Goal: Task Accomplishment & Management: Manage account settings

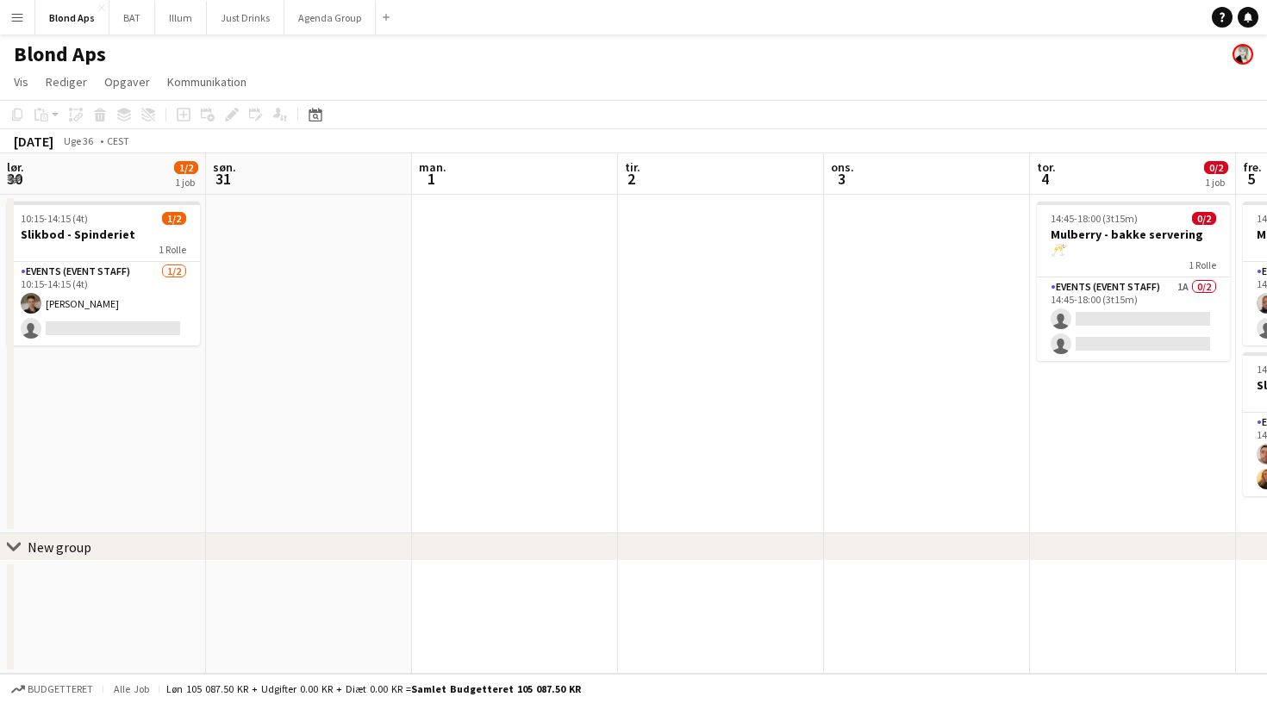
scroll to position [0, 438]
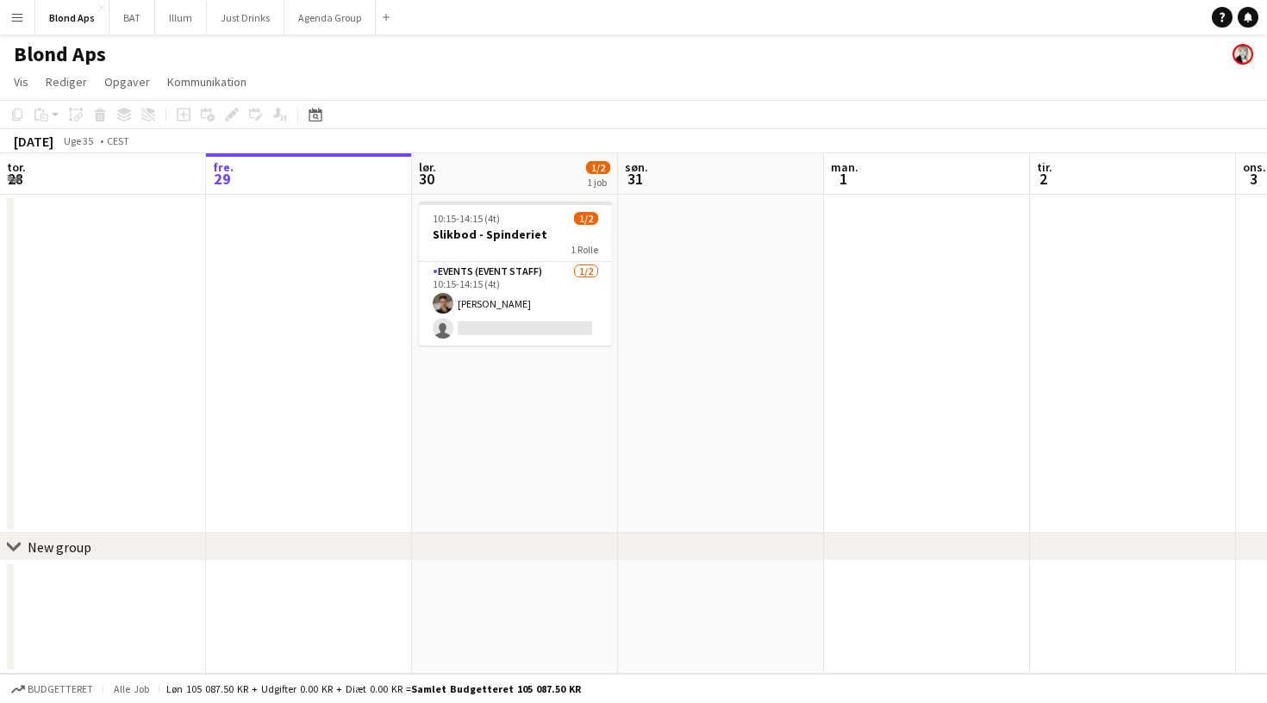
click at [17, 16] on app-icon "Menu" at bounding box center [17, 17] width 14 height 14
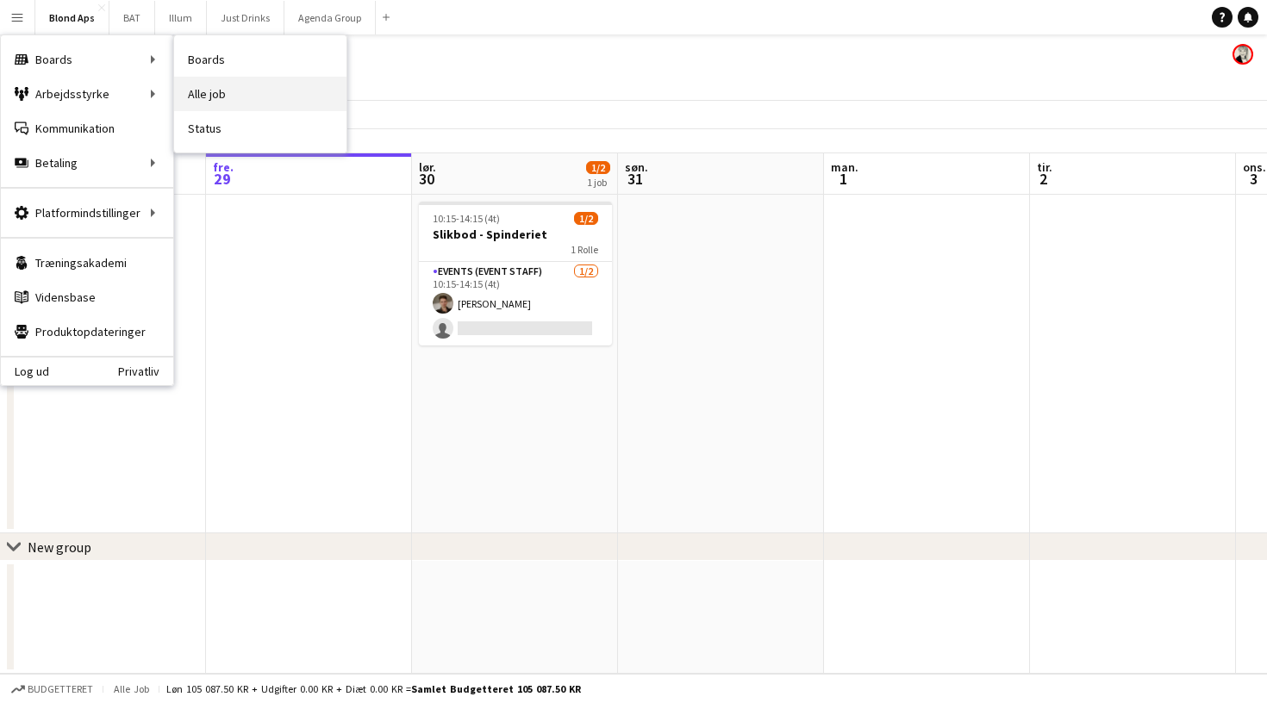
click at [197, 97] on link "Alle job" at bounding box center [260, 94] width 172 height 34
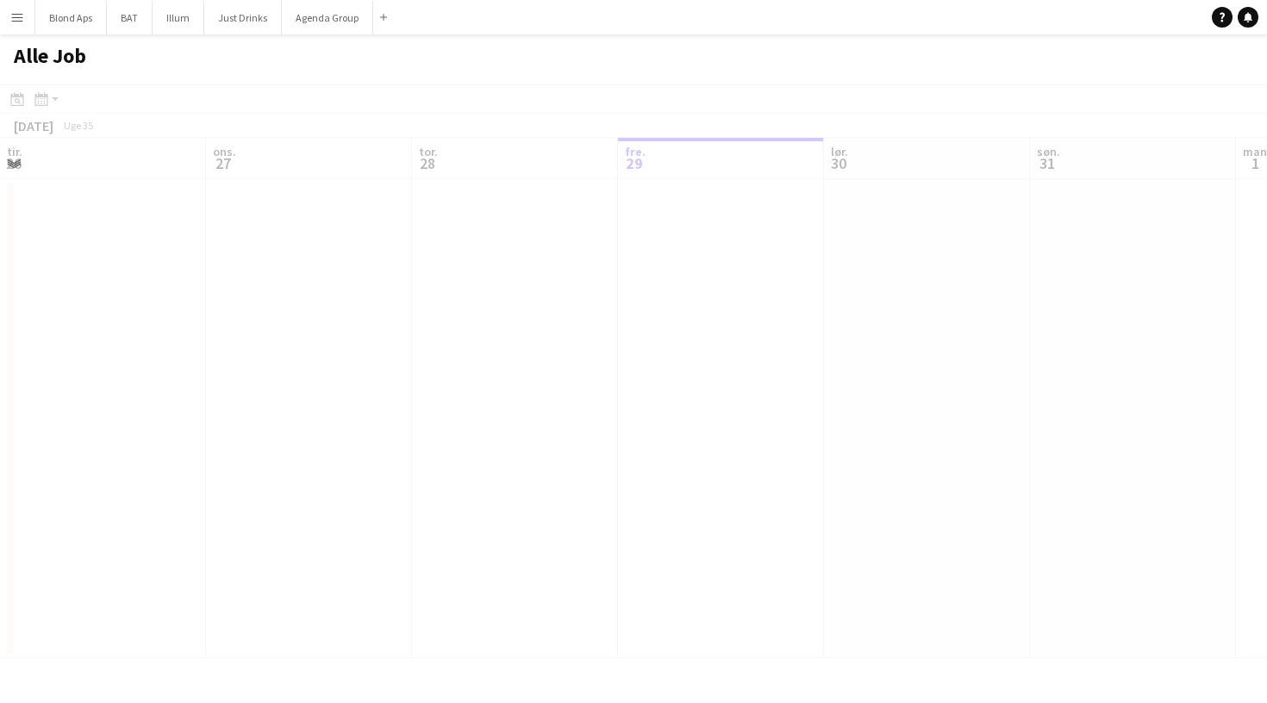
scroll to position [0, 412]
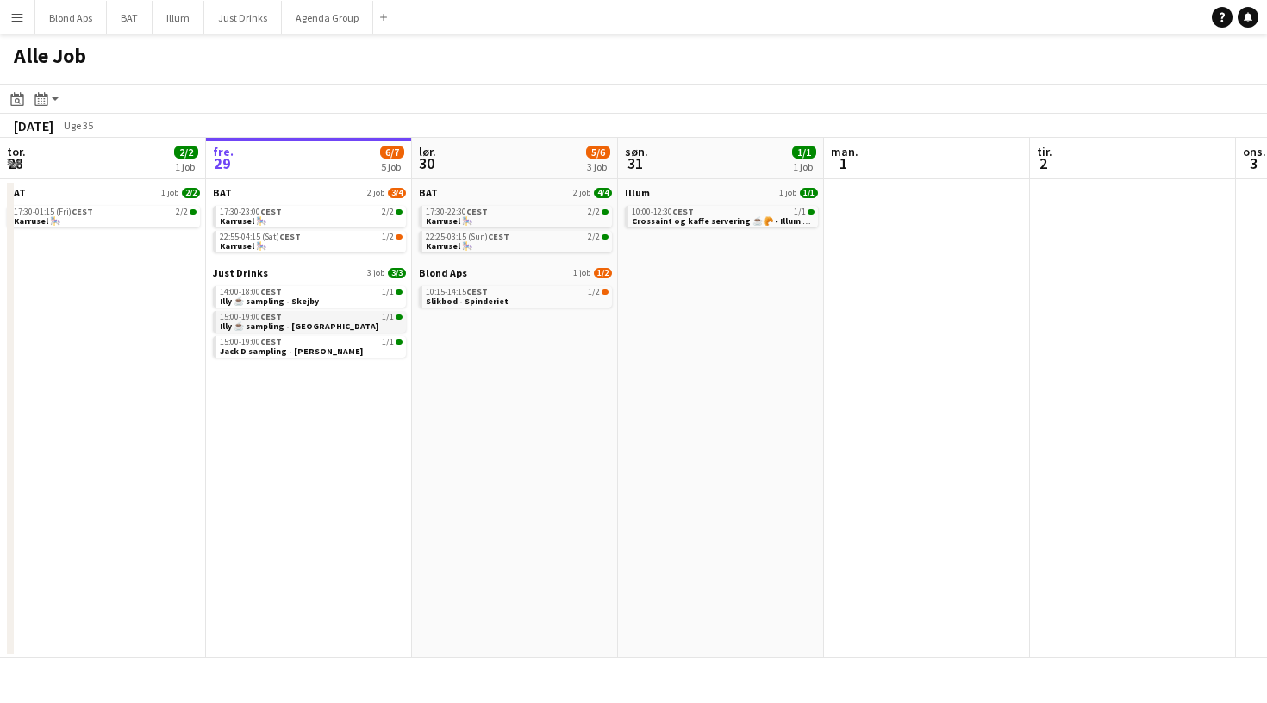
click at [340, 324] on link "15:00-19:00 CEST 1/1 Illy ☕️ sampling - Fåborg" at bounding box center [311, 321] width 183 height 20
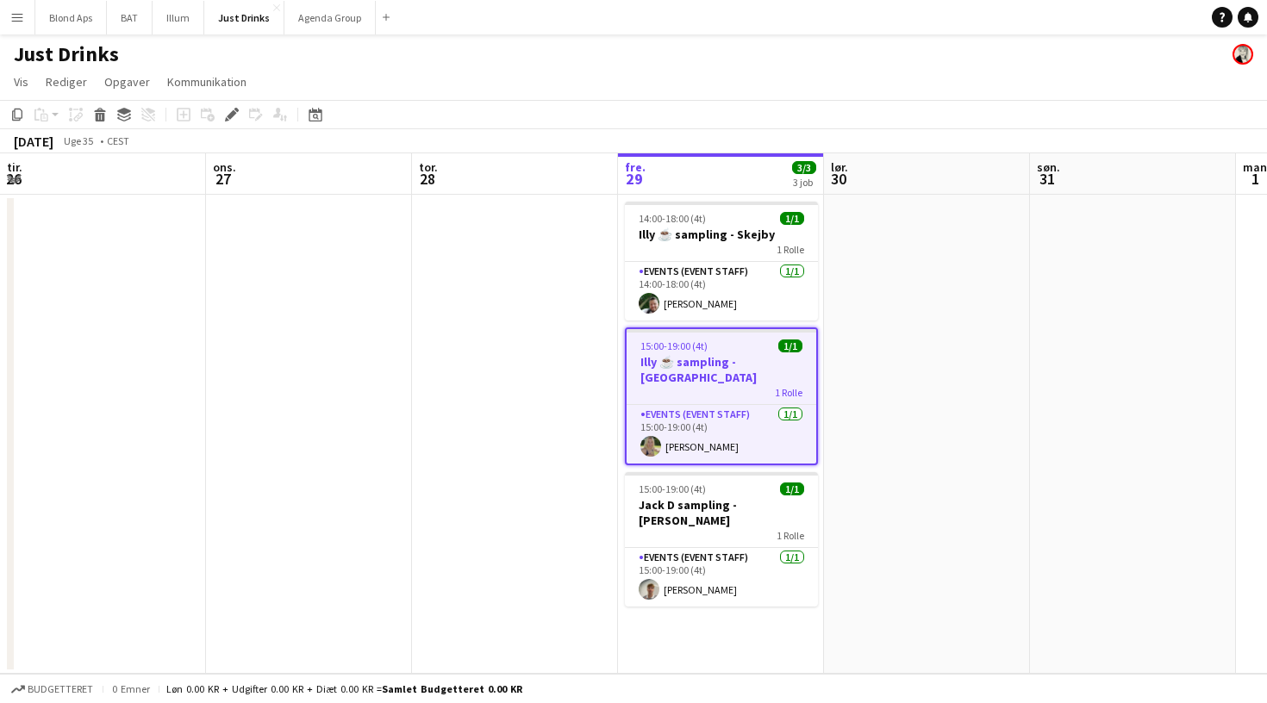
scroll to position [0, 592]
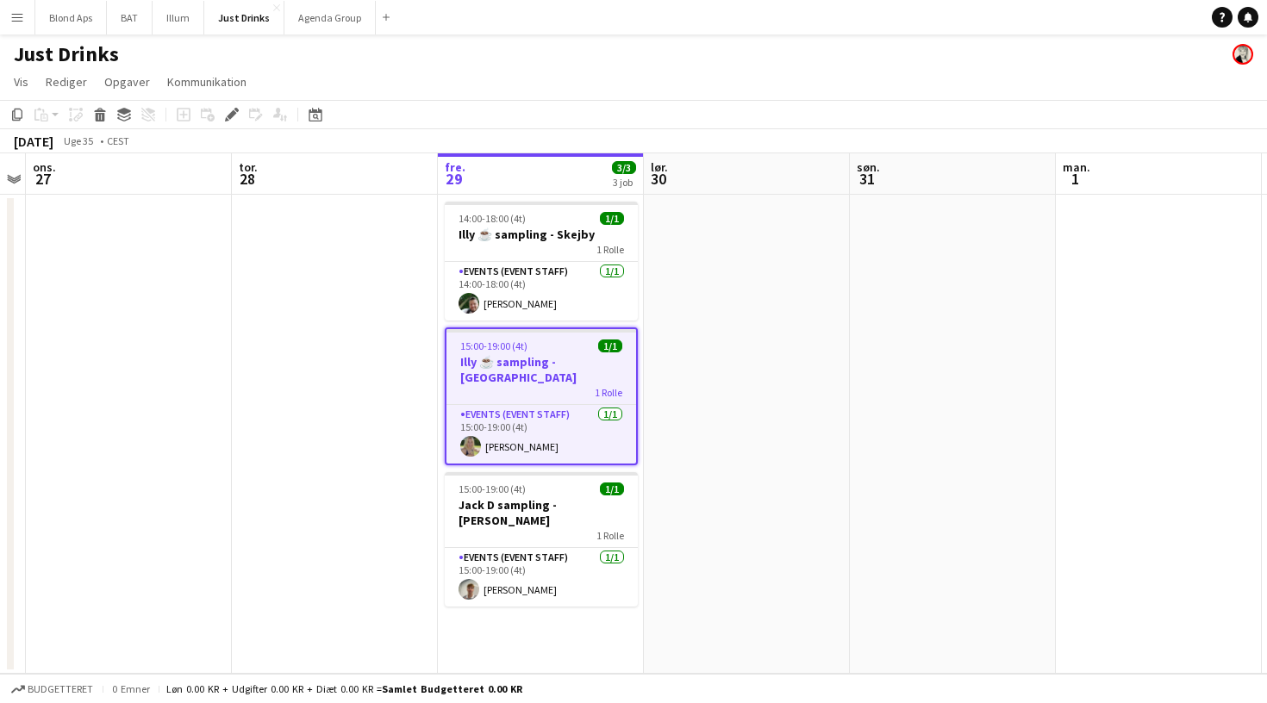
click at [584, 365] on h3 "Illy ☕️ sampling - [GEOGRAPHIC_DATA]" at bounding box center [541, 369] width 190 height 31
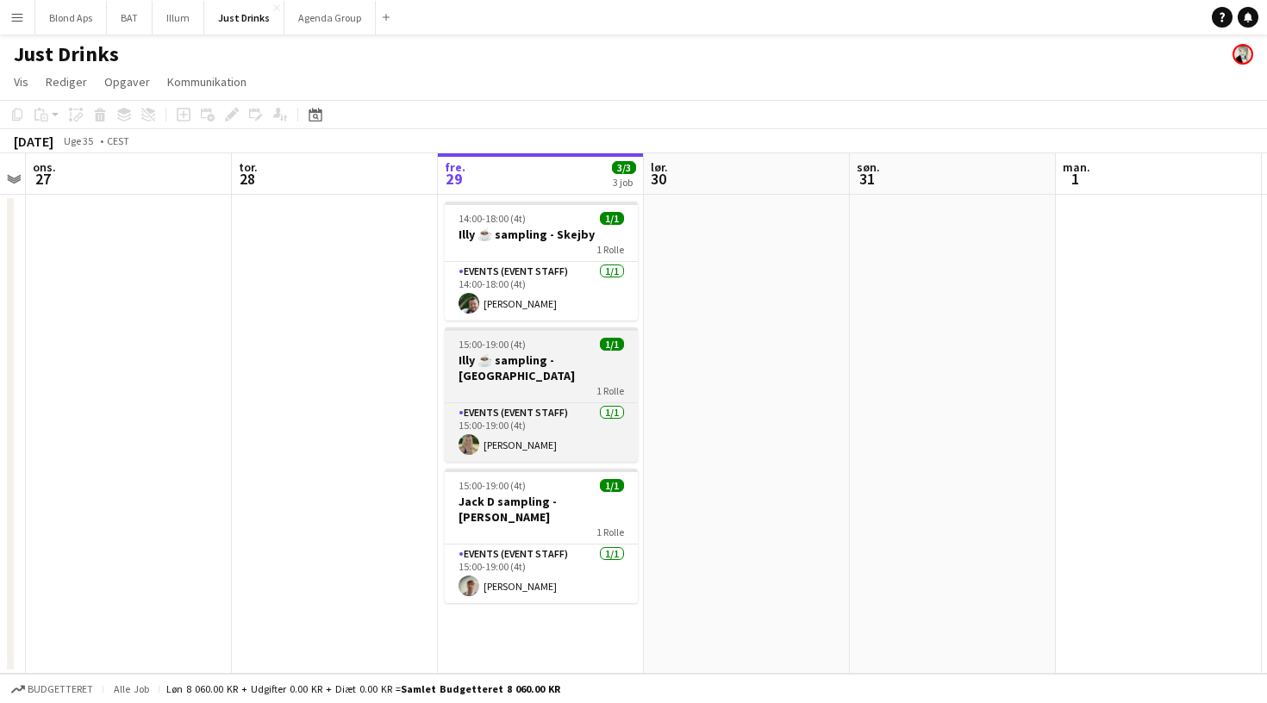
click at [584, 365] on h3 "Illy ☕️ sampling - [GEOGRAPHIC_DATA]" at bounding box center [541, 368] width 193 height 31
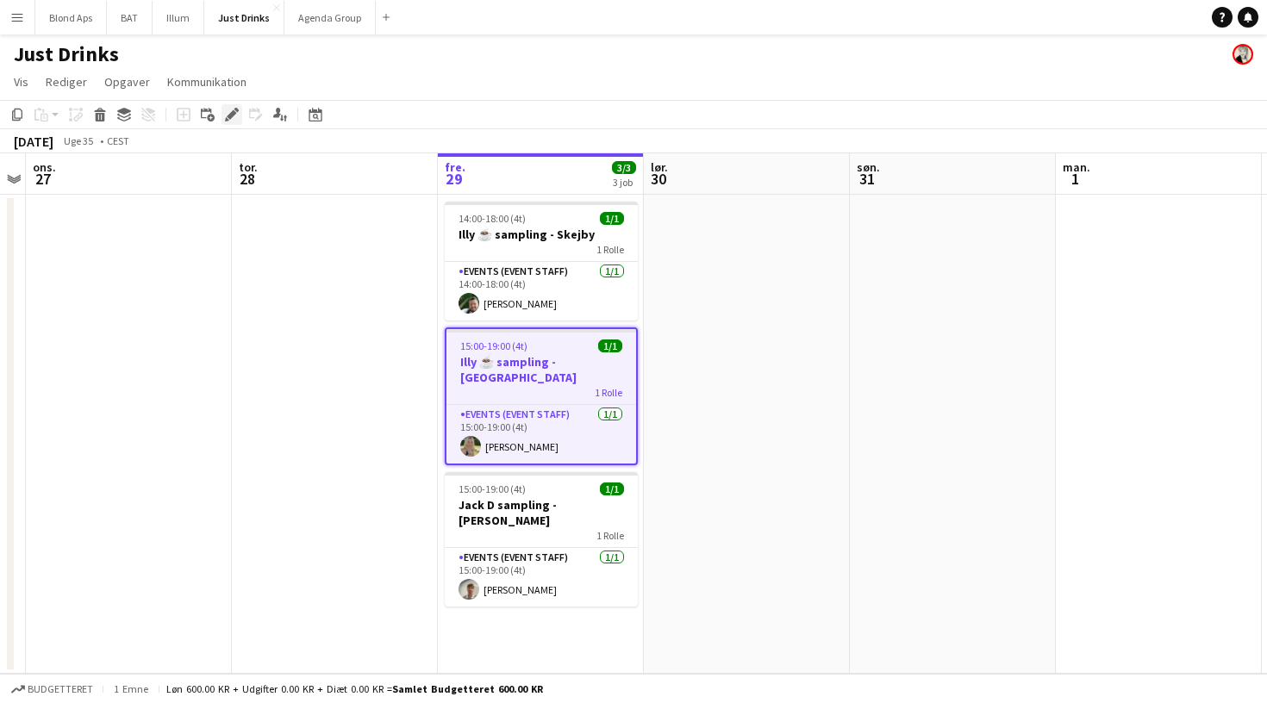
click at [233, 112] on icon at bounding box center [231, 114] width 9 height 9
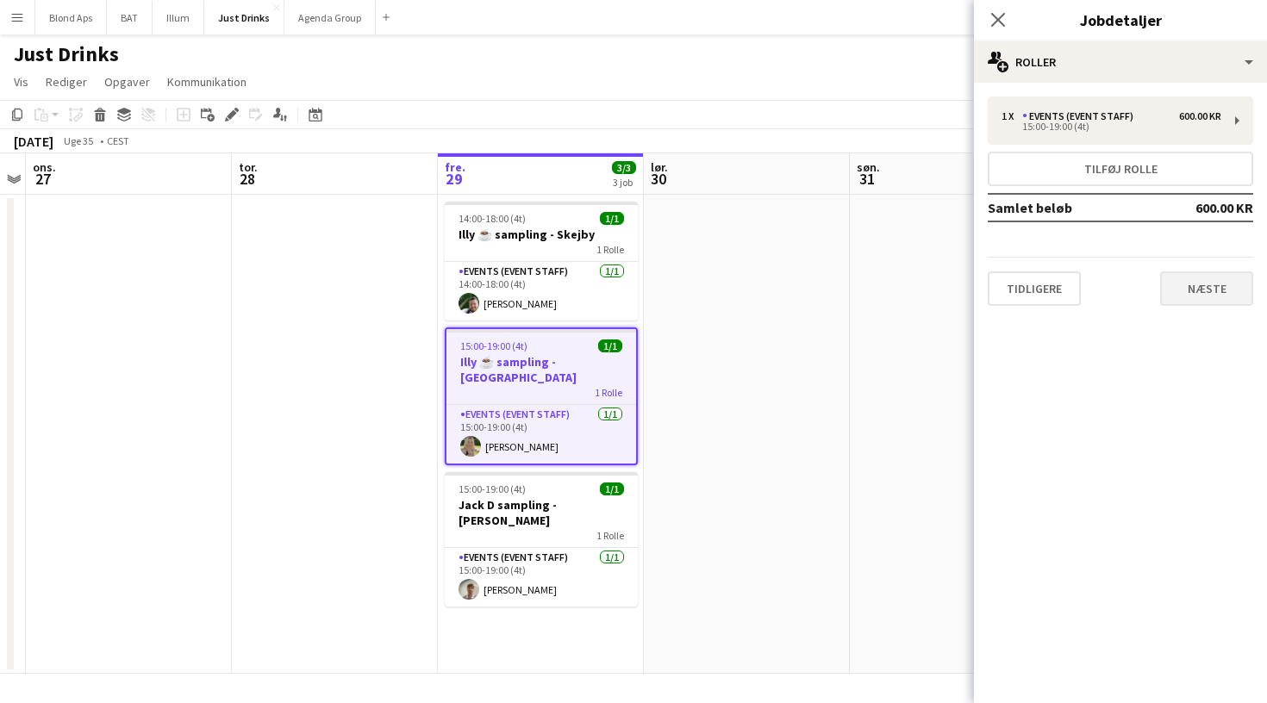
click at [1196, 285] on button "Næste" at bounding box center [1206, 289] width 93 height 34
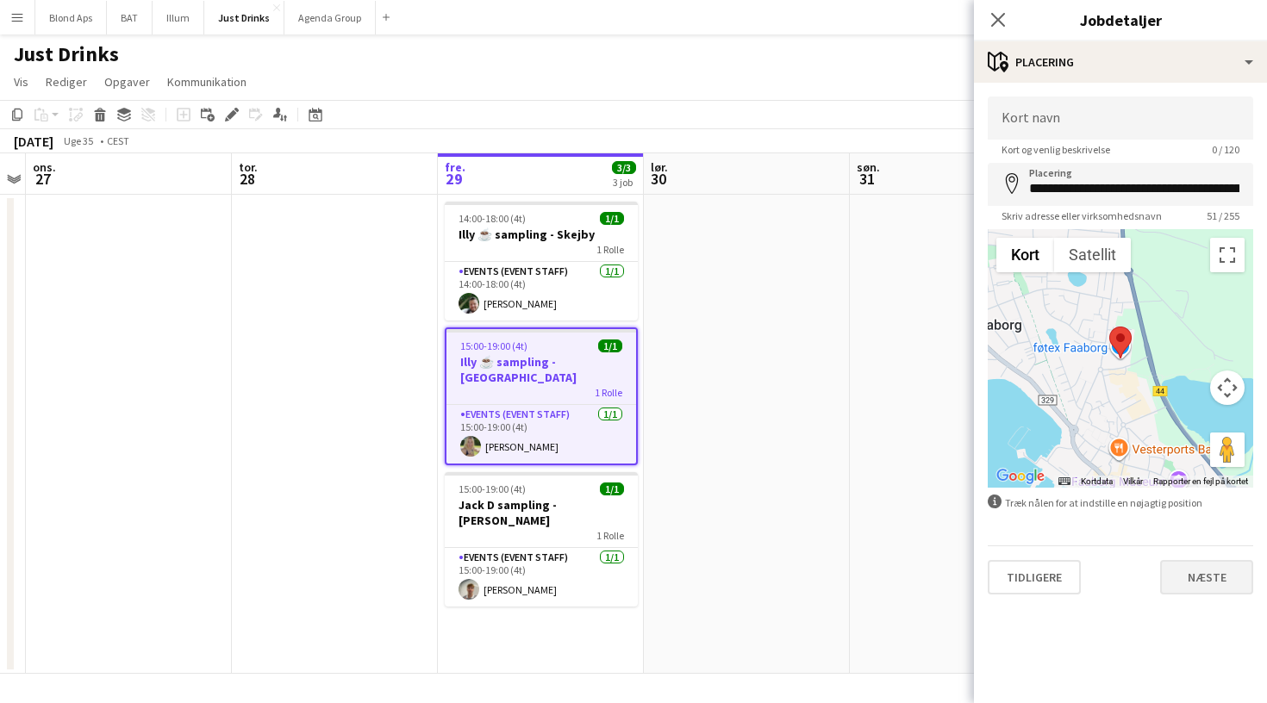
click at [1220, 578] on button "Næste" at bounding box center [1206, 577] width 93 height 34
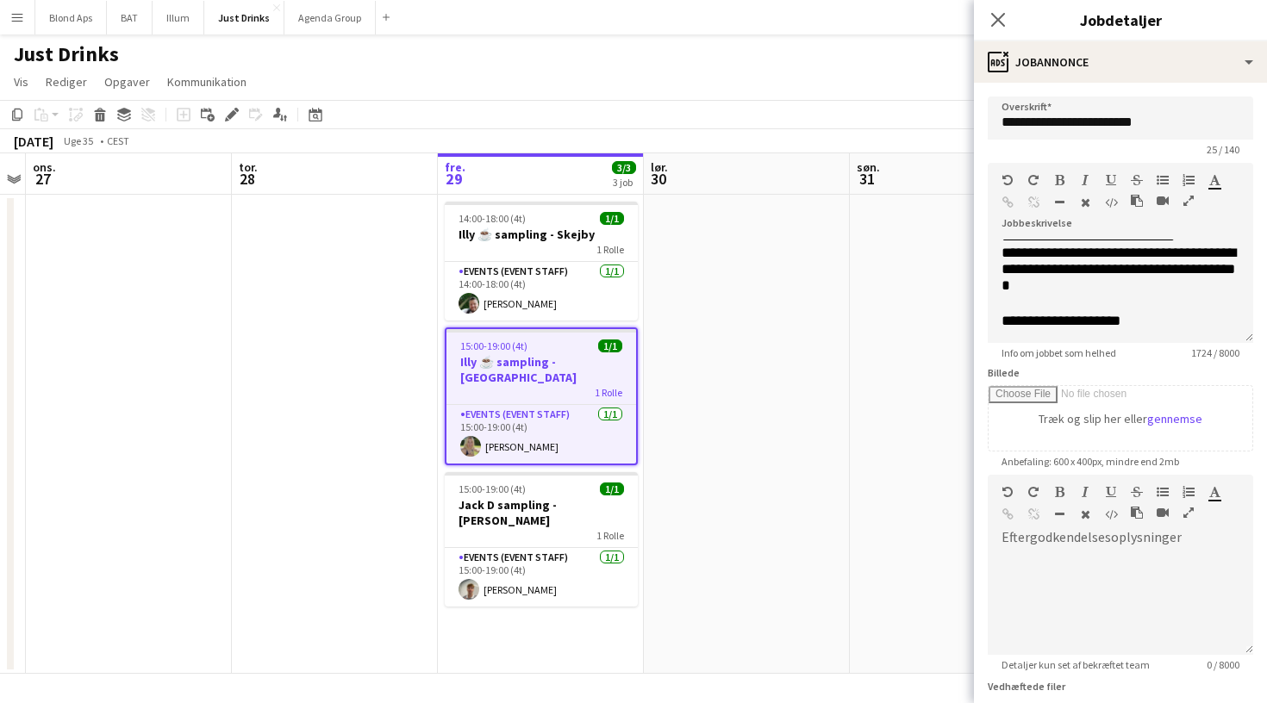
scroll to position [1353, 0]
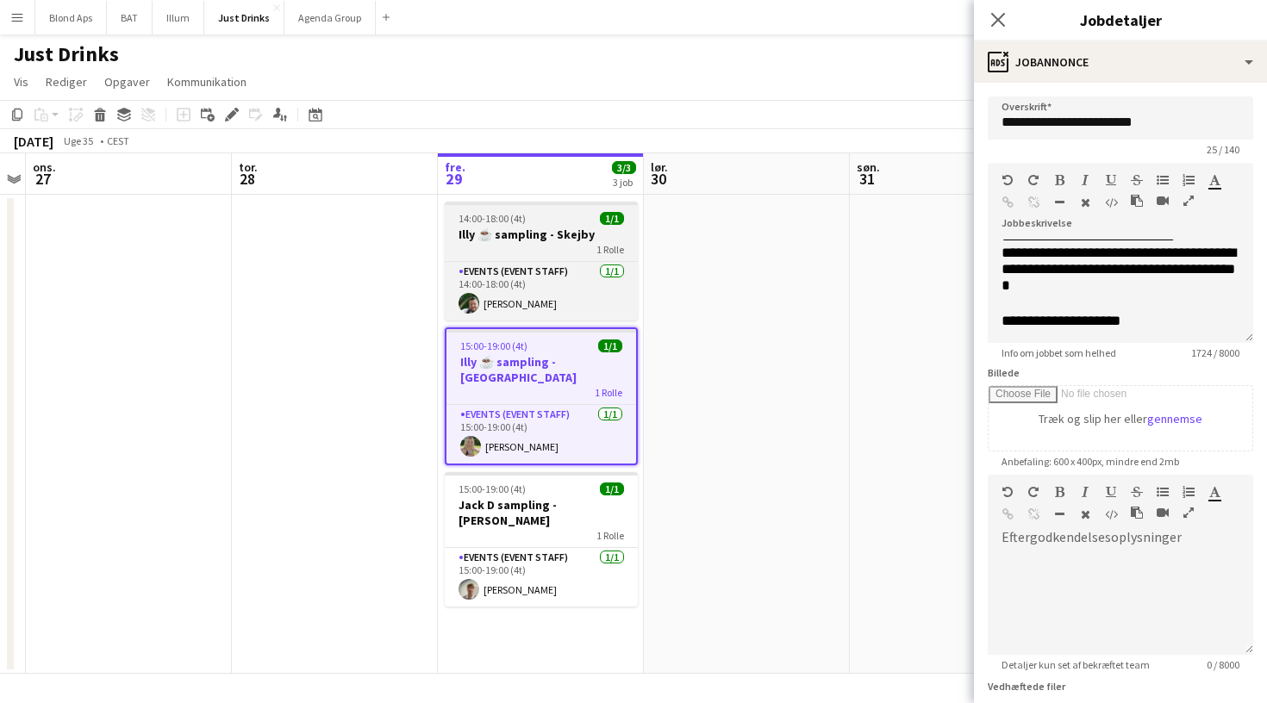
click at [528, 229] on h3 "Illy ☕️ sampling - Skejby" at bounding box center [541, 235] width 193 height 16
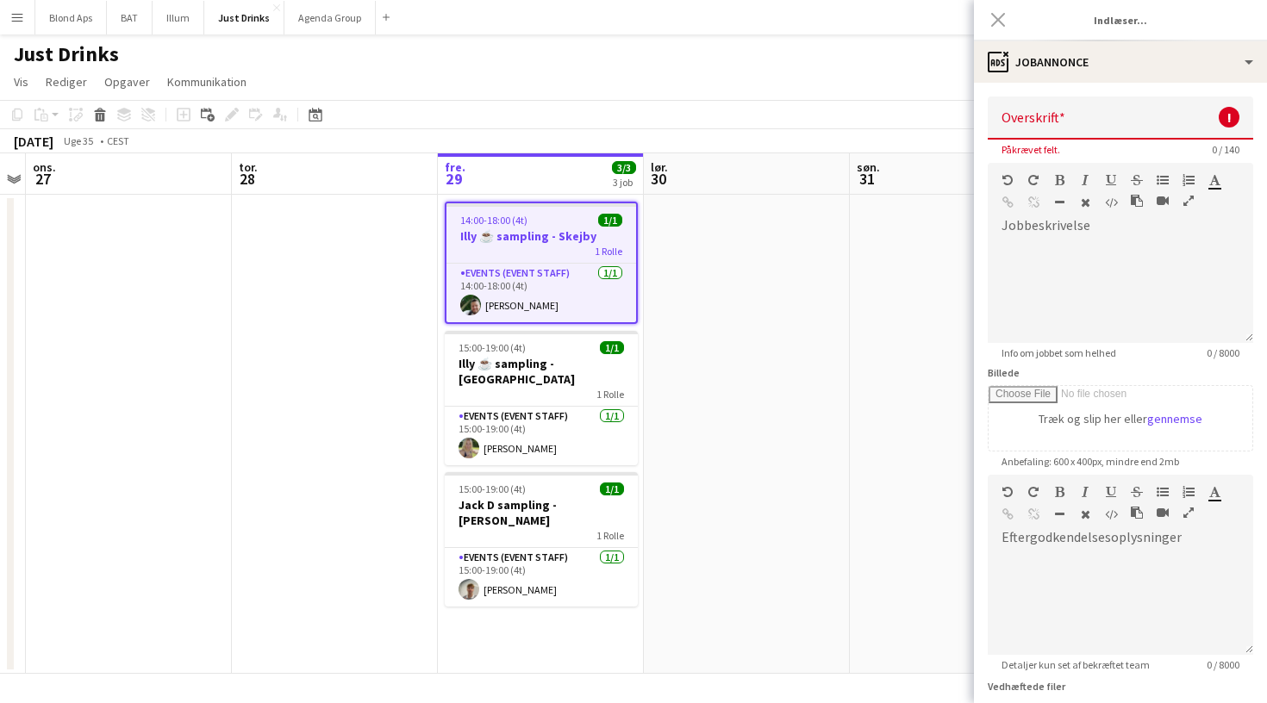
scroll to position [0, 0]
type input "**********"
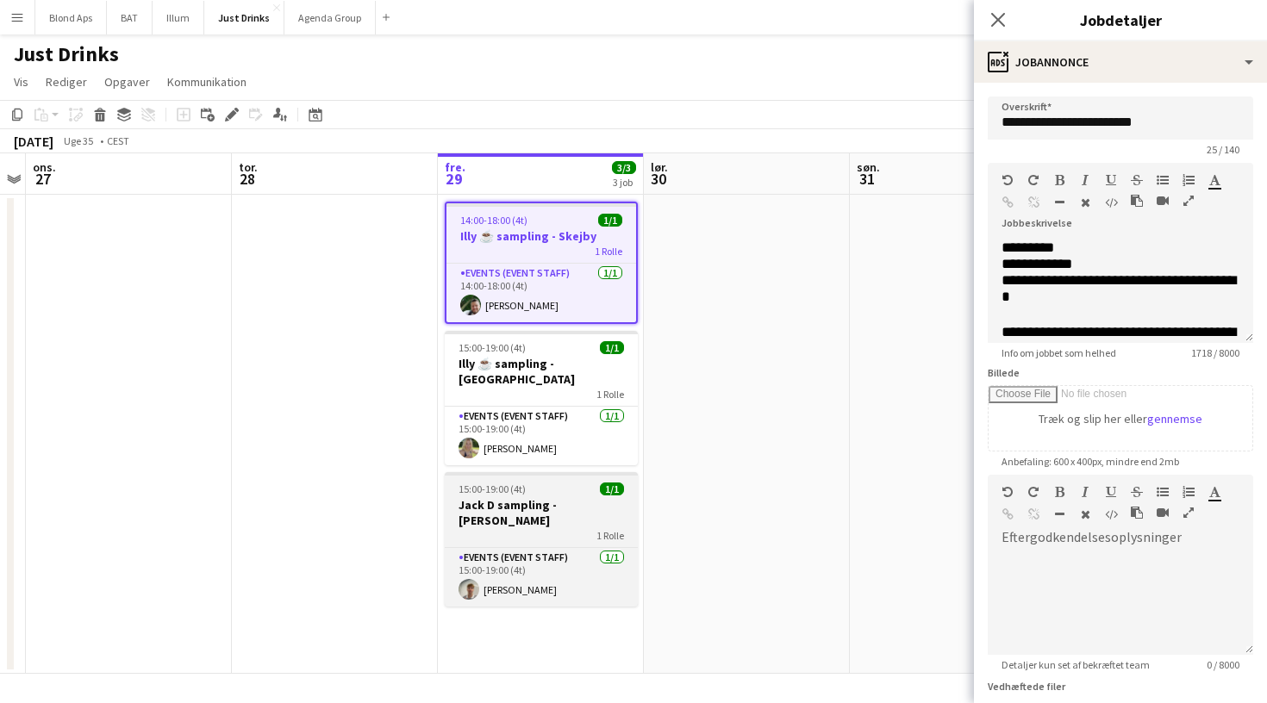
click at [572, 497] on h3 "Jack D sampling - [PERSON_NAME]" at bounding box center [541, 512] width 193 height 31
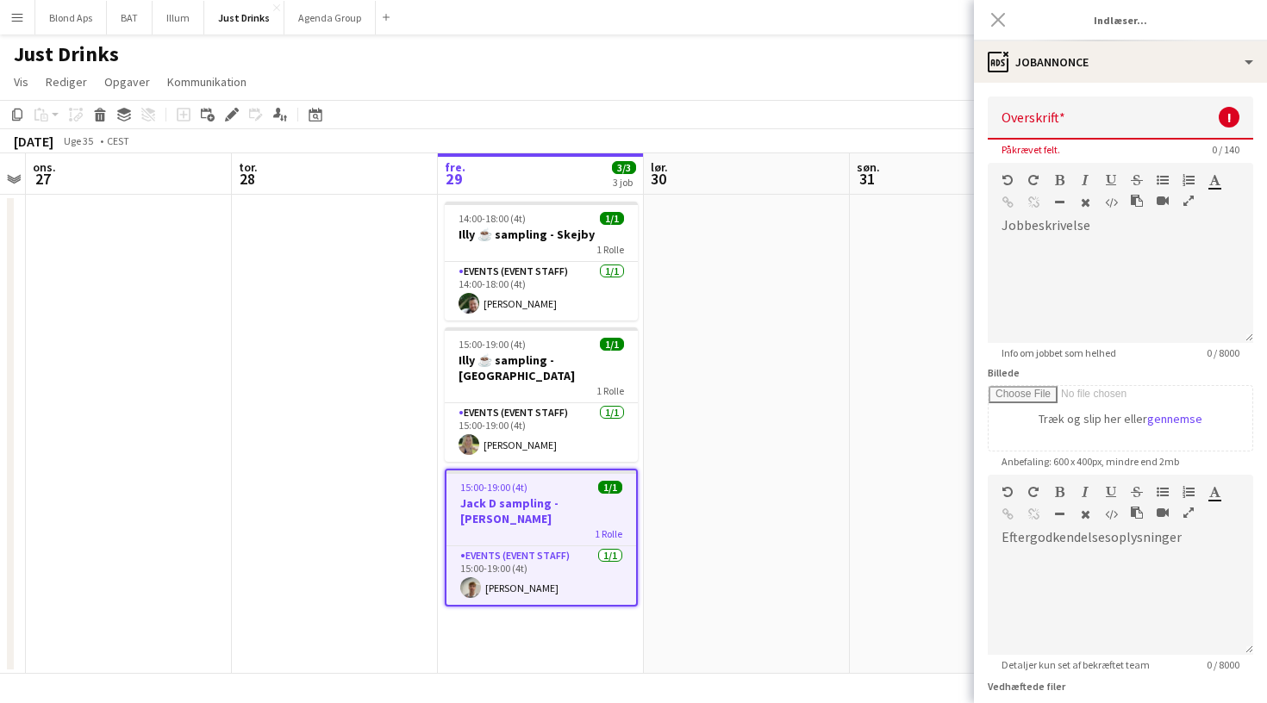
type input "**********"
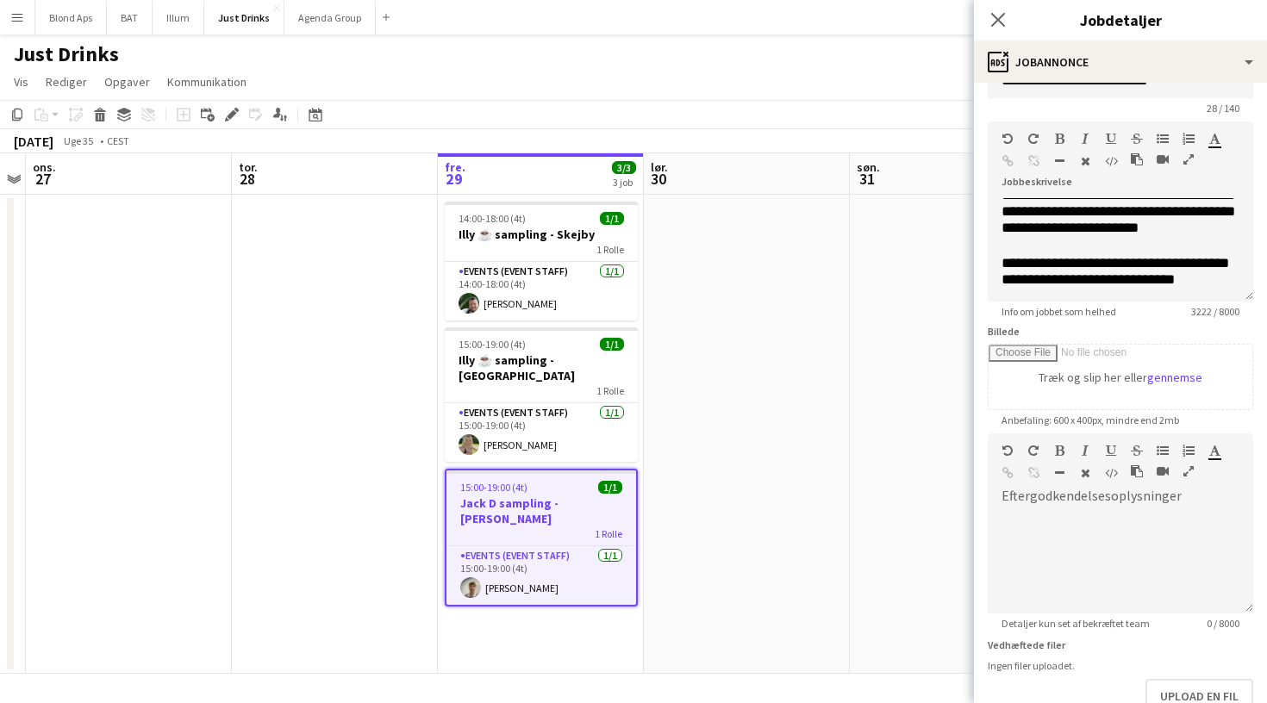
scroll to position [40, 0]
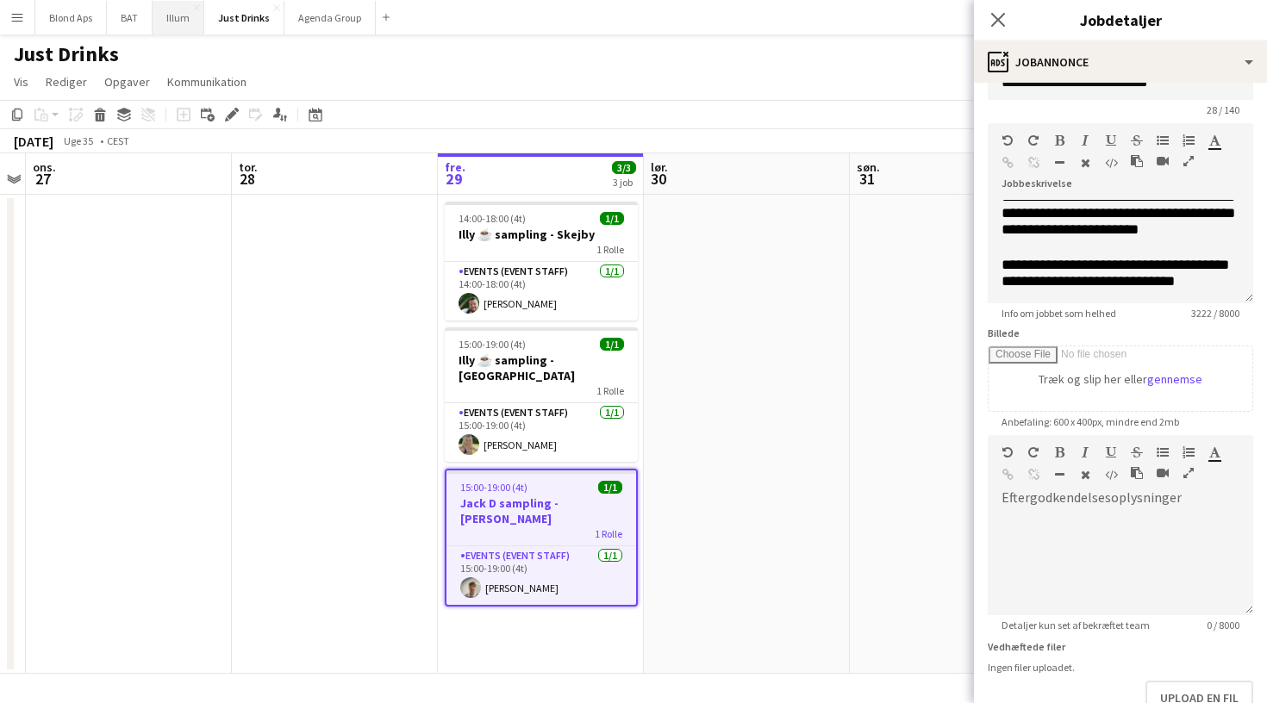
click at [164, 28] on button "Illum Luk" at bounding box center [179, 18] width 52 height 34
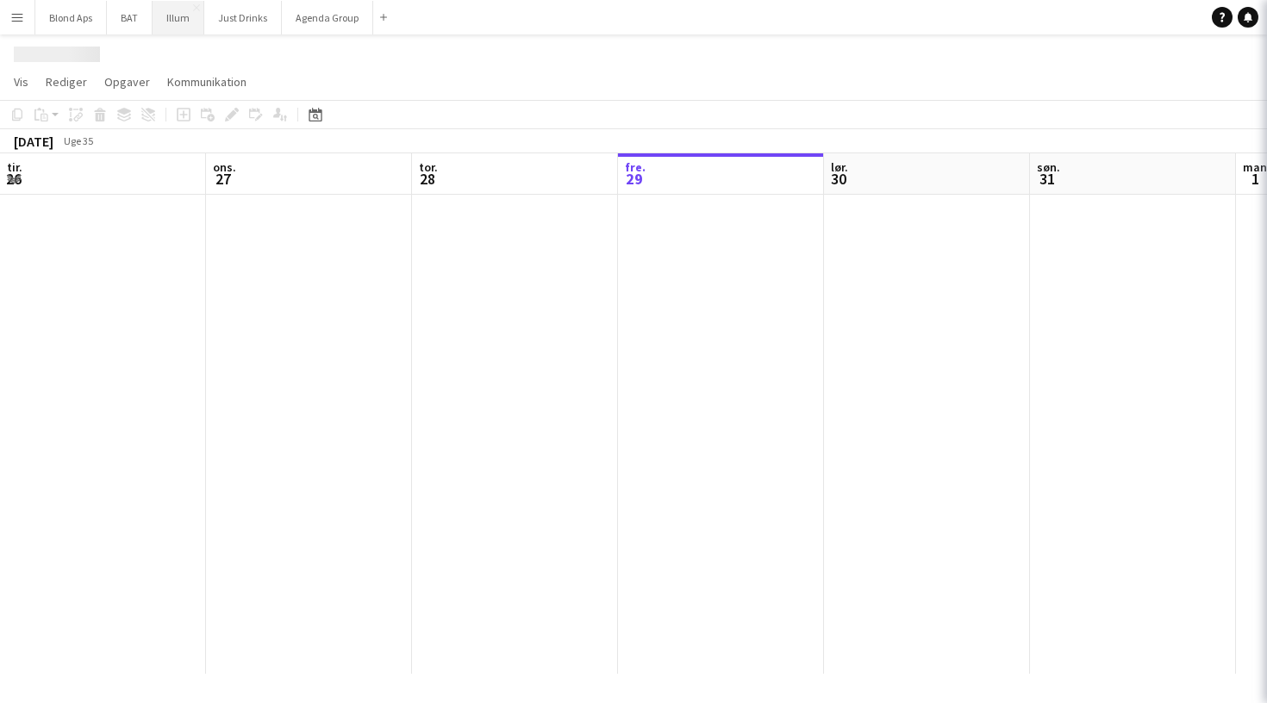
scroll to position [0, 412]
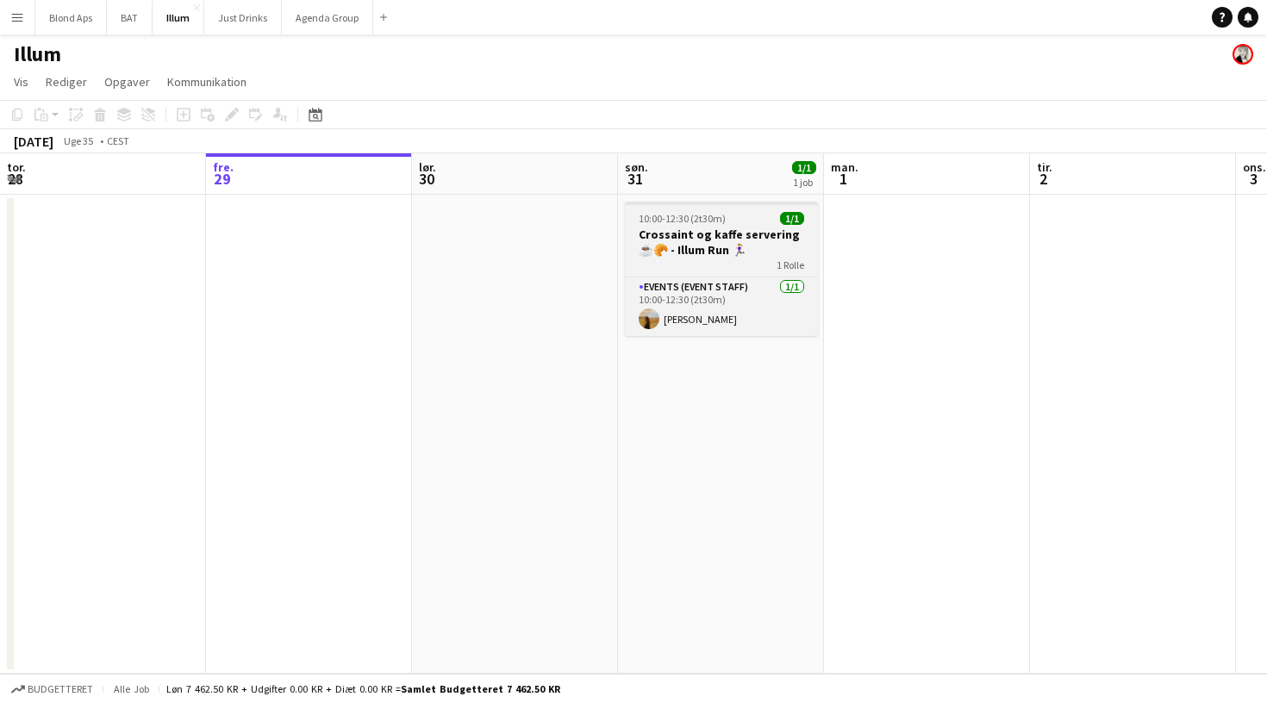
click at [673, 225] on app-job-card "10:00-12:30 (2t30m) 1/1 Crossaint og kaffe servering ☕️🥐 - Illum Run 🏃🏼‍♀️ 1 Ro…" at bounding box center [721, 269] width 193 height 134
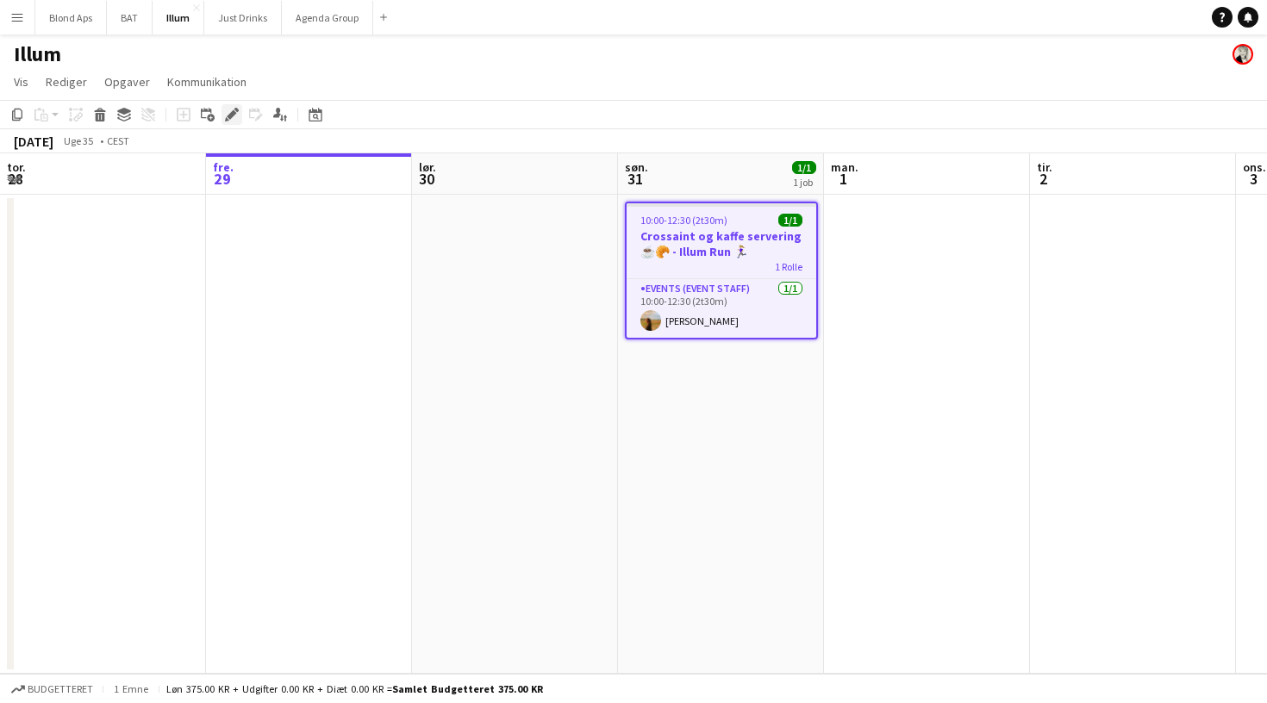
click at [228, 115] on icon "Rediger" at bounding box center [232, 115] width 14 height 14
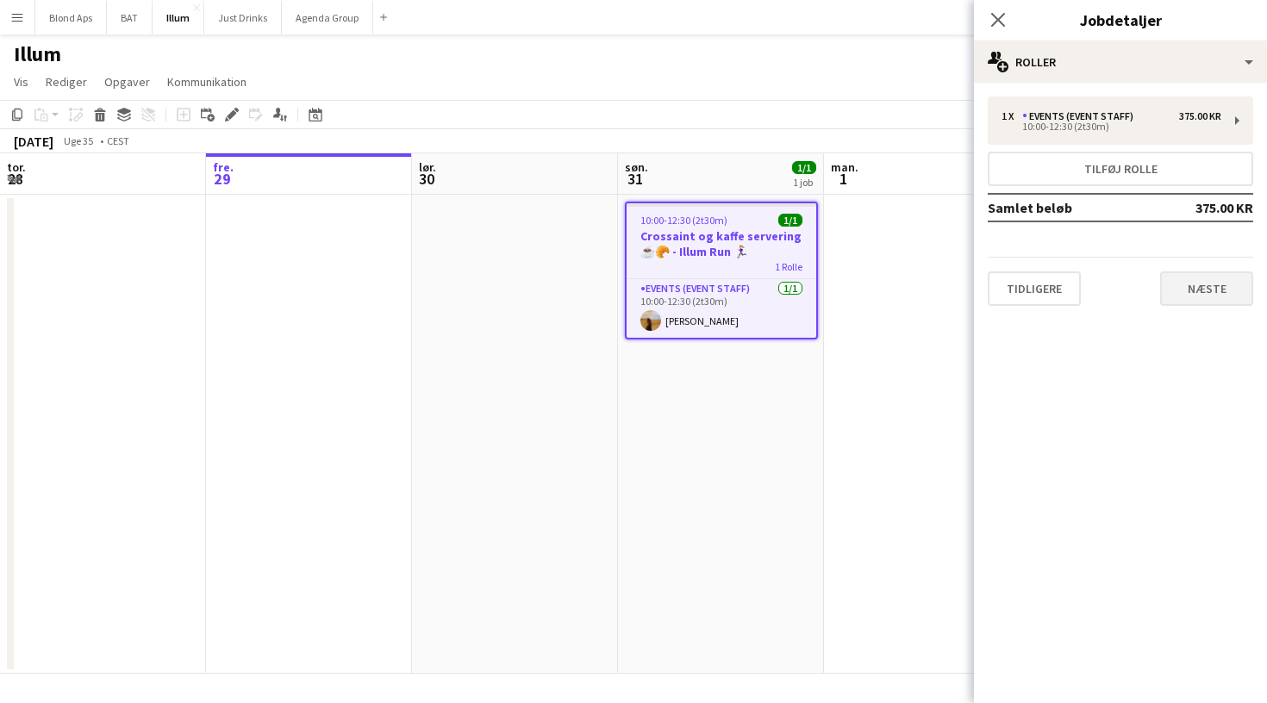
click at [1206, 286] on button "Næste" at bounding box center [1206, 289] width 93 height 34
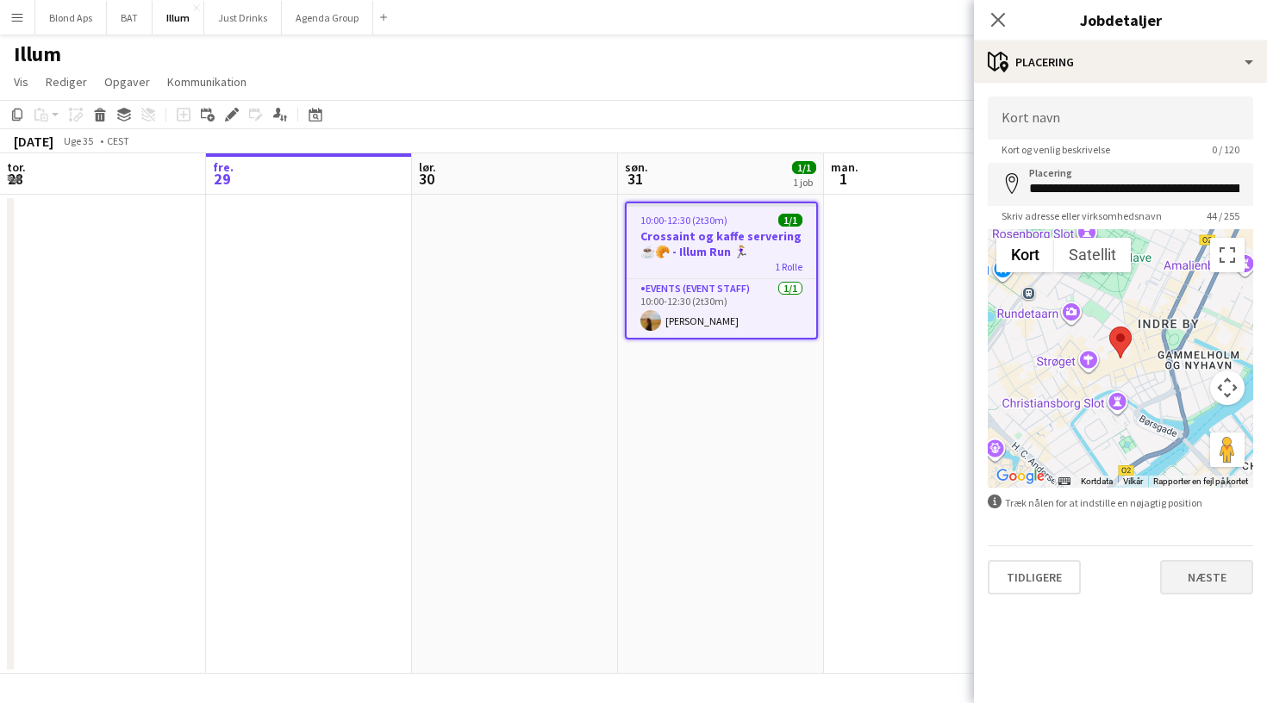
click at [1198, 571] on button "Næste" at bounding box center [1206, 577] width 93 height 34
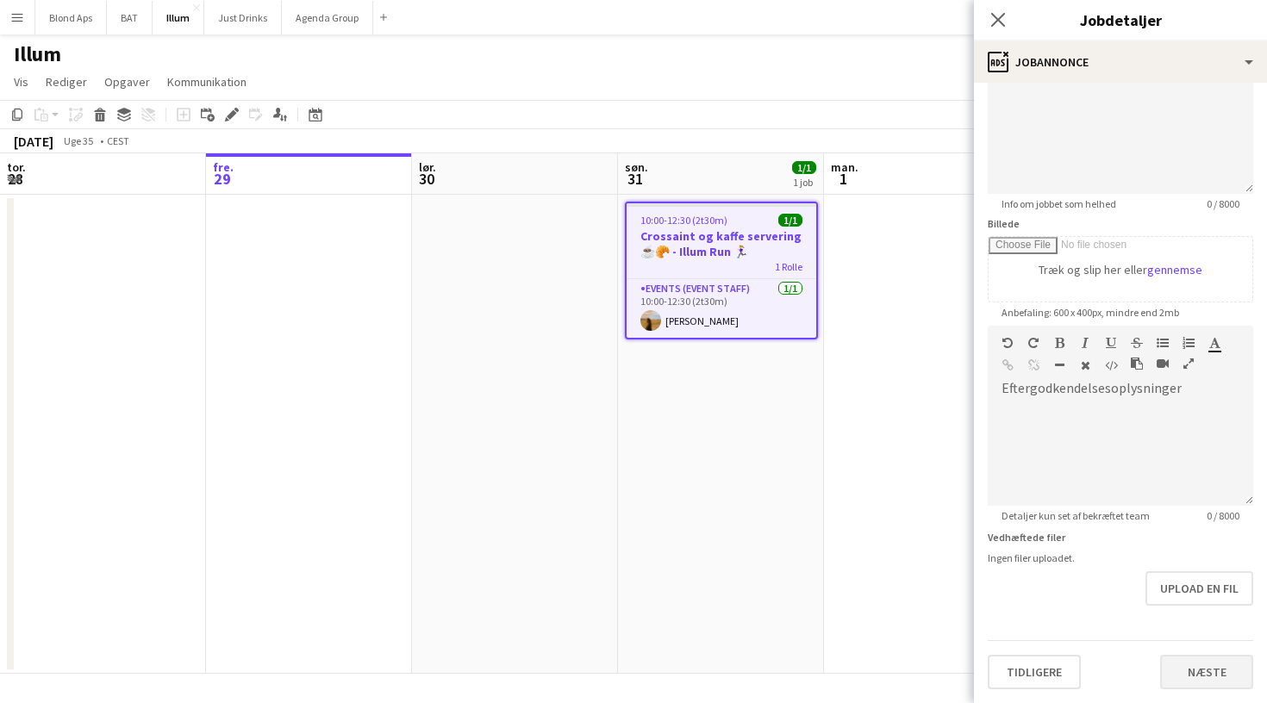
scroll to position [149, 0]
click at [1217, 672] on button "Næste" at bounding box center [1206, 672] width 93 height 34
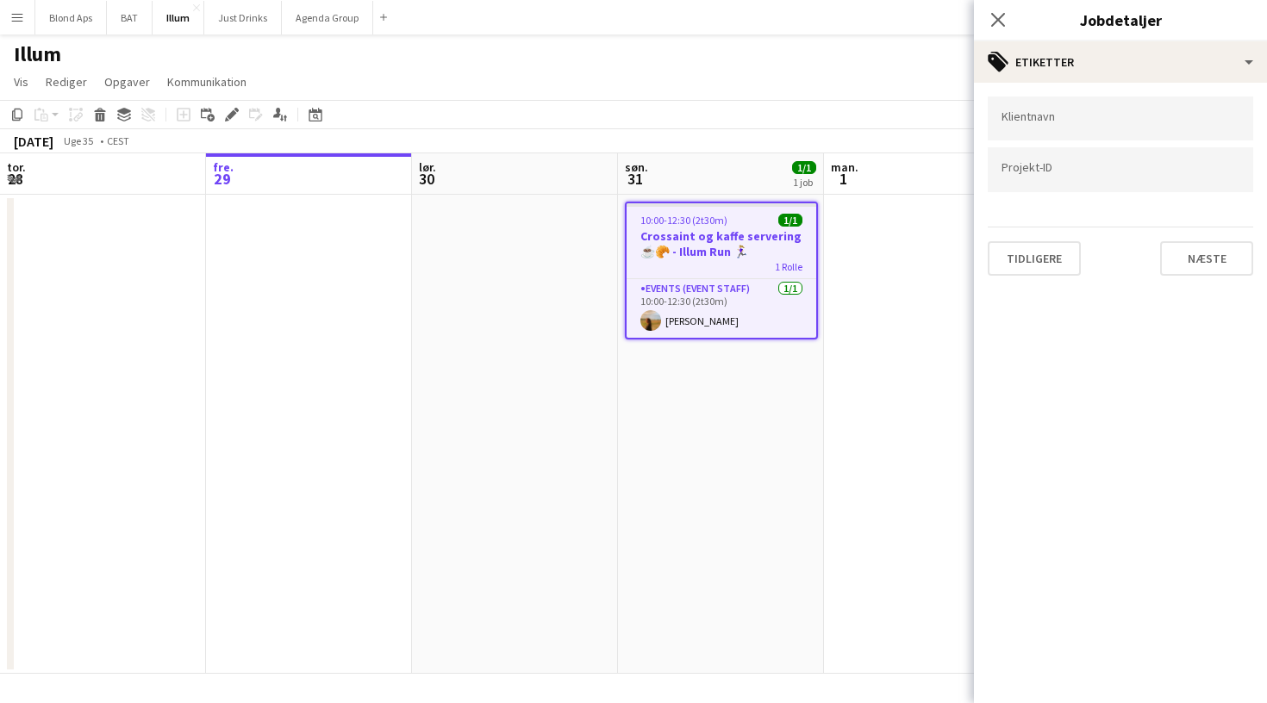
scroll to position [0, 0]
click at [1051, 270] on button "Tidligere" at bounding box center [1034, 258] width 93 height 34
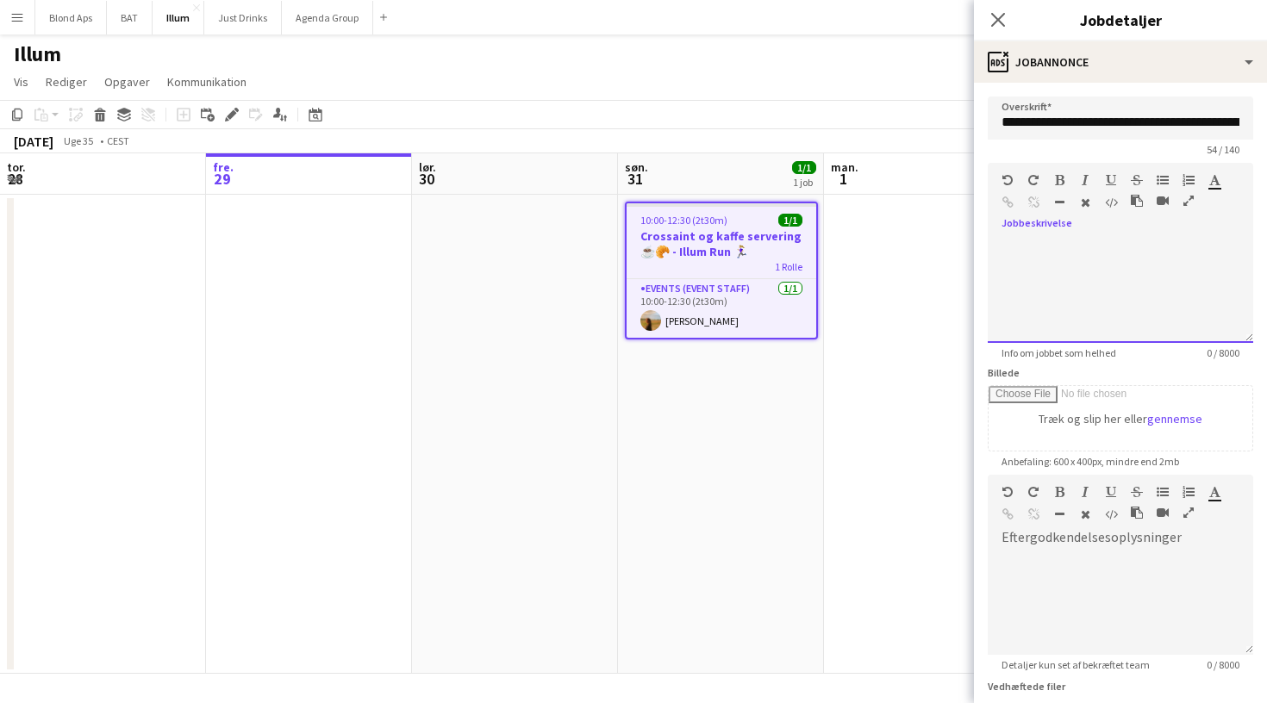
click at [1059, 273] on div at bounding box center [1120, 291] width 265 height 103
paste div
click at [1152, 294] on p "**********" at bounding box center [1121, 299] width 238 height 26
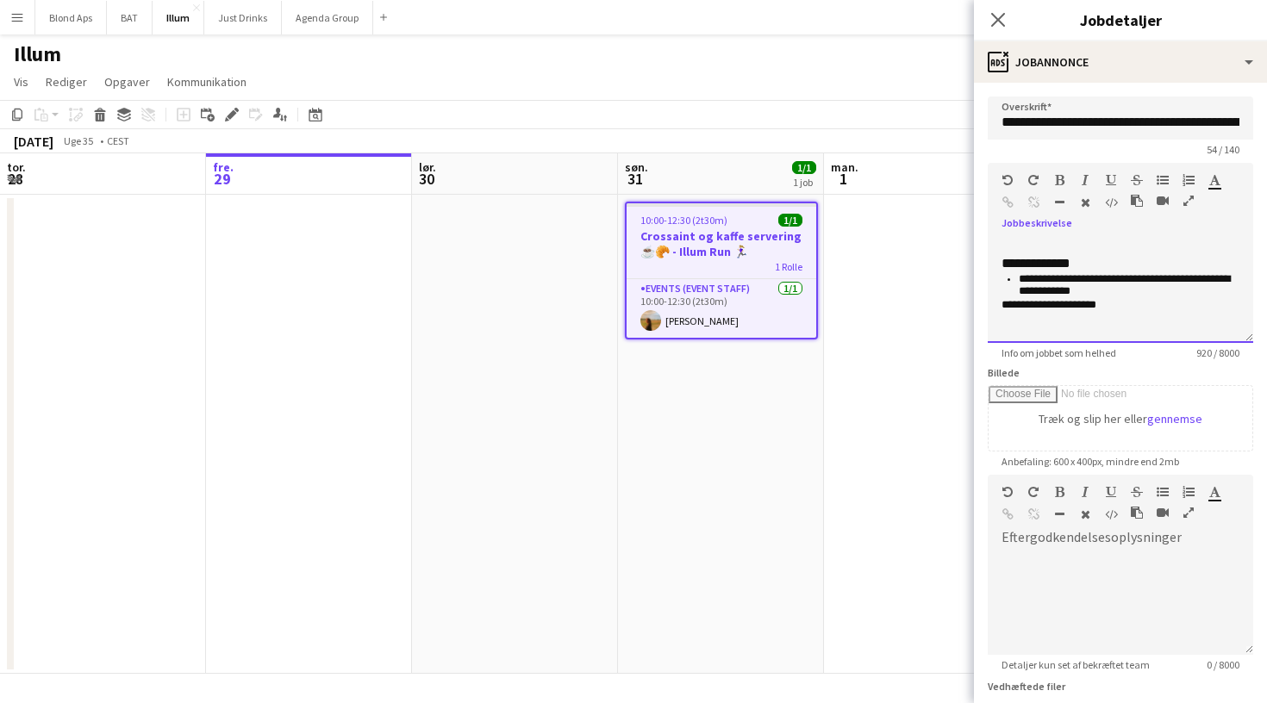
click at [1019, 278] on li "**********" at bounding box center [1129, 286] width 221 height 26
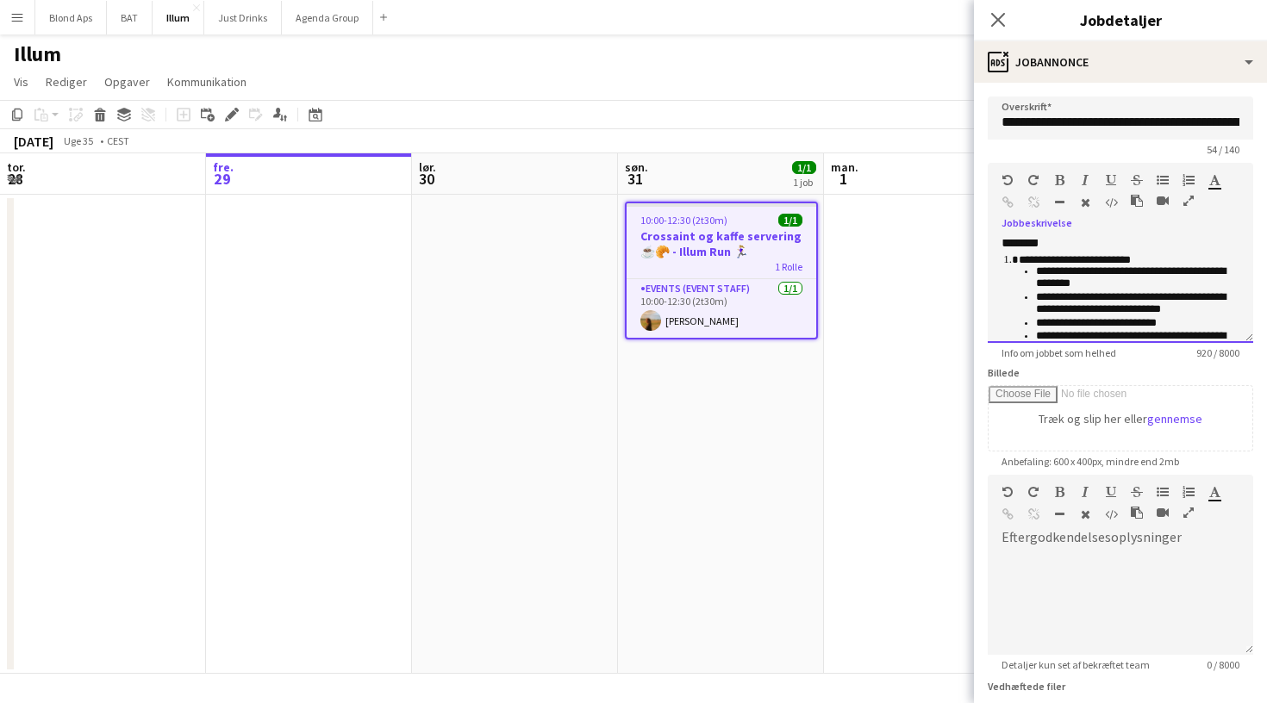
scroll to position [117, 0]
click at [1077, 244] on p "*******" at bounding box center [1121, 244] width 238 height 16
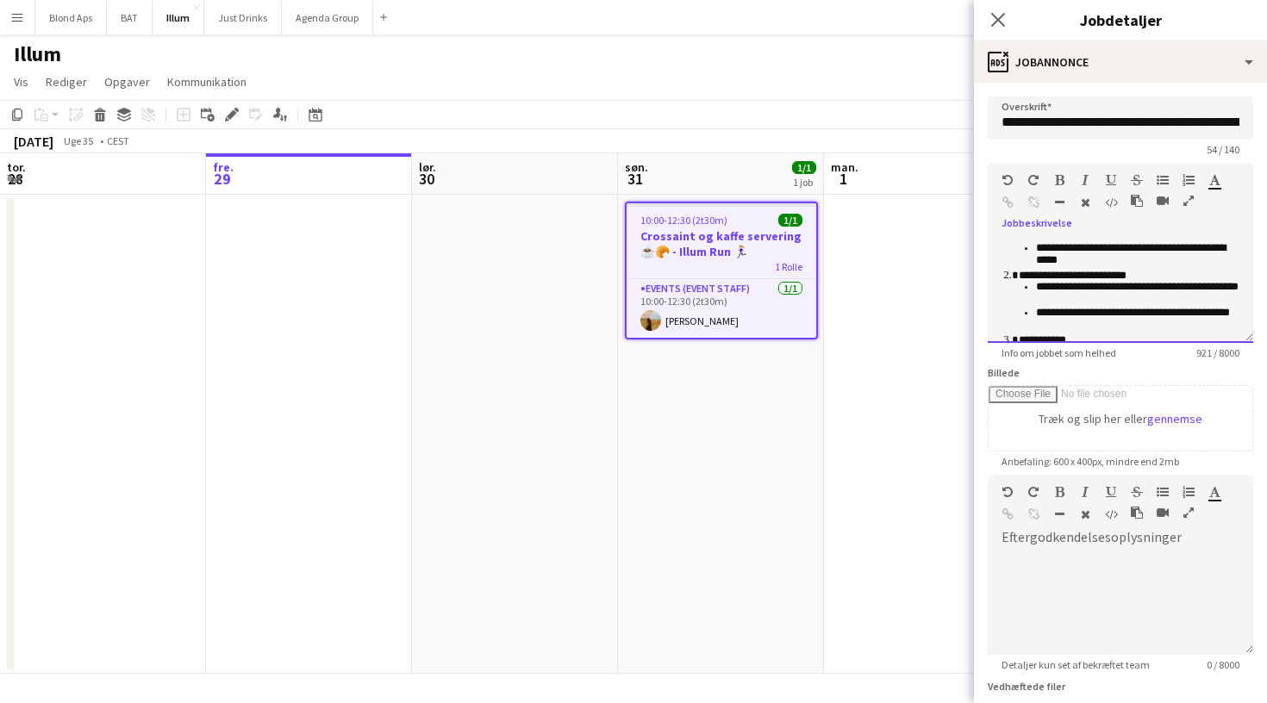
scroll to position [219, 0]
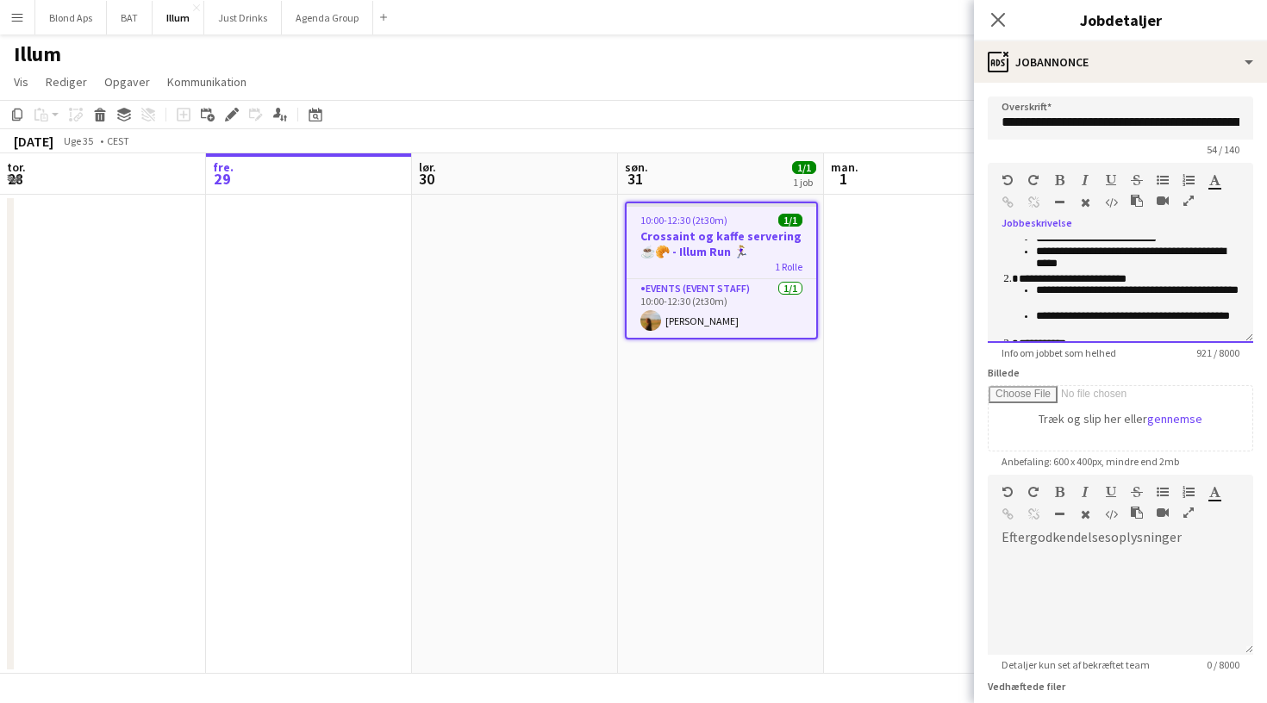
click at [1091, 266] on li "**********" at bounding box center [1137, 259] width 203 height 26
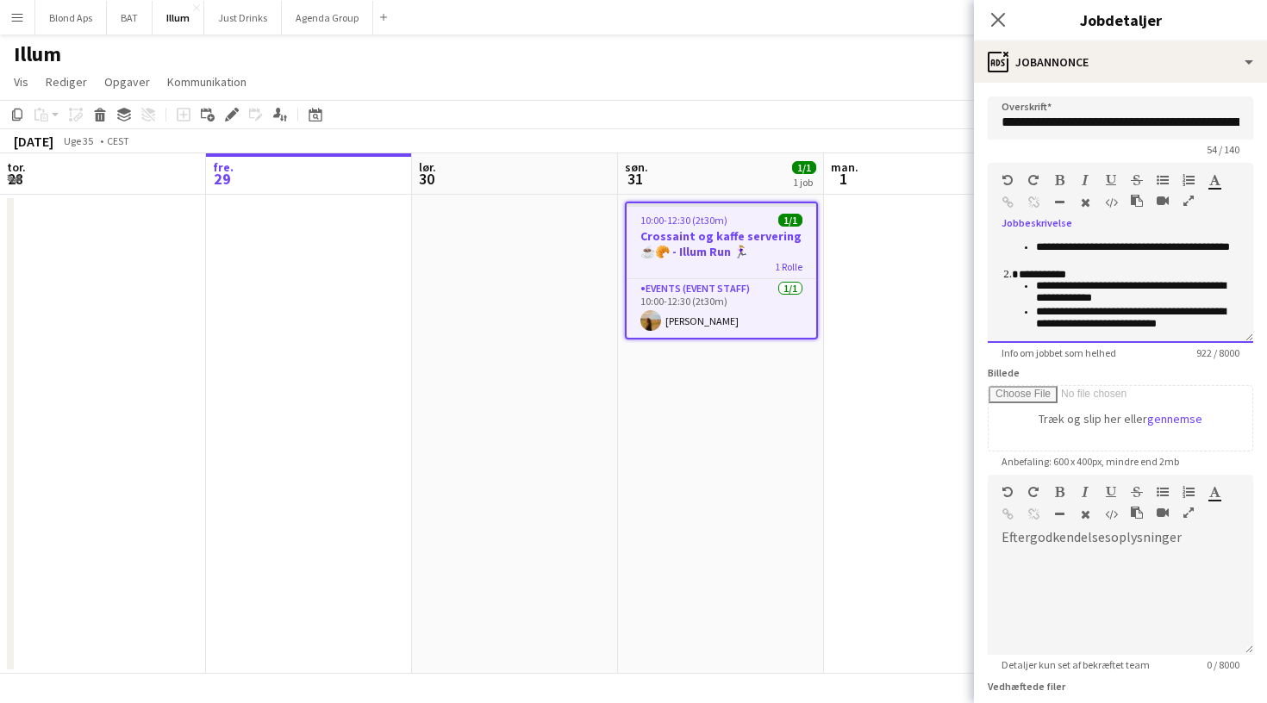
scroll to position [311, 0]
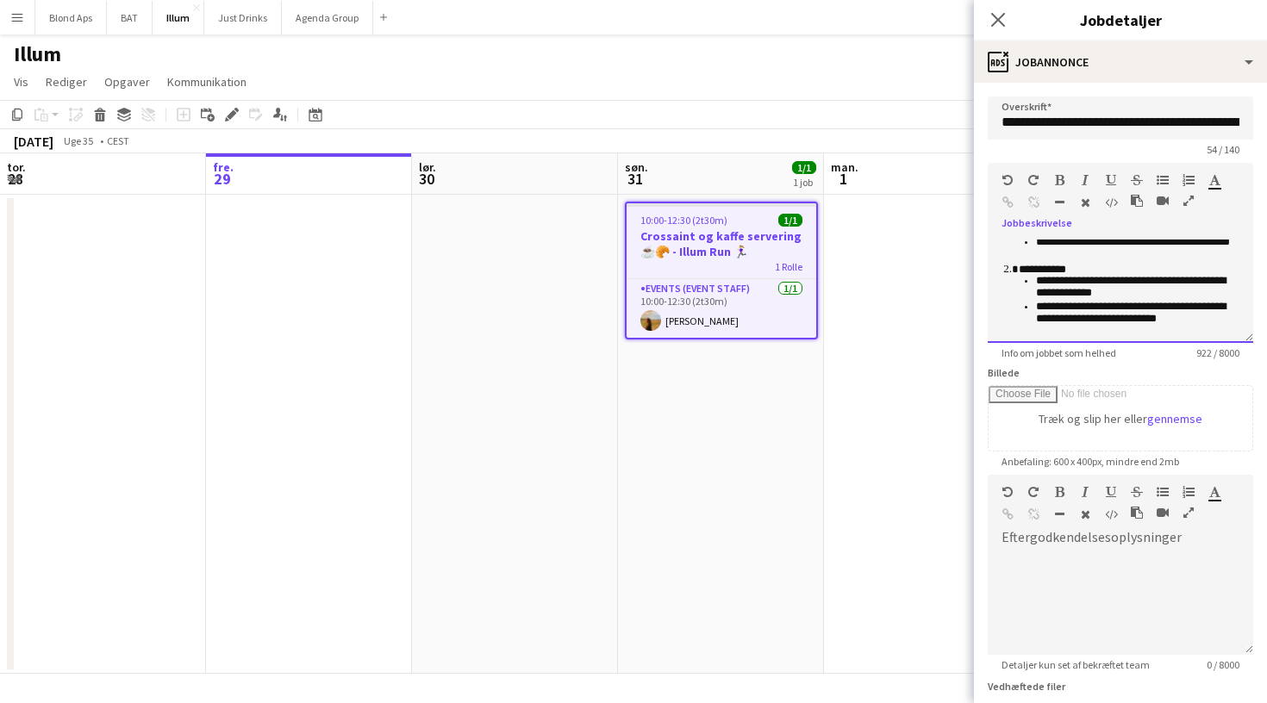
click at [1102, 261] on li "**********" at bounding box center [1137, 249] width 203 height 26
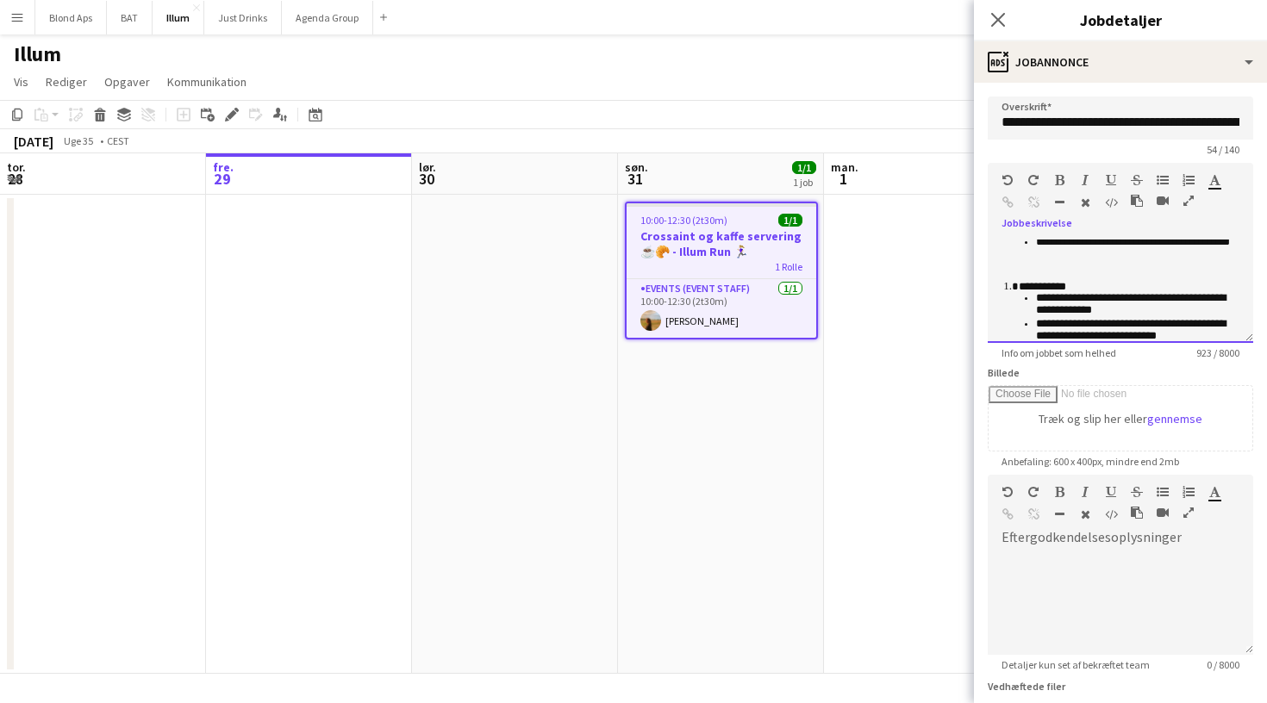
click at [1019, 284] on li "**********" at bounding box center [1129, 285] width 221 height 13
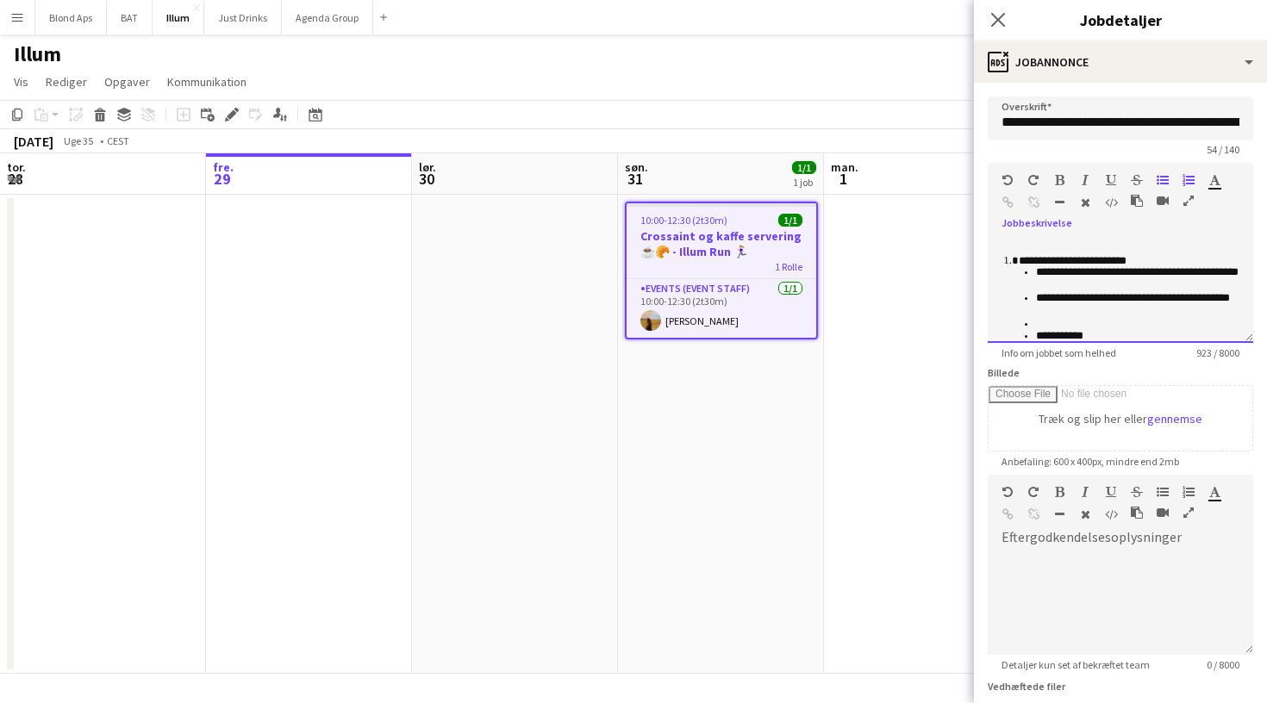
scroll to position [256, 0]
click at [1015, 262] on ol "**********" at bounding box center [1121, 298] width 238 height 91
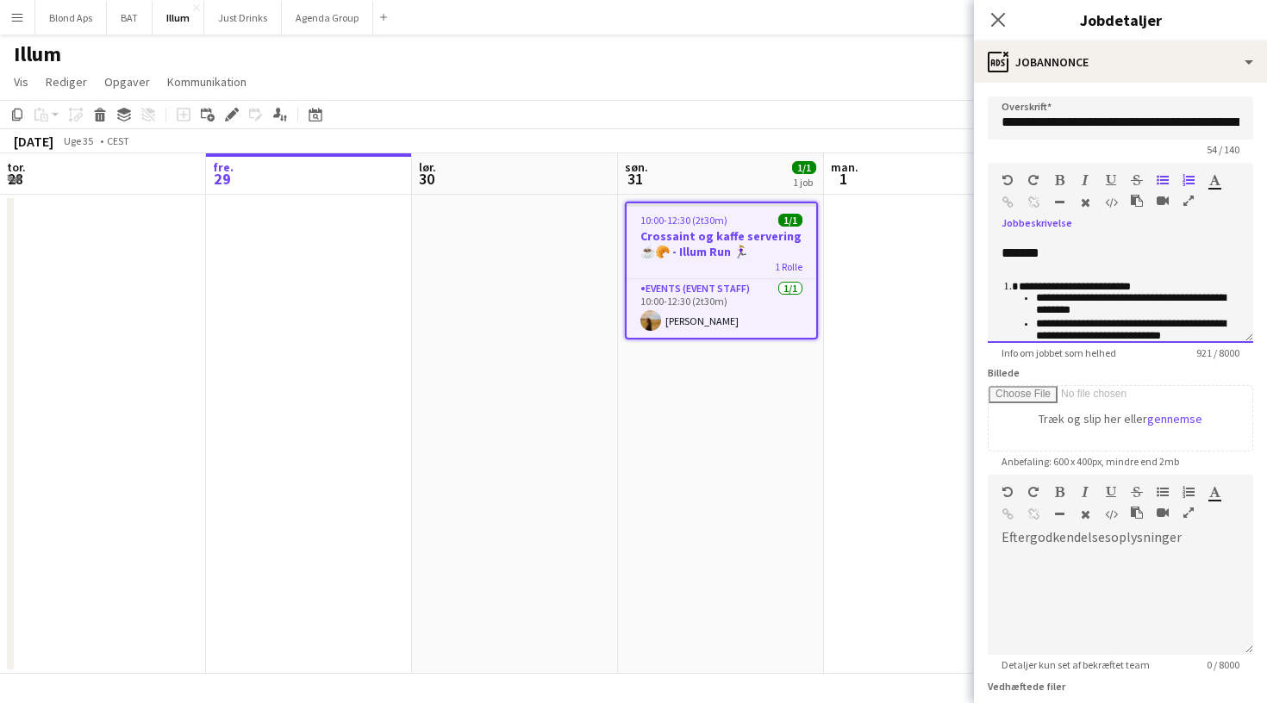
scroll to position [109, 0]
click at [1022, 281] on li "**********" at bounding box center [1129, 284] width 221 height 13
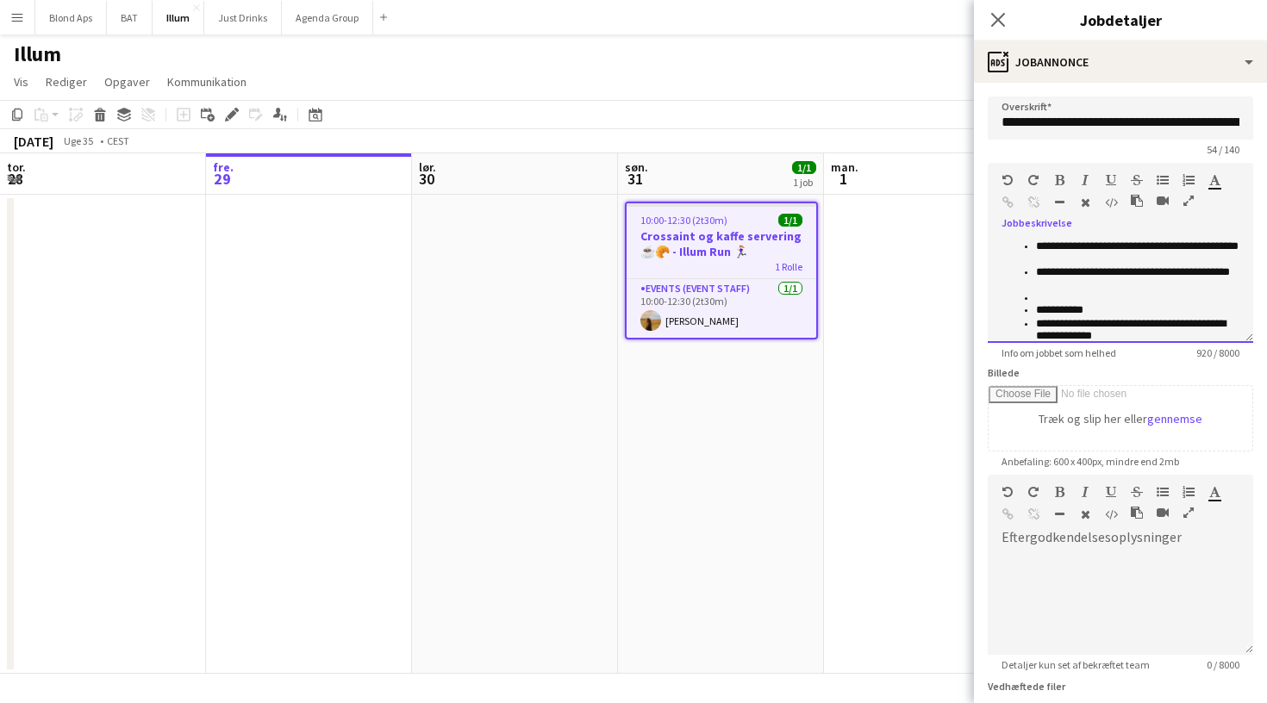
scroll to position [242, 0]
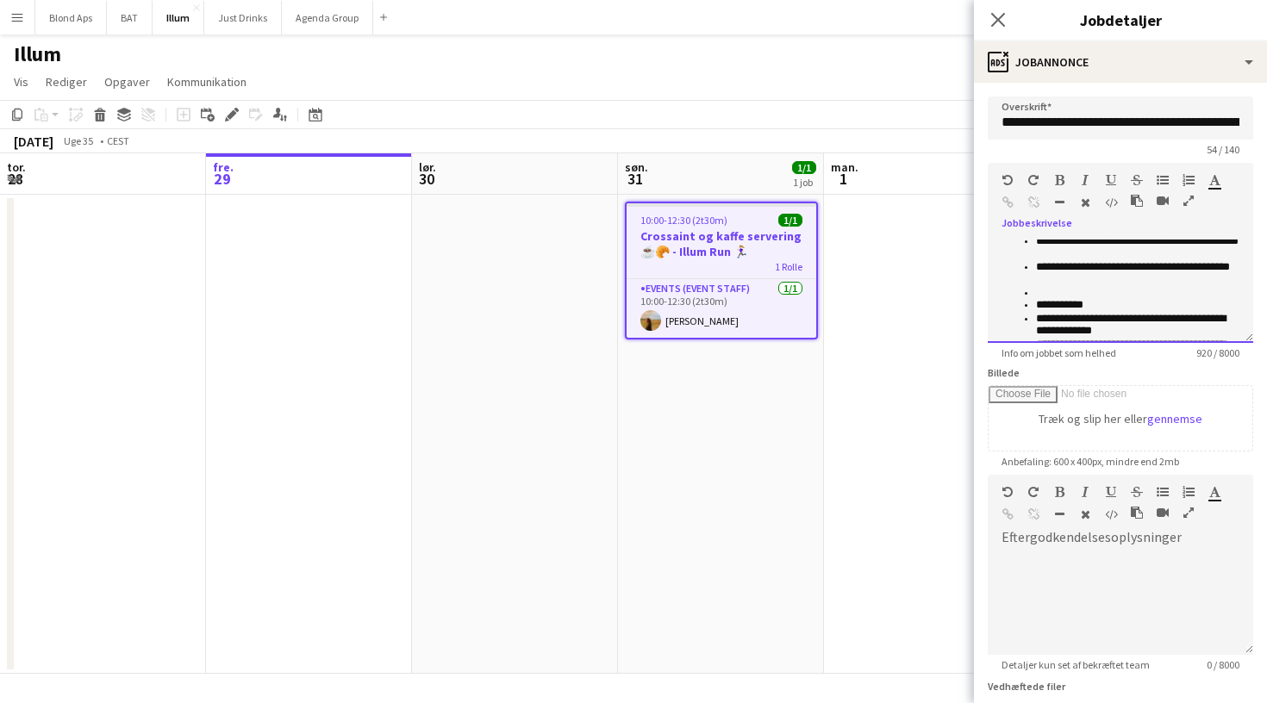
click at [1035, 291] on ul "**********" at bounding box center [1129, 274] width 221 height 78
click at [1034, 302] on ul "**********" at bounding box center [1129, 274] width 221 height 78
drag, startPoint x: 1087, startPoint y: 304, endPoint x: 1005, endPoint y: 304, distance: 81.9
click at [1005, 304] on ol "**********" at bounding box center [1121, 274] width 238 height 78
click at [1165, 178] on icon "button" at bounding box center [1163, 180] width 12 height 12
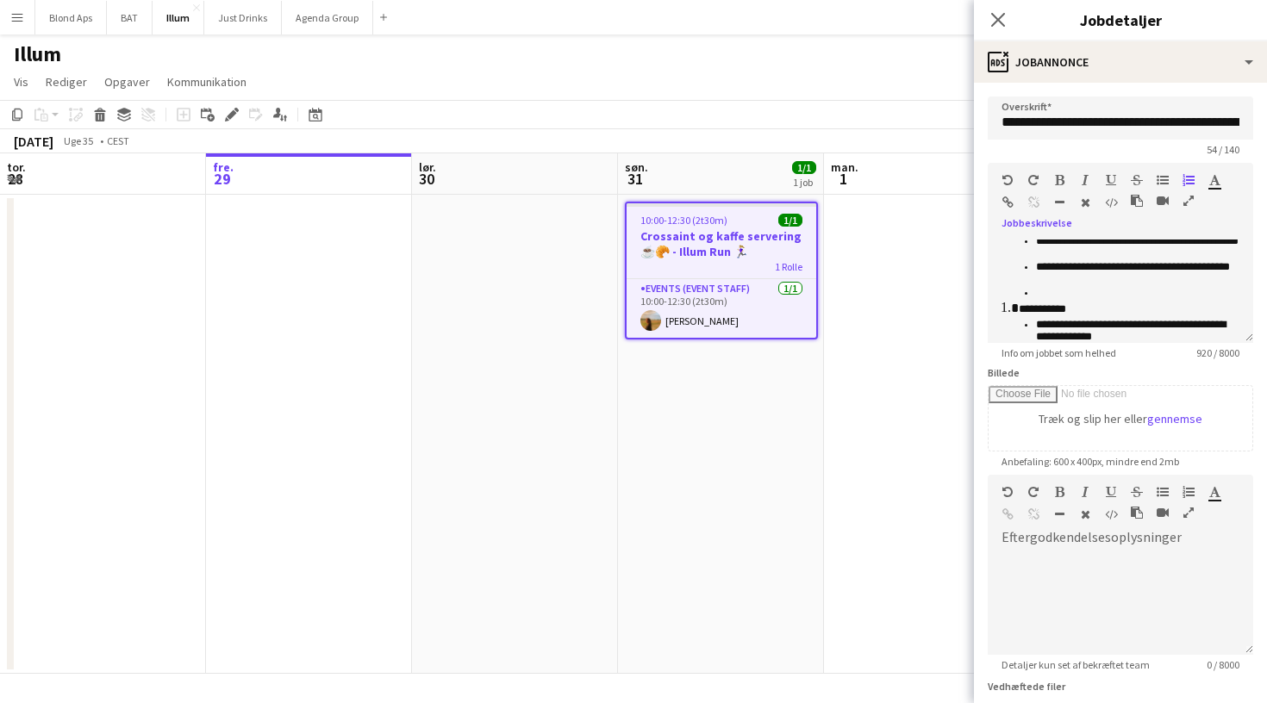
click at [1165, 178] on icon "button" at bounding box center [1163, 180] width 12 height 12
click at [1165, 180] on icon "button" at bounding box center [1163, 180] width 12 height 12
click at [1035, 297] on ul "**********" at bounding box center [1129, 267] width 221 height 65
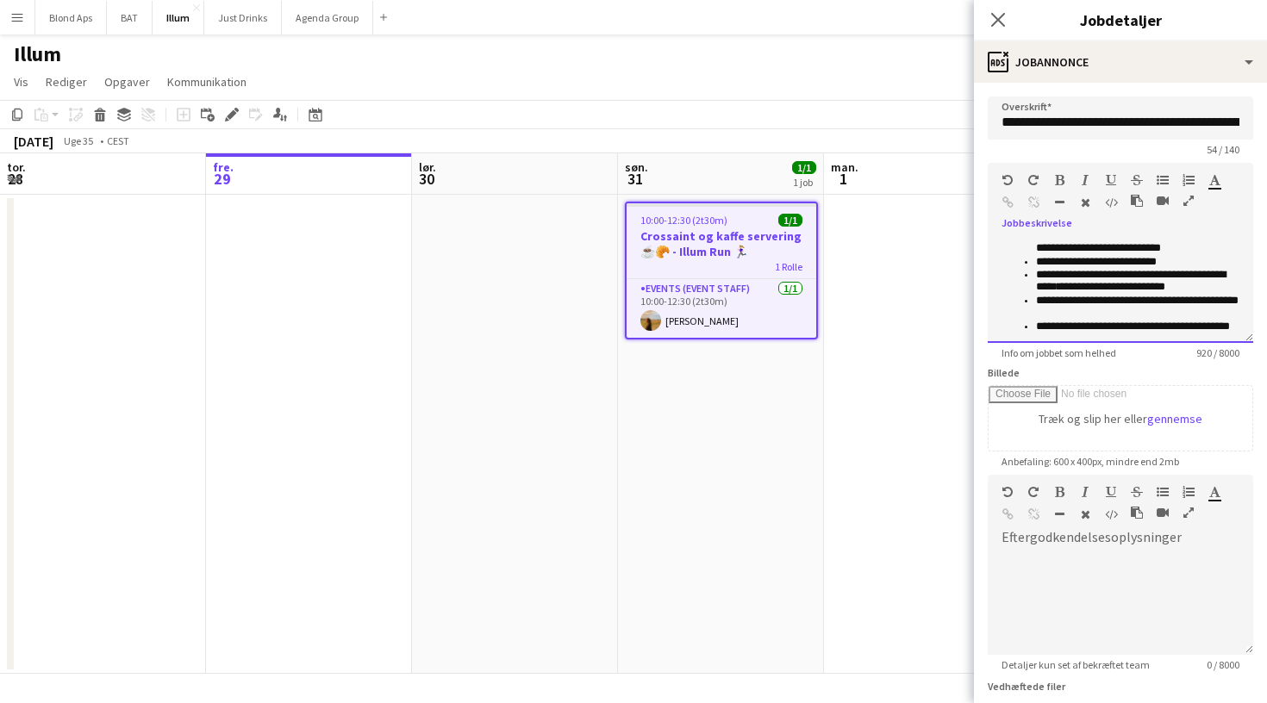
scroll to position [175, 0]
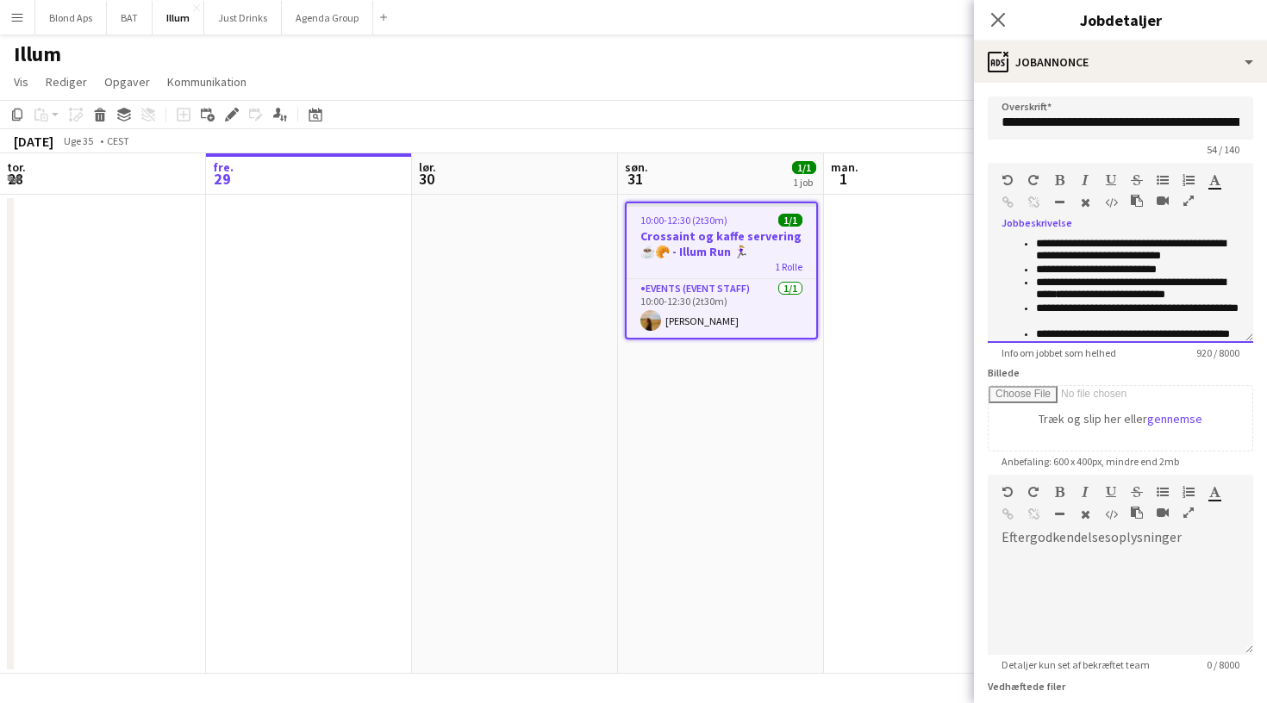
click at [1083, 297] on span "**********" at bounding box center [1112, 294] width 108 height 11
drag, startPoint x: 1170, startPoint y: 311, endPoint x: 1032, endPoint y: 311, distance: 137.9
click at [1032, 311] on ul "**********" at bounding box center [1129, 263] width 221 height 103
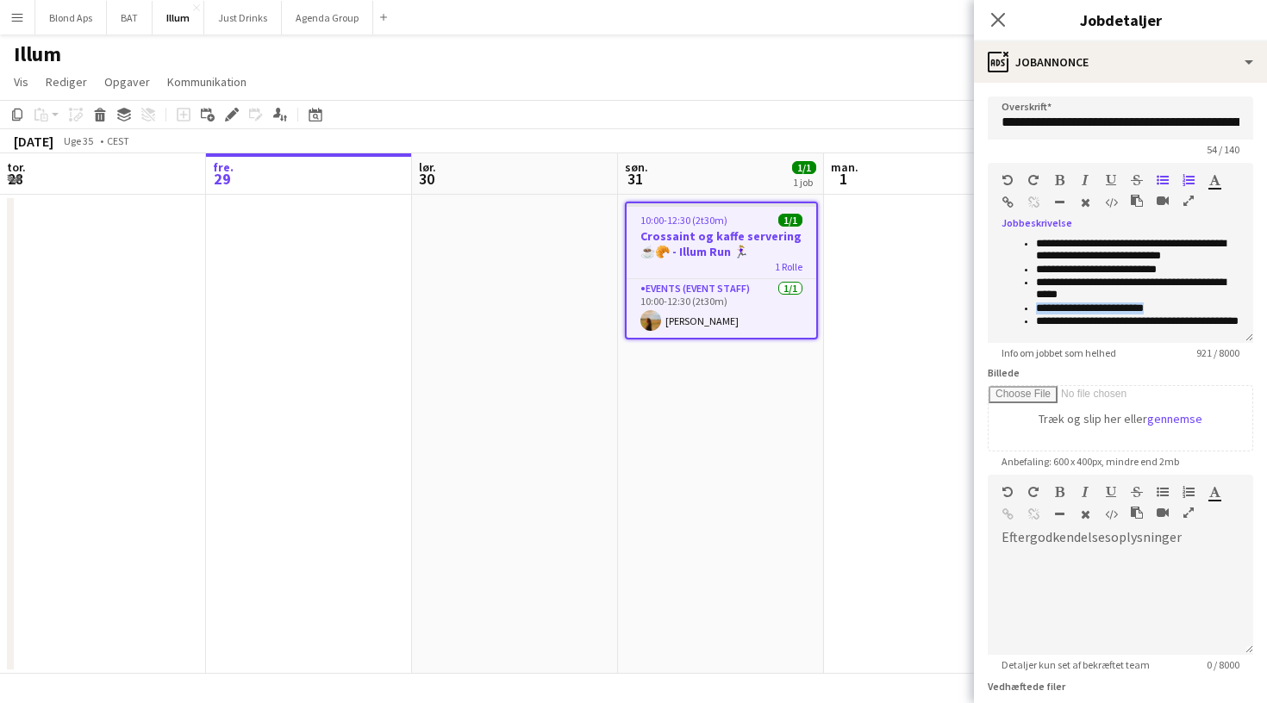
click at [1159, 175] on icon "button" at bounding box center [1163, 180] width 12 height 12
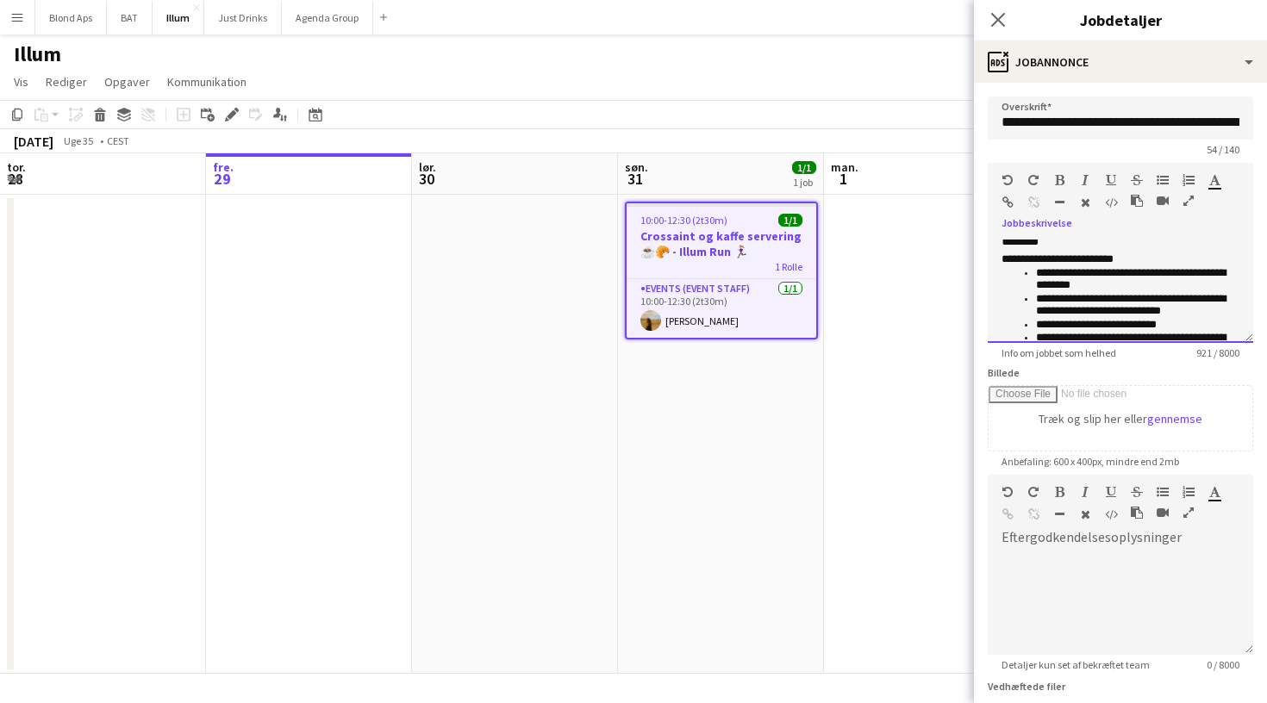
scroll to position [108, 0]
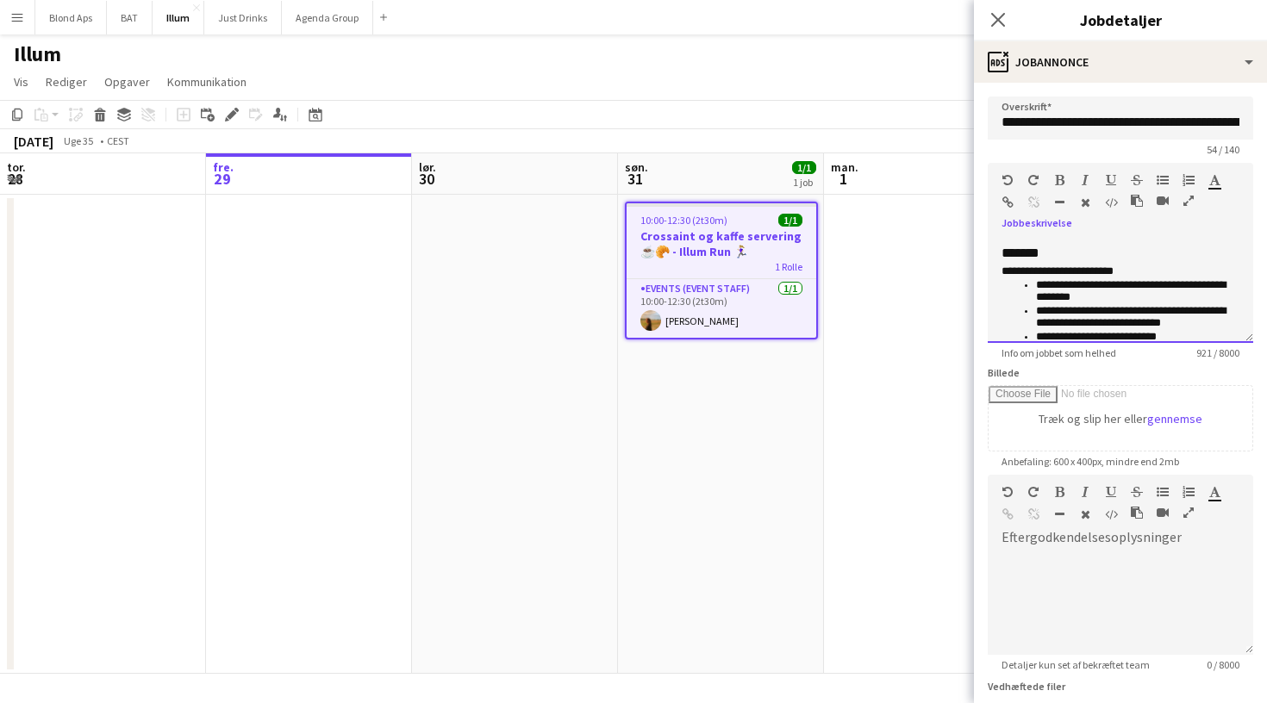
click at [1073, 259] on p "*******" at bounding box center [1121, 254] width 238 height 16
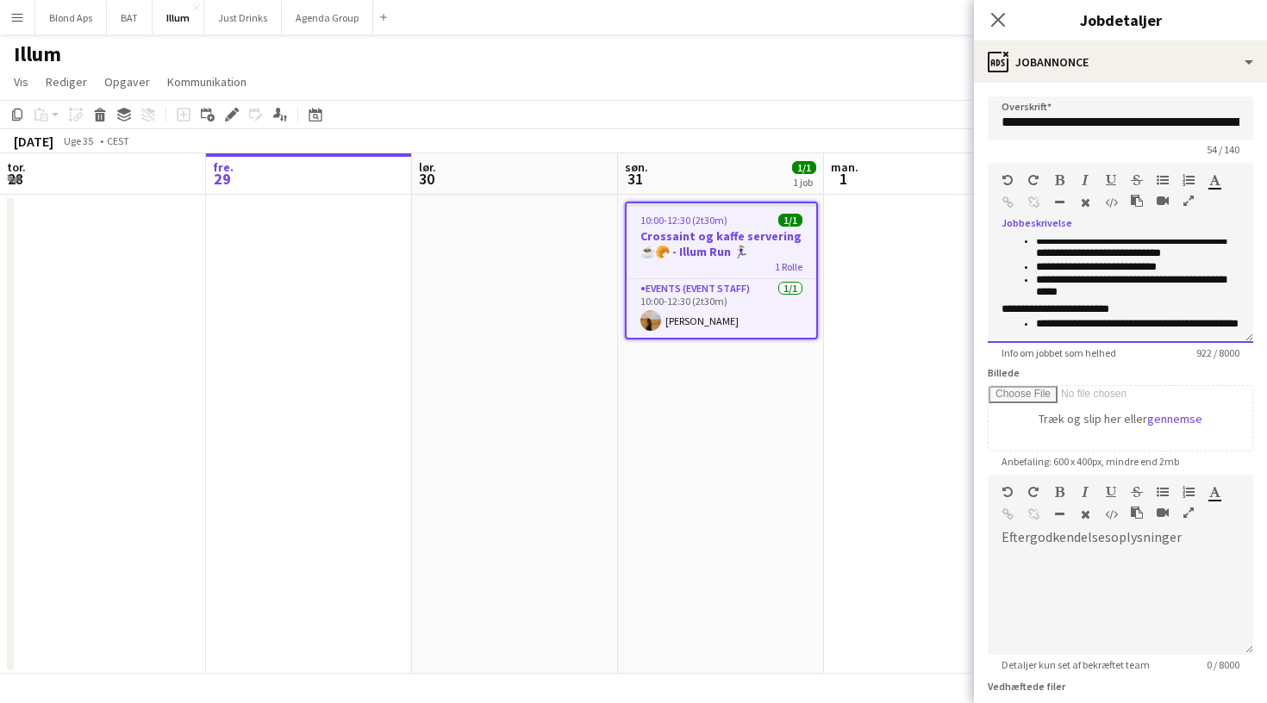
scroll to position [195, 0]
click at [1091, 295] on li "**********" at bounding box center [1137, 286] width 203 height 26
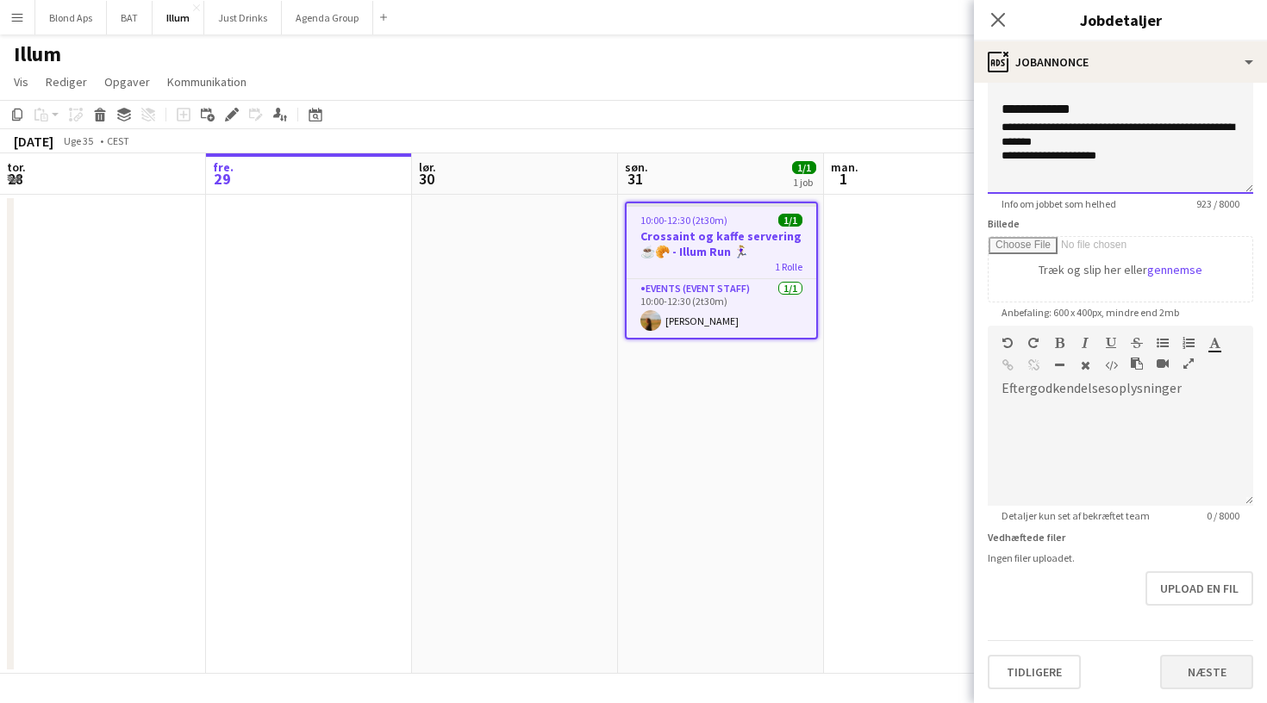
scroll to position [149, 0]
click at [1210, 677] on button "Næste" at bounding box center [1206, 672] width 93 height 34
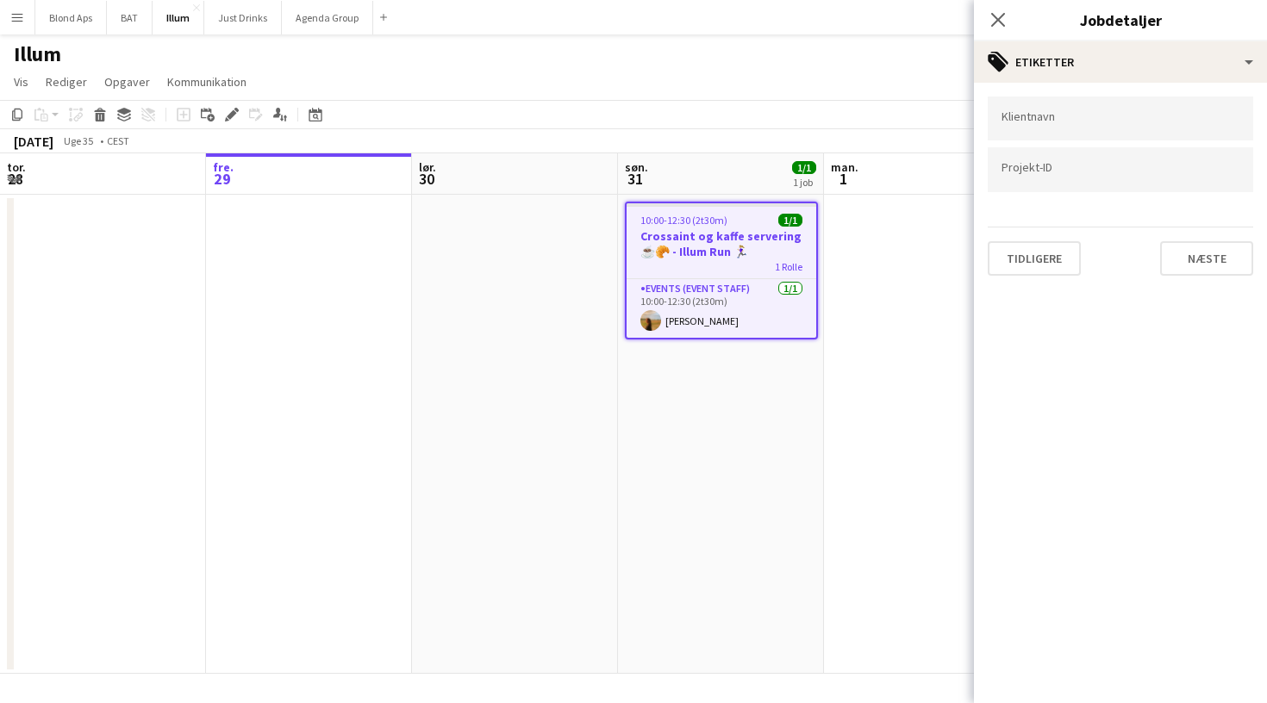
type input "*******"
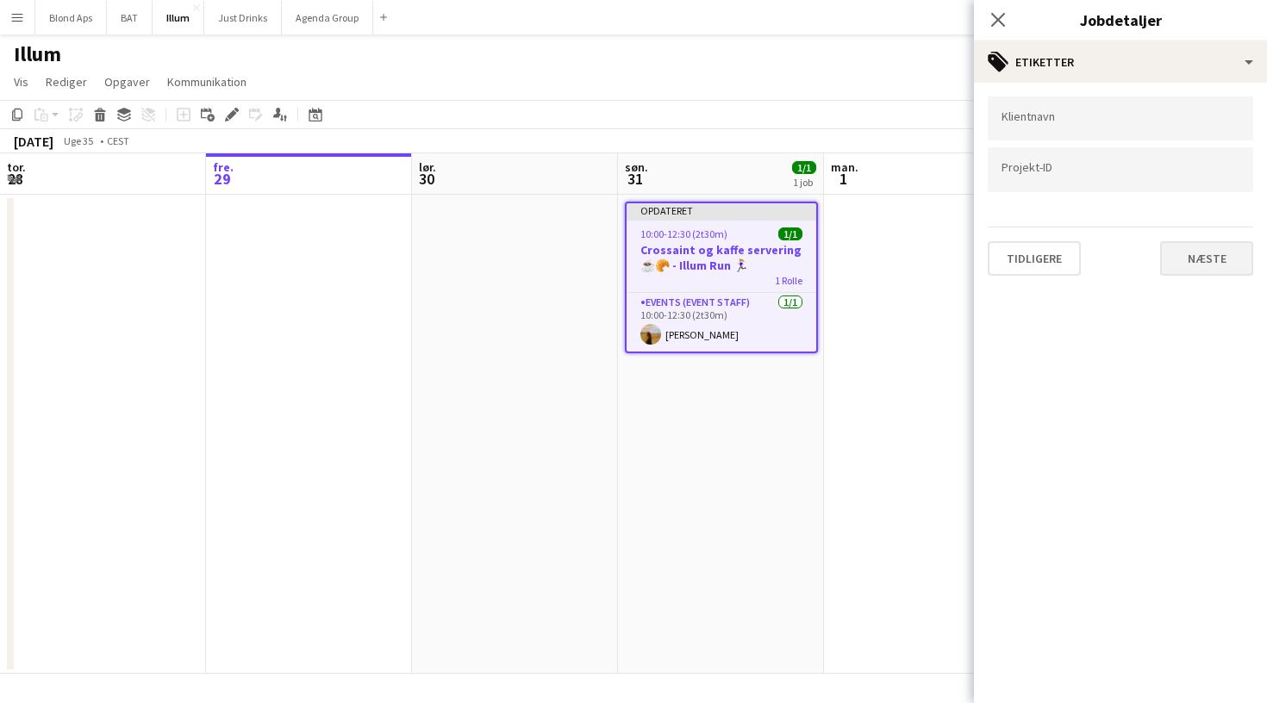
click at [1211, 262] on button "Næste" at bounding box center [1206, 258] width 93 height 34
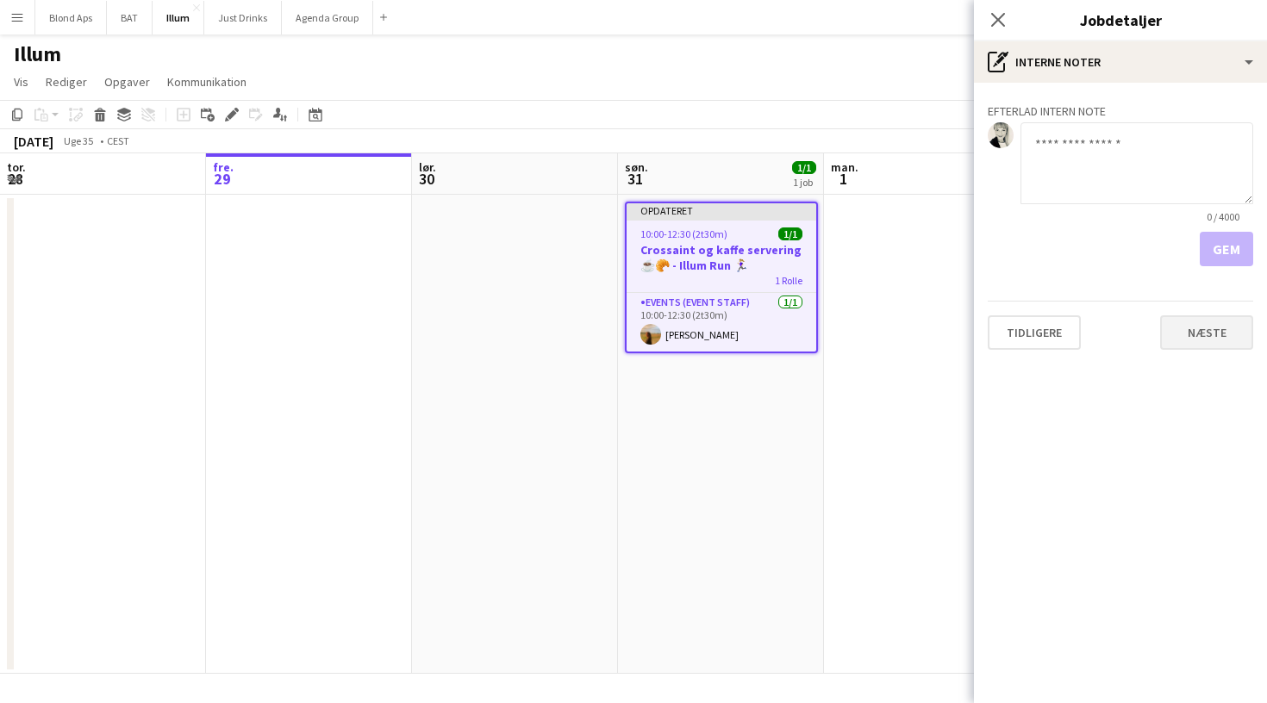
click at [1202, 328] on button "Næste" at bounding box center [1206, 332] width 93 height 34
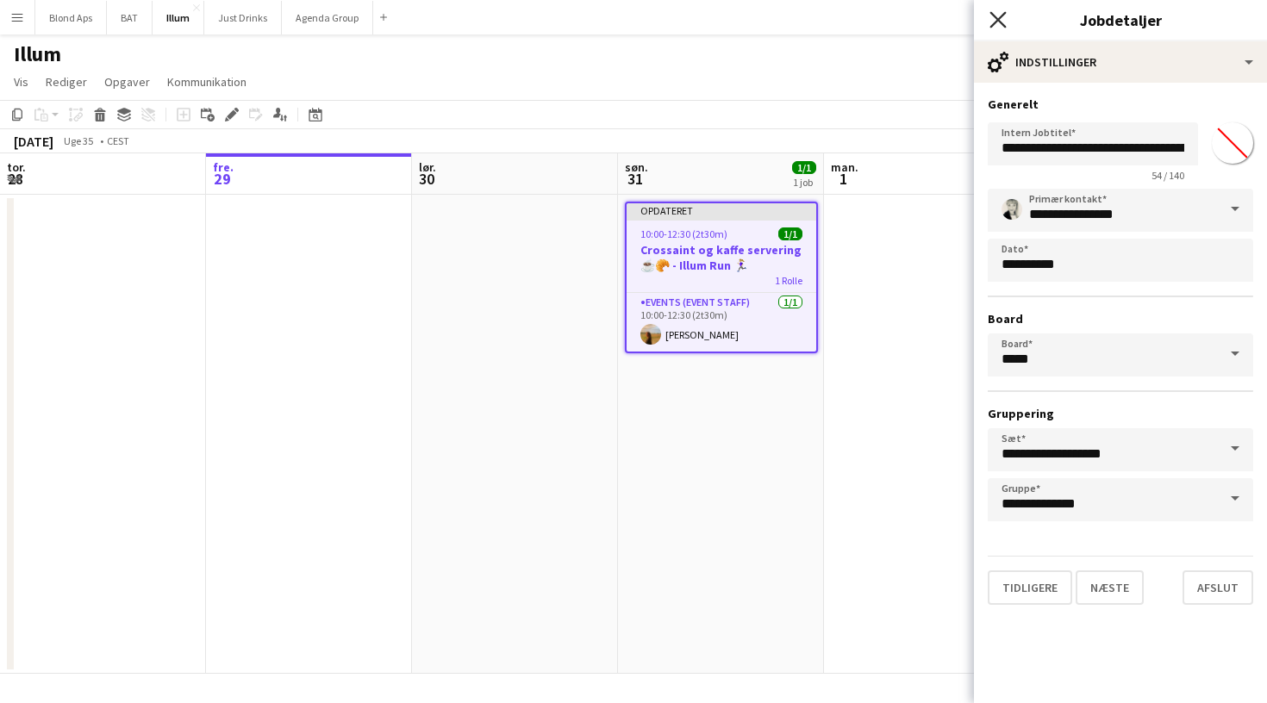
click at [1004, 16] on icon "Luk pop-in" at bounding box center [998, 19] width 16 height 16
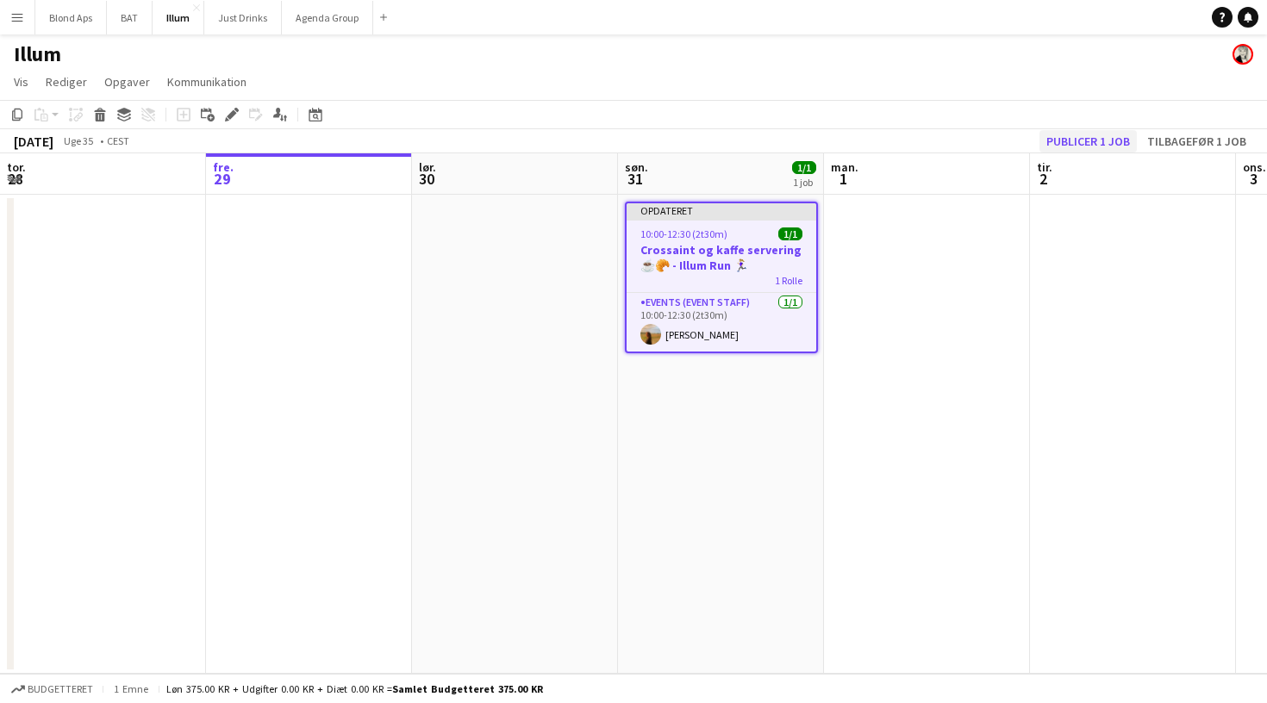
click at [1094, 134] on button "Publicer 1 job" at bounding box center [1088, 141] width 97 height 22
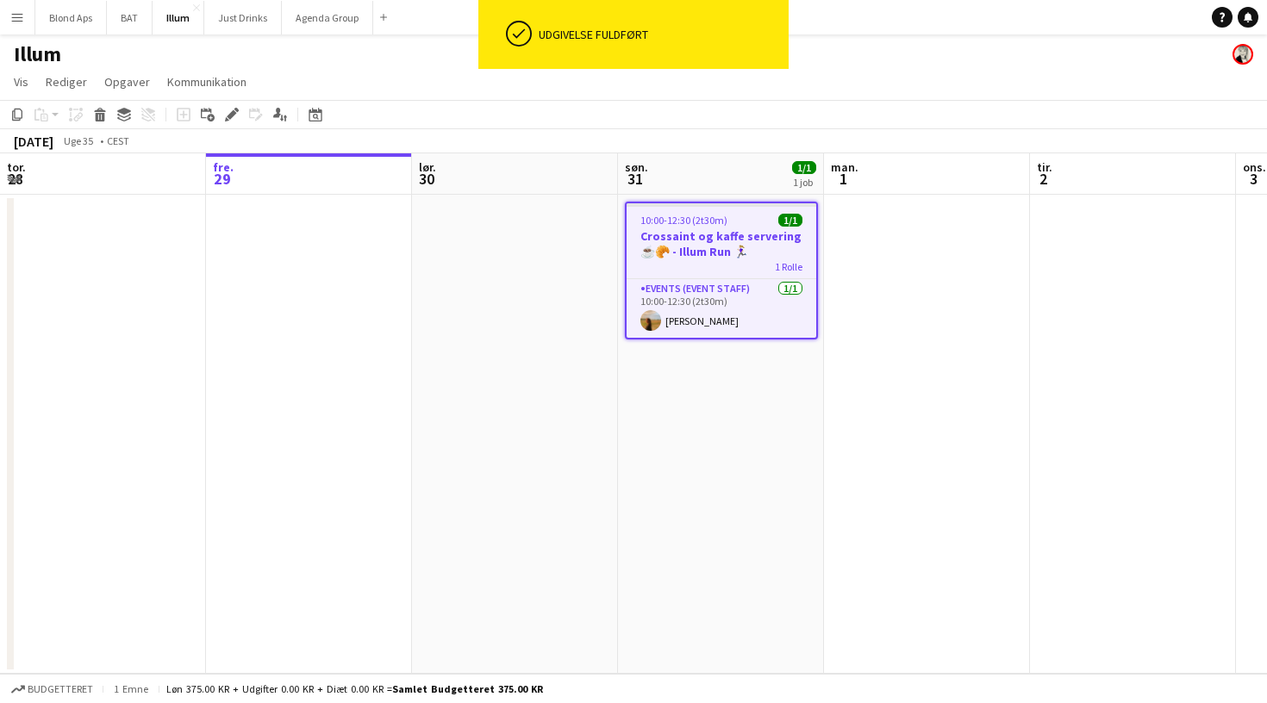
click at [771, 226] on div "10:00-12:30 (2t30m) 1/1" at bounding box center [722, 220] width 190 height 13
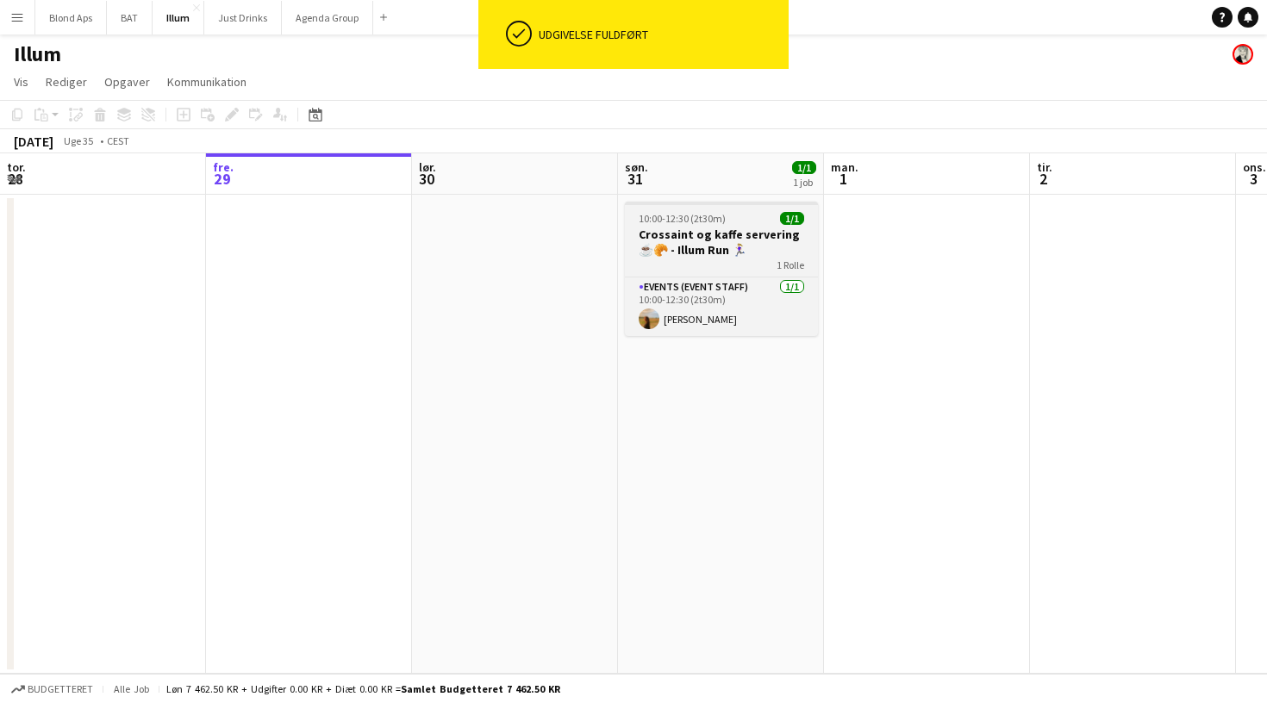
click at [749, 225] on app-job-card "10:00-12:30 (2t30m) 1/1 Crossaint og kaffe servering ☕️🥐 - Illum Run 🏃🏼‍♀️ 1 Ro…" at bounding box center [721, 269] width 193 height 134
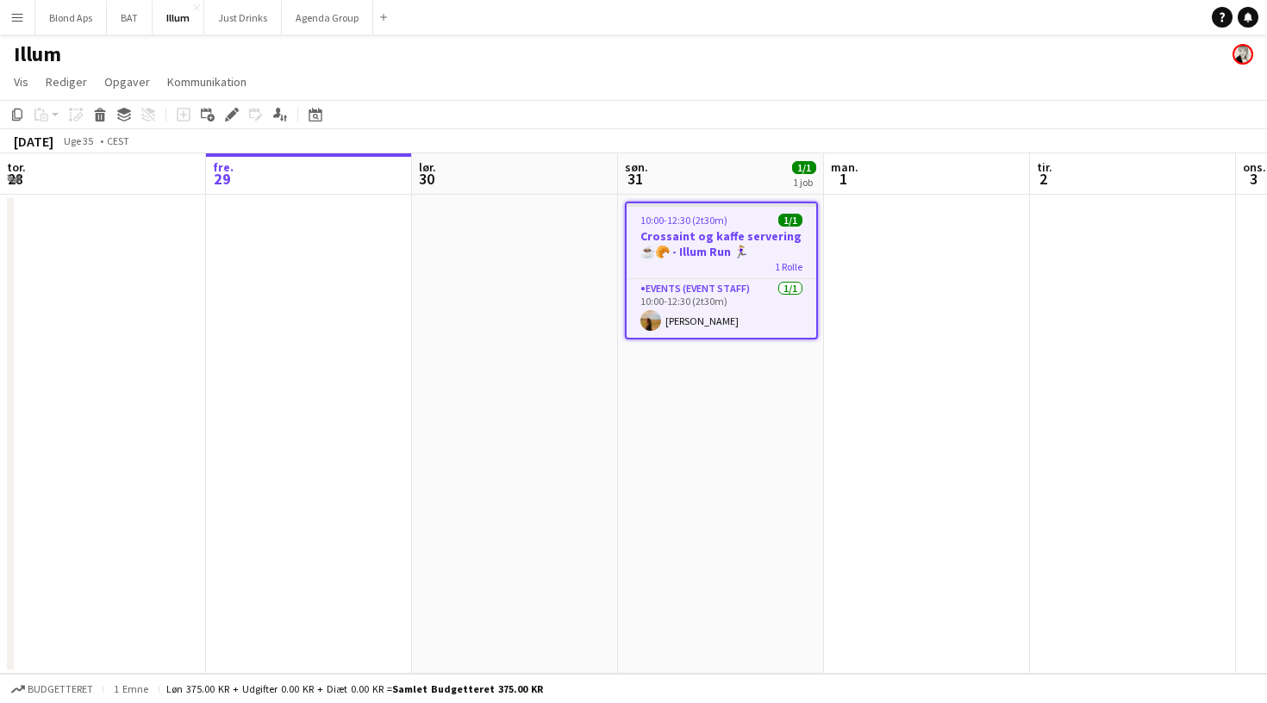
click at [771, 254] on h3 "Crossaint og kaffe servering ☕️🥐 - Illum Run 🏃🏼‍♀️" at bounding box center [722, 243] width 190 height 31
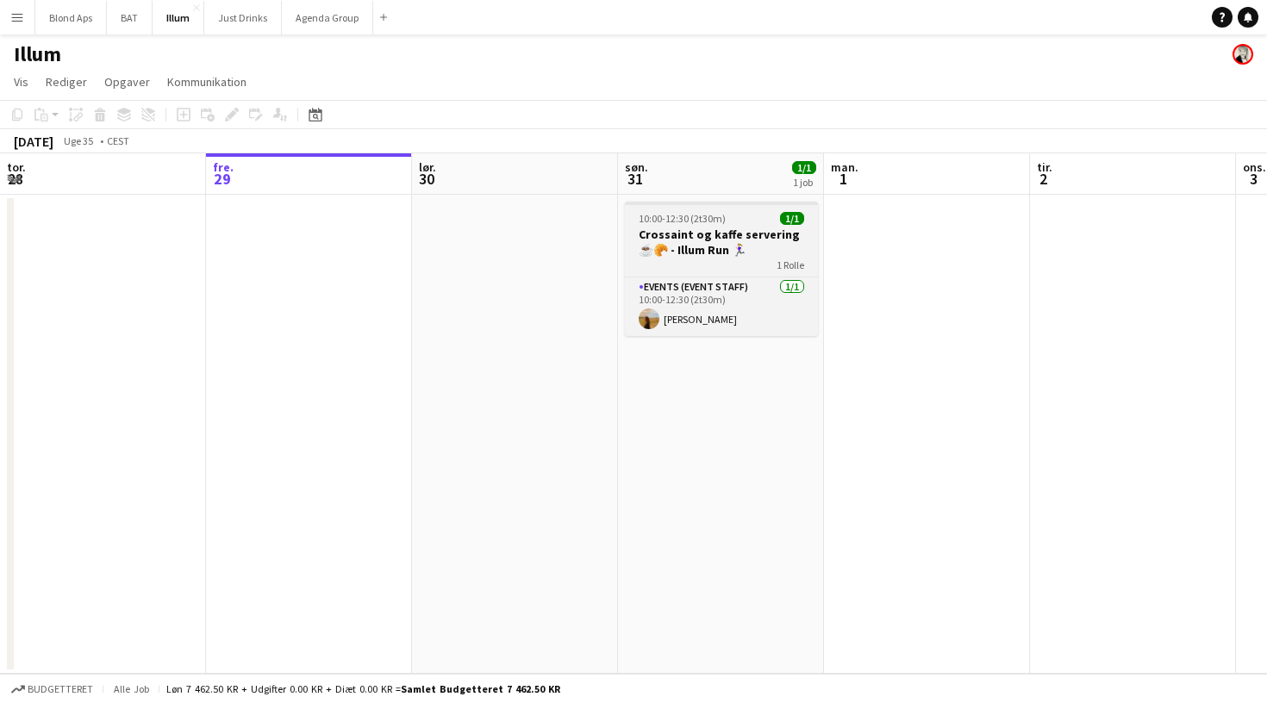
click at [771, 254] on h3 "Crossaint og kaffe servering ☕️🥐 - Illum Run 🏃🏼‍♀️" at bounding box center [721, 242] width 193 height 31
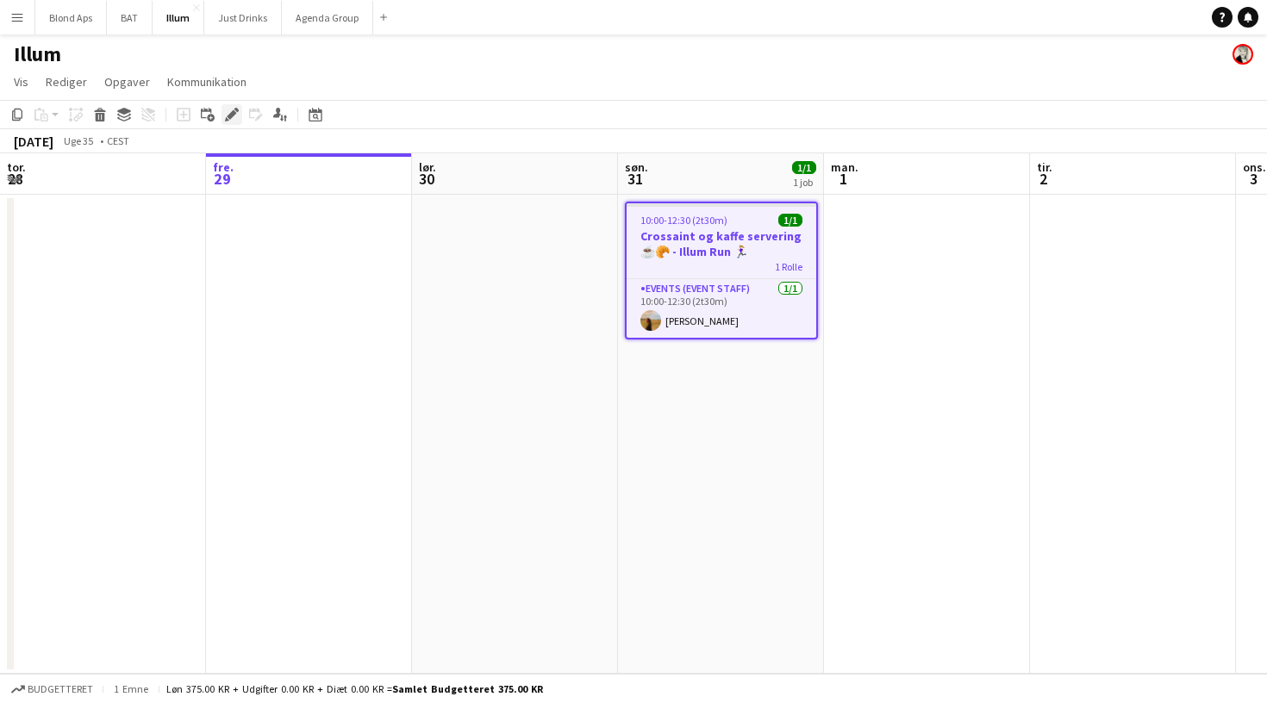
click at [232, 116] on icon at bounding box center [231, 114] width 9 height 9
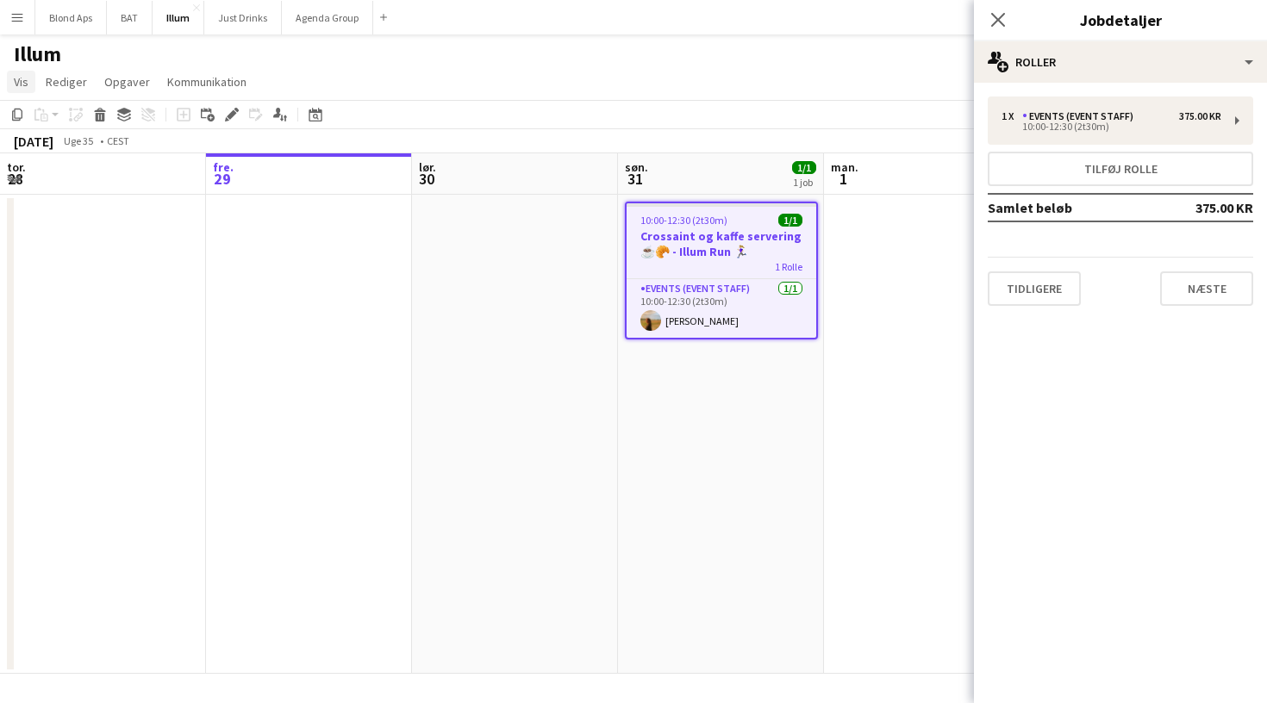
click at [24, 73] on link "Vis" at bounding box center [21, 82] width 28 height 22
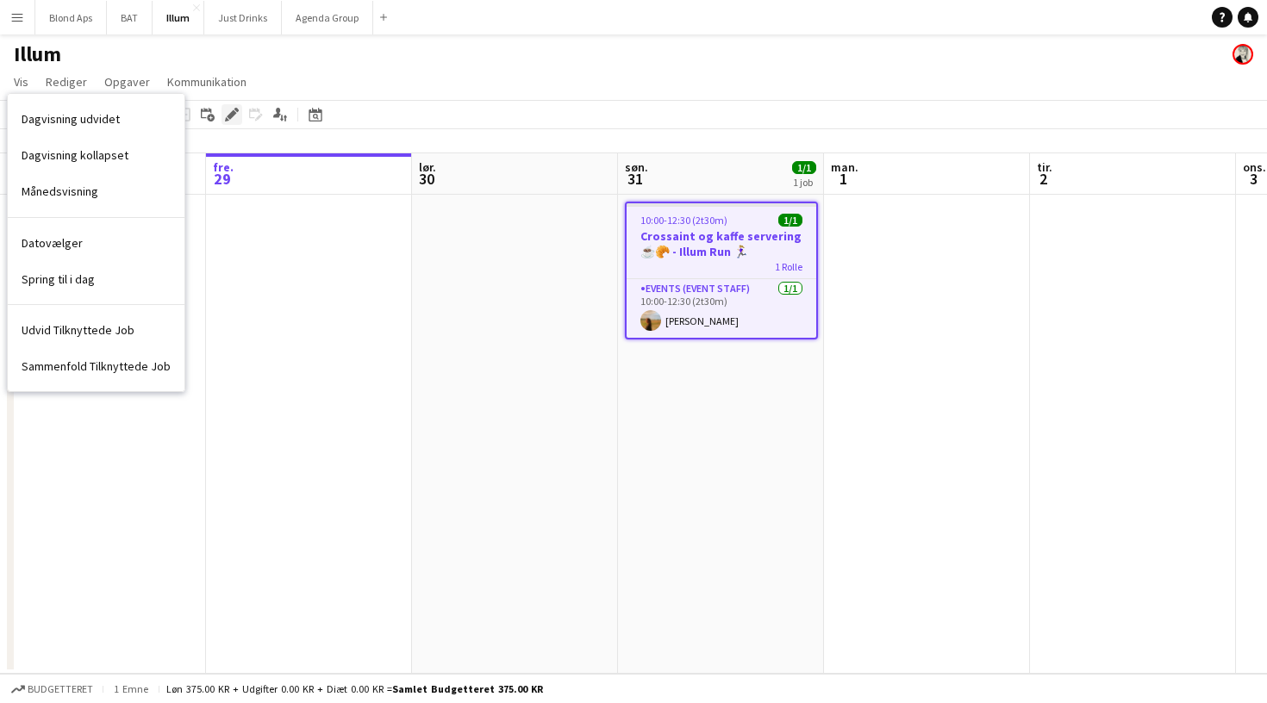
click at [234, 112] on icon at bounding box center [231, 114] width 9 height 9
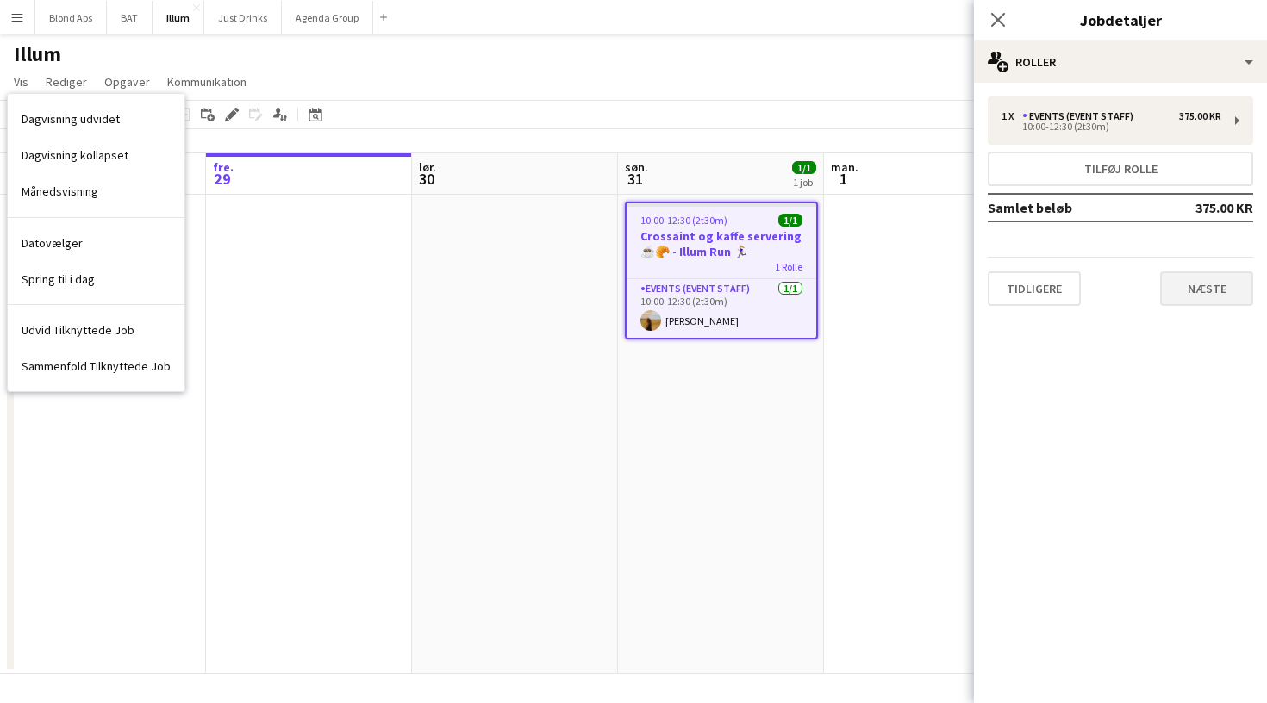
click at [1239, 302] on button "Næste" at bounding box center [1206, 289] width 93 height 34
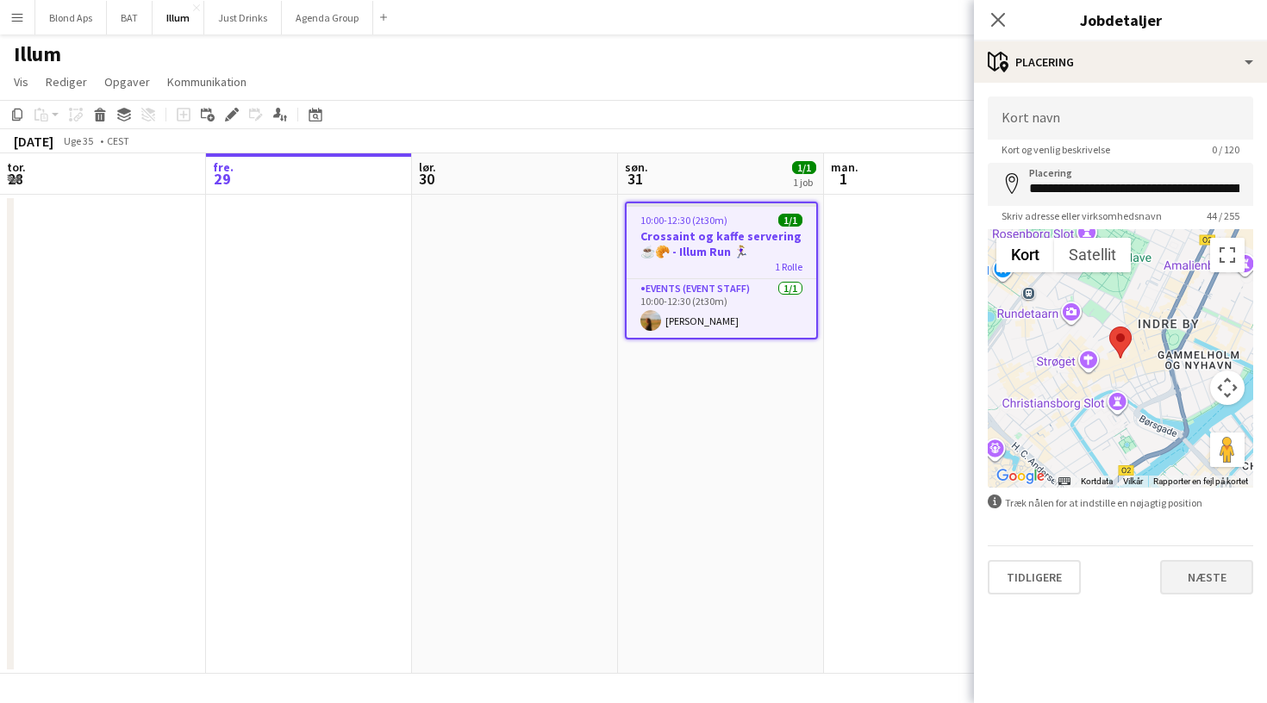
click at [1216, 586] on button "Næste" at bounding box center [1206, 577] width 93 height 34
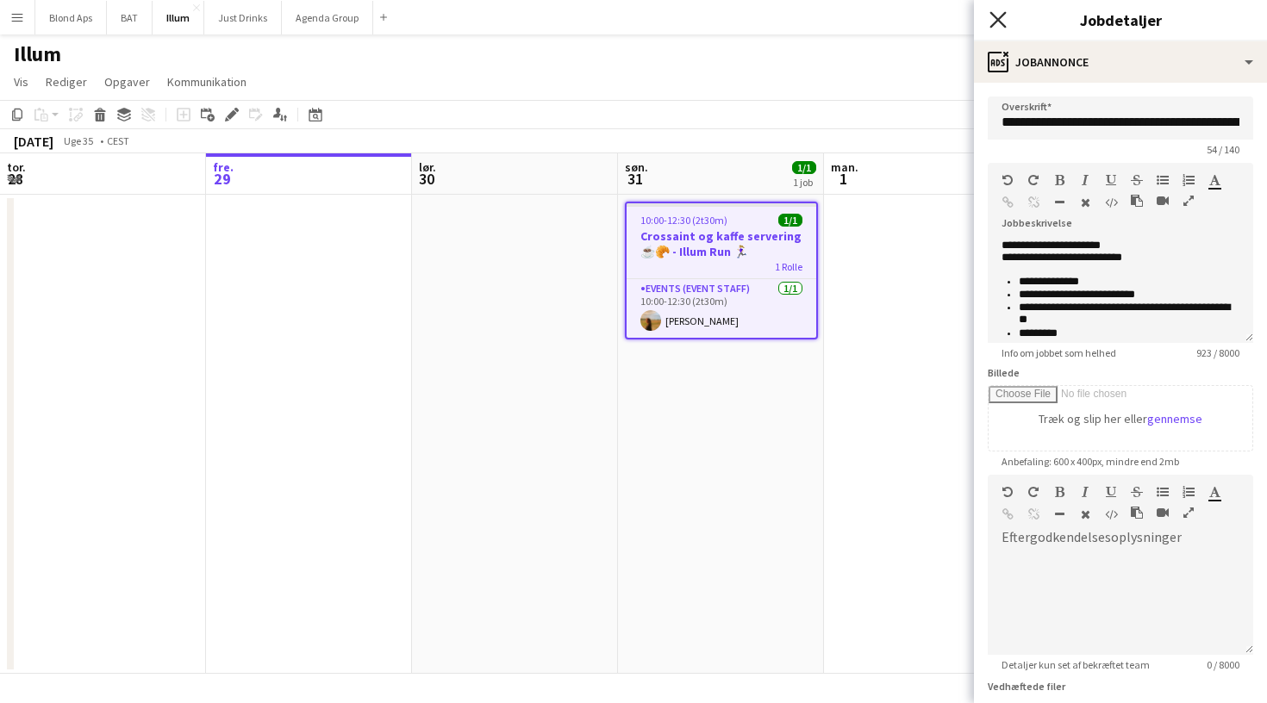
click at [1002, 16] on icon at bounding box center [998, 19] width 16 height 16
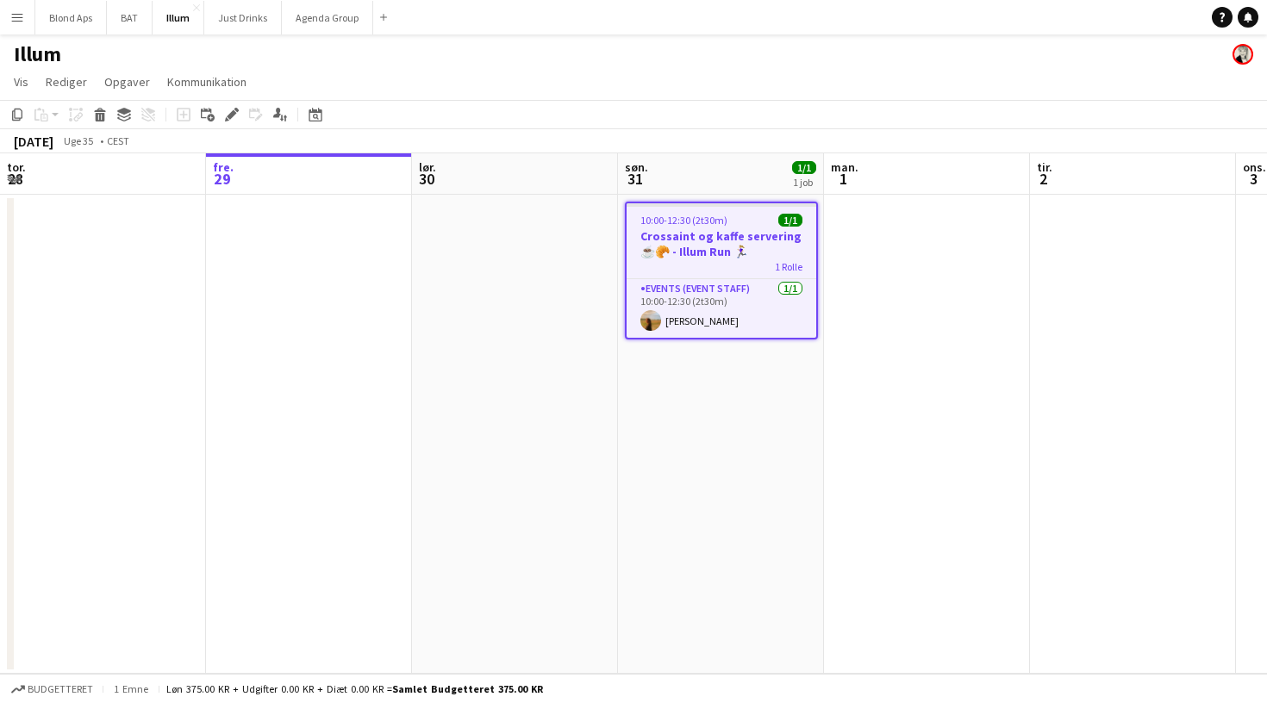
click at [514, 275] on app-date-cell at bounding box center [515, 434] width 206 height 479
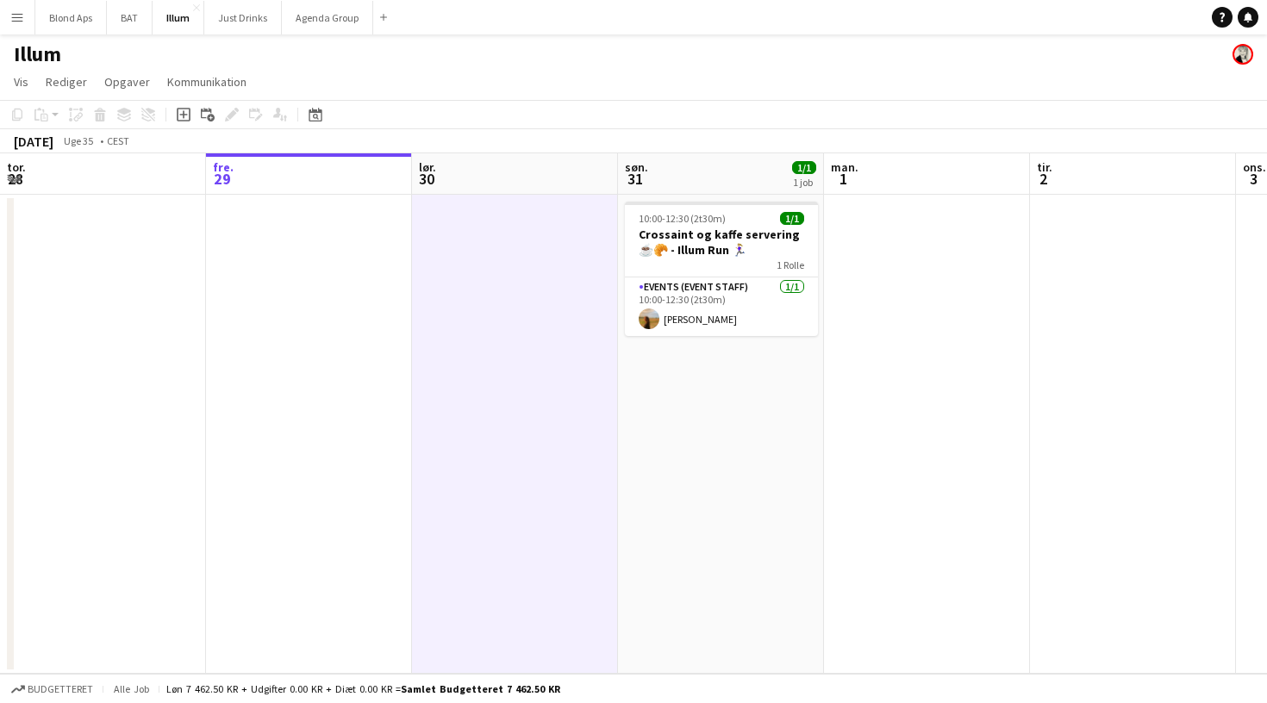
click at [26, 18] on button "Menu" at bounding box center [17, 17] width 34 height 34
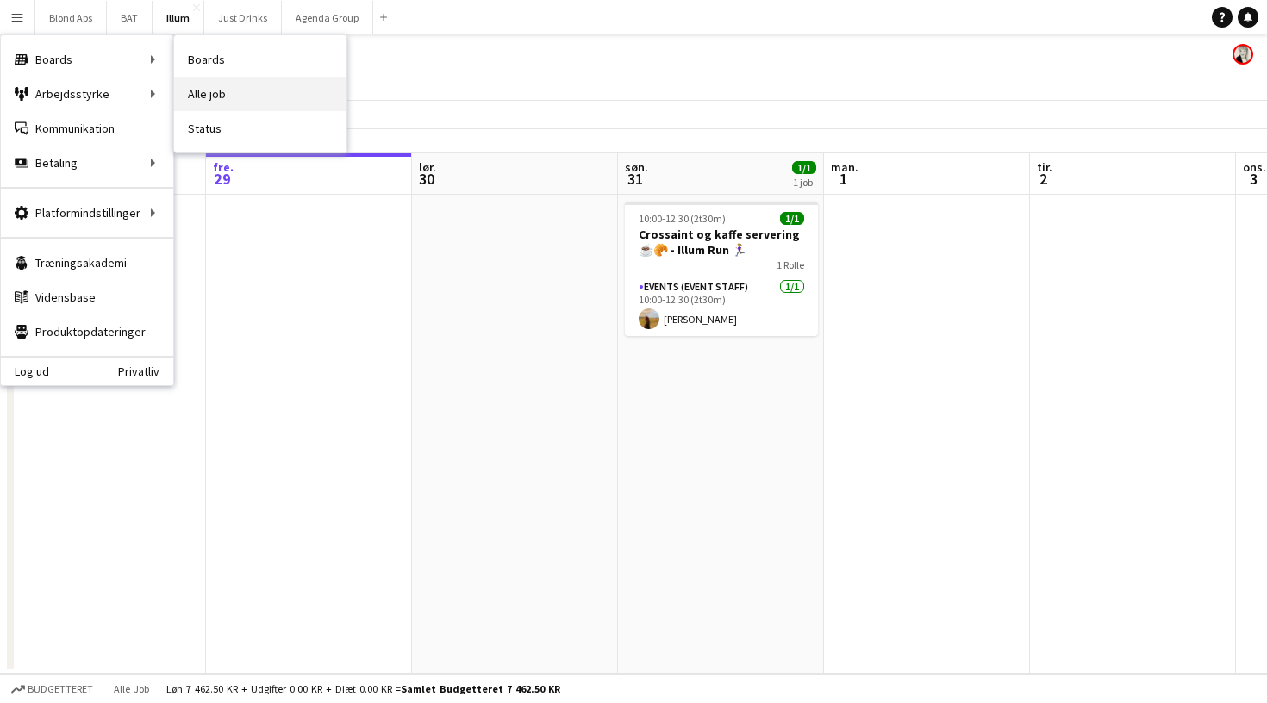
click at [224, 89] on link "Alle job" at bounding box center [260, 94] width 172 height 34
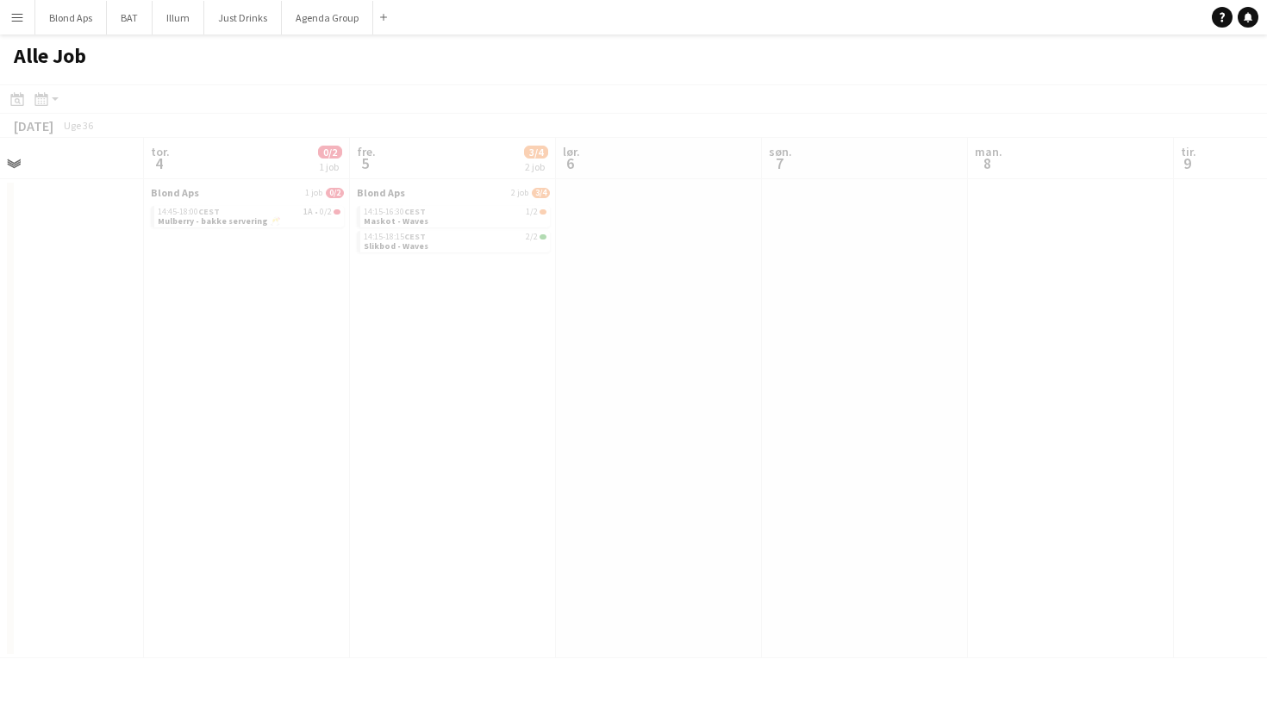
scroll to position [0, 478]
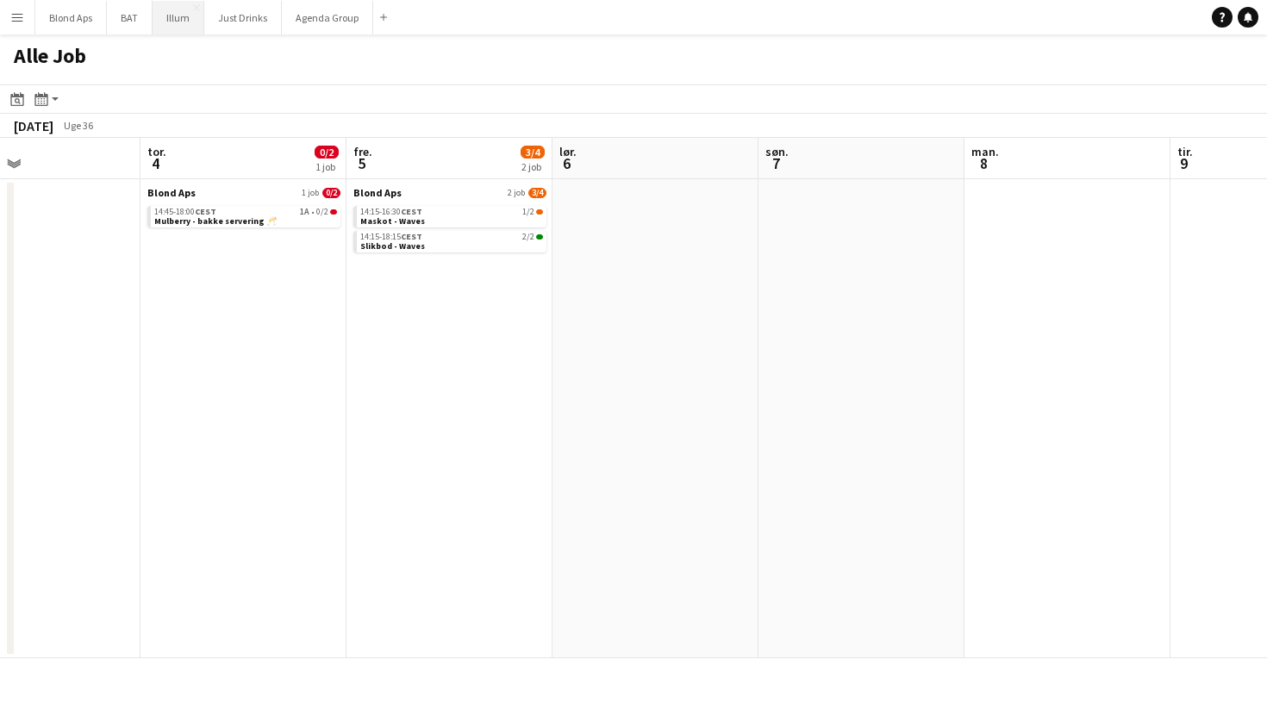
click at [170, 21] on button "Illum Luk" at bounding box center [179, 18] width 52 height 34
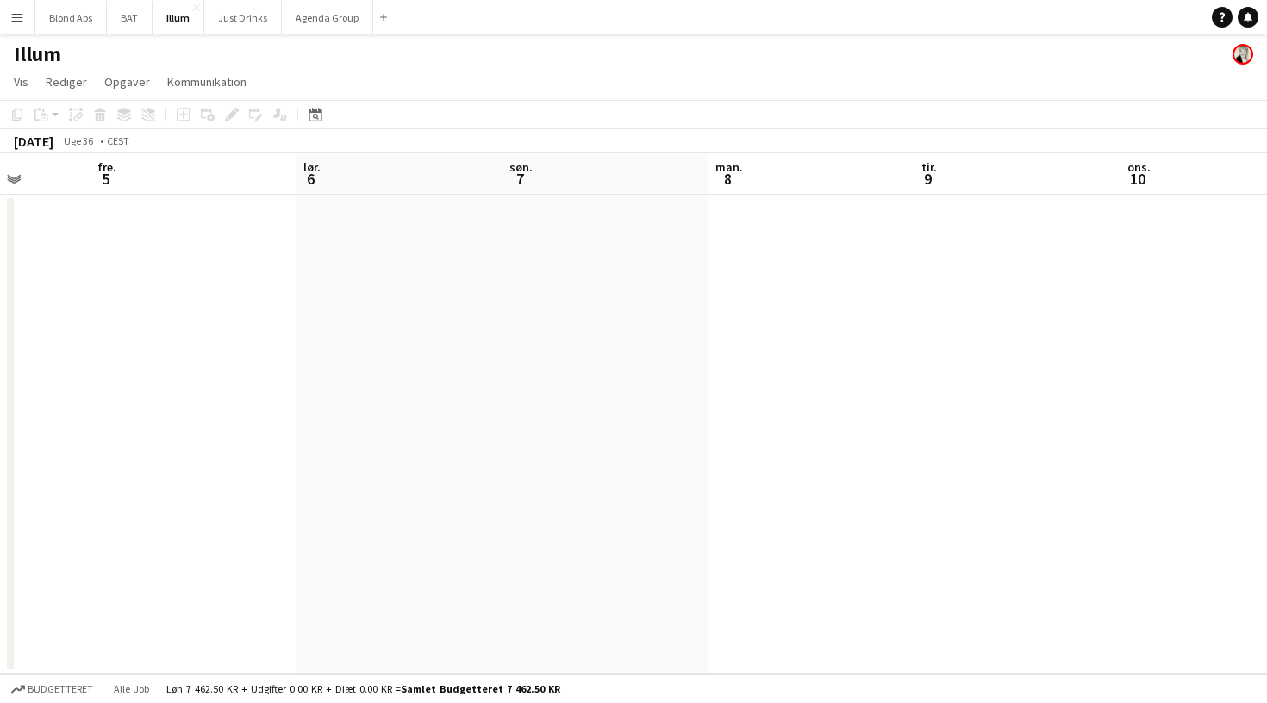
scroll to position [0, 674]
click at [402, 316] on app-date-cell at bounding box center [459, 434] width 206 height 479
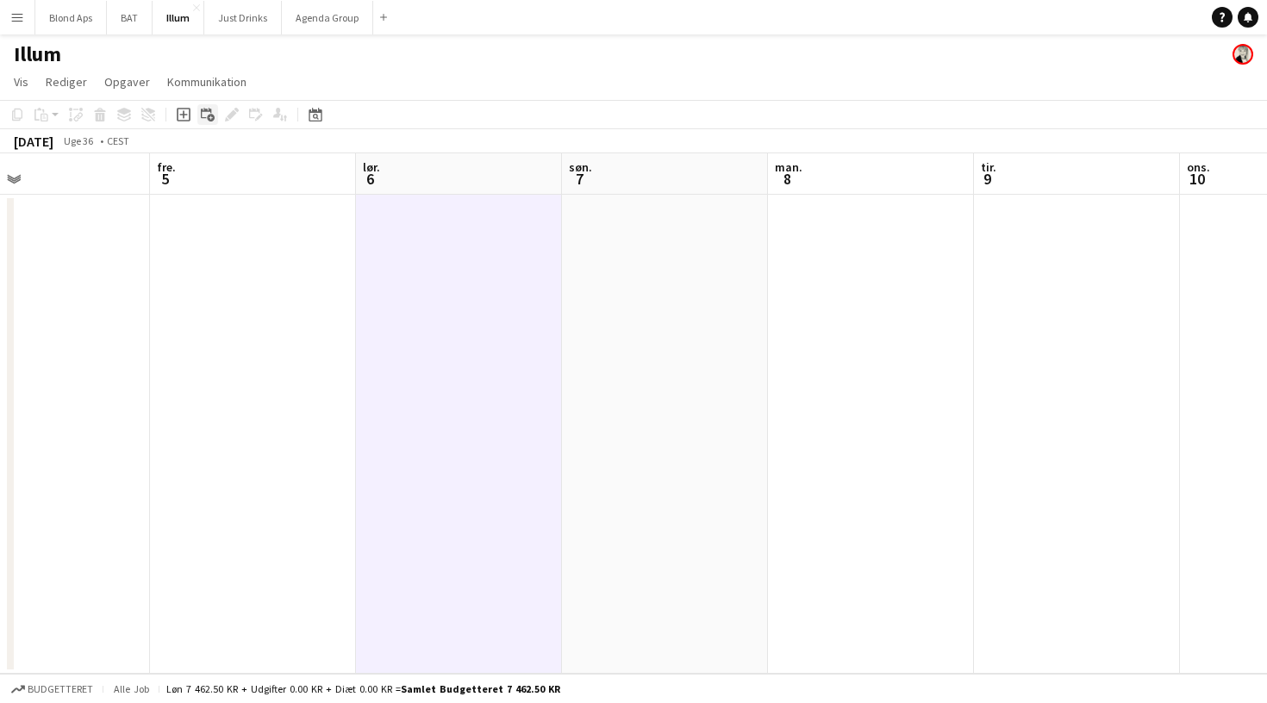
click at [204, 115] on icon "Tilføj linket opgave" at bounding box center [208, 115] width 14 height 14
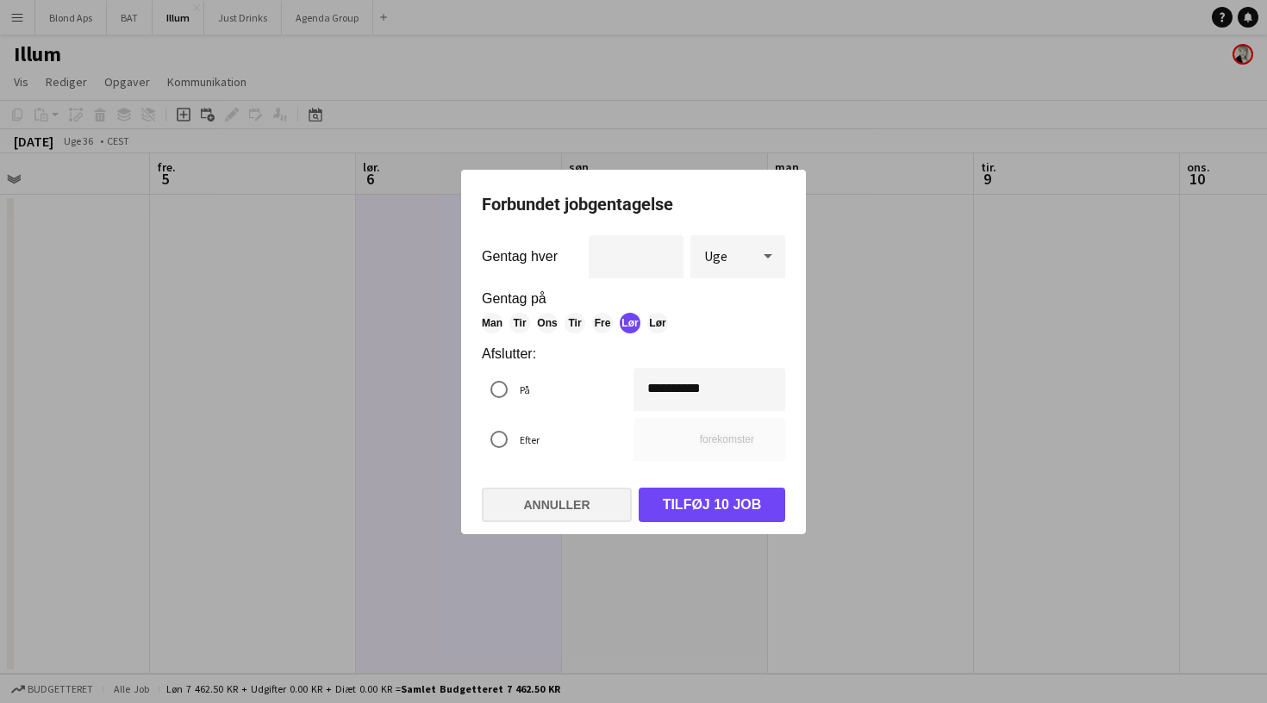
click at [540, 495] on button "Annuller" at bounding box center [557, 505] width 150 height 34
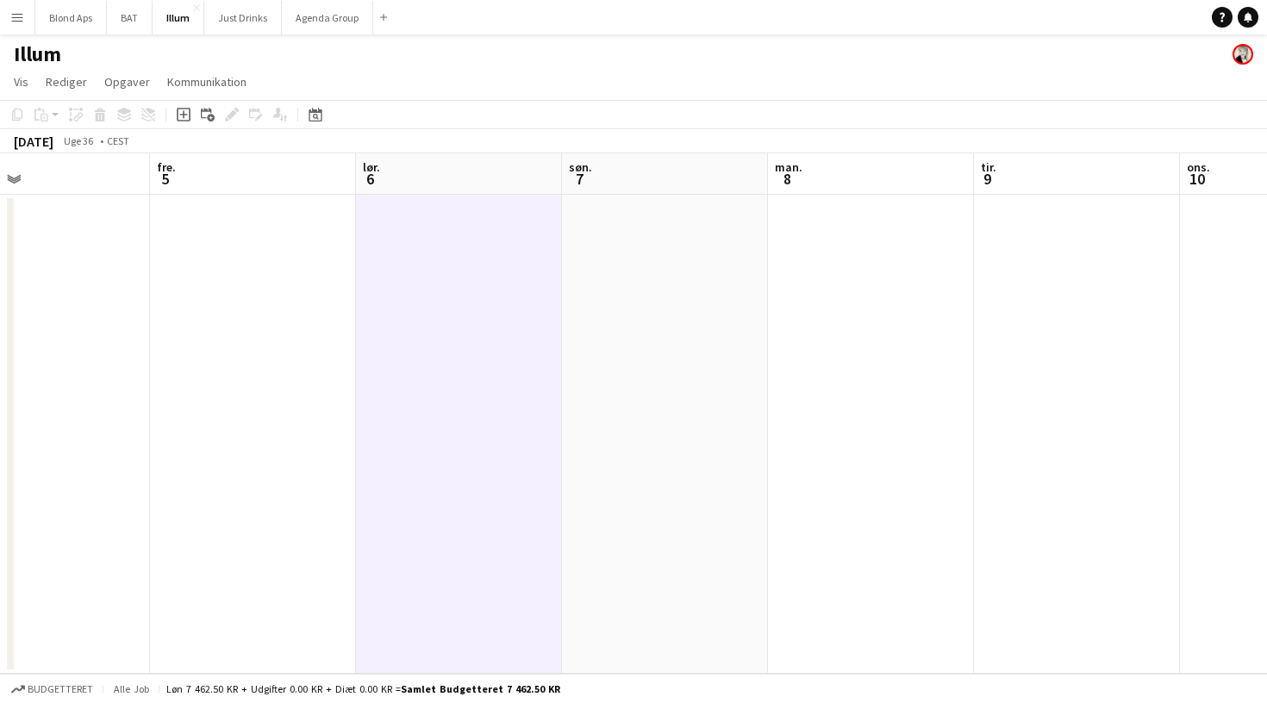
click at [454, 353] on app-date-cell at bounding box center [459, 434] width 206 height 479
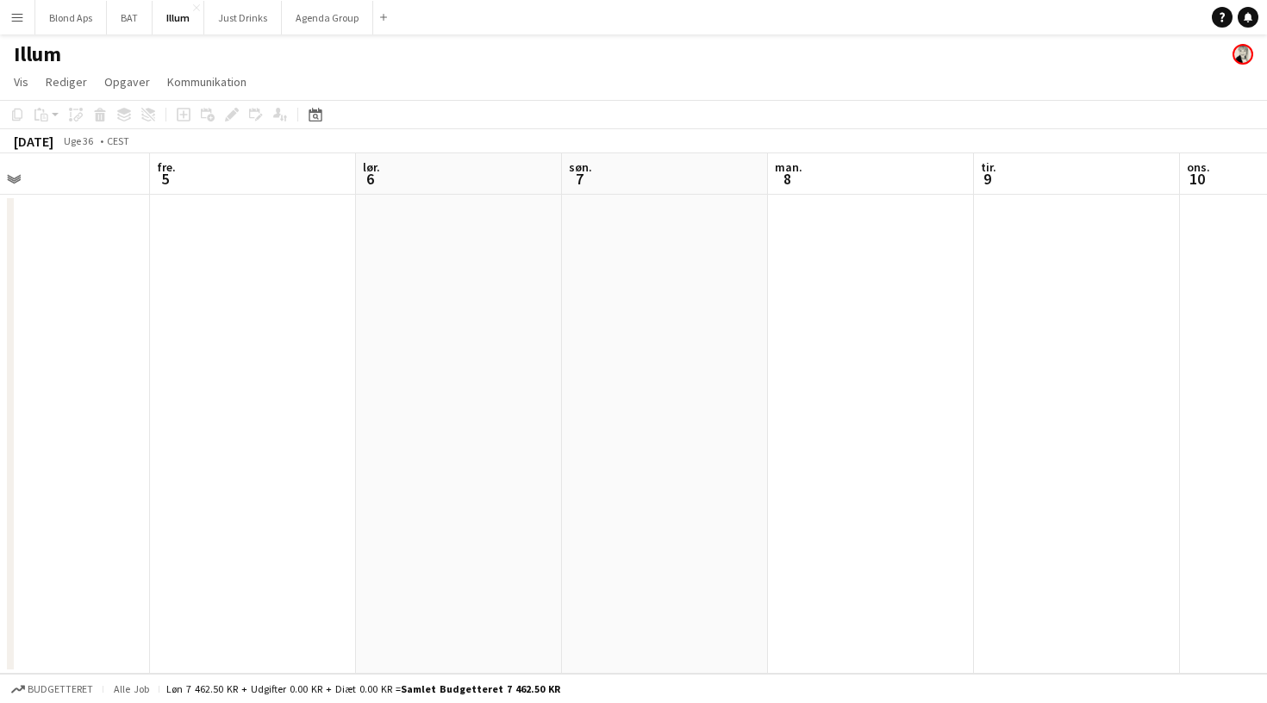
click at [454, 353] on app-date-cell at bounding box center [459, 434] width 206 height 479
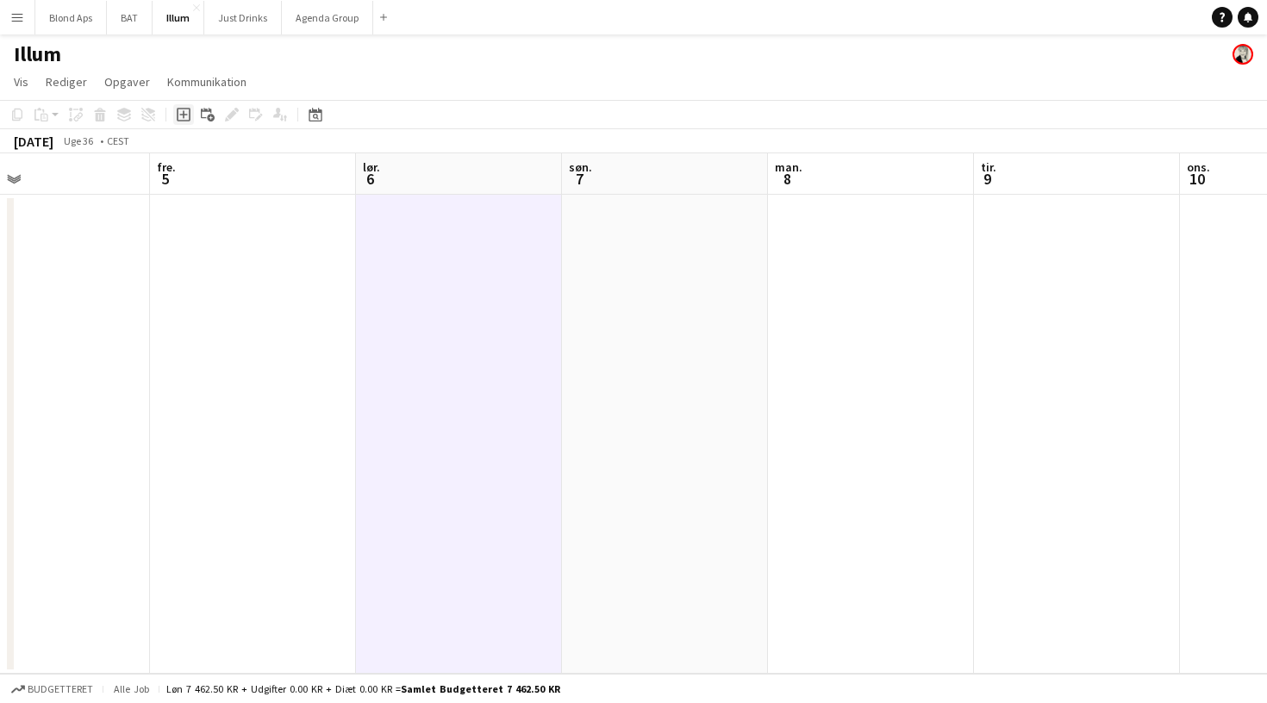
click at [176, 112] on div "Tilføj opgave" at bounding box center [183, 114] width 21 height 21
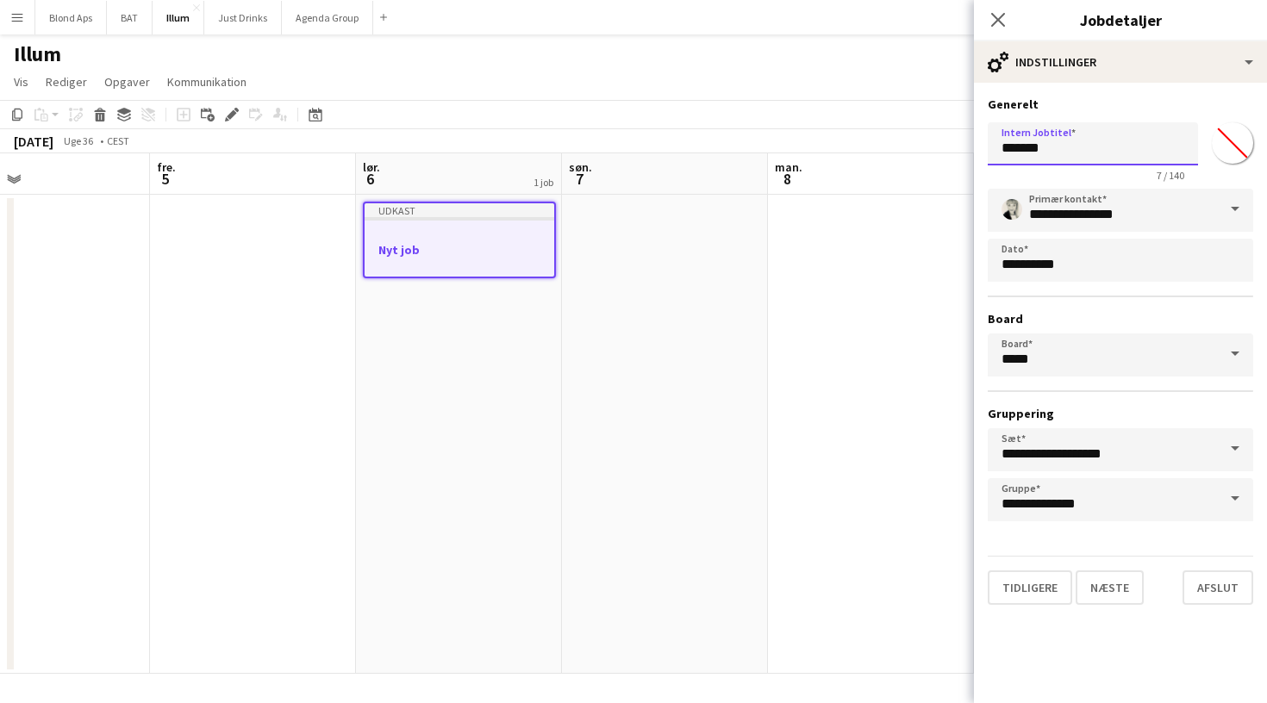
drag, startPoint x: 1077, startPoint y: 153, endPoint x: 940, endPoint y: 147, distance: 137.2
click at [940, 147] on body "Menu Boards Boards Boards Alle job Status Arbejdsstyrke Arbejdsstyrke Min arbej…" at bounding box center [633, 351] width 1267 height 703
type input "*"
click at [1079, 153] on input "**********" at bounding box center [1093, 143] width 210 height 43
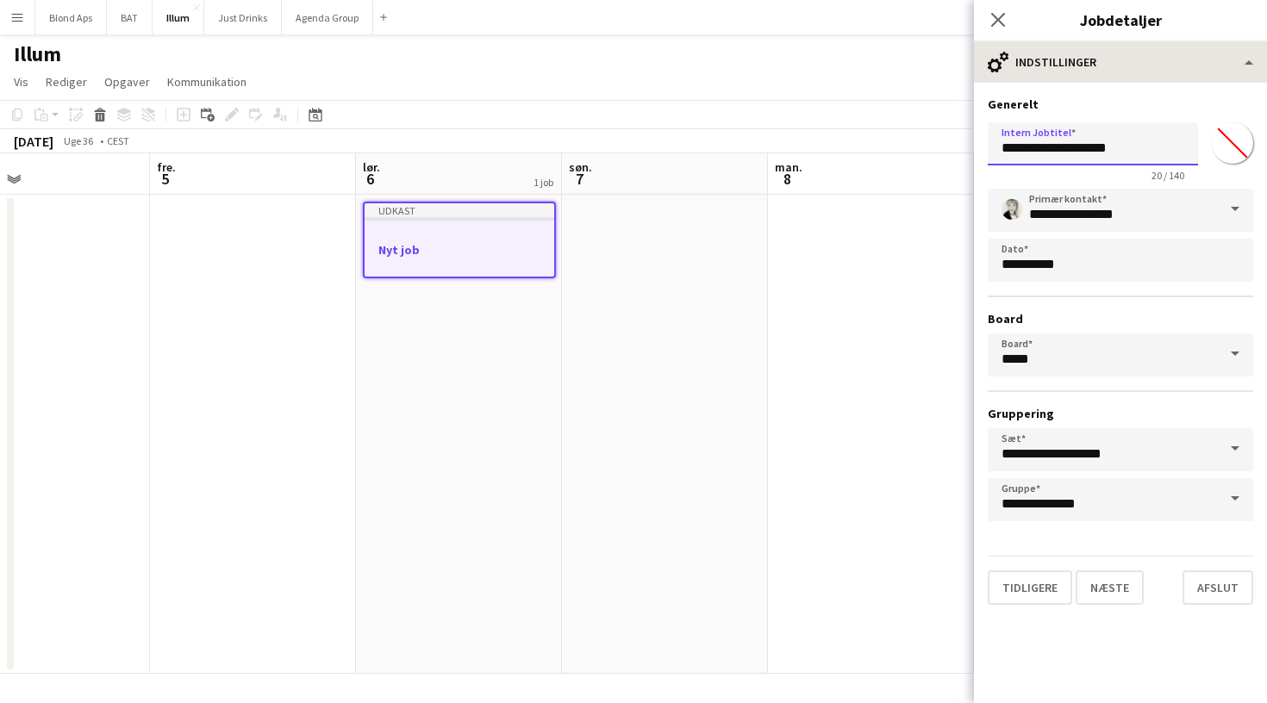
type input "**********"
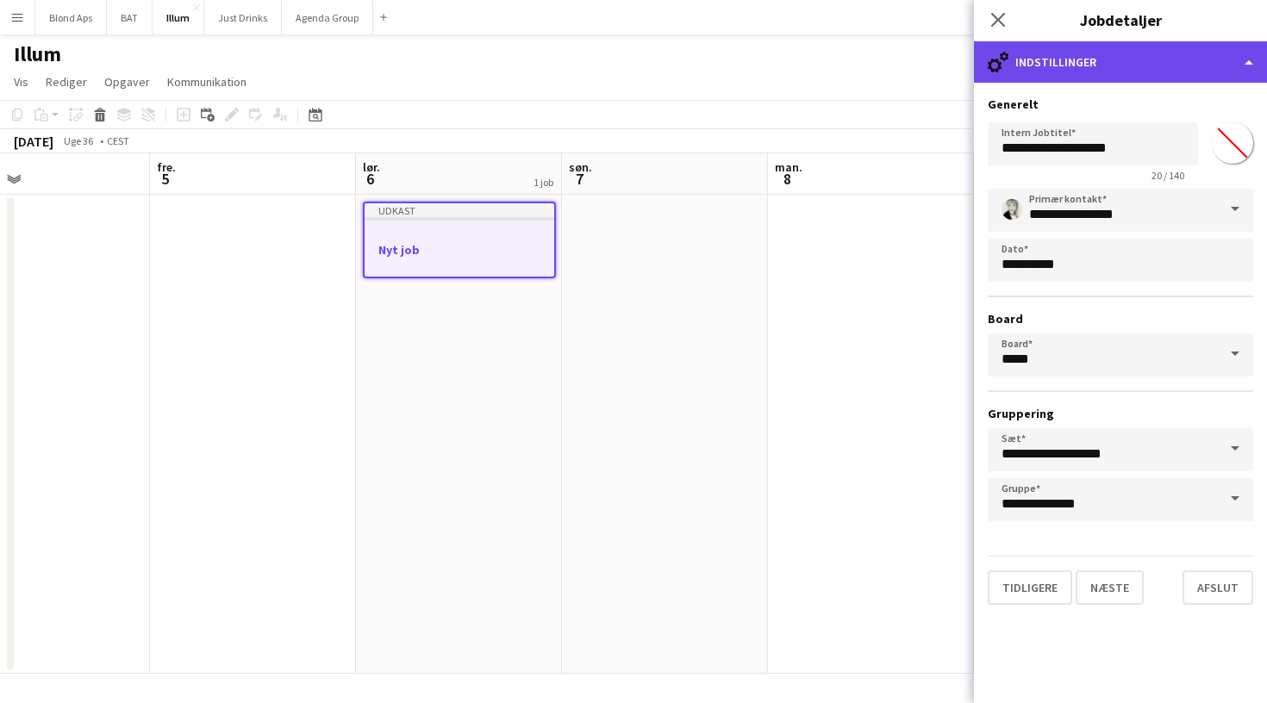
click at [1092, 68] on div "cog-double-3 Indstillinger" at bounding box center [1120, 61] width 293 height 41
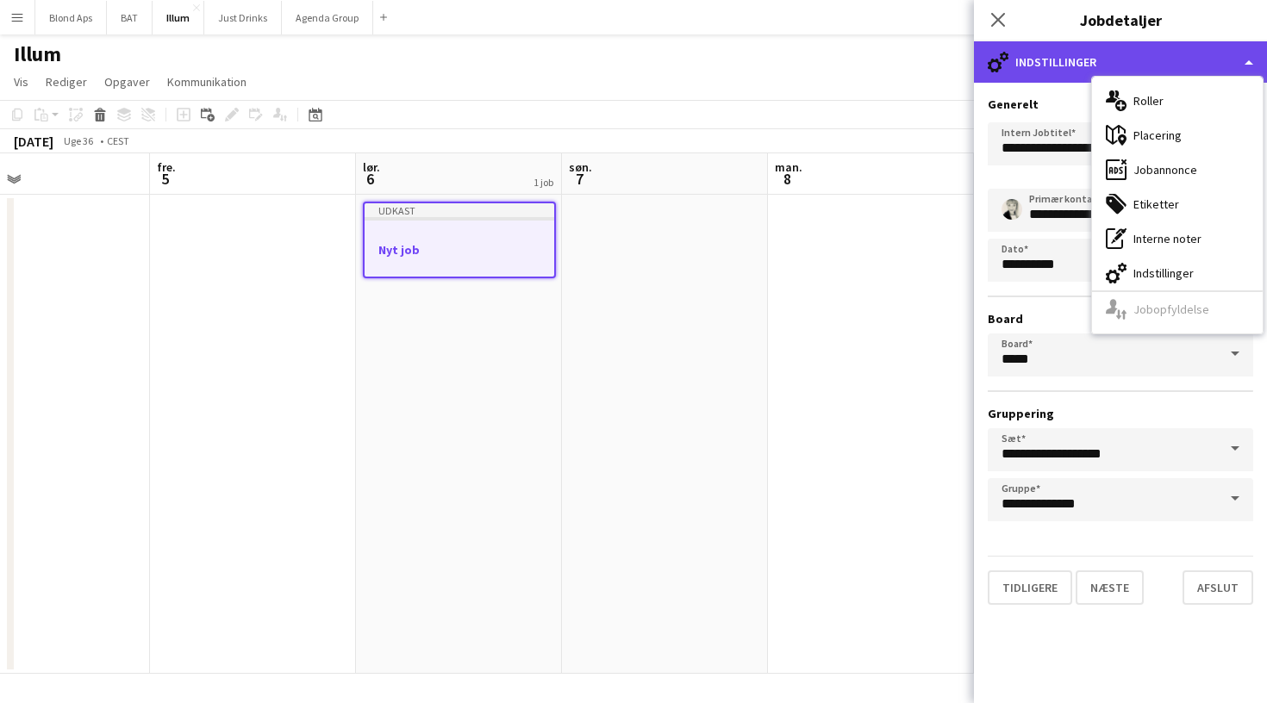
click at [1083, 64] on div "cog-double-3 Indstillinger" at bounding box center [1120, 61] width 293 height 41
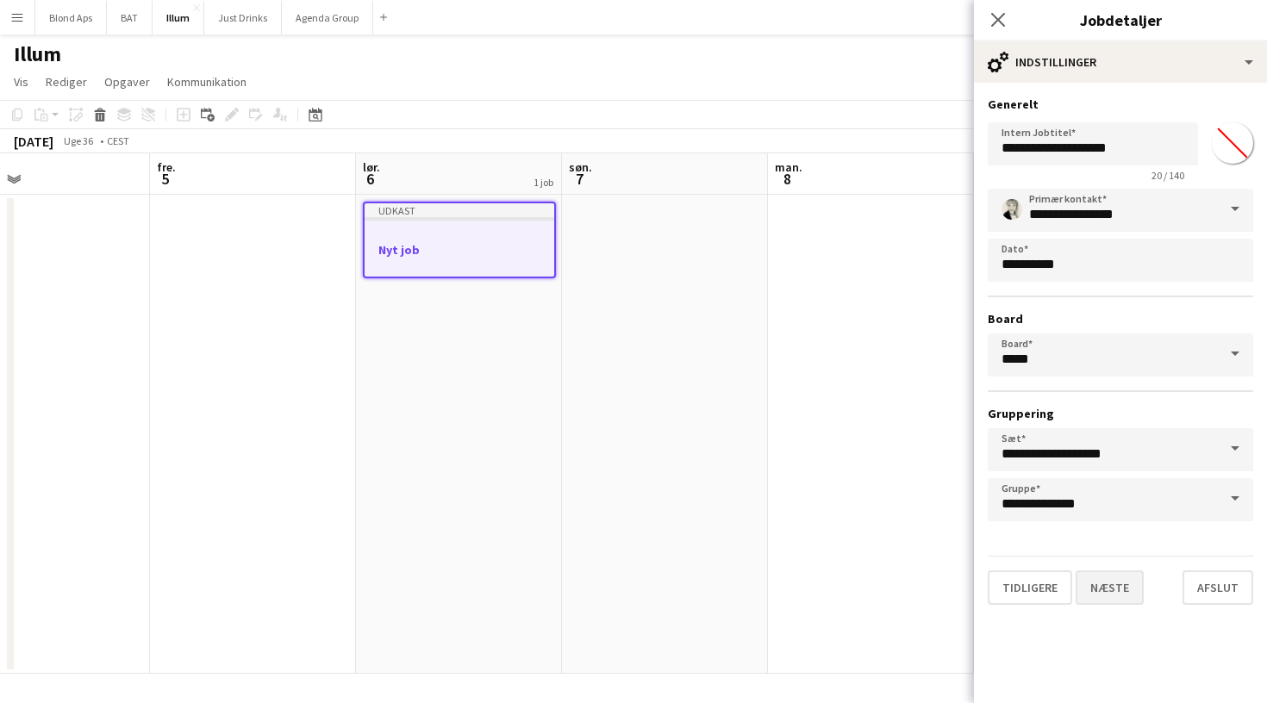
click at [1109, 584] on button "Næste" at bounding box center [1110, 588] width 68 height 34
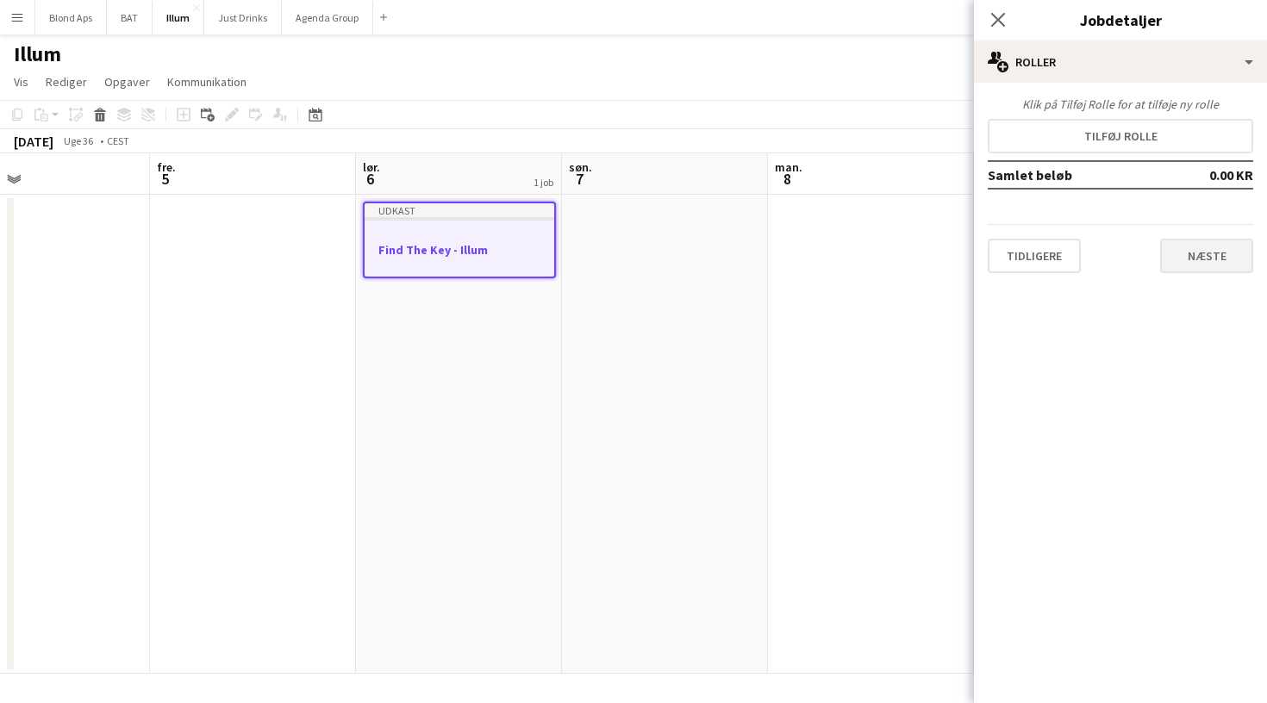
click at [1197, 248] on button "Næste" at bounding box center [1206, 256] width 93 height 34
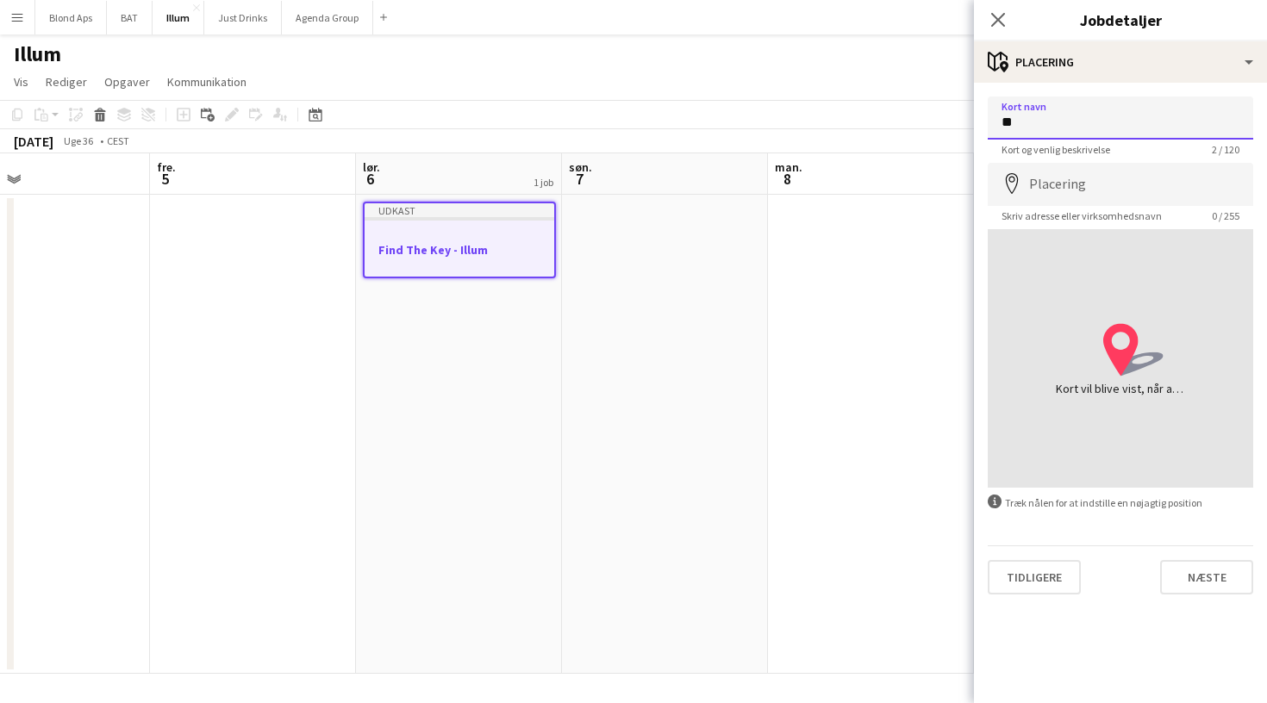
type input "*"
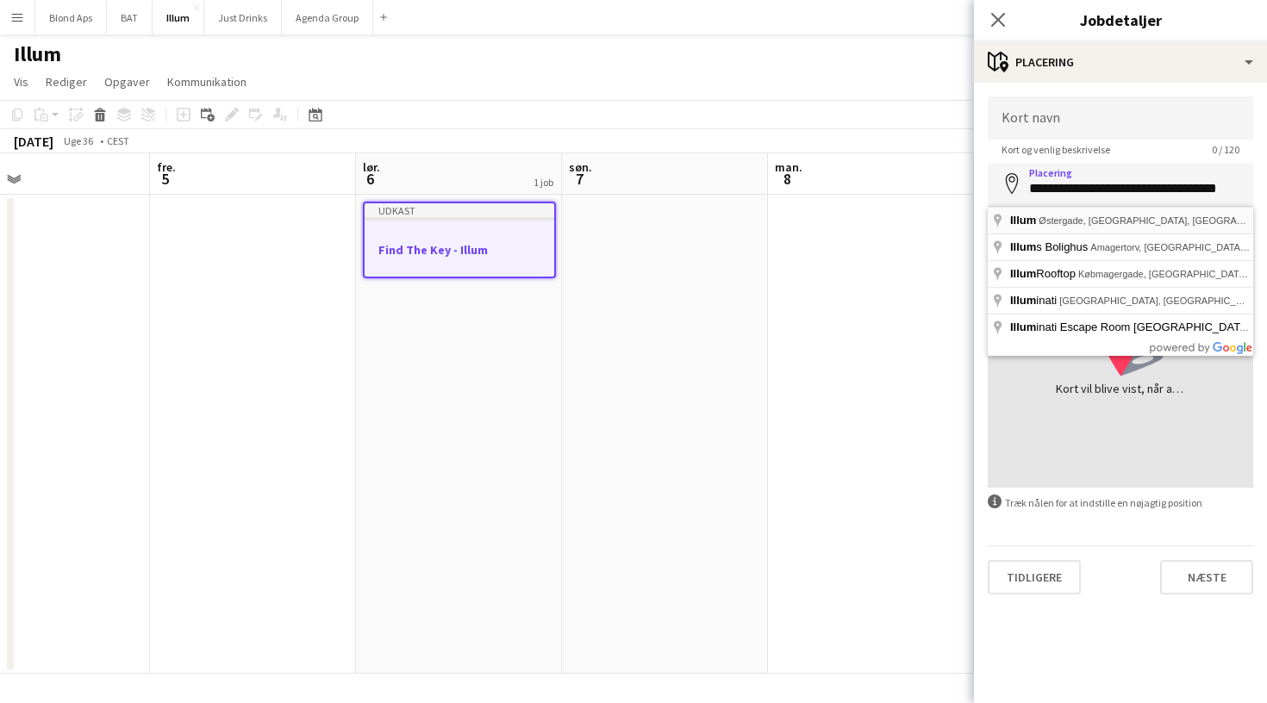
type input "**********"
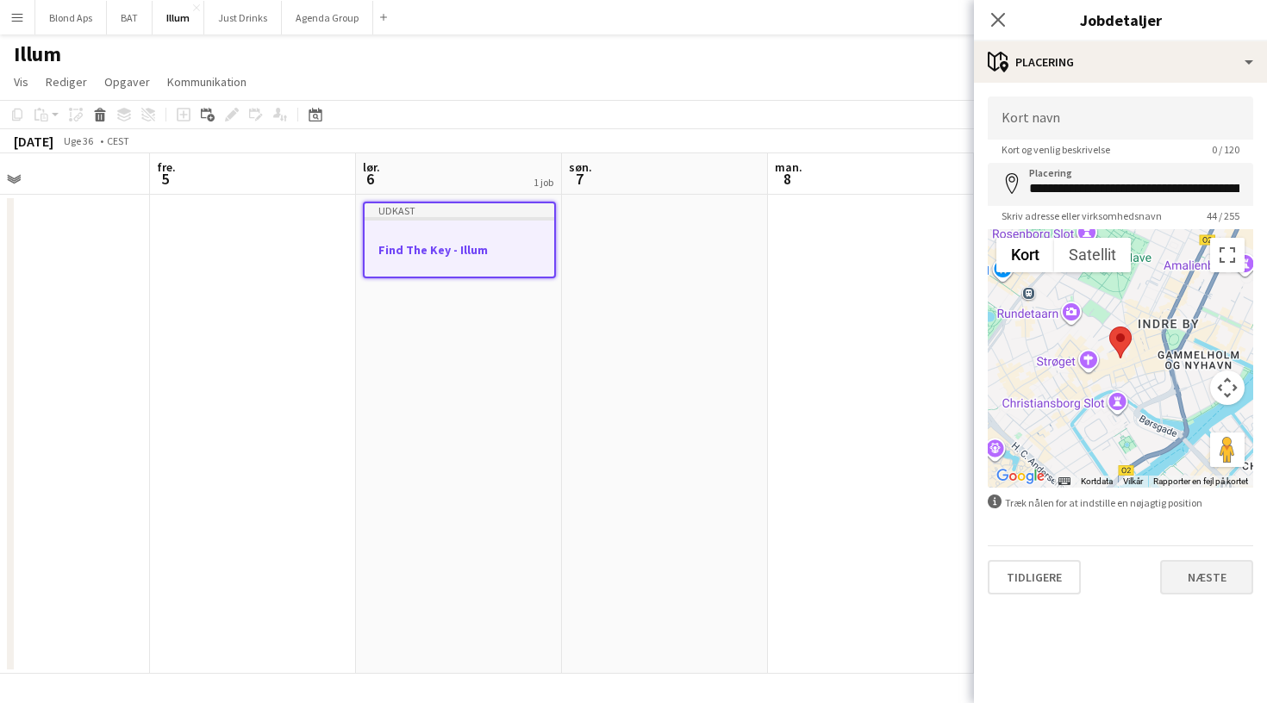
click at [1201, 575] on button "Næste" at bounding box center [1206, 577] width 93 height 34
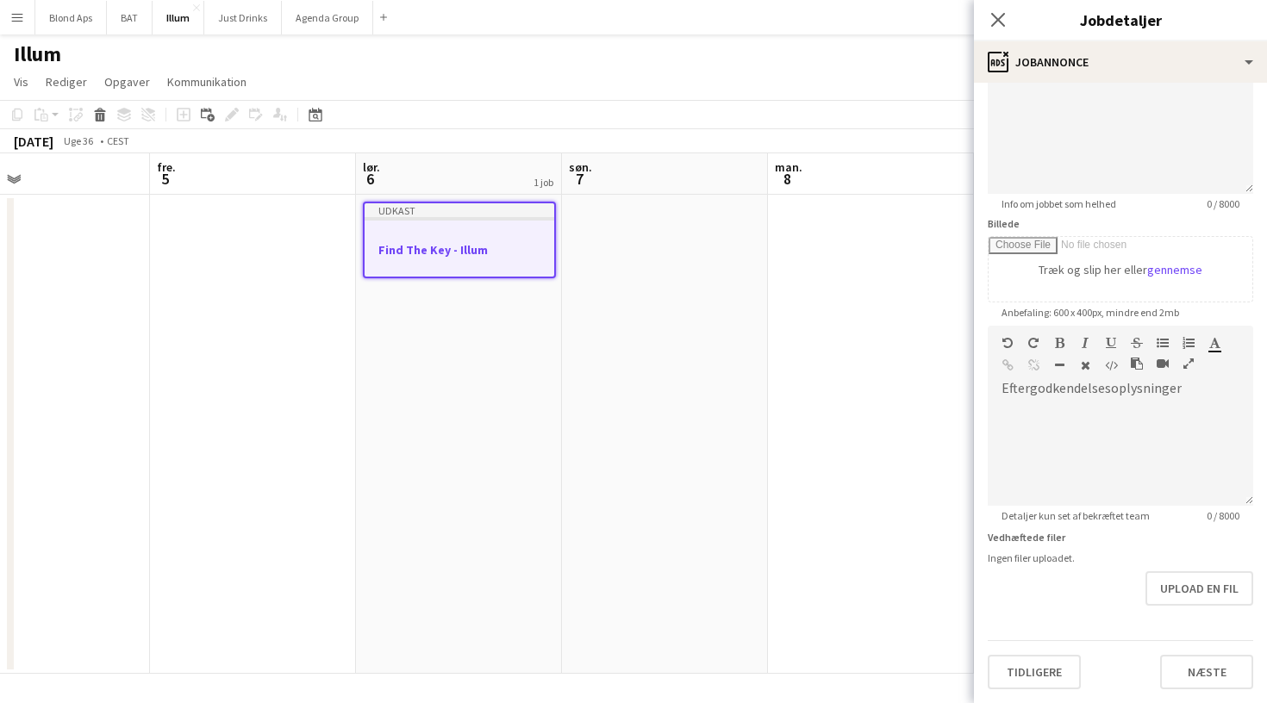
scroll to position [149, 0]
click at [1200, 675] on button "Næste" at bounding box center [1206, 672] width 93 height 34
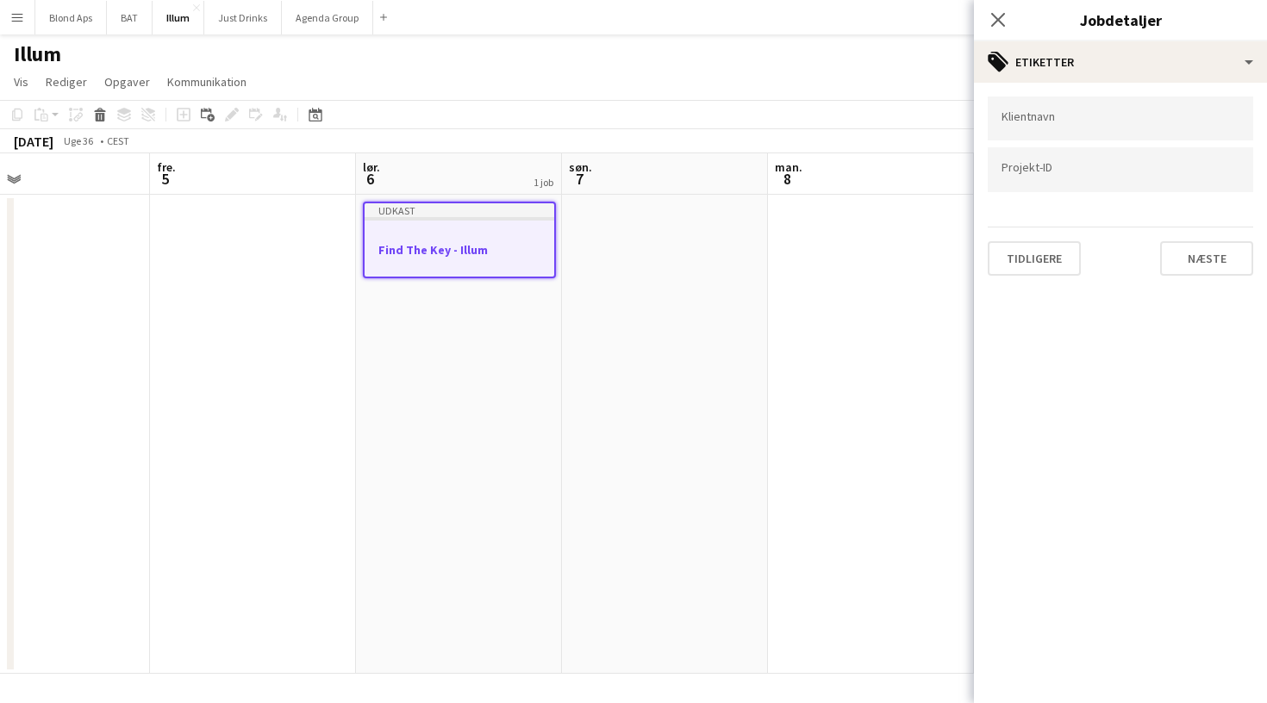
scroll to position [0, 0]
click at [1188, 256] on button "Næste" at bounding box center [1206, 258] width 93 height 34
click at [1172, 172] on button "Næste" at bounding box center [1206, 178] width 93 height 34
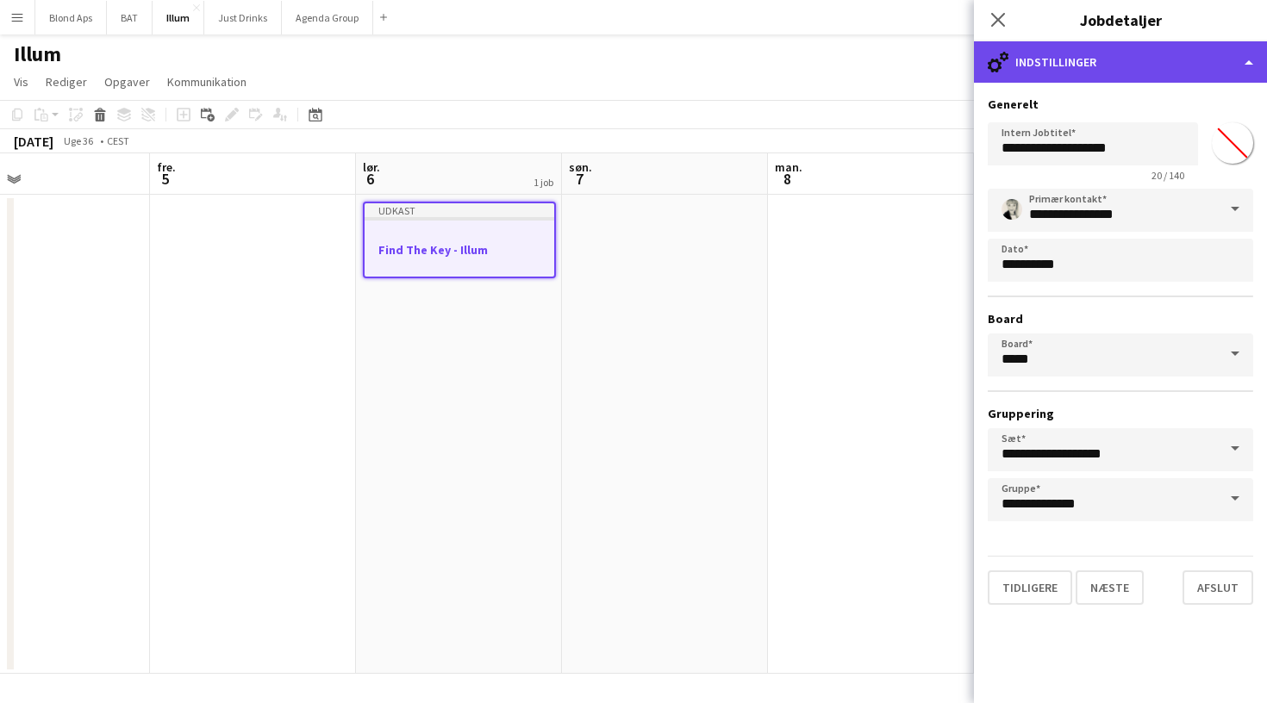
click at [1126, 57] on div "cog-double-3 Indstillinger" at bounding box center [1120, 61] width 293 height 41
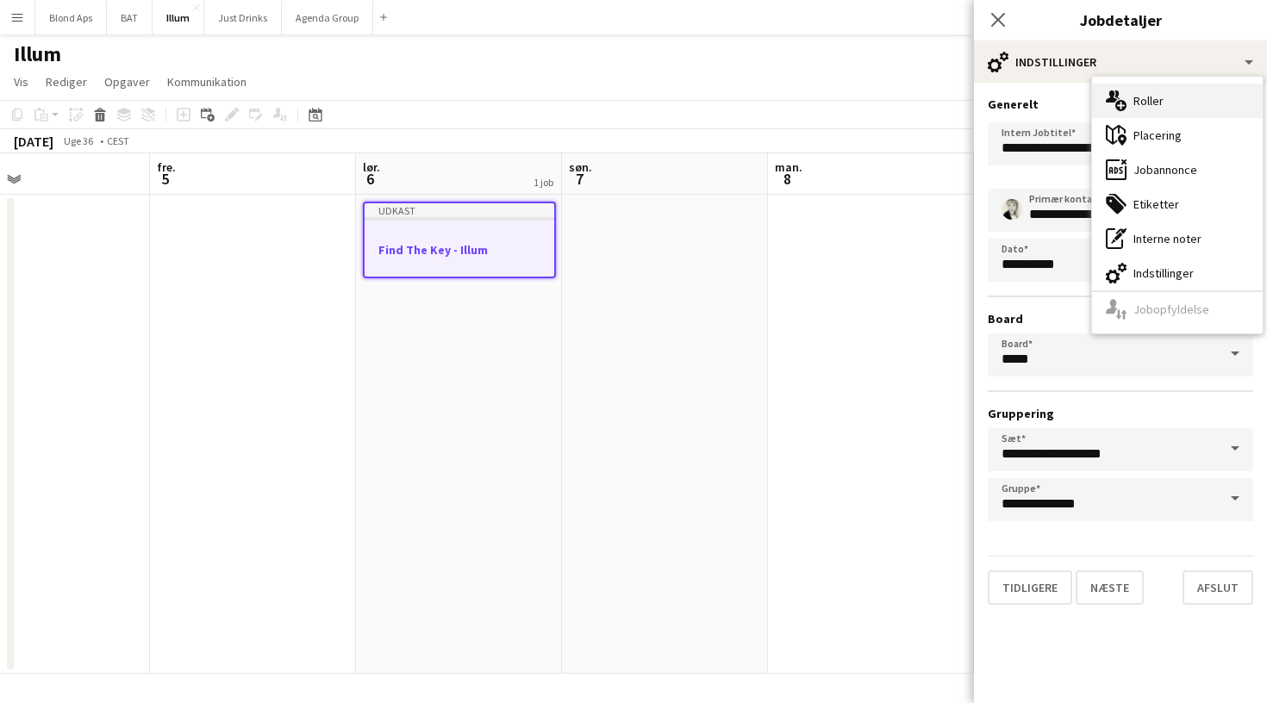
click at [1148, 91] on div "multiple-users-add Roller" at bounding box center [1177, 101] width 171 height 34
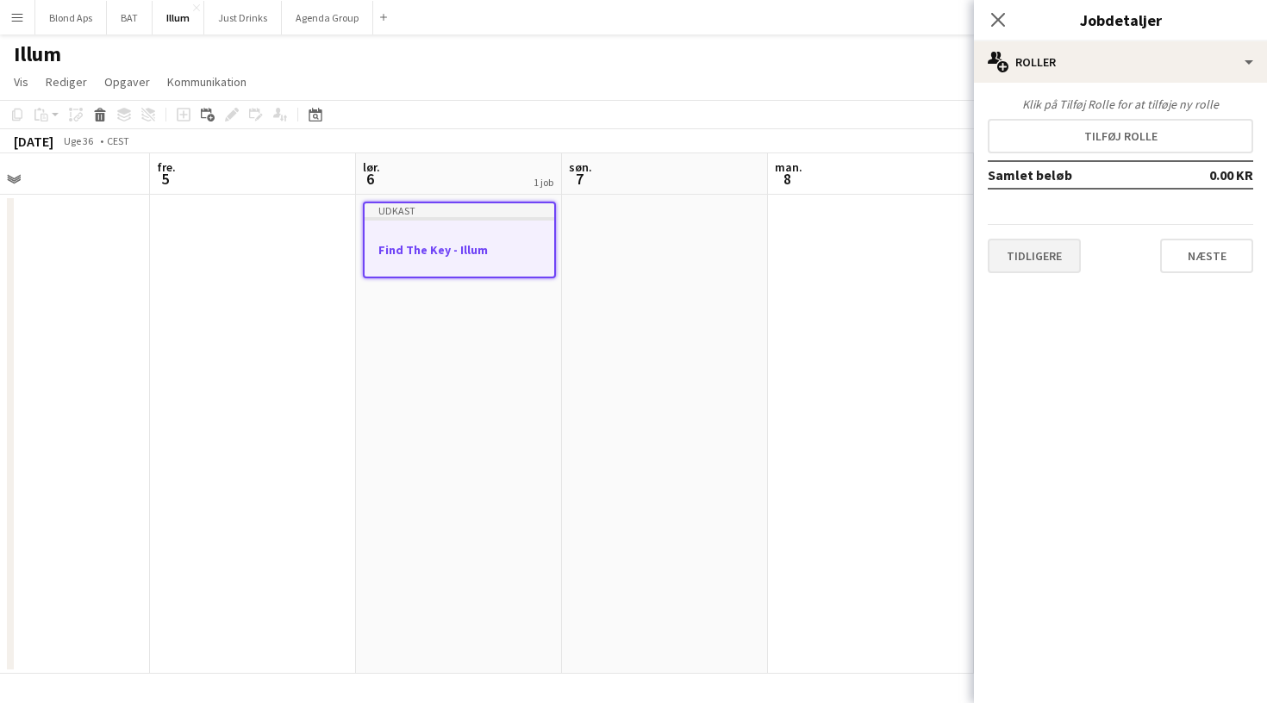
click at [1034, 246] on button "Tidligere" at bounding box center [1034, 256] width 93 height 34
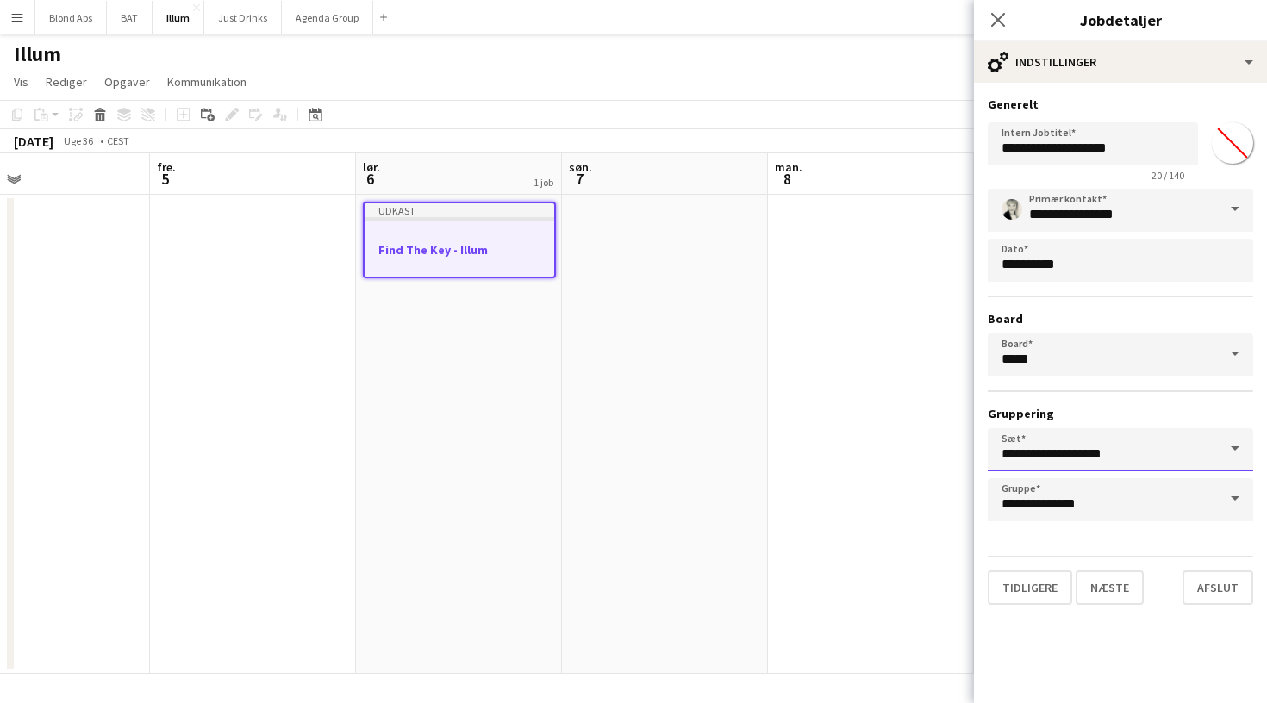
click at [1069, 443] on input "**********" at bounding box center [1120, 449] width 265 height 43
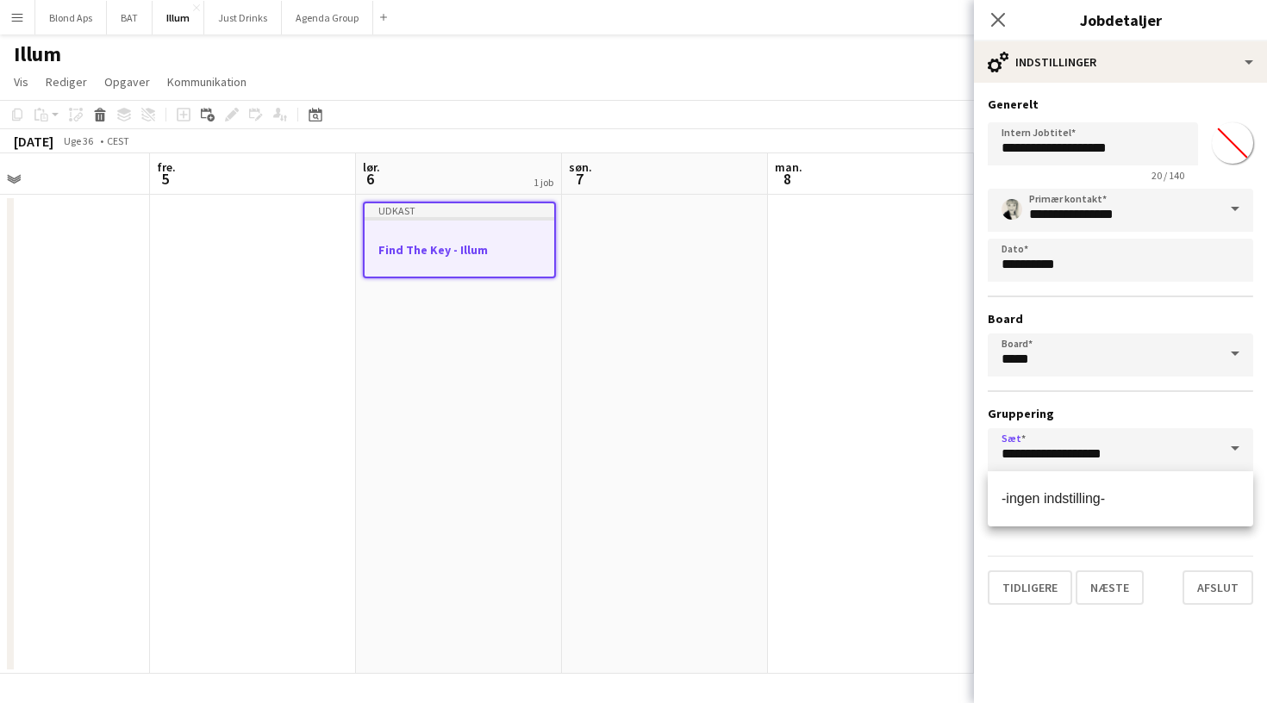
click at [1224, 454] on span at bounding box center [1235, 448] width 36 height 41
click at [1231, 449] on span at bounding box center [1235, 448] width 36 height 41
click at [1175, 401] on div "**********" at bounding box center [1120, 355] width 265 height 333
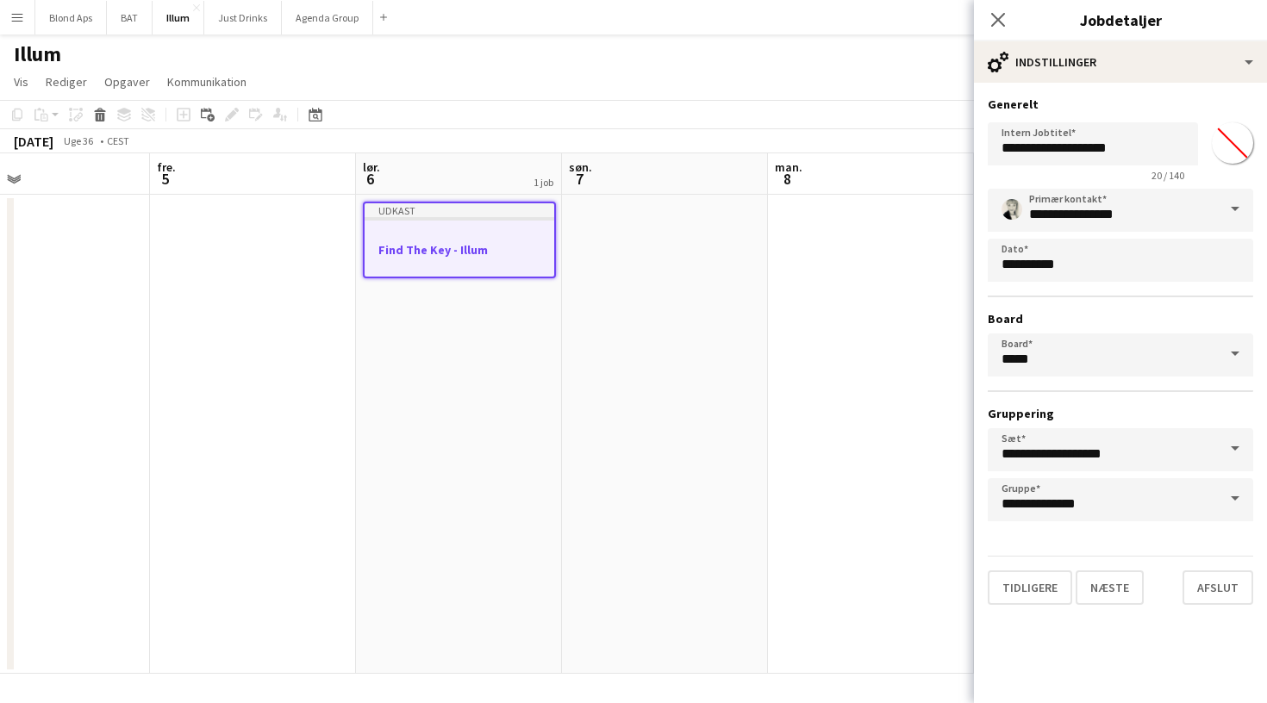
click at [1241, 499] on span at bounding box center [1235, 498] width 36 height 41
click at [1191, 393] on div "**********" at bounding box center [1120, 355] width 265 height 333
click at [1231, 211] on span at bounding box center [1235, 209] width 36 height 41
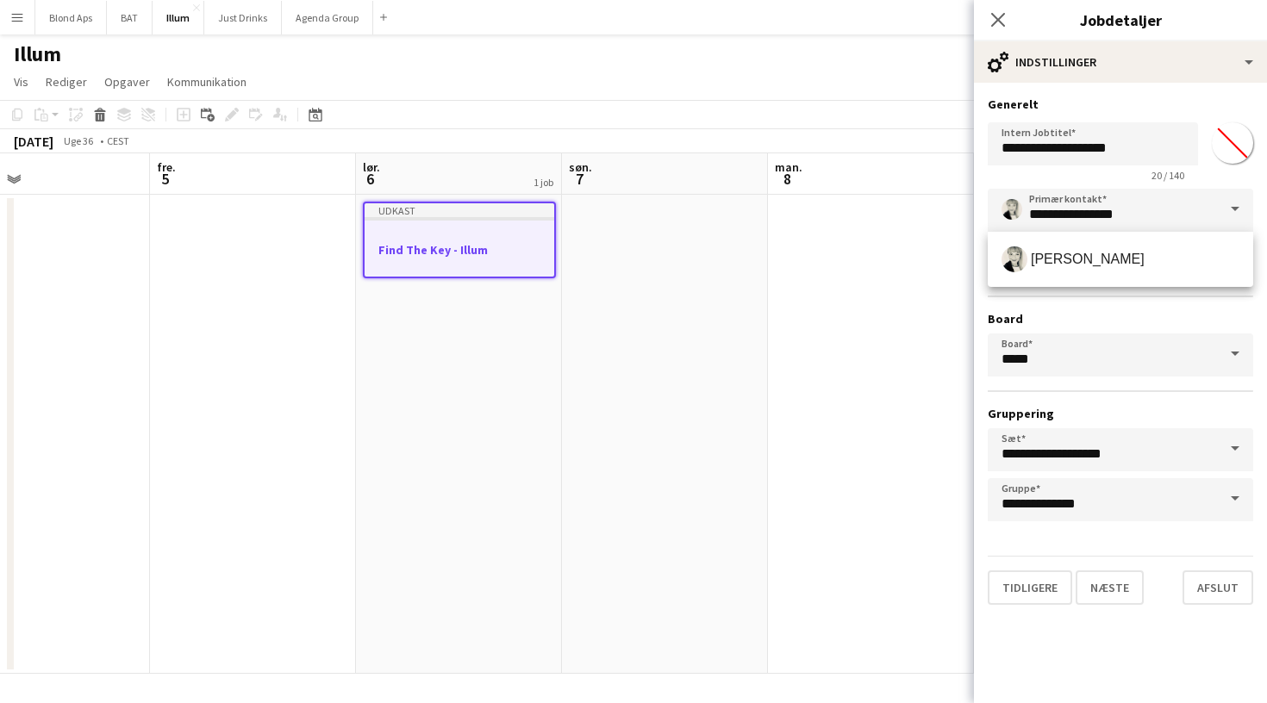
click at [1233, 210] on span at bounding box center [1235, 209] width 36 height 41
click at [1205, 253] on span "Kersti Bøgebjerg" at bounding box center [1121, 260] width 238 height 26
type input "**********"
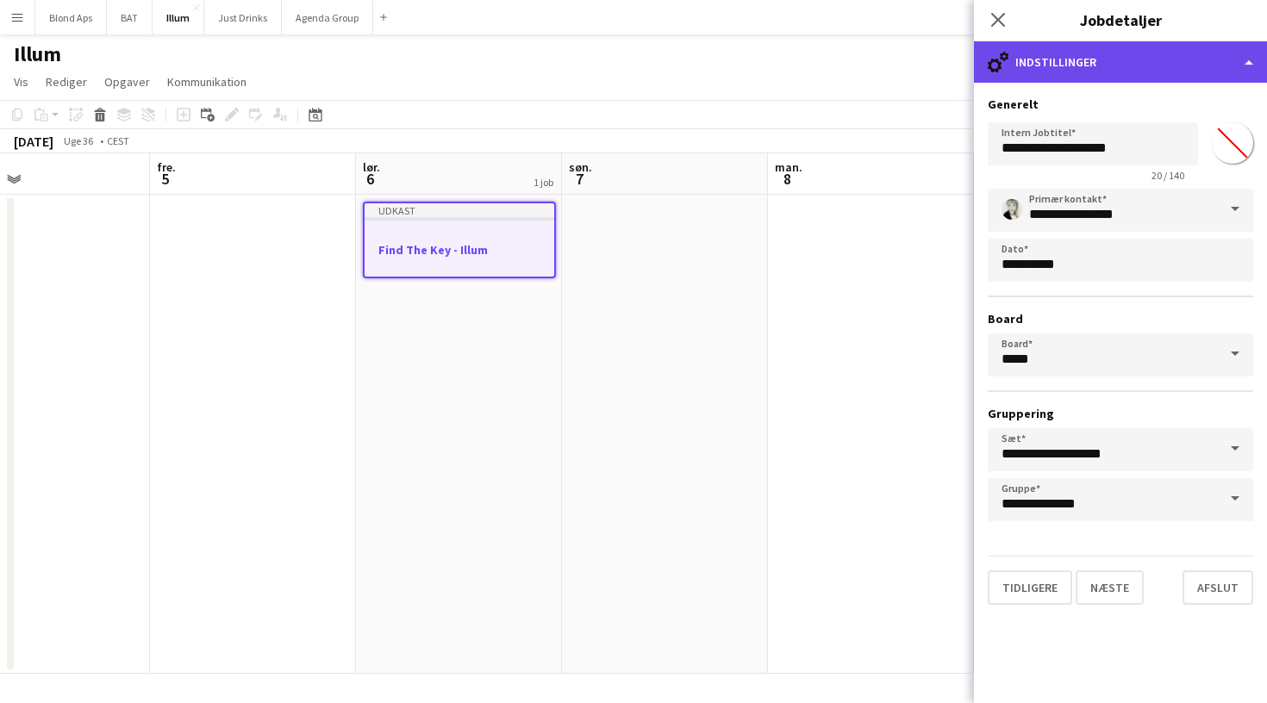
click at [1137, 53] on div "cog-double-3 Indstillinger" at bounding box center [1120, 61] width 293 height 41
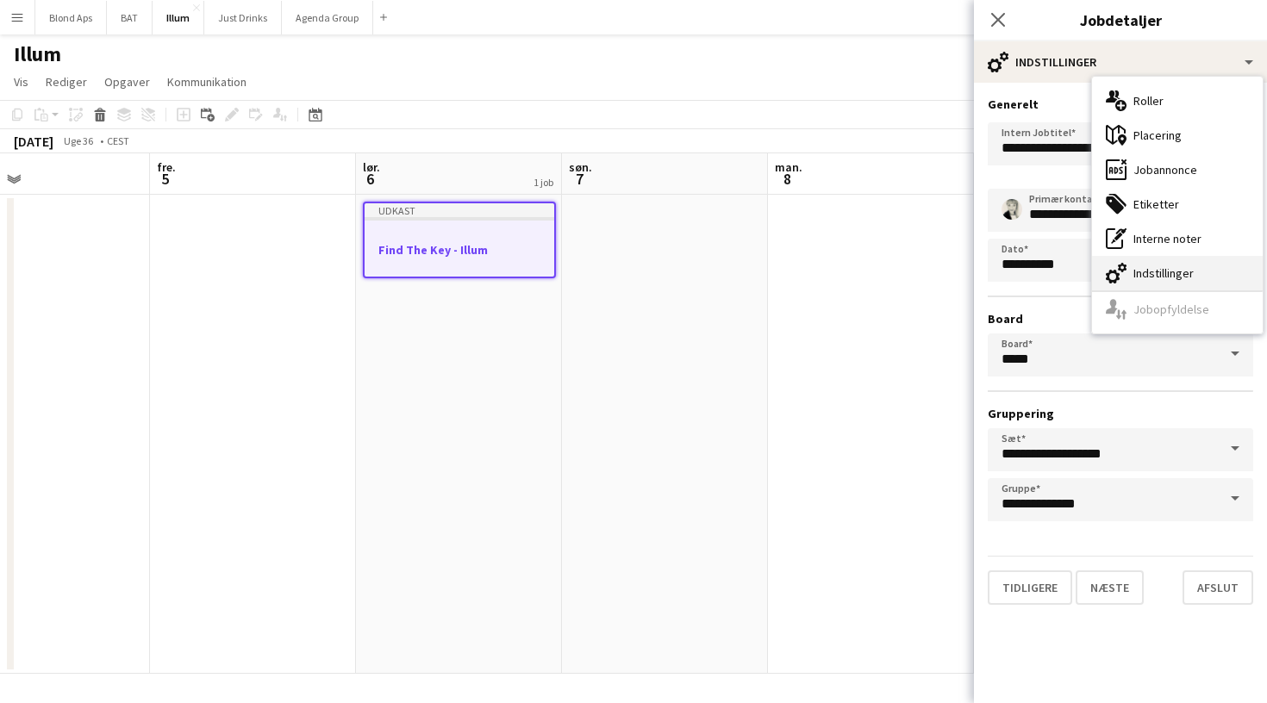
click at [1150, 268] on div "cog-double-3 Indstillinger" at bounding box center [1177, 273] width 171 height 34
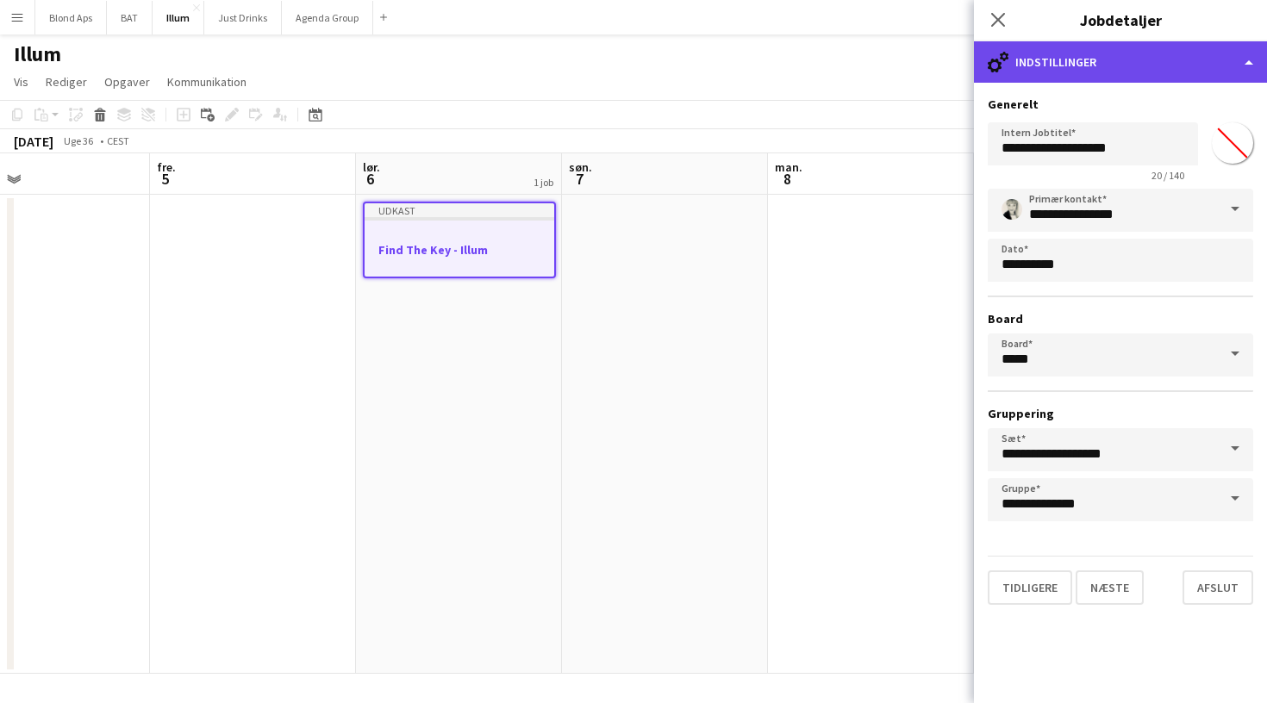
click at [1204, 63] on div "cog-double-3 Indstillinger" at bounding box center [1120, 61] width 293 height 41
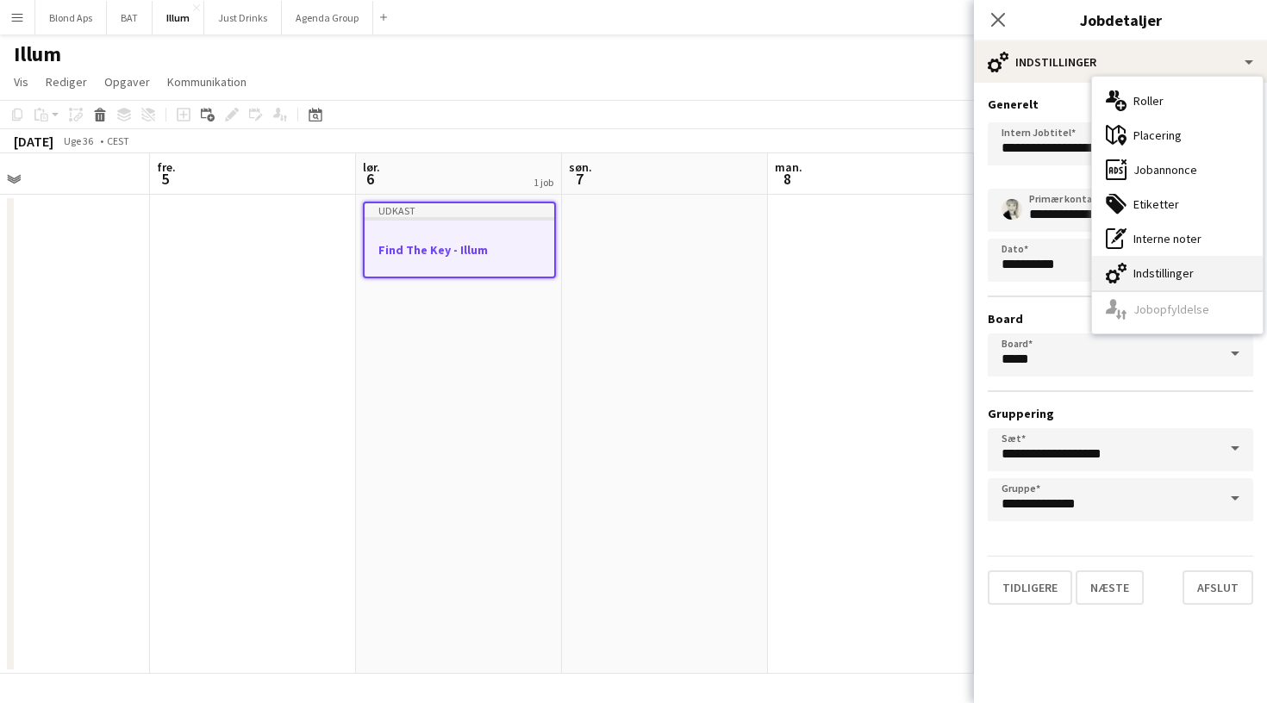
click at [1143, 268] on div "cog-double-3 Indstillinger" at bounding box center [1177, 273] width 171 height 34
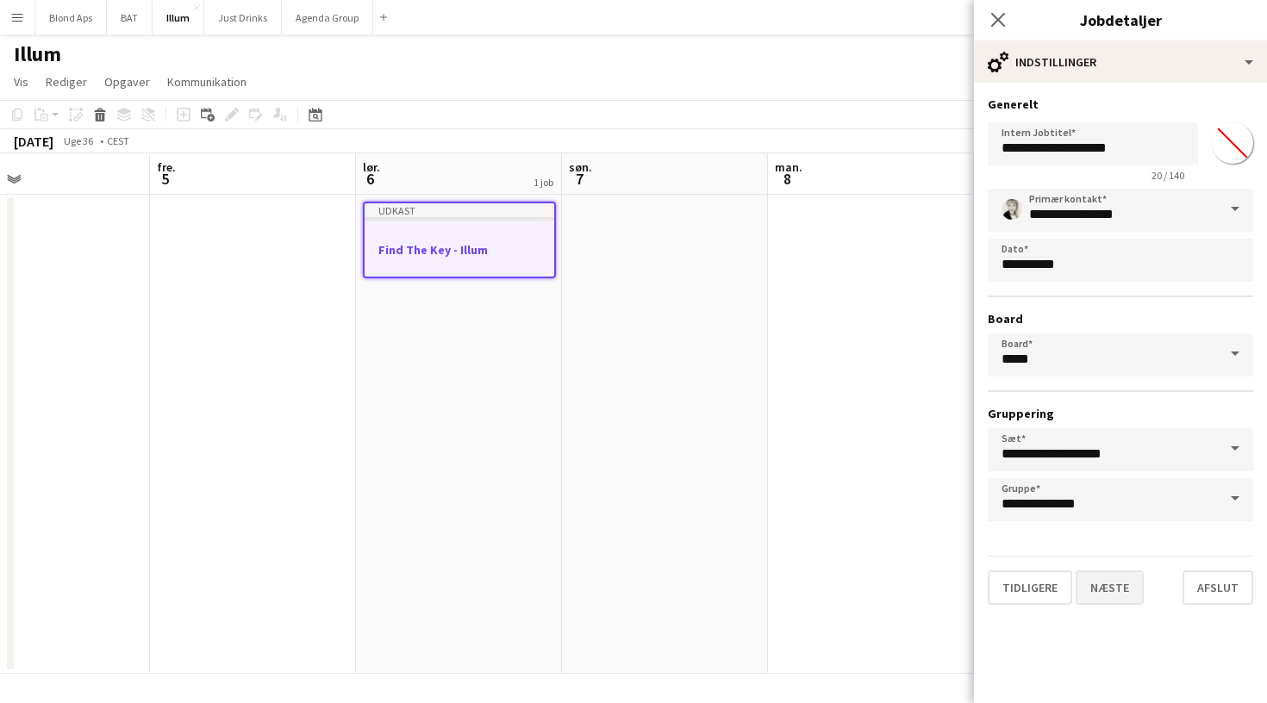
click at [1095, 586] on button "Næste" at bounding box center [1110, 588] width 68 height 34
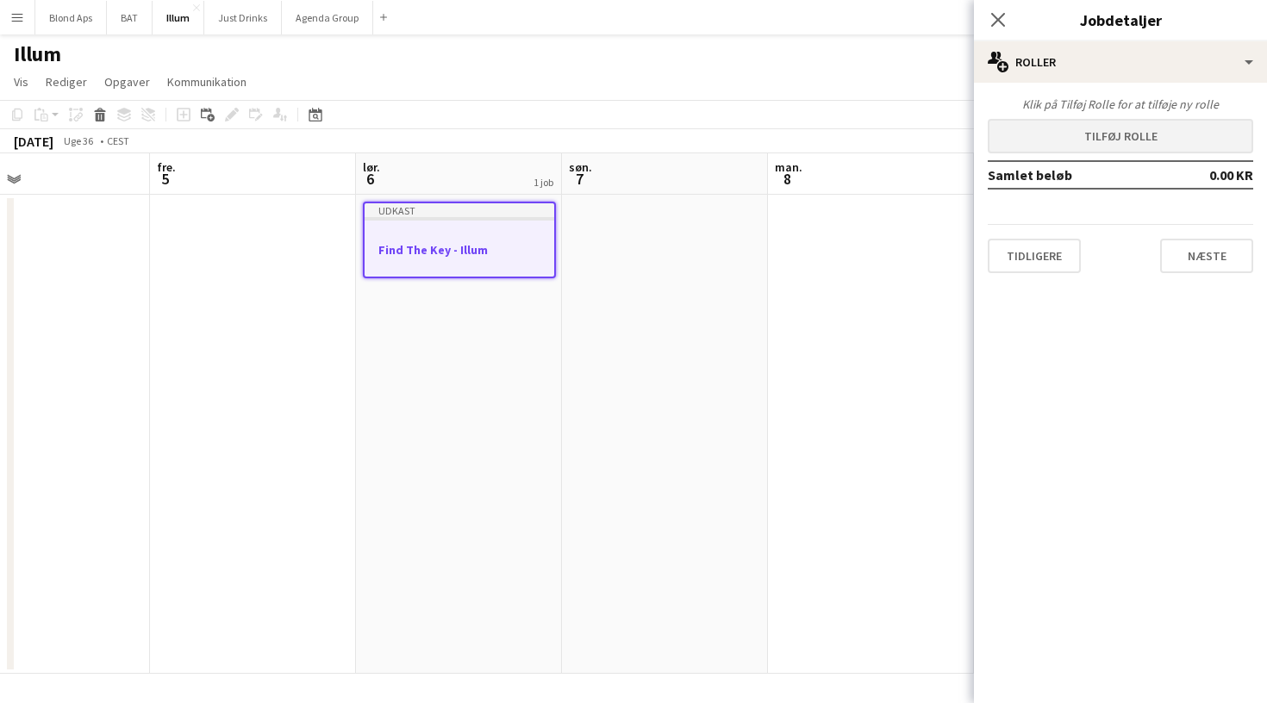
click at [1142, 134] on button "Tilføj rolle" at bounding box center [1120, 136] width 265 height 34
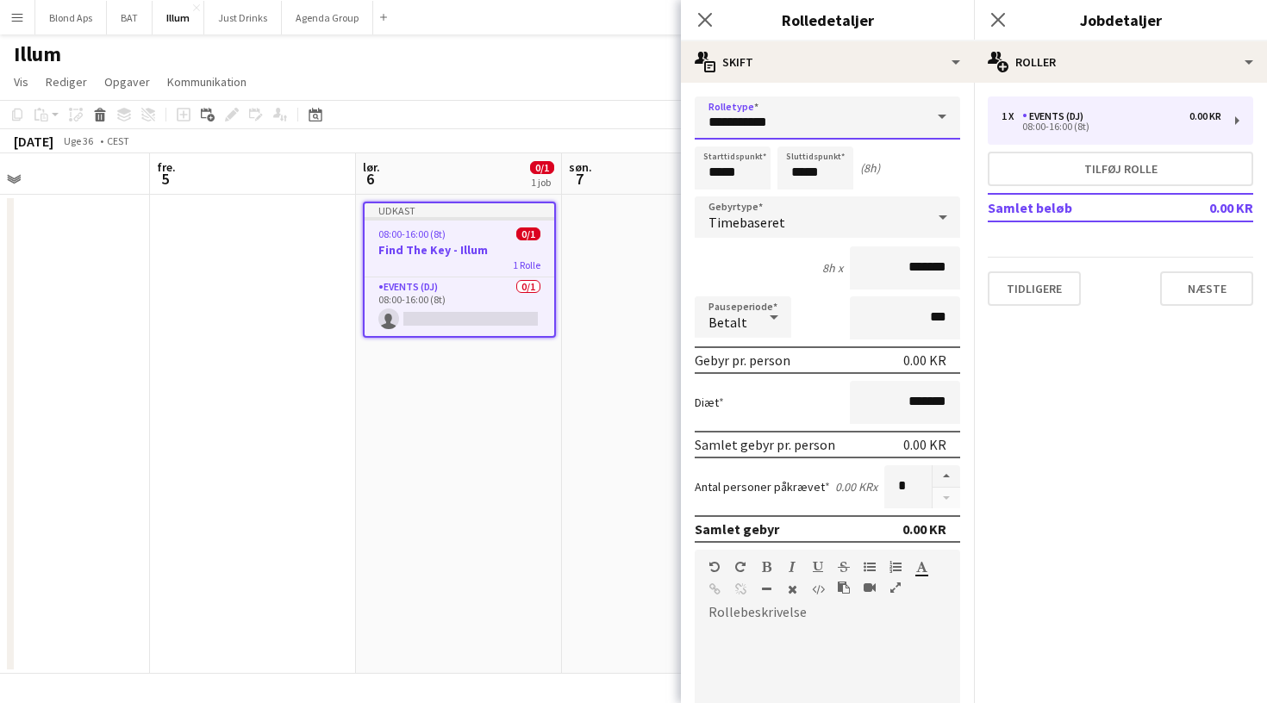
click at [893, 116] on input "**********" at bounding box center [827, 118] width 265 height 43
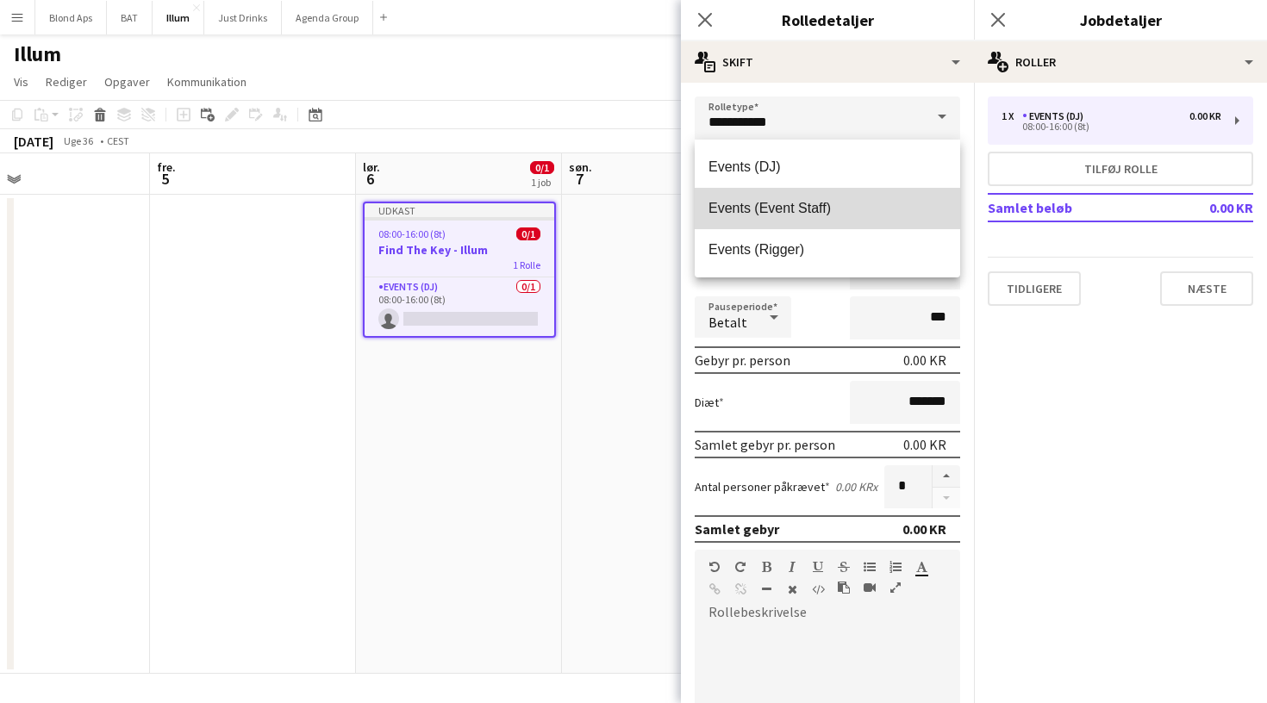
click at [901, 211] on span "Events (Event Staff)" at bounding box center [828, 208] width 238 height 16
type input "**********"
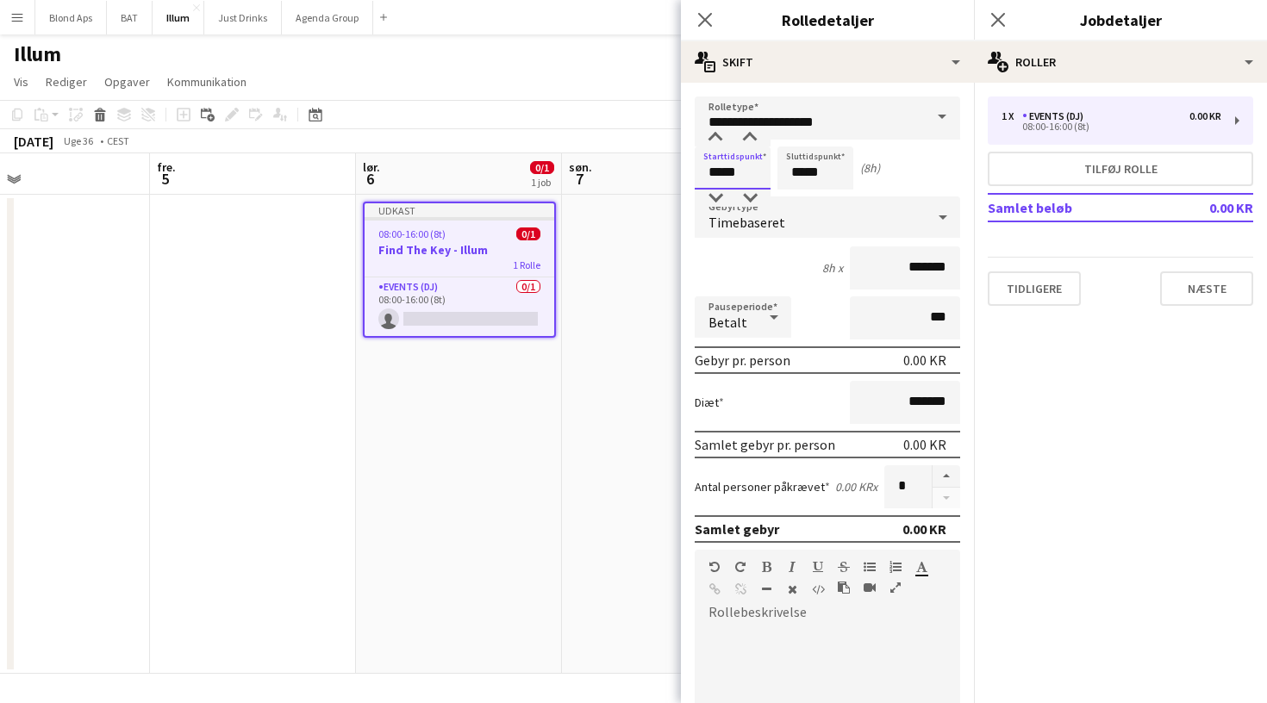
drag, startPoint x: 746, startPoint y: 172, endPoint x: 679, endPoint y: 170, distance: 67.3
click at [679, 170] on body "Menu Boards Boards Boards Alle job Status Arbejdsstyrke Arbejdsstyrke Min arbej…" at bounding box center [633, 351] width 1267 height 703
type input "*****"
click at [814, 171] on input "*****" at bounding box center [815, 168] width 76 height 43
type input "*****"
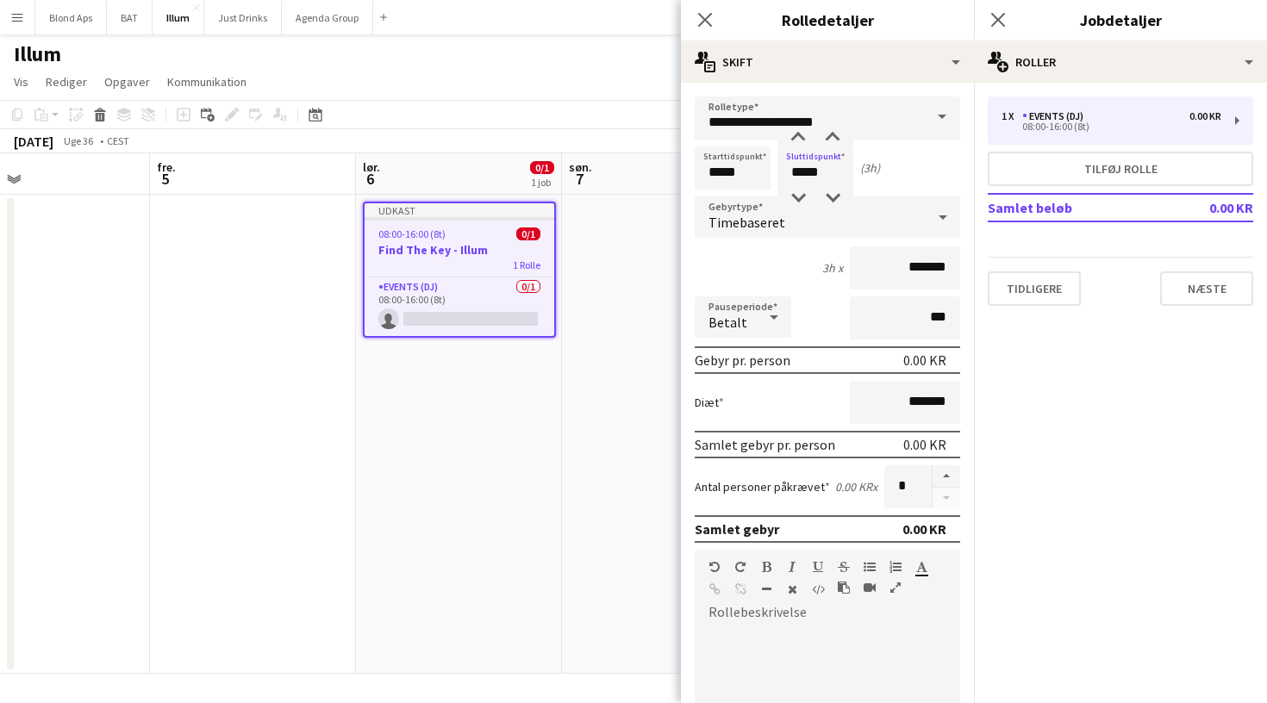
click at [814, 254] on div "3h x *******" at bounding box center [827, 268] width 265 height 43
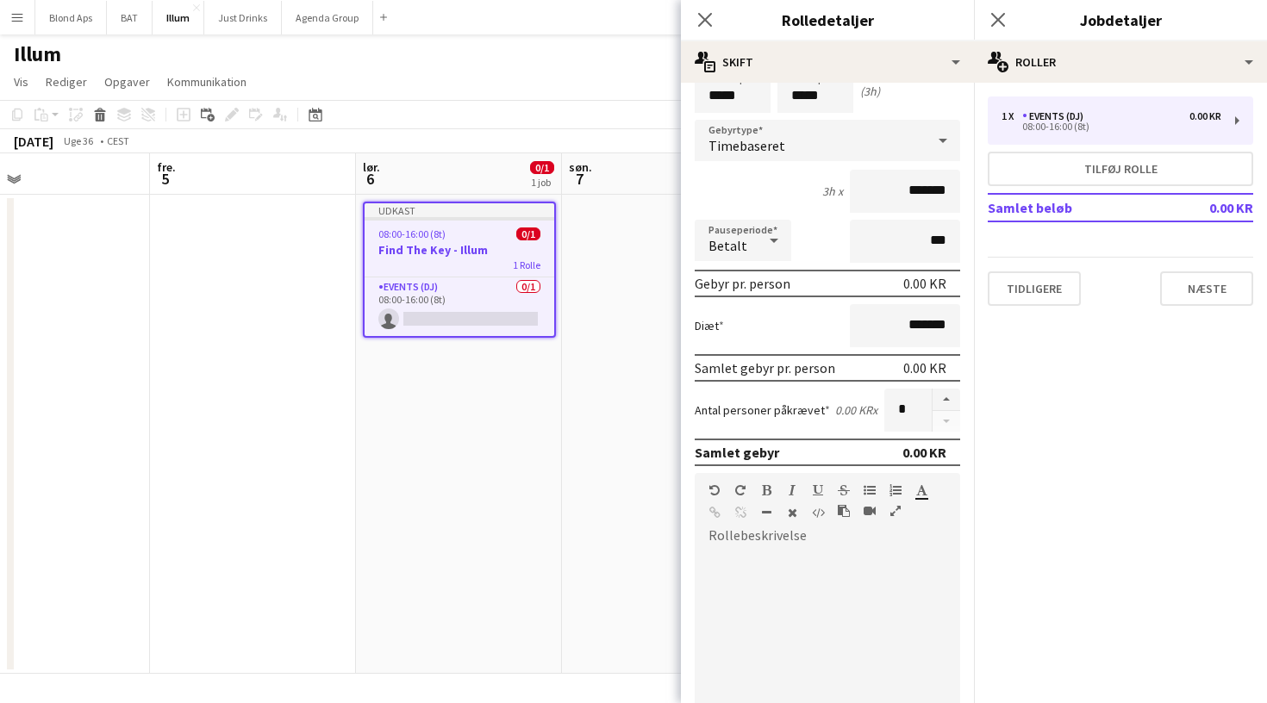
scroll to position [83, 0]
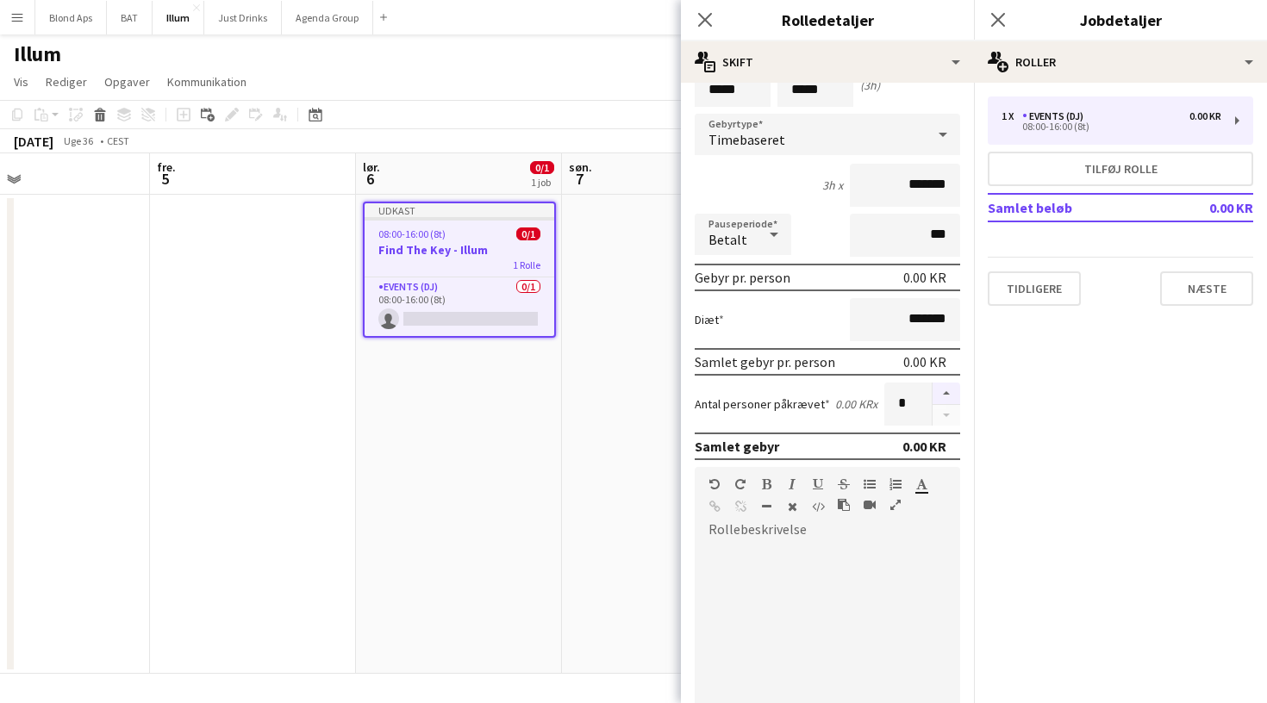
click at [950, 390] on button "button" at bounding box center [947, 394] width 28 height 22
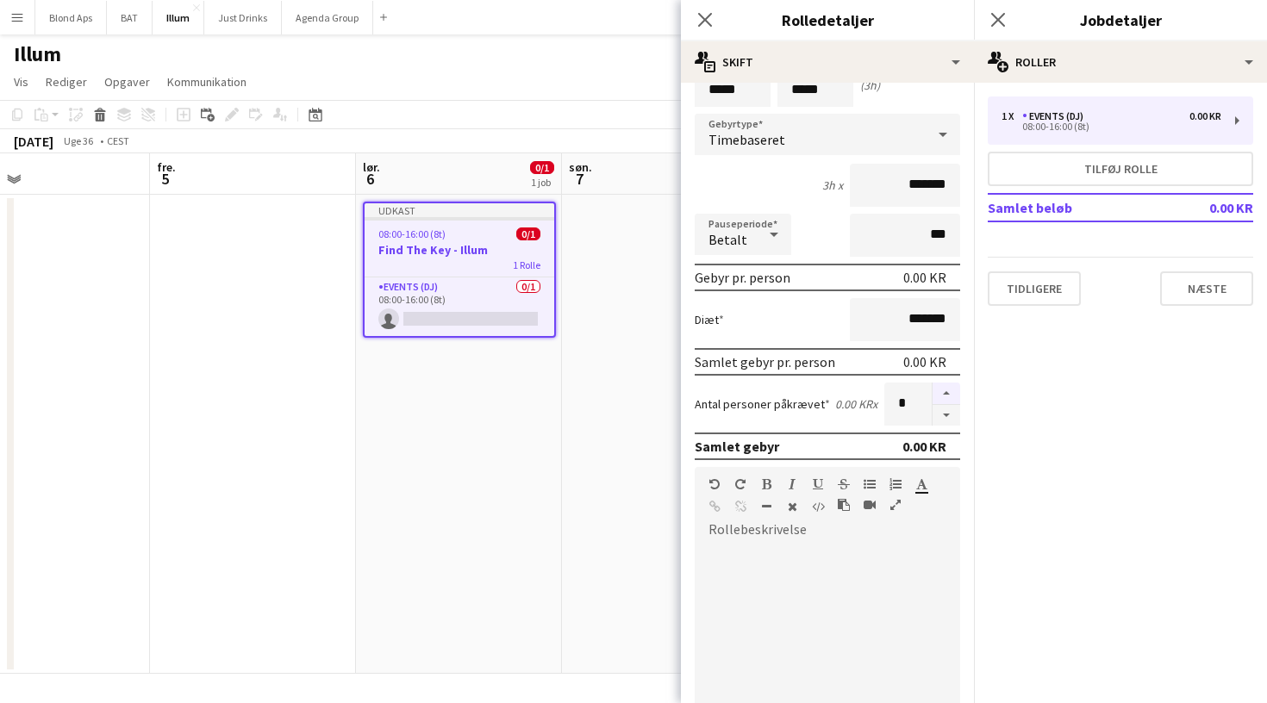
click at [950, 390] on button "button" at bounding box center [947, 394] width 28 height 22
click at [947, 422] on button "button" at bounding box center [947, 416] width 28 height 22
type input "*"
click at [1218, 292] on button "Næste" at bounding box center [1206, 289] width 93 height 34
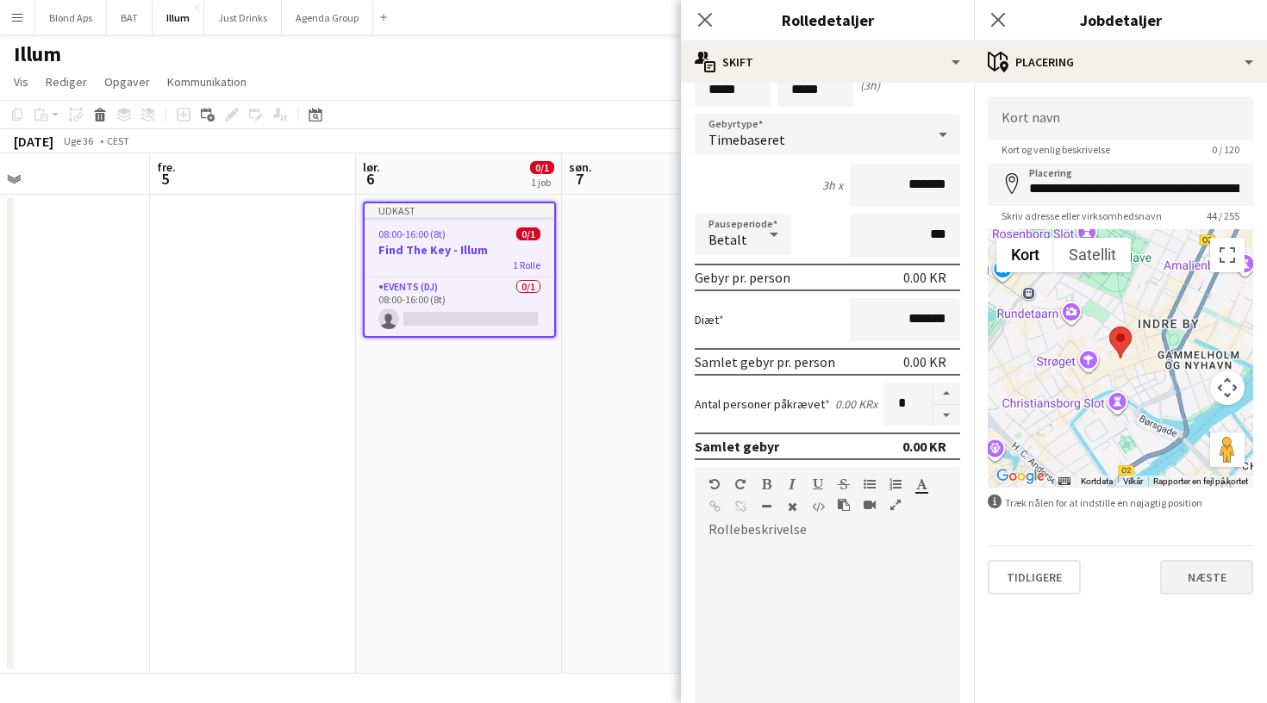
click at [1202, 583] on button "Næste" at bounding box center [1206, 577] width 93 height 34
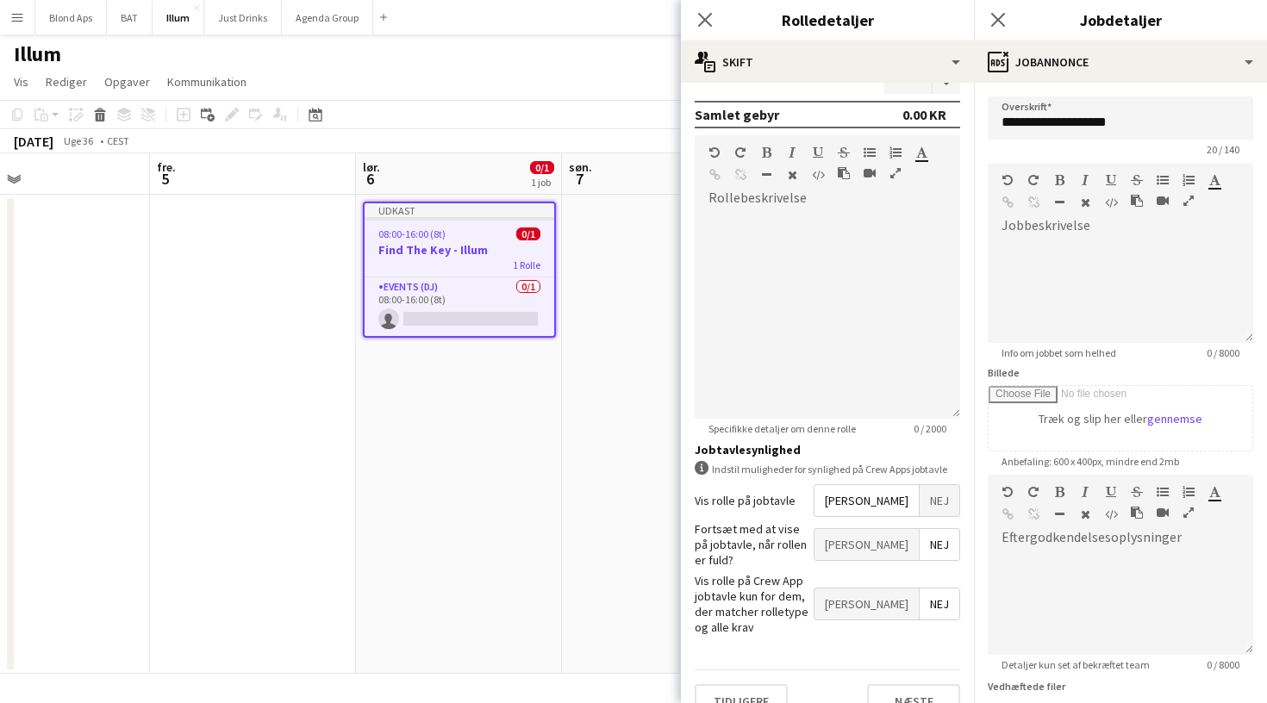
scroll to position [414, 0]
click at [906, 685] on button "Næste" at bounding box center [913, 702] width 93 height 34
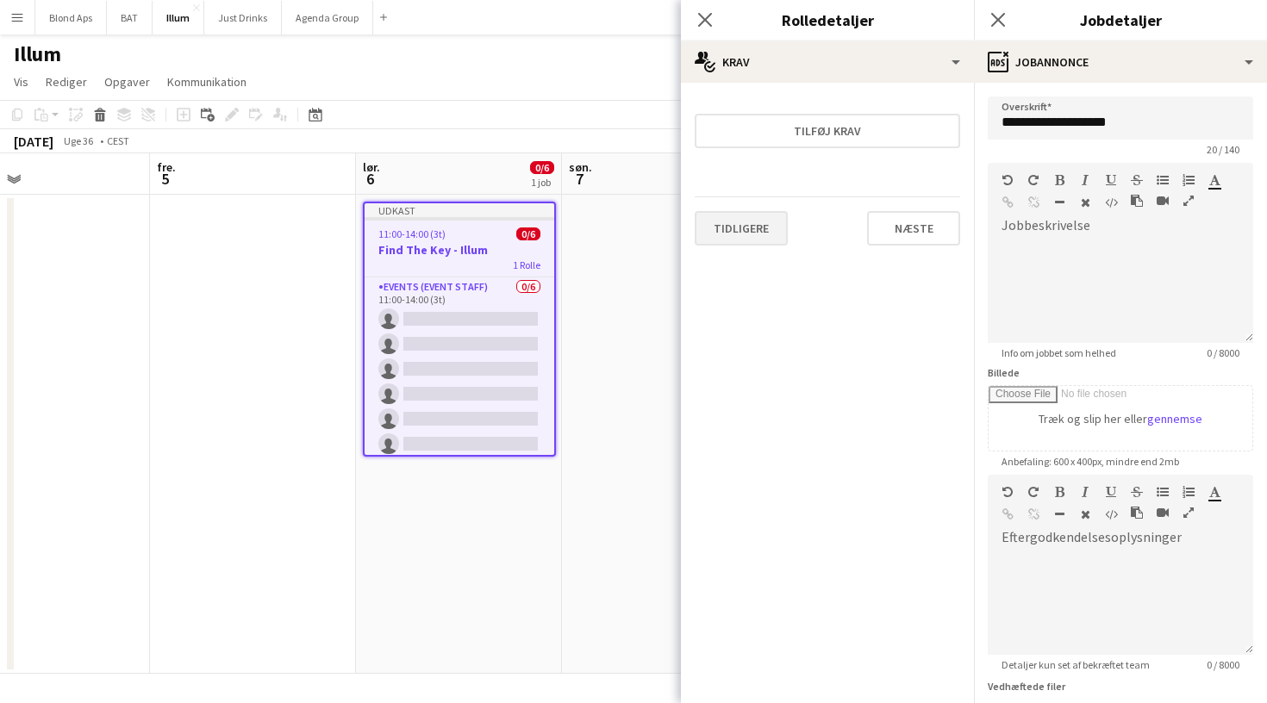
click at [767, 228] on button "Tidligere" at bounding box center [741, 228] width 93 height 34
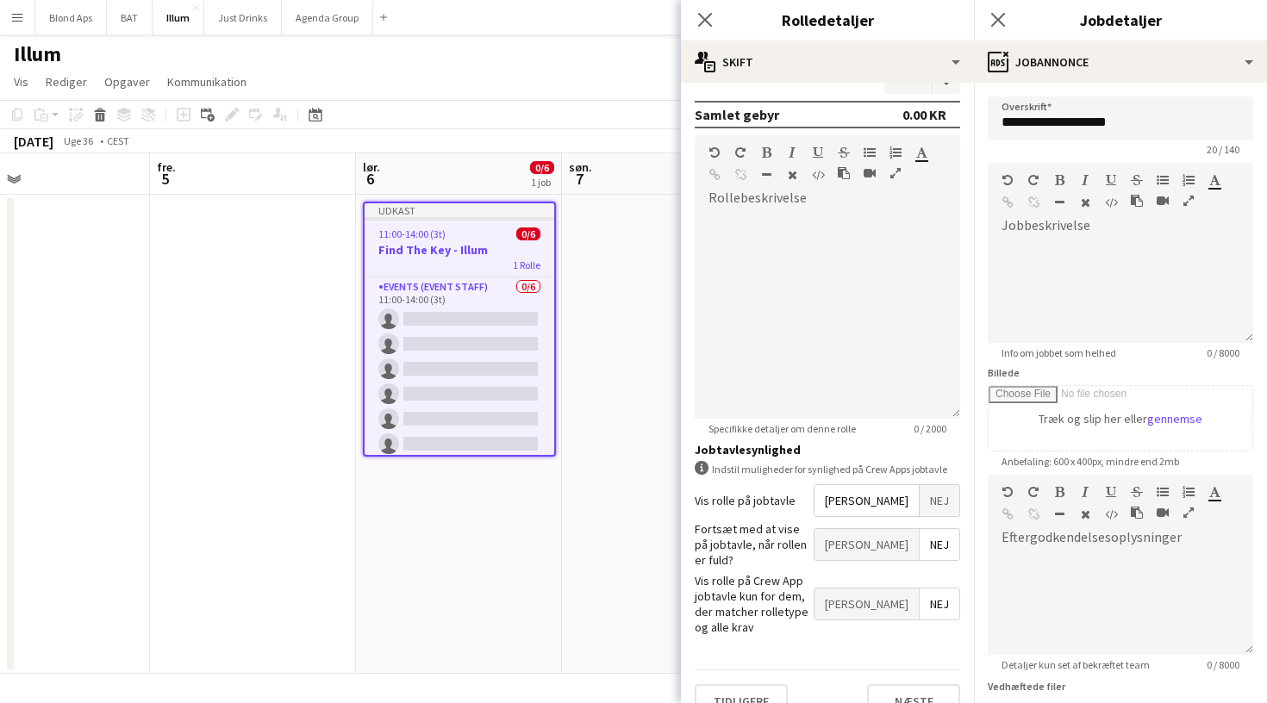
scroll to position [414, 0]
click at [902, 685] on button "Næste" at bounding box center [913, 702] width 93 height 34
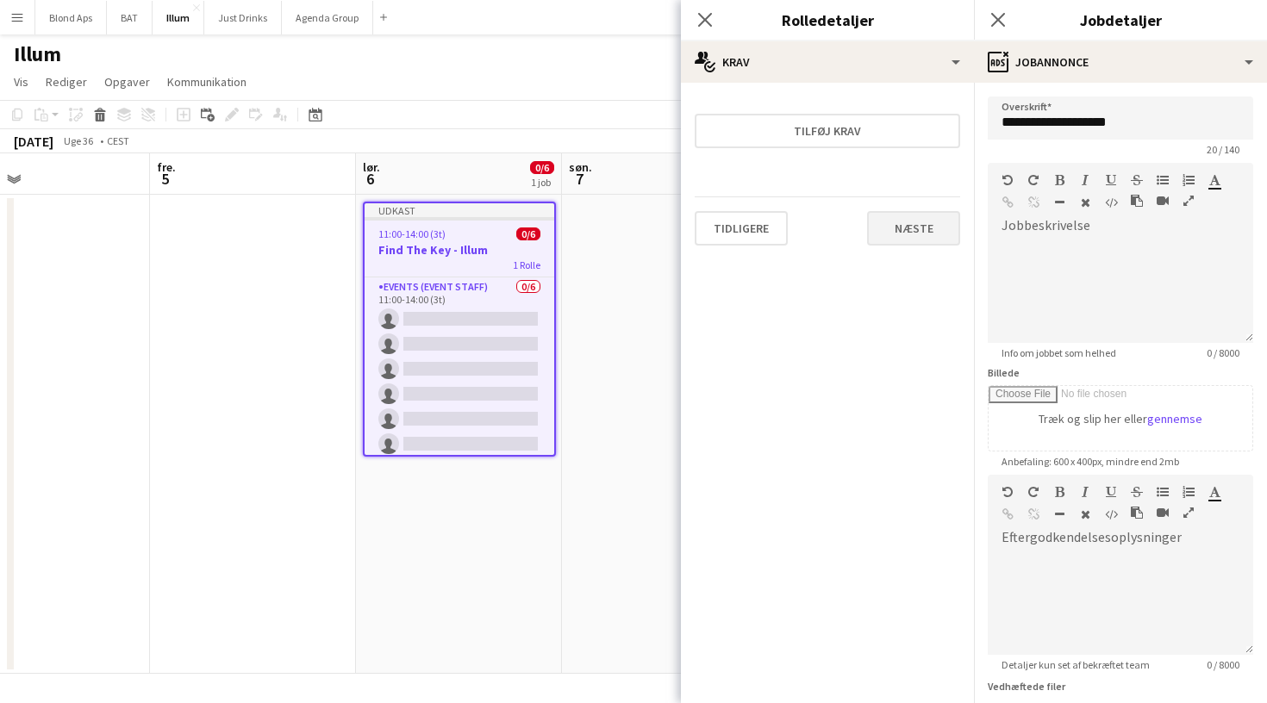
click at [921, 241] on button "Næste" at bounding box center [913, 228] width 93 height 34
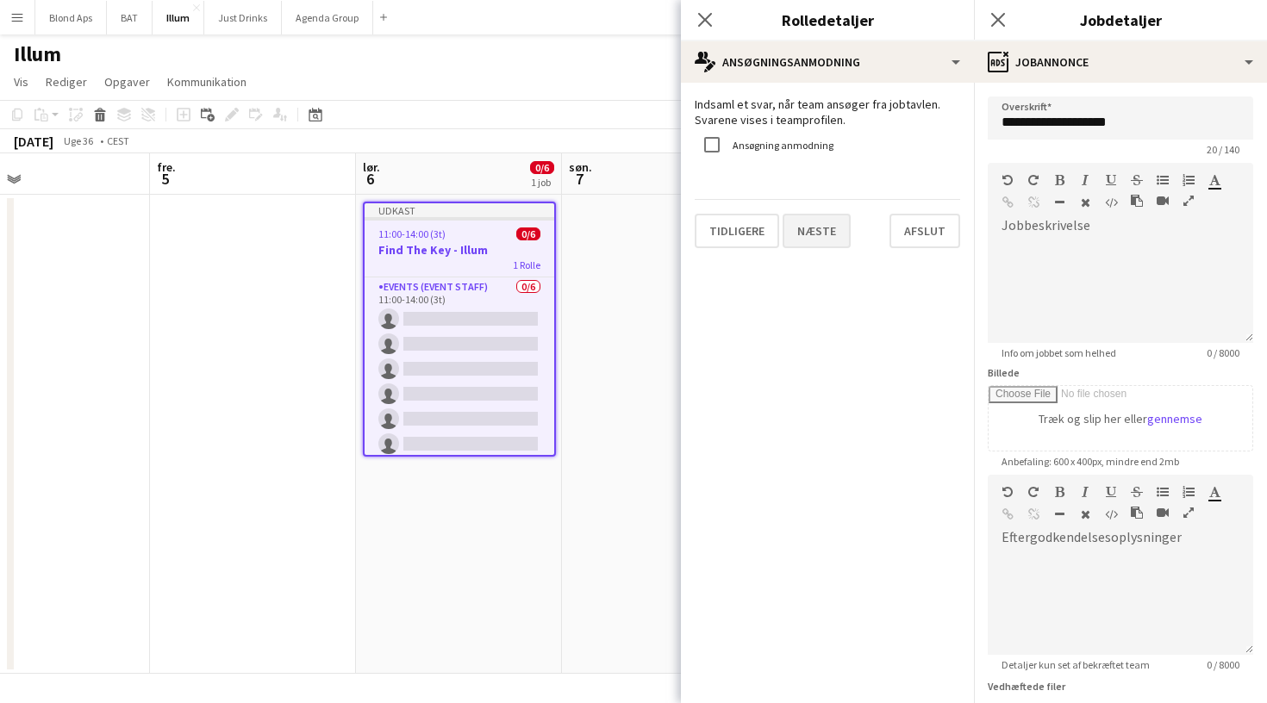
click at [833, 232] on button "Næste" at bounding box center [817, 231] width 68 height 34
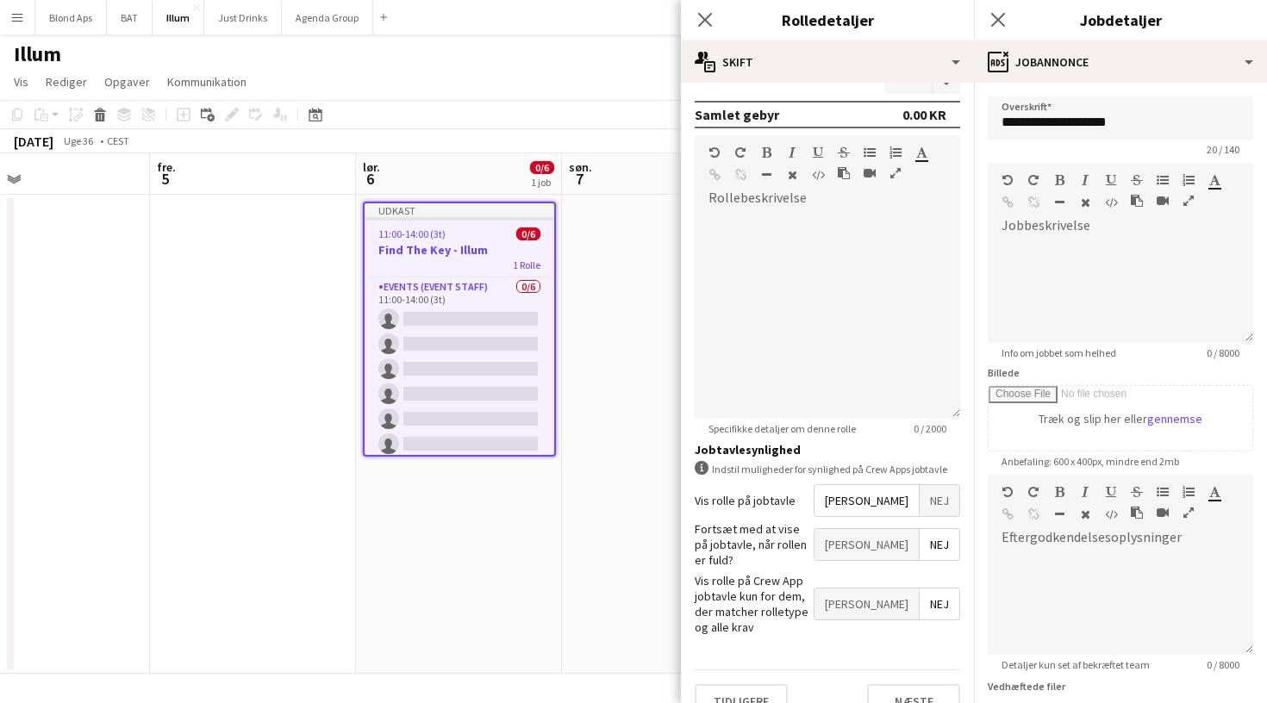
scroll to position [414, 0]
click at [904, 685] on button "Næste" at bounding box center [913, 702] width 93 height 34
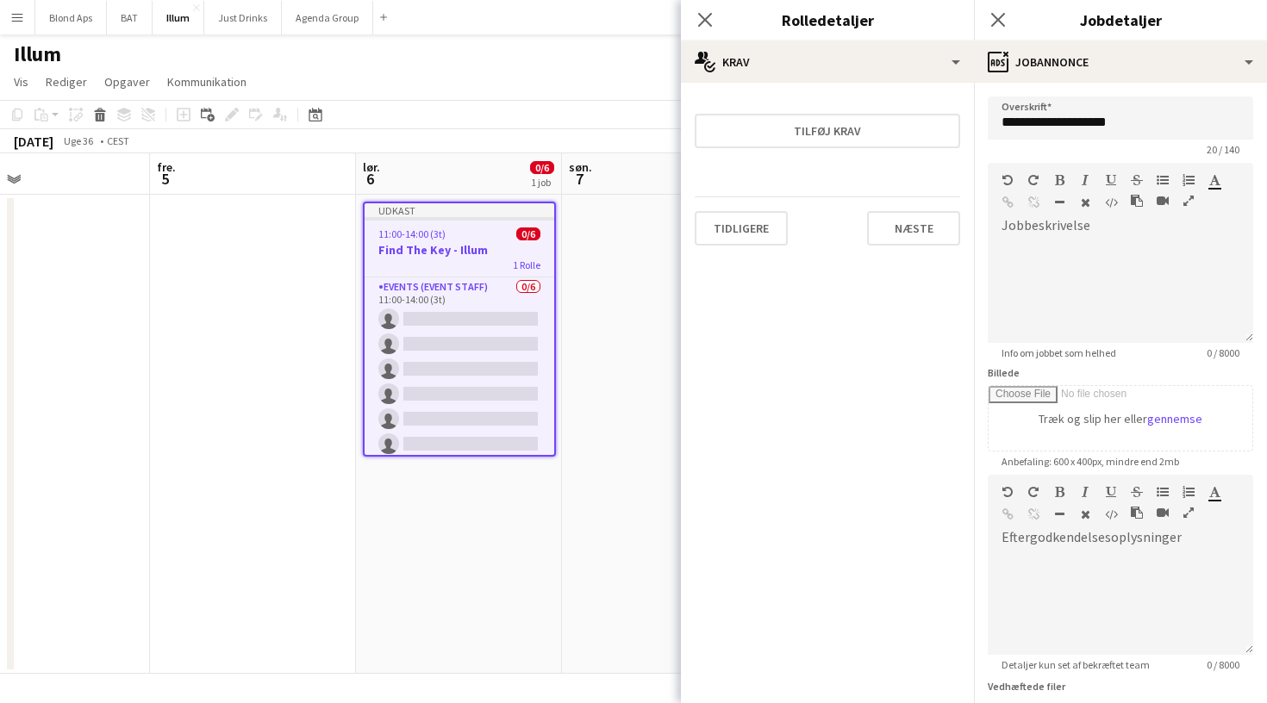
scroll to position [0, 0]
click at [904, 228] on button "Næste" at bounding box center [913, 228] width 93 height 34
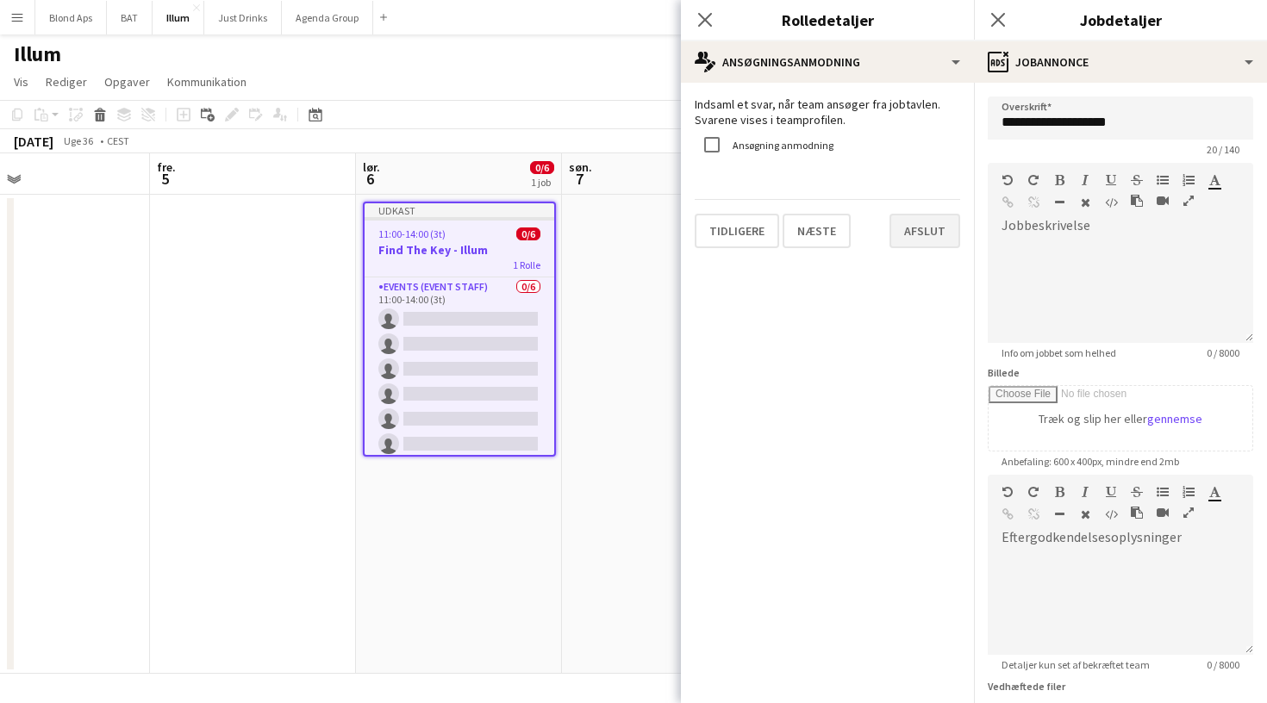
click at [920, 230] on button "Afslut" at bounding box center [925, 231] width 71 height 34
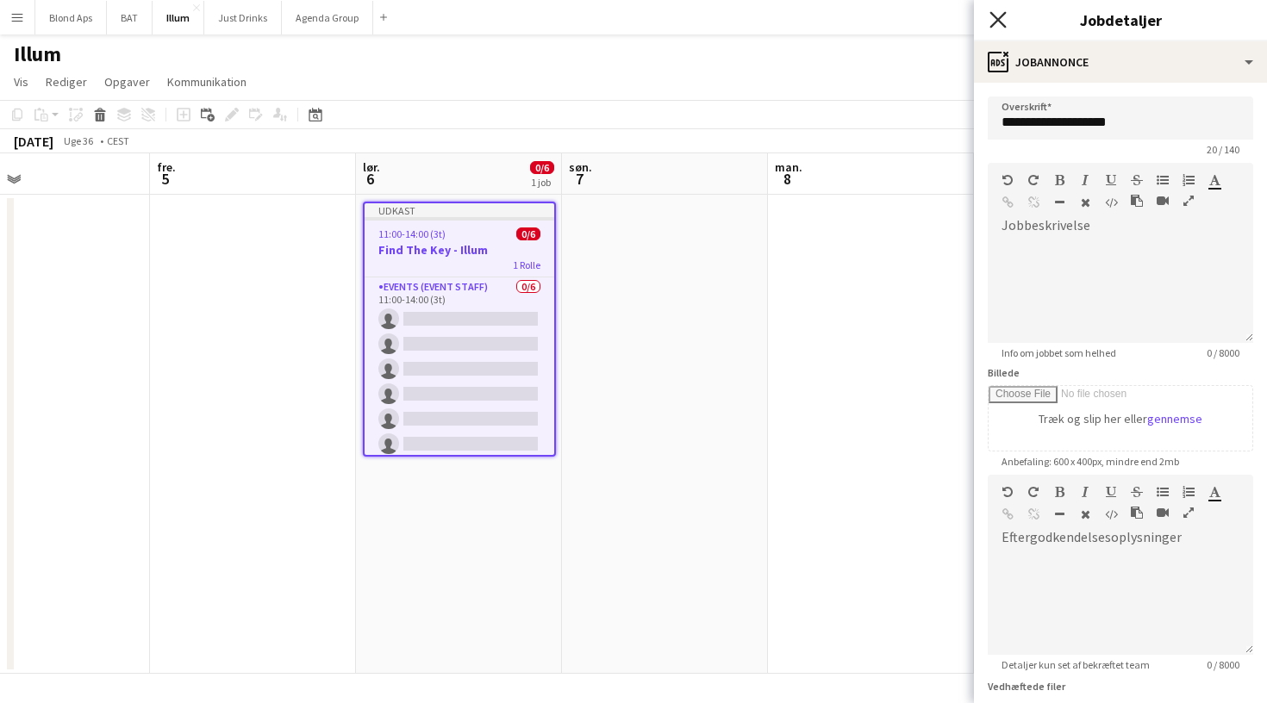
click at [998, 13] on icon "Luk pop-in" at bounding box center [998, 19] width 16 height 16
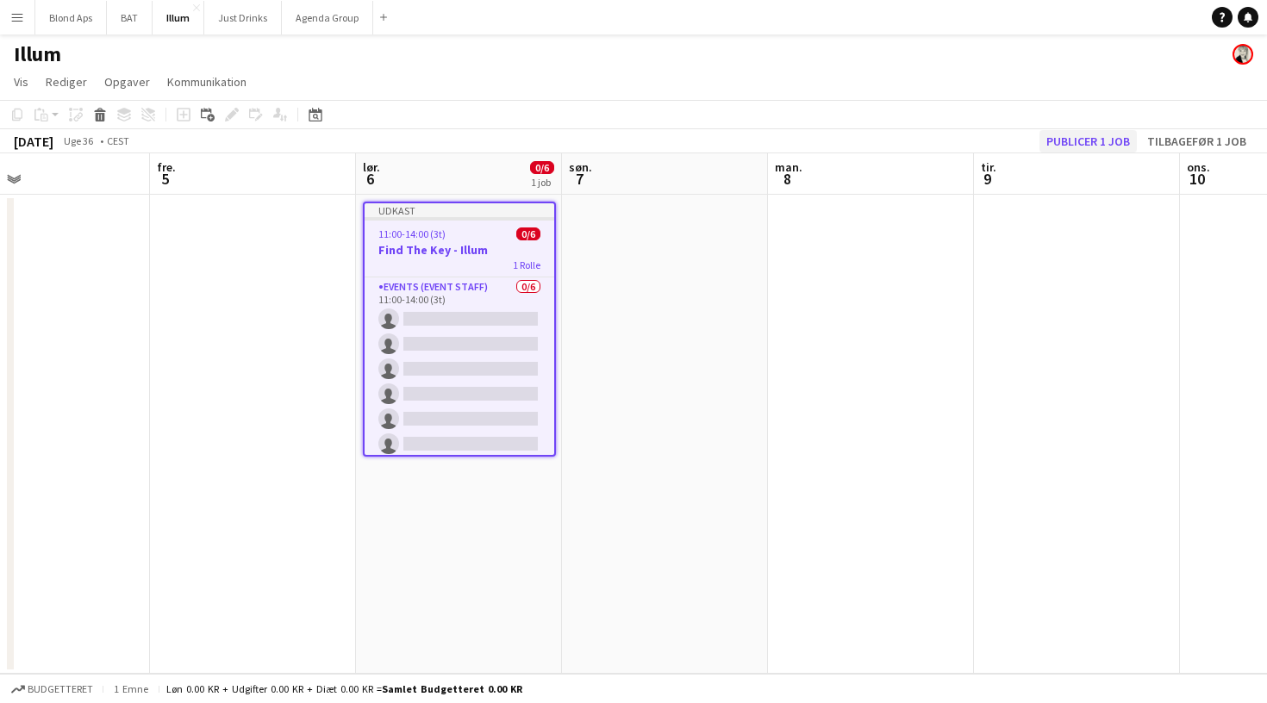
click at [1088, 140] on button "Publicer 1 job" at bounding box center [1088, 141] width 97 height 22
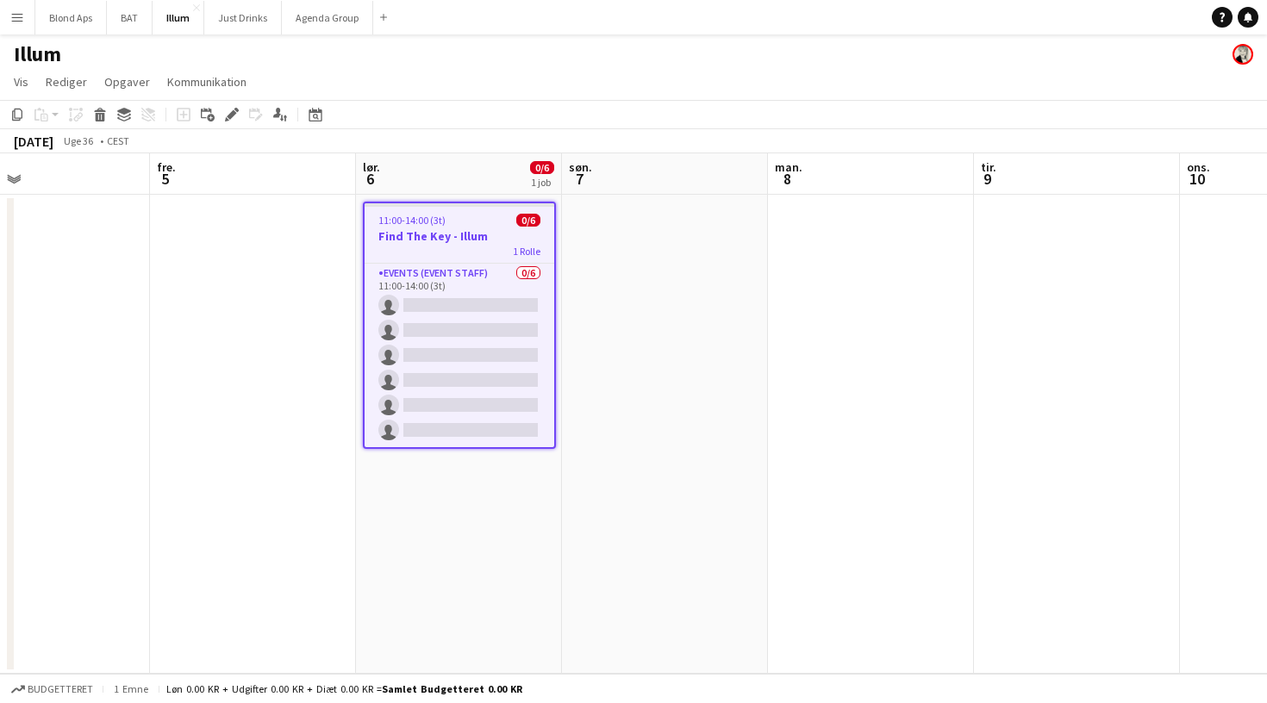
click at [426, 241] on h3 "Find The Key - Illum" at bounding box center [460, 236] width 190 height 16
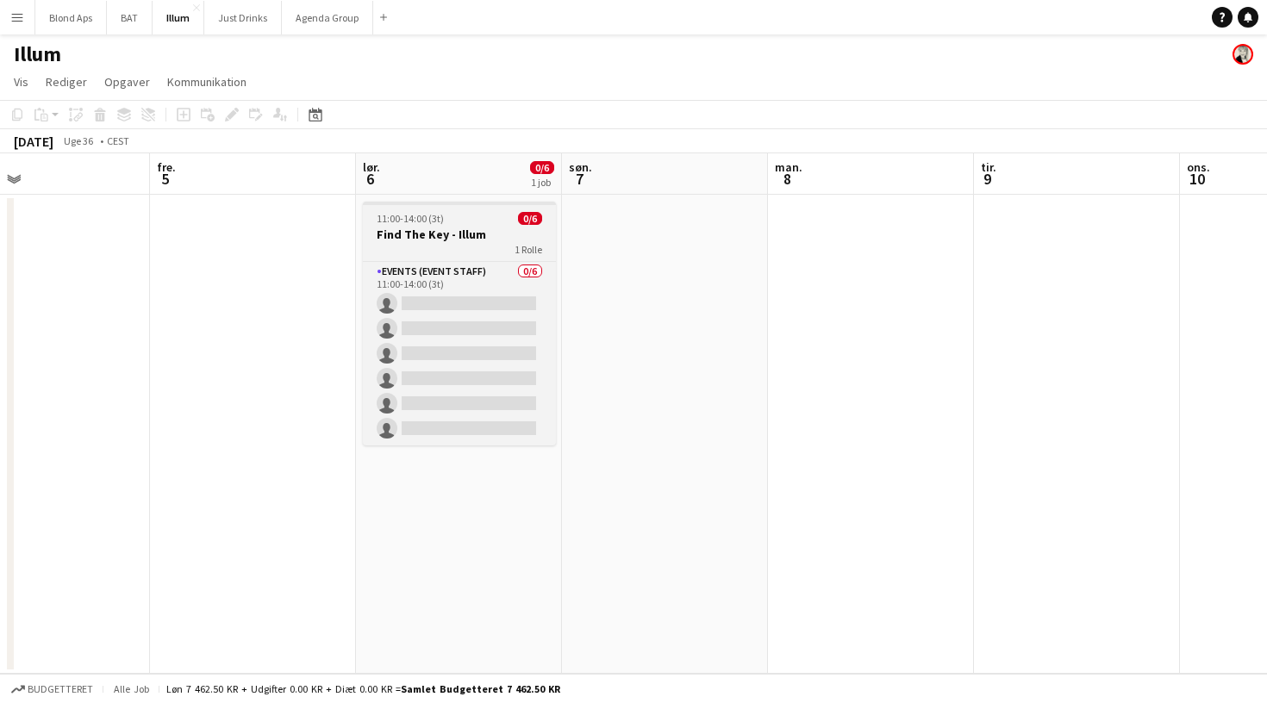
click at [426, 241] on h3 "Find The Key - Illum" at bounding box center [459, 235] width 193 height 16
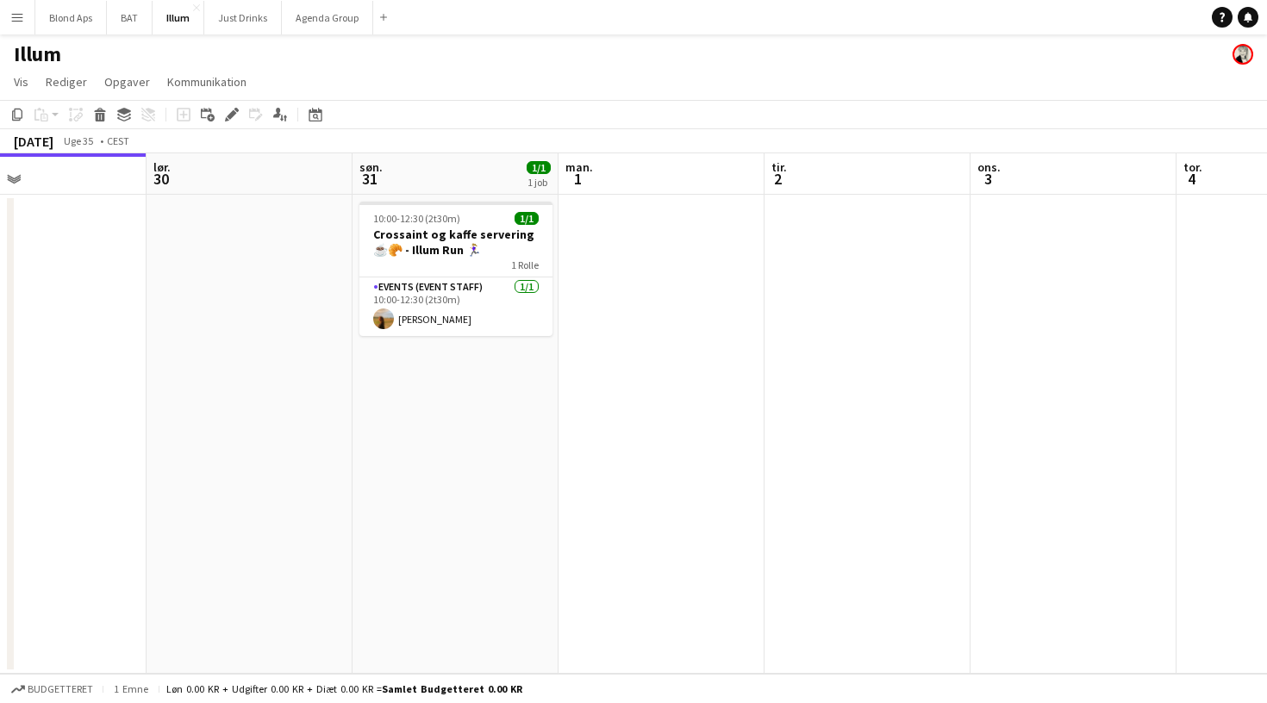
scroll to position [0, 473]
click at [449, 286] on app-card-role "Events (Event Staff) 1/1 10:00-12:30 (2t30m) Amalie Montaser" at bounding box center [454, 307] width 193 height 59
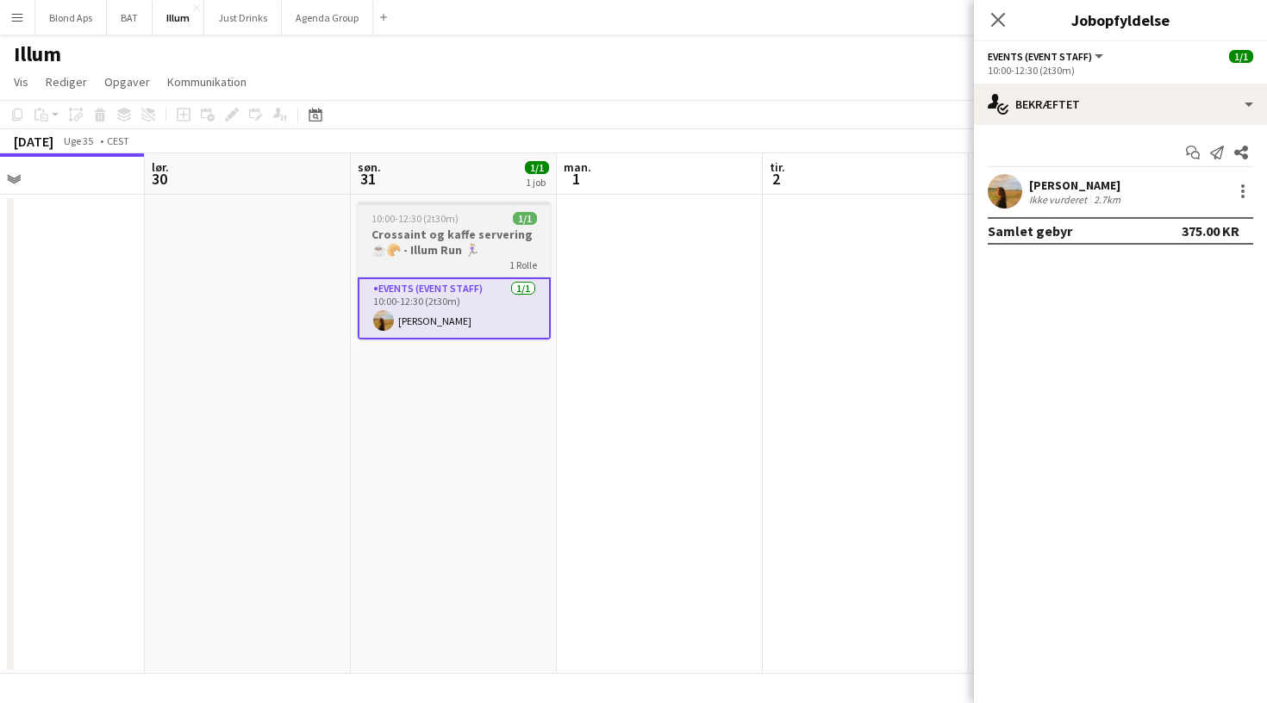
click at [457, 228] on h3 "Crossaint og kaffe servering ☕️🥐 - Illum Run 🏃🏼‍♀️" at bounding box center [454, 242] width 193 height 31
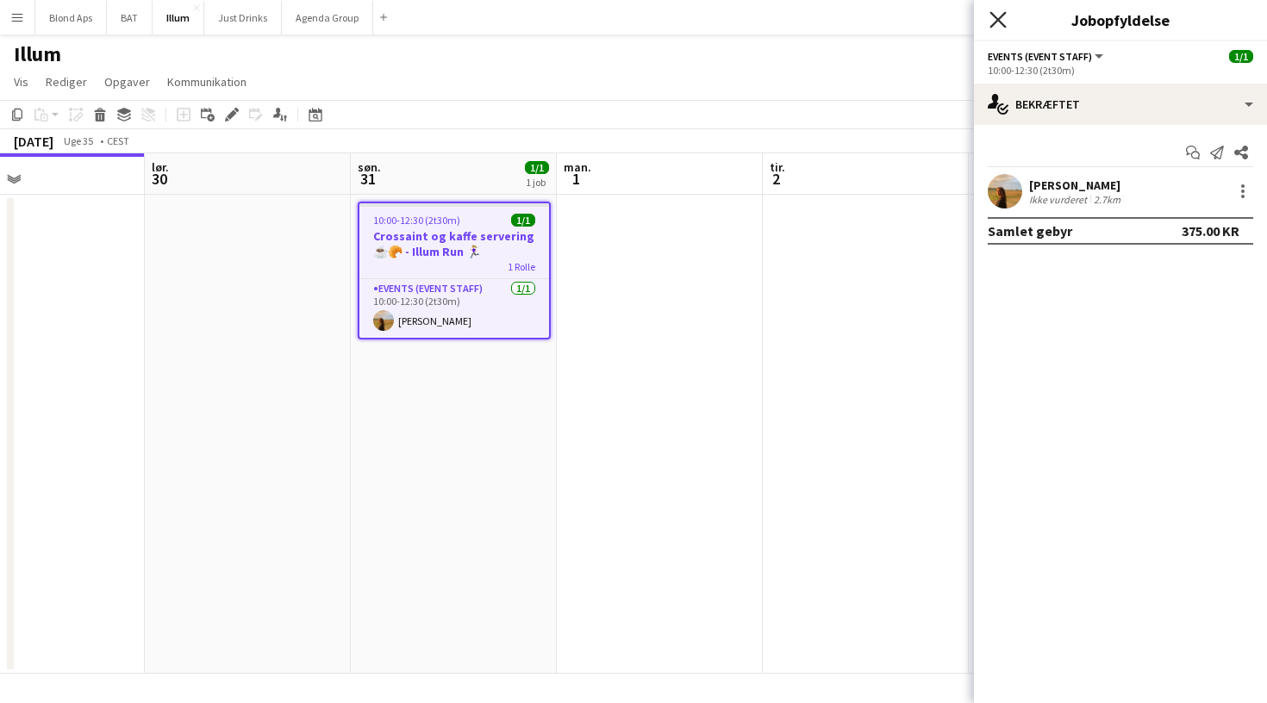
click at [995, 16] on icon at bounding box center [998, 19] width 16 height 16
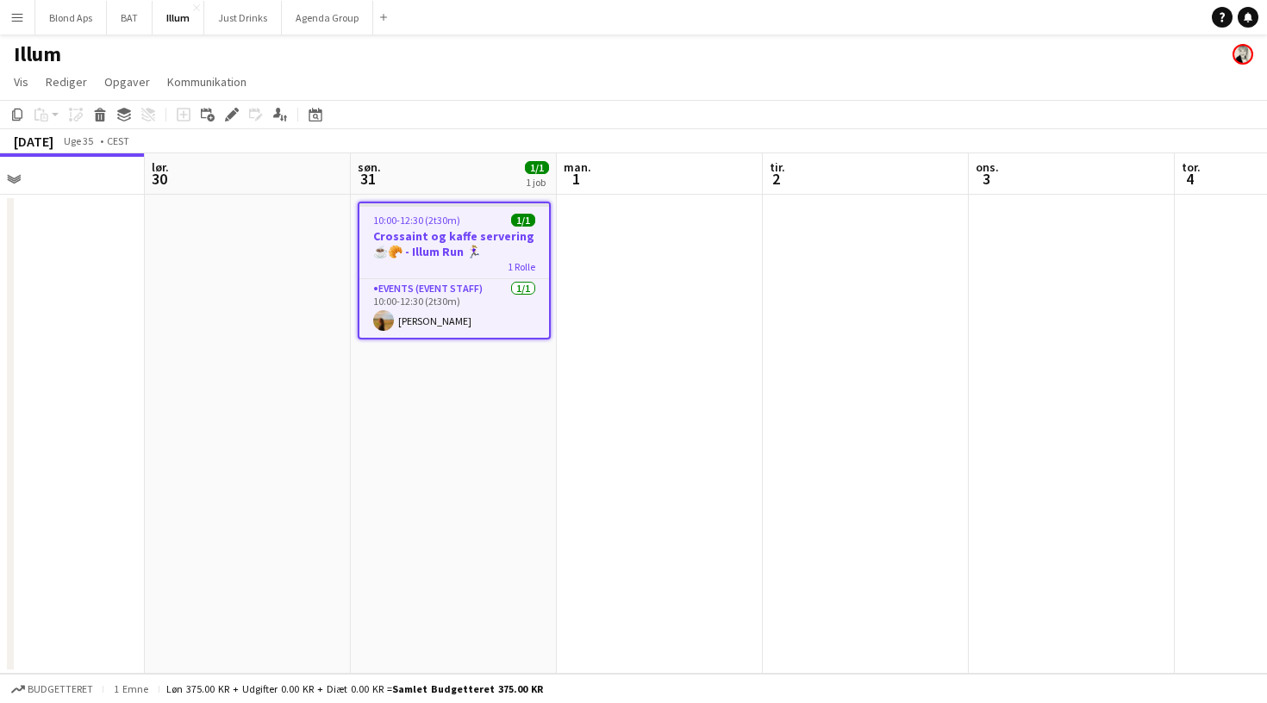
click at [871, 258] on app-date-cell at bounding box center [866, 434] width 206 height 479
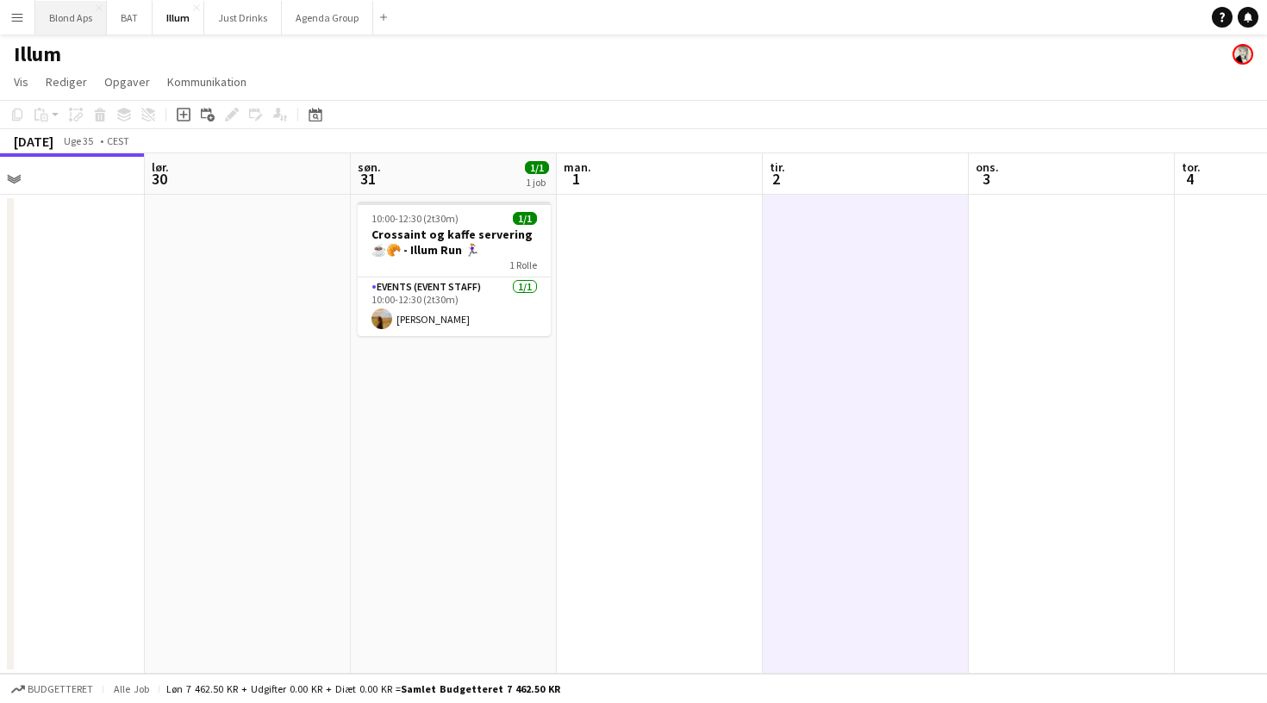
click at [66, 16] on button "Blond Aps Luk" at bounding box center [71, 18] width 72 height 34
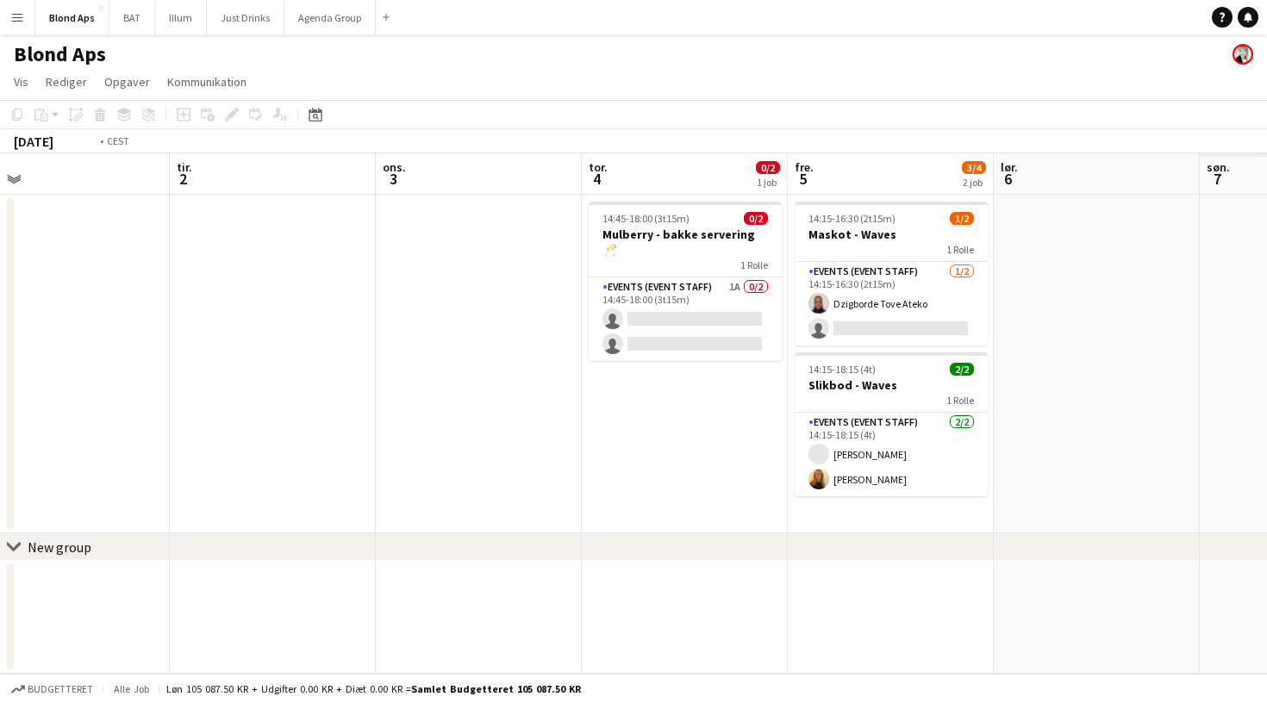
scroll to position [0, 575]
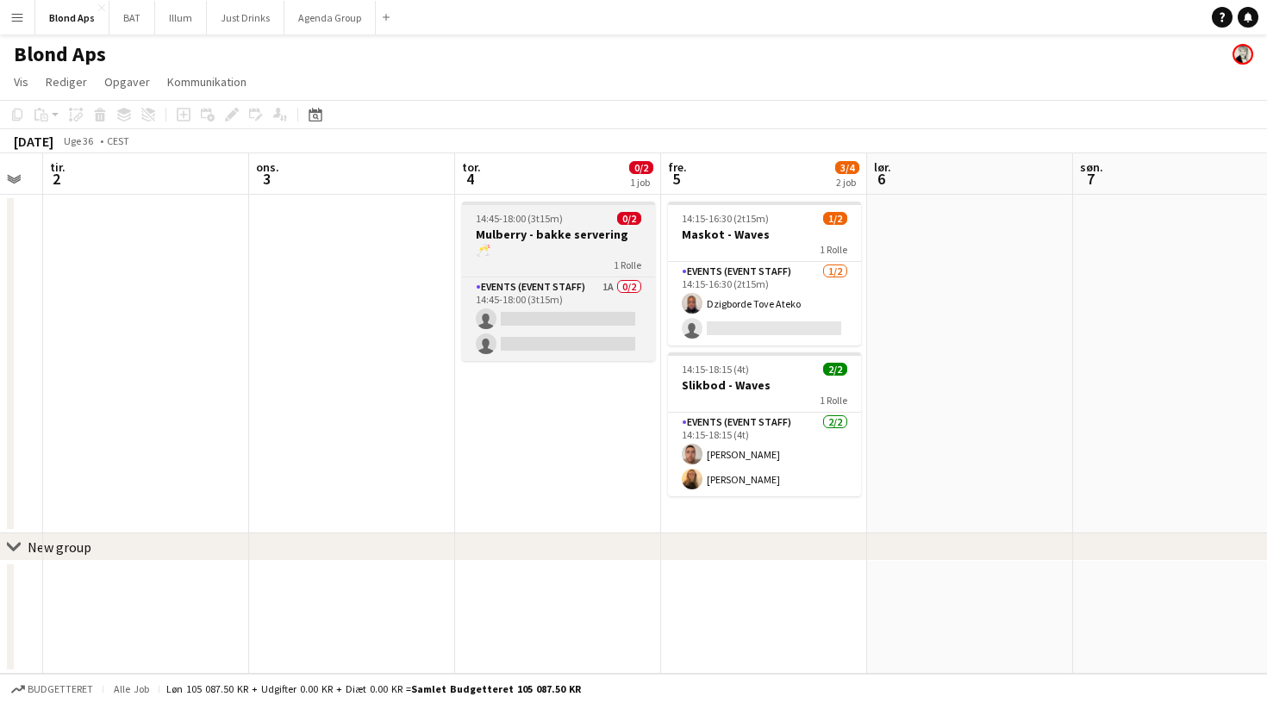
click at [595, 240] on h3 "Mulberry - bakke servering 🥂" at bounding box center [558, 242] width 193 height 31
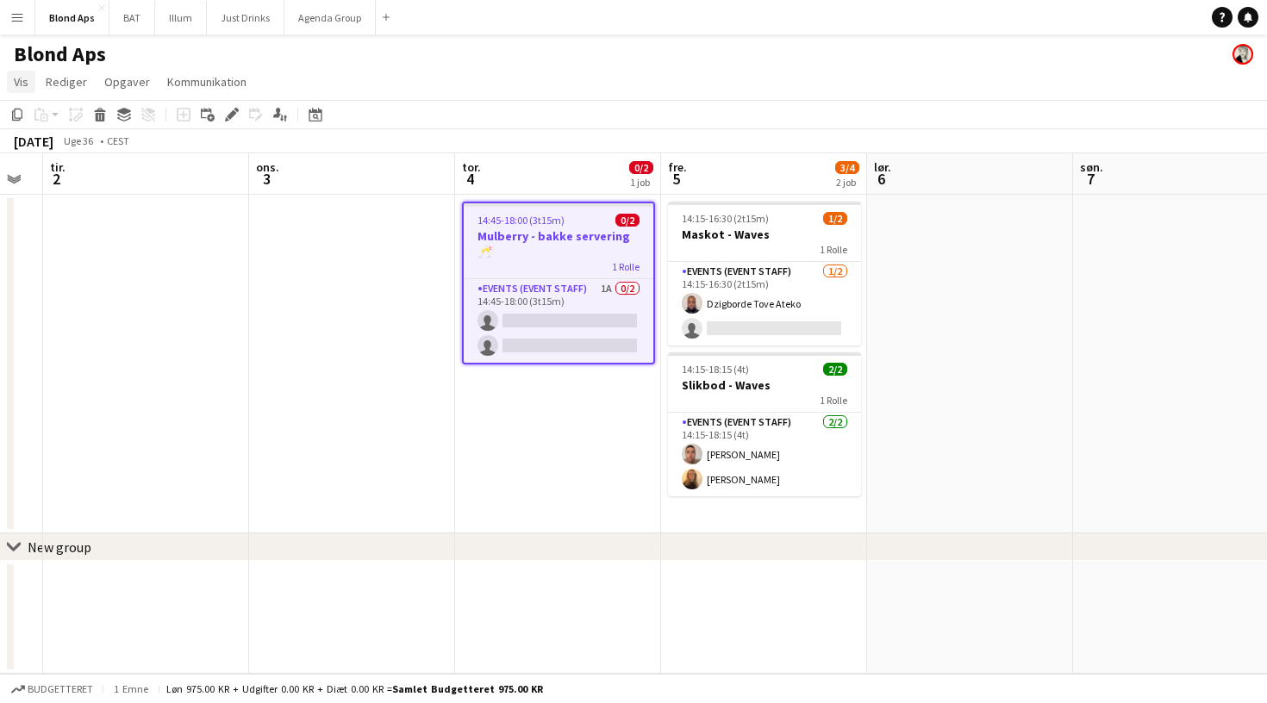
click at [19, 86] on span "Vis" at bounding box center [21, 82] width 15 height 16
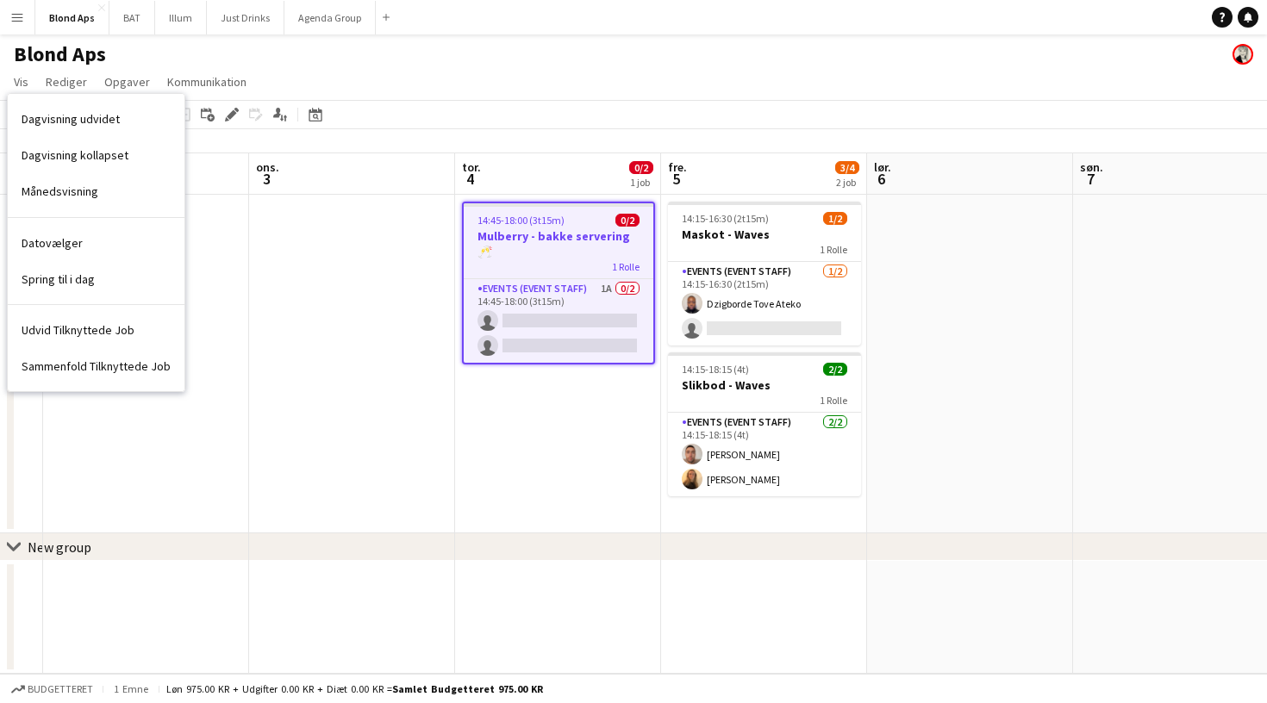
click at [256, 250] on app-date-cell at bounding box center [352, 364] width 206 height 339
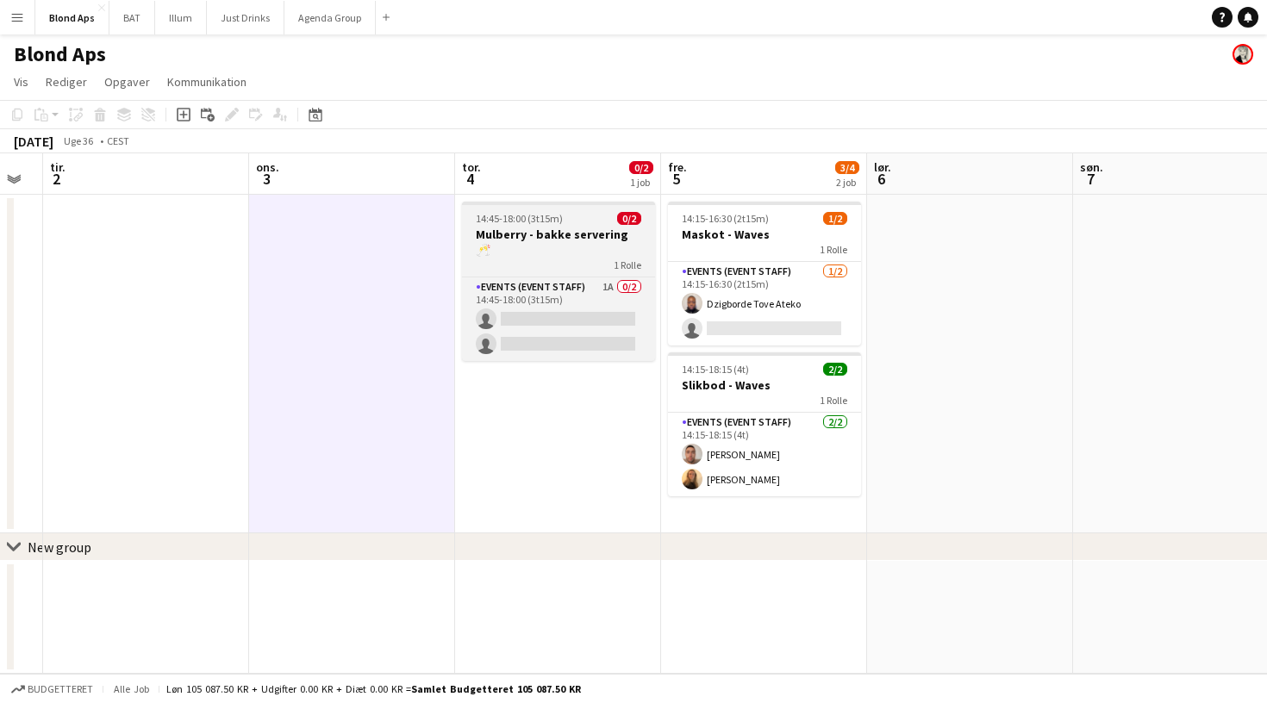
click at [548, 209] on app-job-card "14:45-18:00 (3t15m) 0/2 Mulberry - bakke servering 🥂 1 Rolle Events (Event Staf…" at bounding box center [558, 281] width 193 height 159
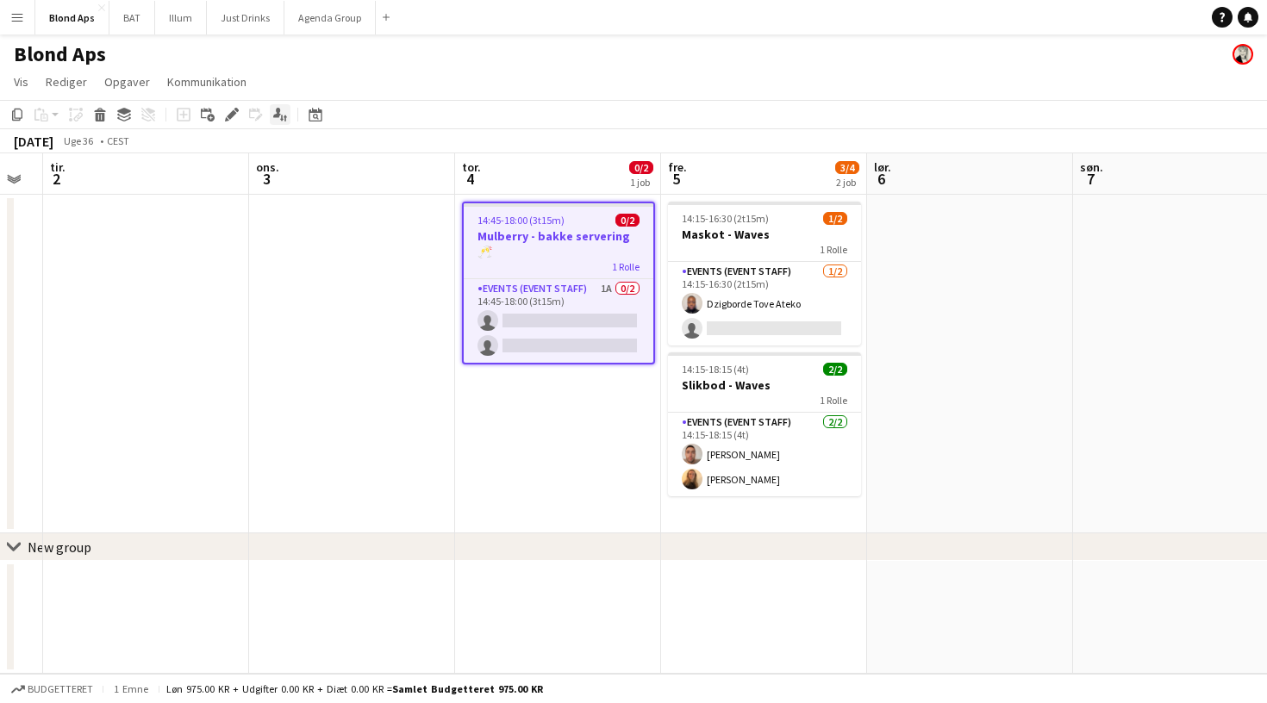
click at [278, 117] on icon at bounding box center [277, 112] width 8 height 9
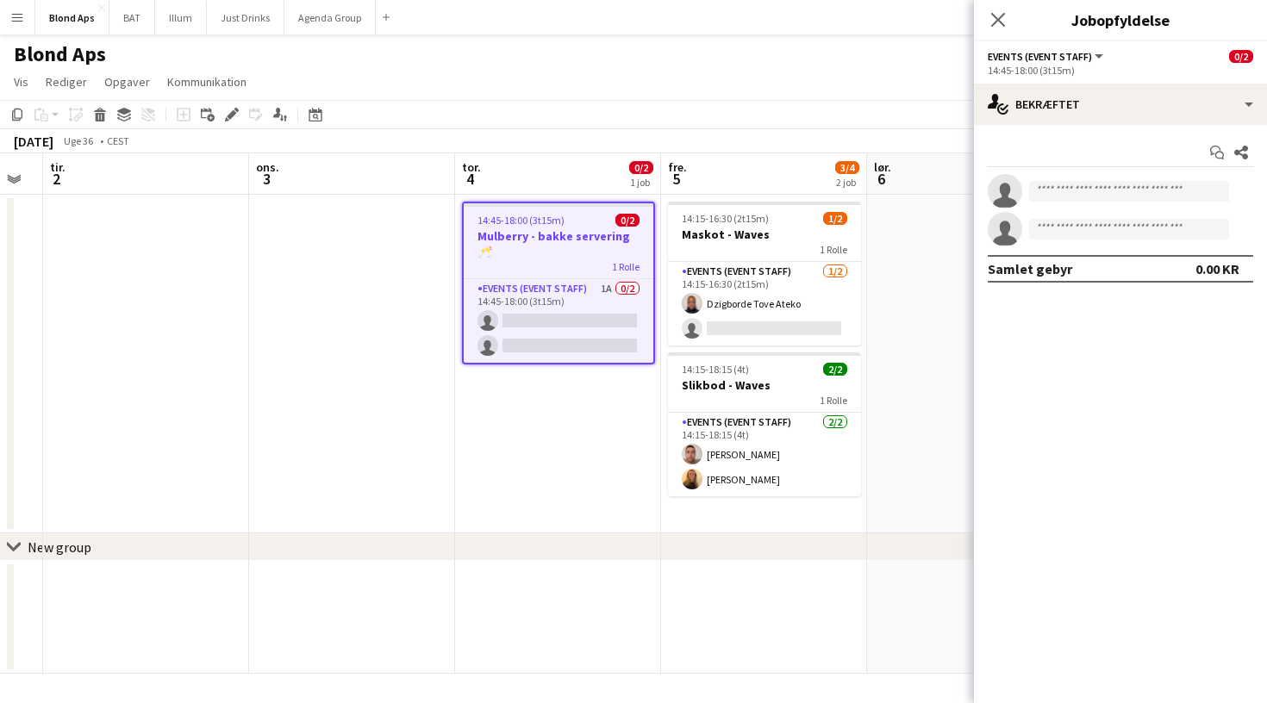
click at [587, 91] on app-page-menu "Vis Dagvisning udvidet Dagvisning kollapset Månedsvisning Datovælger Spring til…" at bounding box center [633, 83] width 1267 height 33
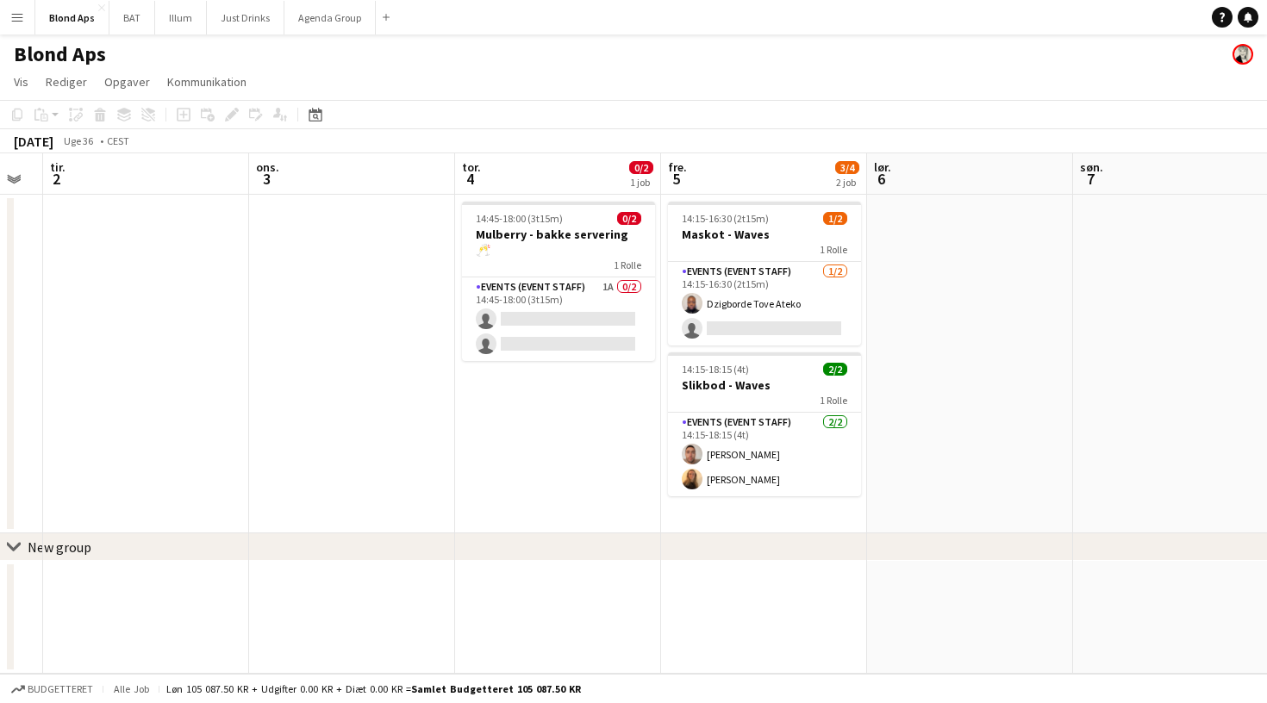
click at [565, 198] on app-date-cell "14:45-18:00 (3t15m) 0/2 Mulberry - bakke servering 🥂 1 Rolle Events (Event Staf…" at bounding box center [558, 364] width 206 height 339
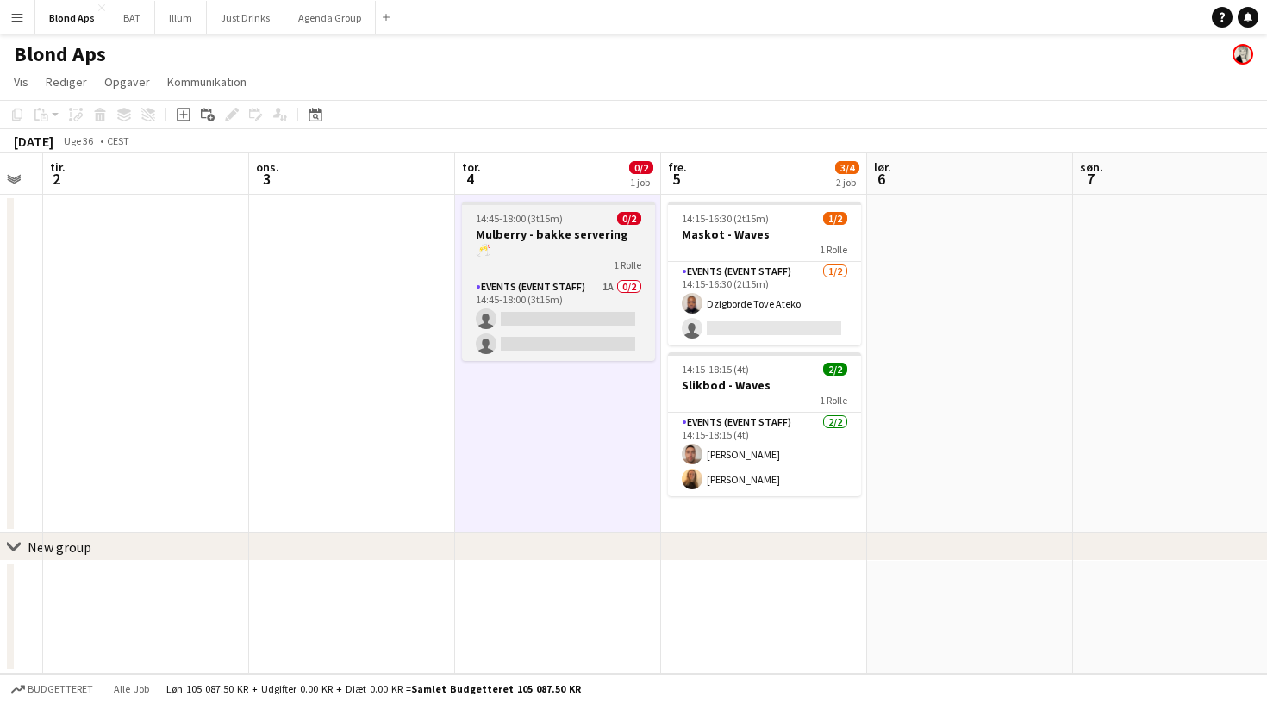
click at [570, 239] on h3 "Mulberry - bakke servering 🥂" at bounding box center [558, 242] width 193 height 31
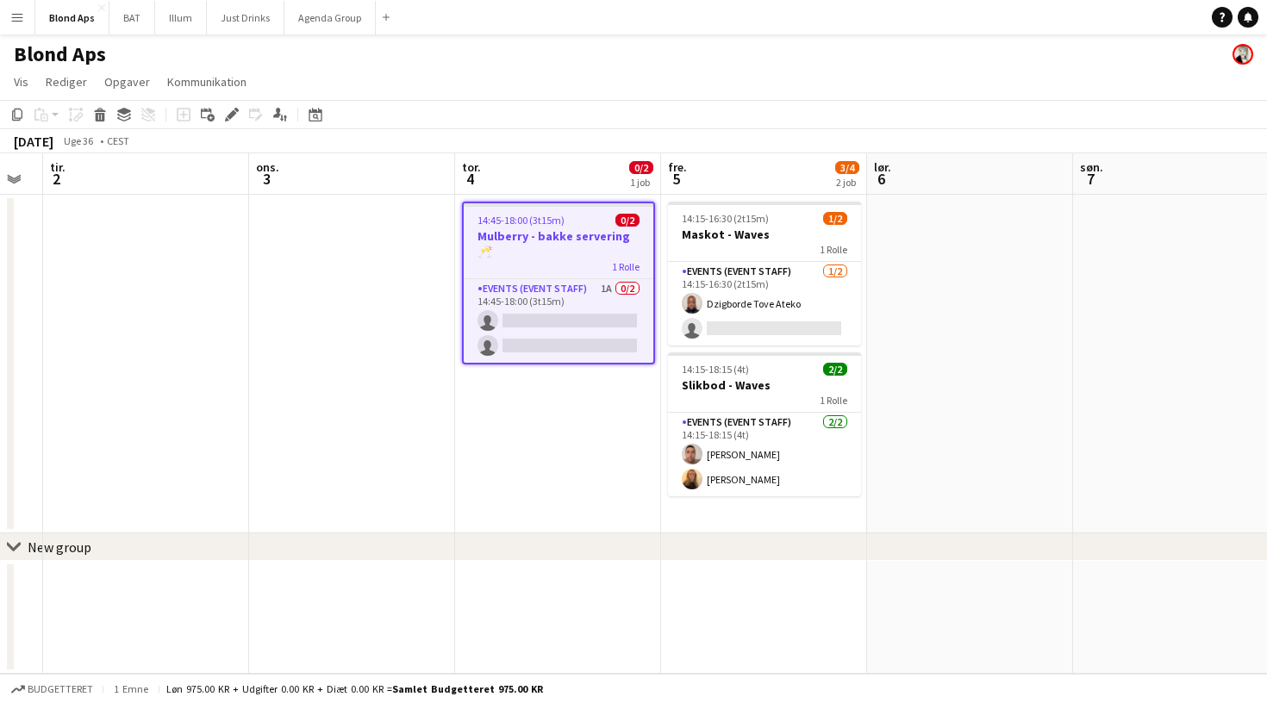
click at [19, 19] on app-icon "Menu" at bounding box center [17, 17] width 14 height 14
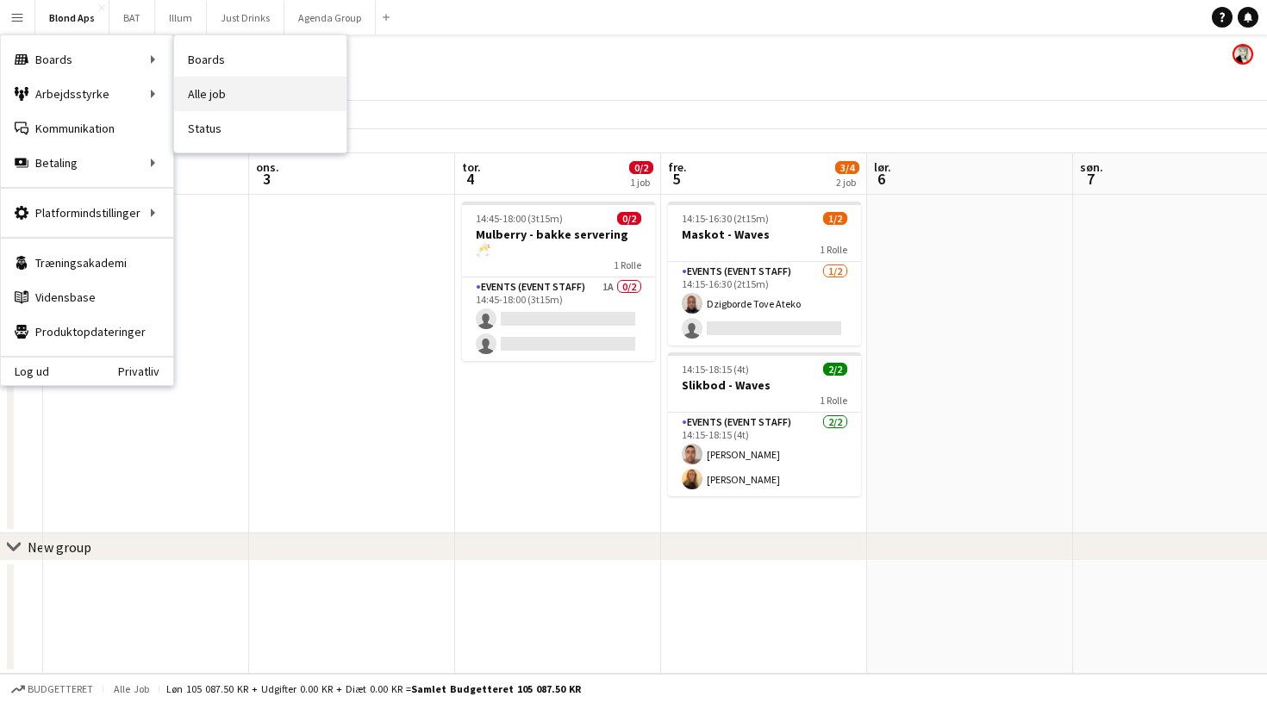
click at [235, 91] on link "Alle job" at bounding box center [260, 94] width 172 height 34
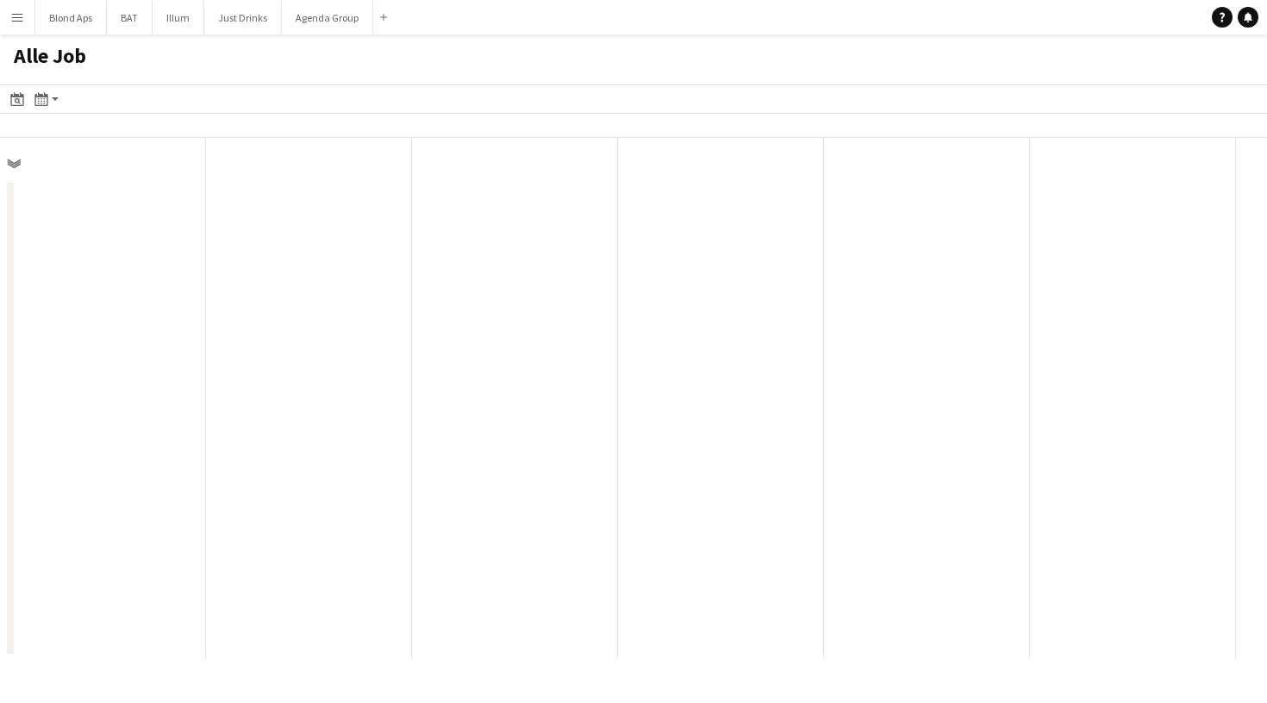
scroll to position [0, 412]
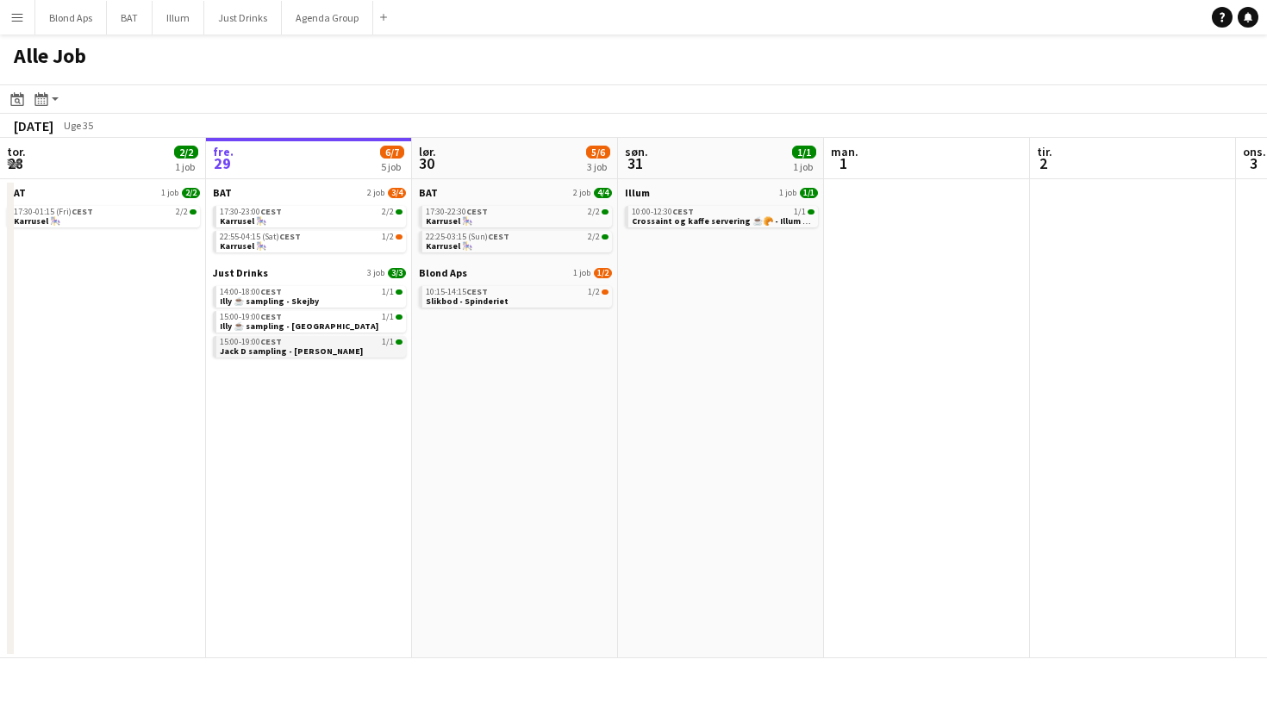
click at [270, 341] on span "CEST" at bounding box center [271, 341] width 22 height 11
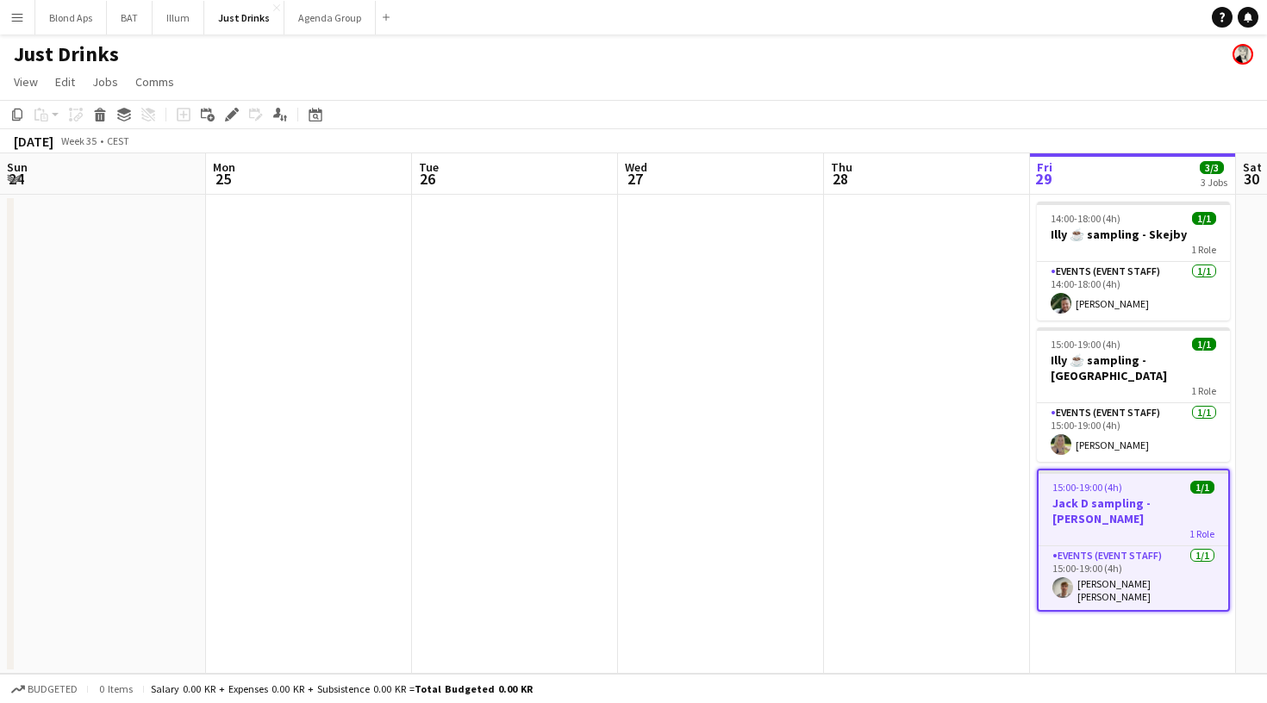
scroll to position [0, 592]
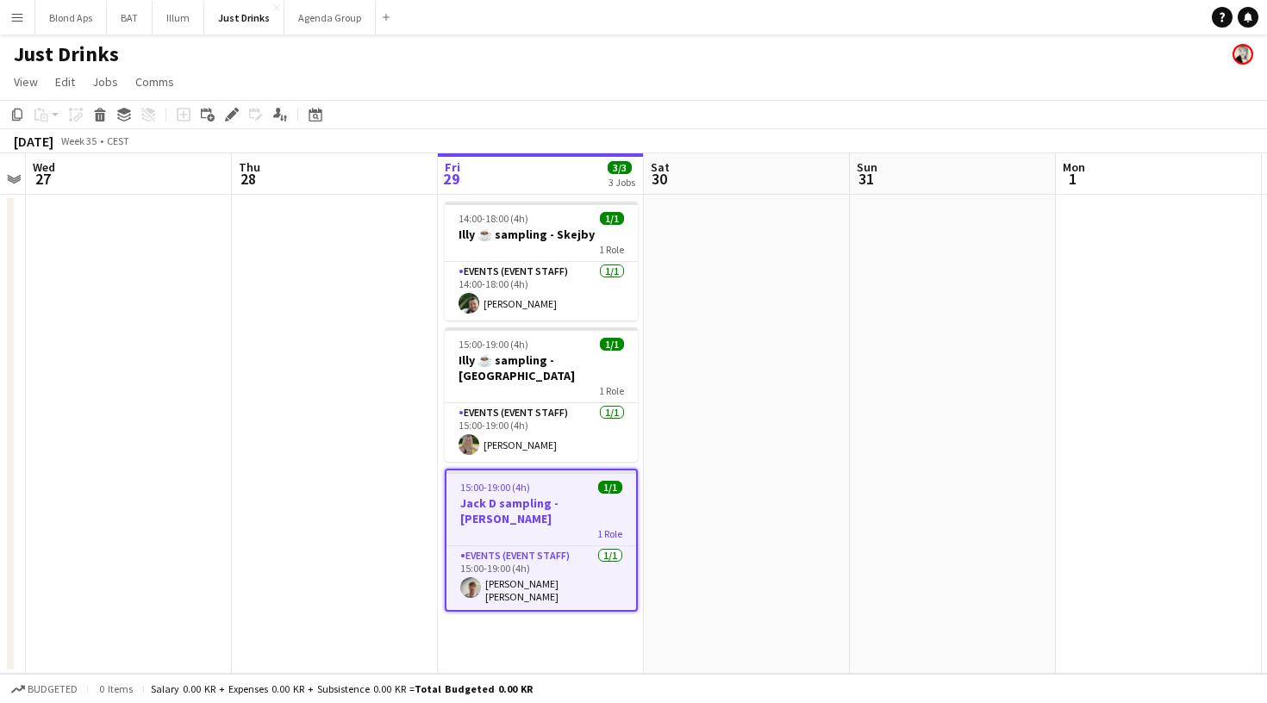
click at [532, 527] on div "1 Role" at bounding box center [541, 534] width 190 height 14
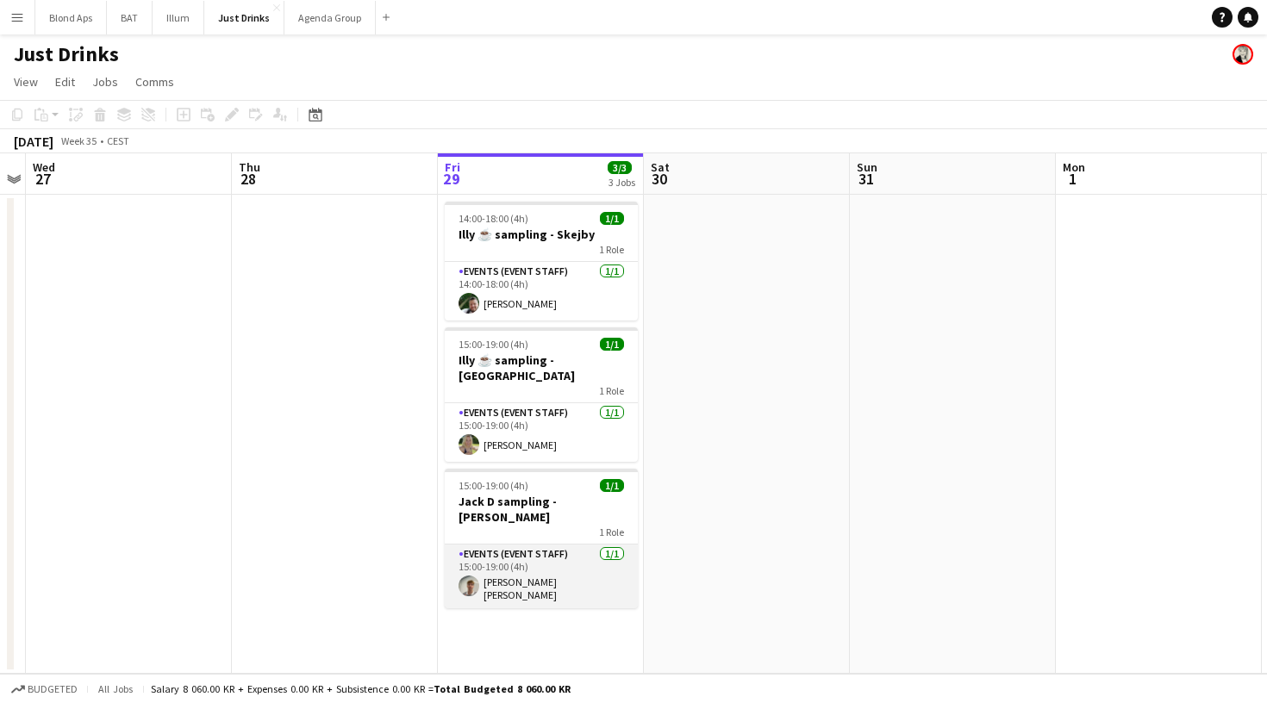
click at [523, 552] on app-card-role "Events (Event Staff) [DATE] 15:00-19:00 (4h) [PERSON_NAME] [PERSON_NAME]" at bounding box center [541, 577] width 193 height 64
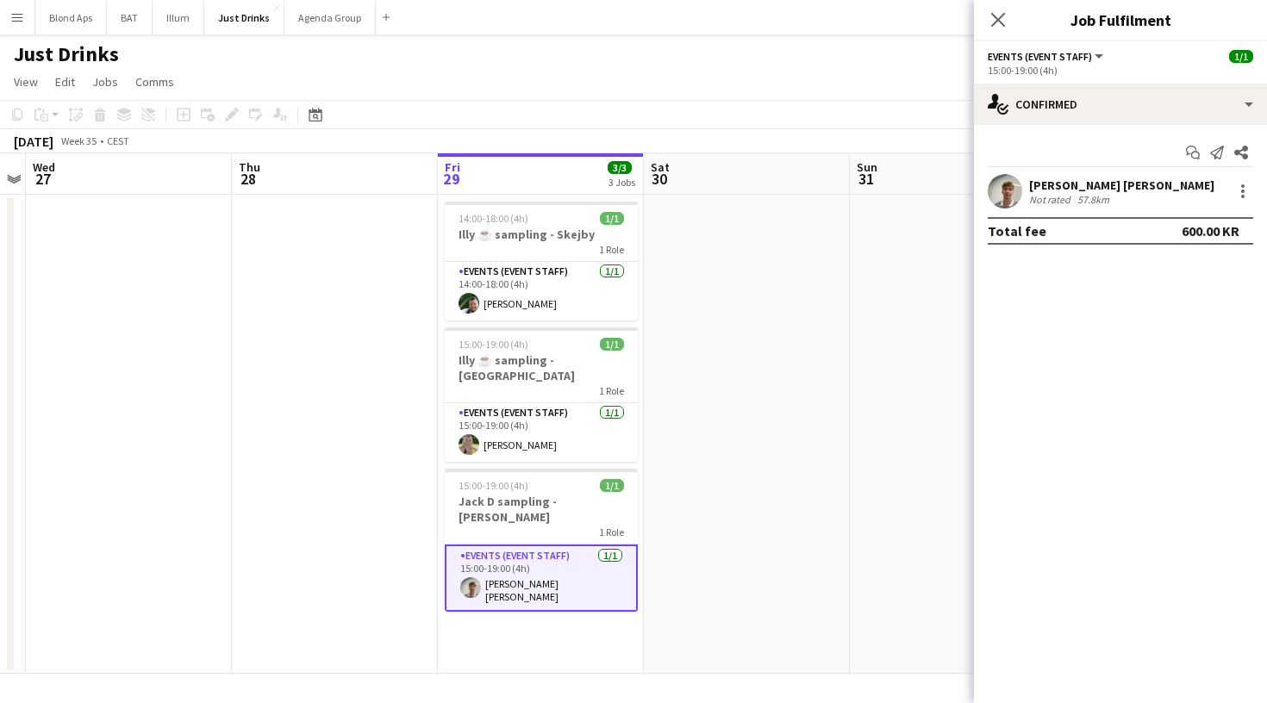
click at [1004, 190] on app-user-avatar at bounding box center [1005, 191] width 34 height 34
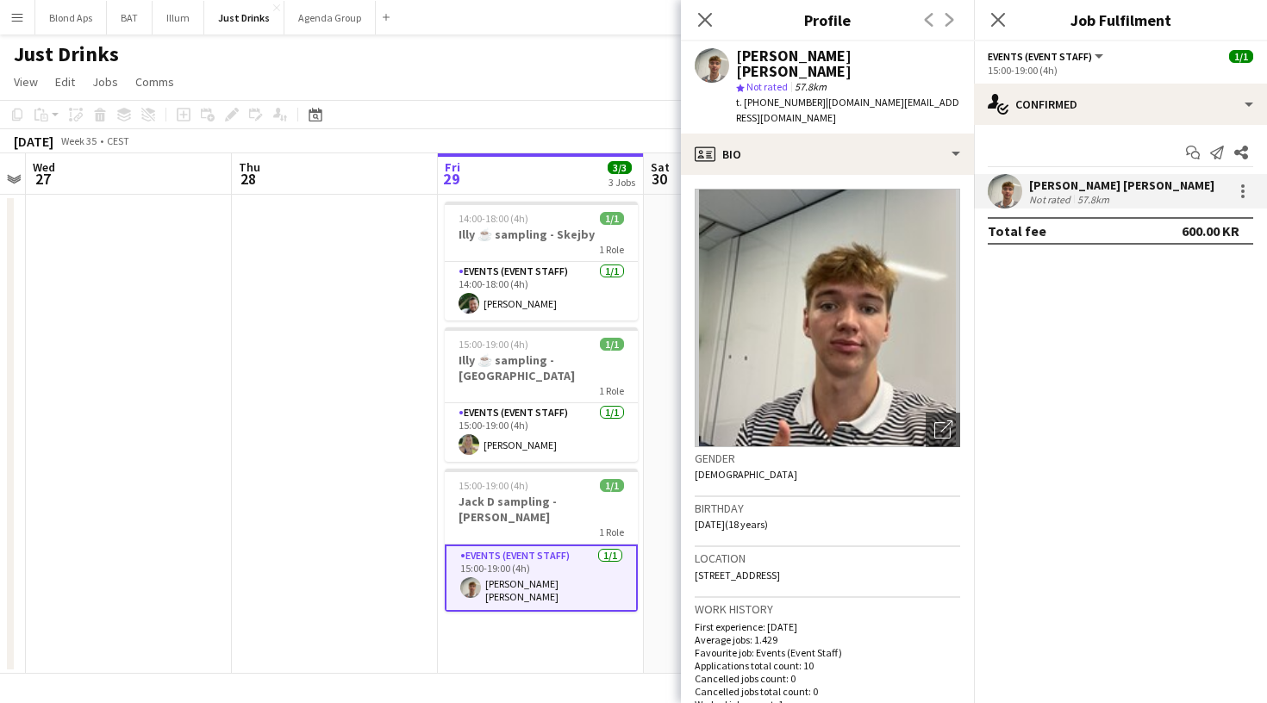
scroll to position [0, 0]
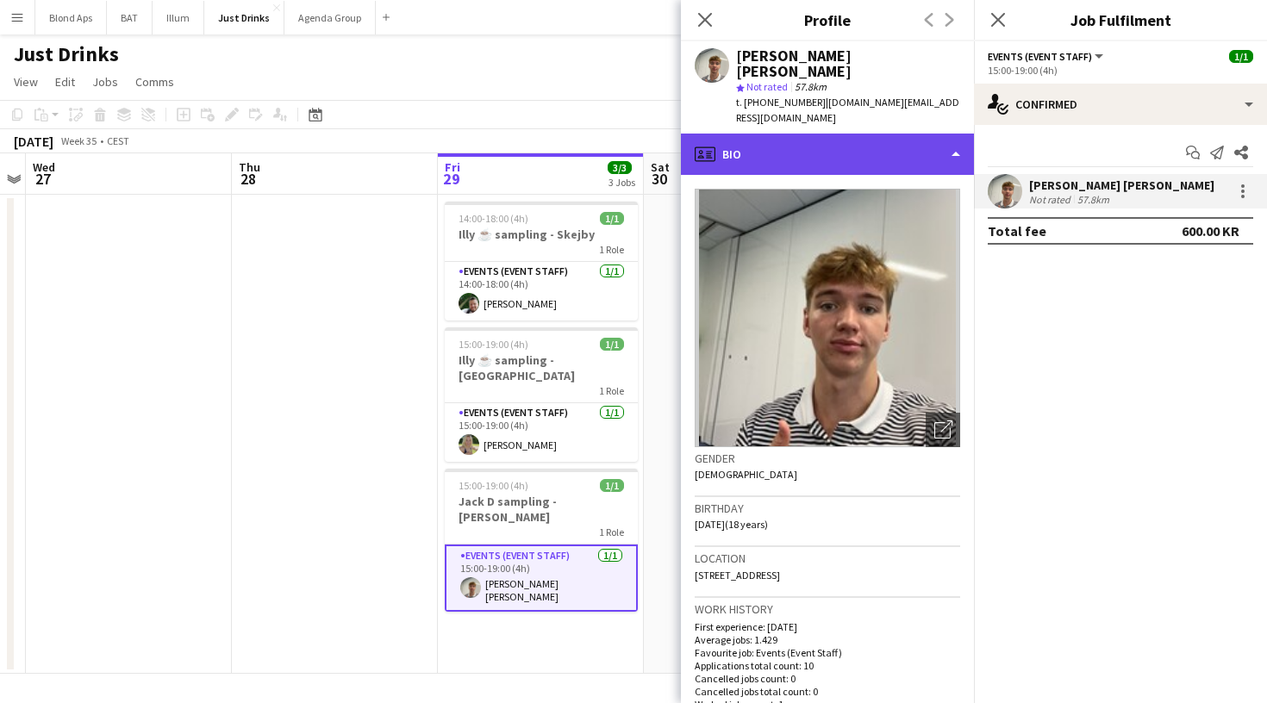
click at [854, 134] on div "profile Bio" at bounding box center [827, 154] width 293 height 41
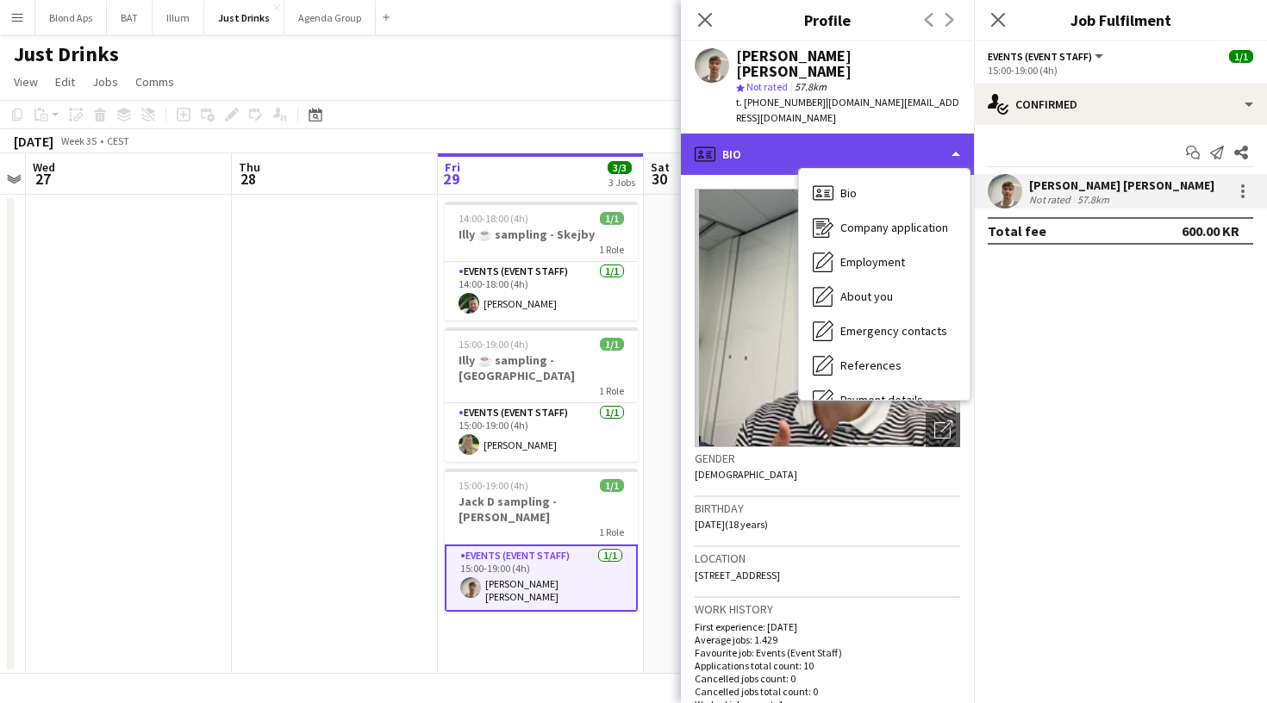
click at [783, 134] on div "profile Bio" at bounding box center [827, 154] width 293 height 41
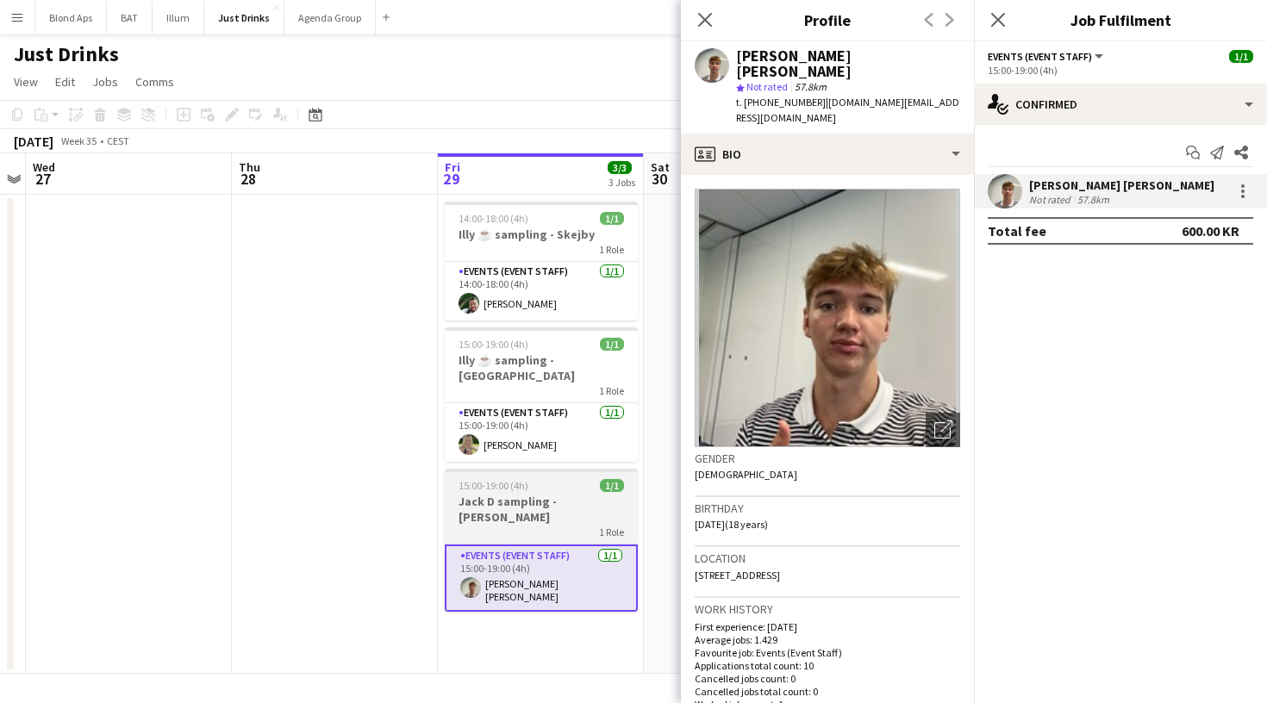
click at [534, 494] on h3 "Jack D sampling - [PERSON_NAME]" at bounding box center [541, 509] width 193 height 31
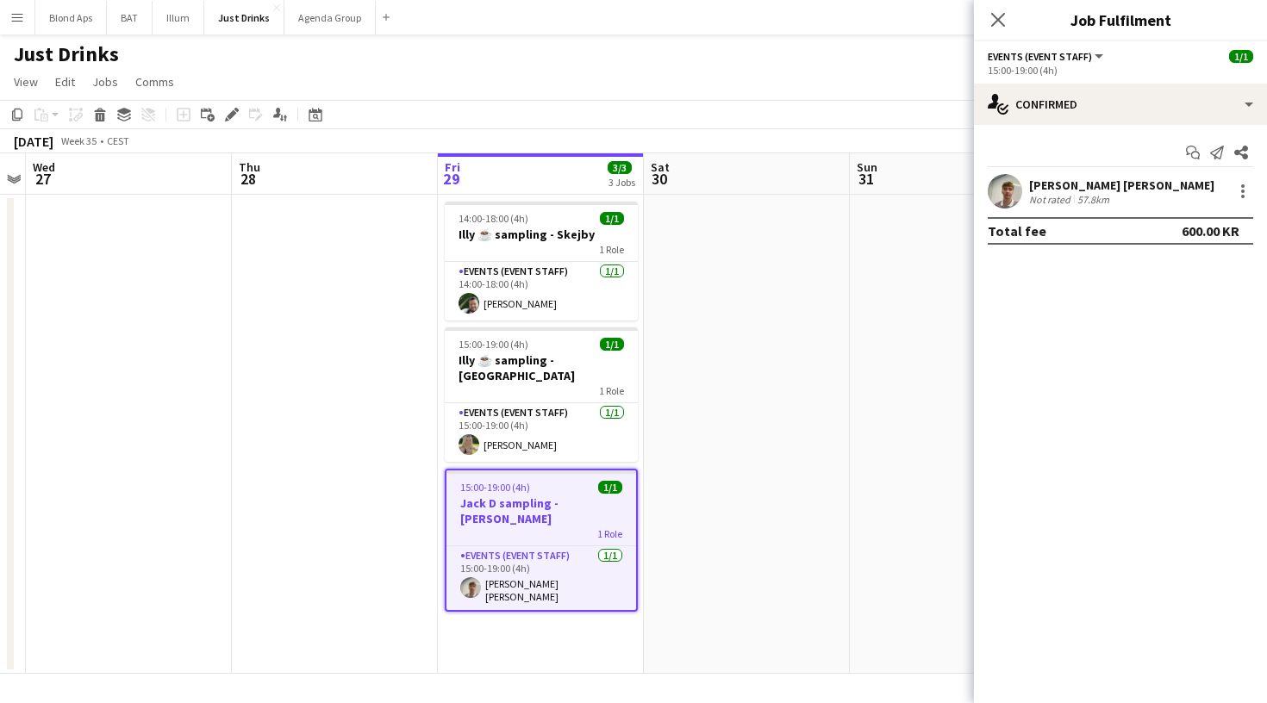
click at [534, 478] on app-job-card "15:00-19:00 (4h) 1/1 Jack D sampling - Haderslev 1 Role Events (Event Staff) 1/…" at bounding box center [541, 540] width 193 height 143
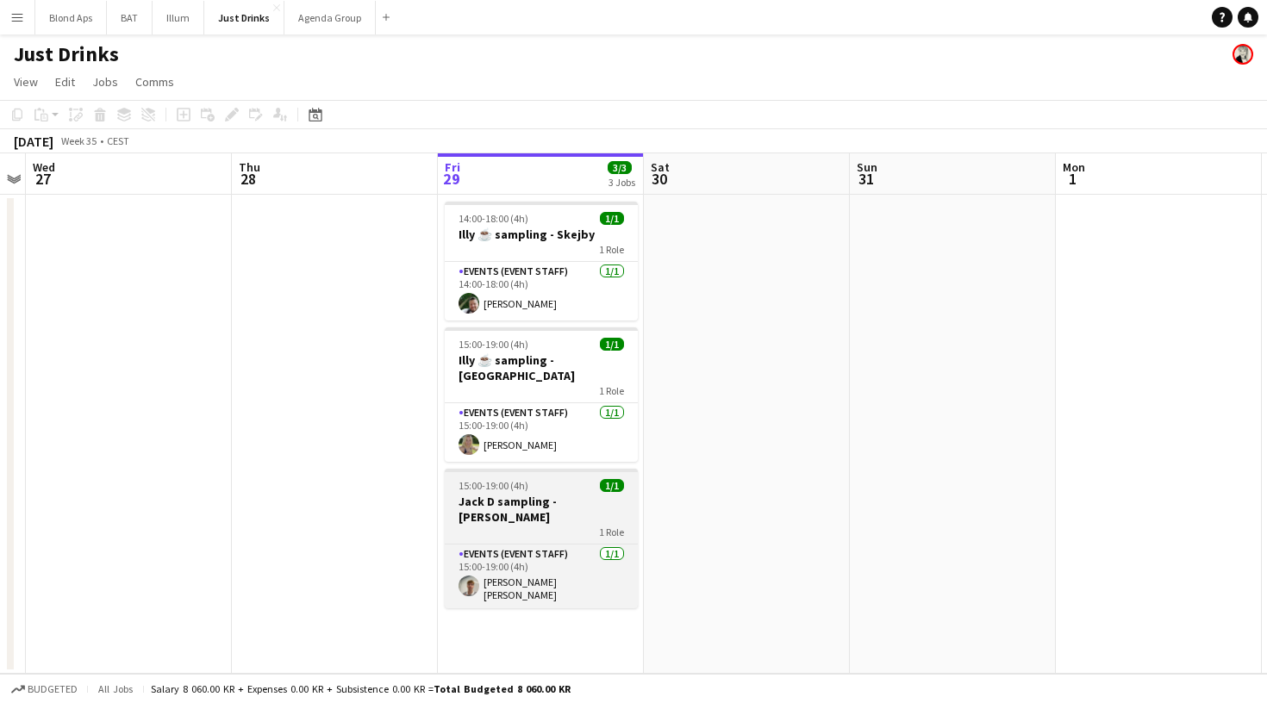
click at [534, 494] on h3 "Jack D sampling - [PERSON_NAME]" at bounding box center [541, 509] width 193 height 31
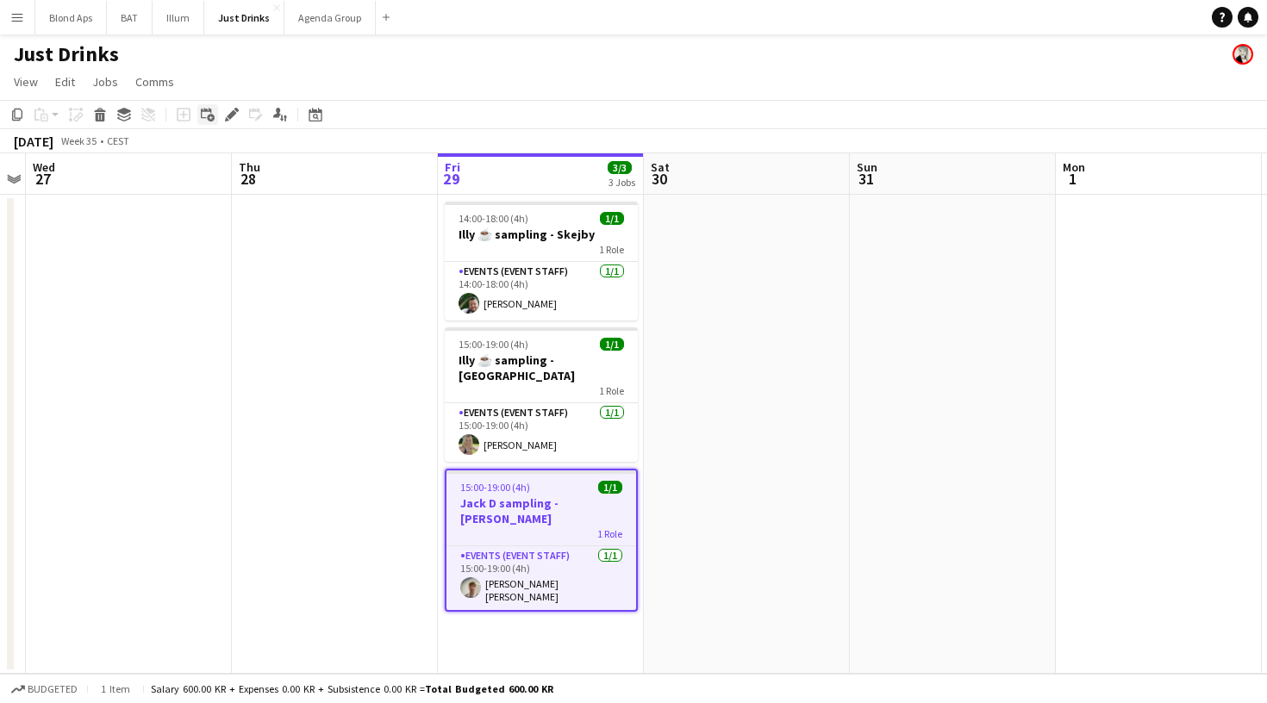
click at [206, 116] on icon "Add linked Job" at bounding box center [208, 115] width 14 height 14
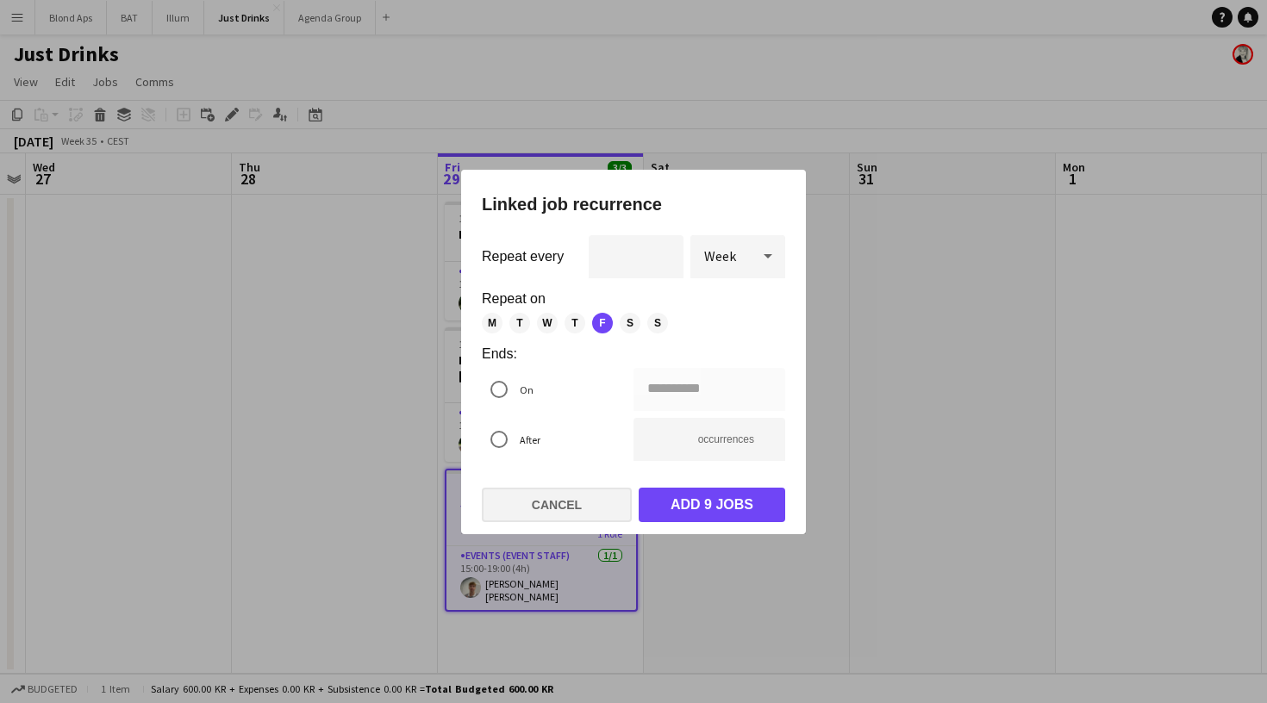
click at [576, 501] on button "Cancel" at bounding box center [557, 505] width 150 height 34
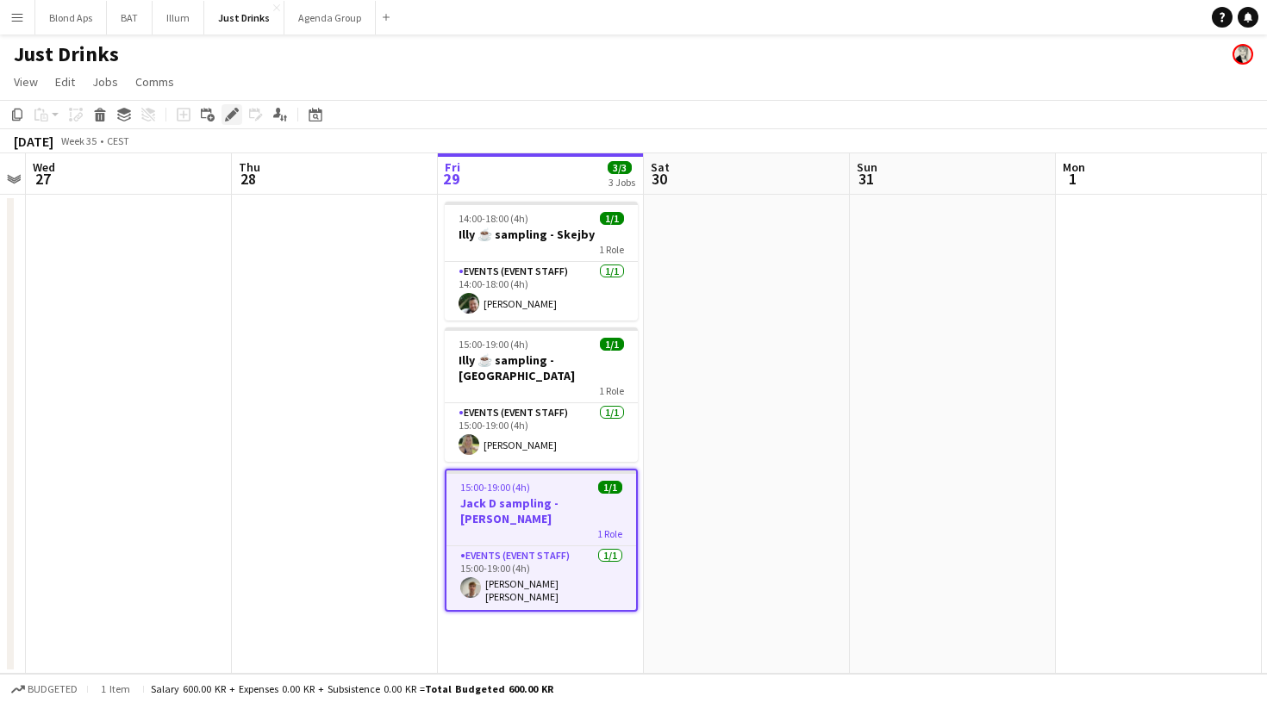
click at [227, 112] on icon "Edit" at bounding box center [232, 115] width 14 height 14
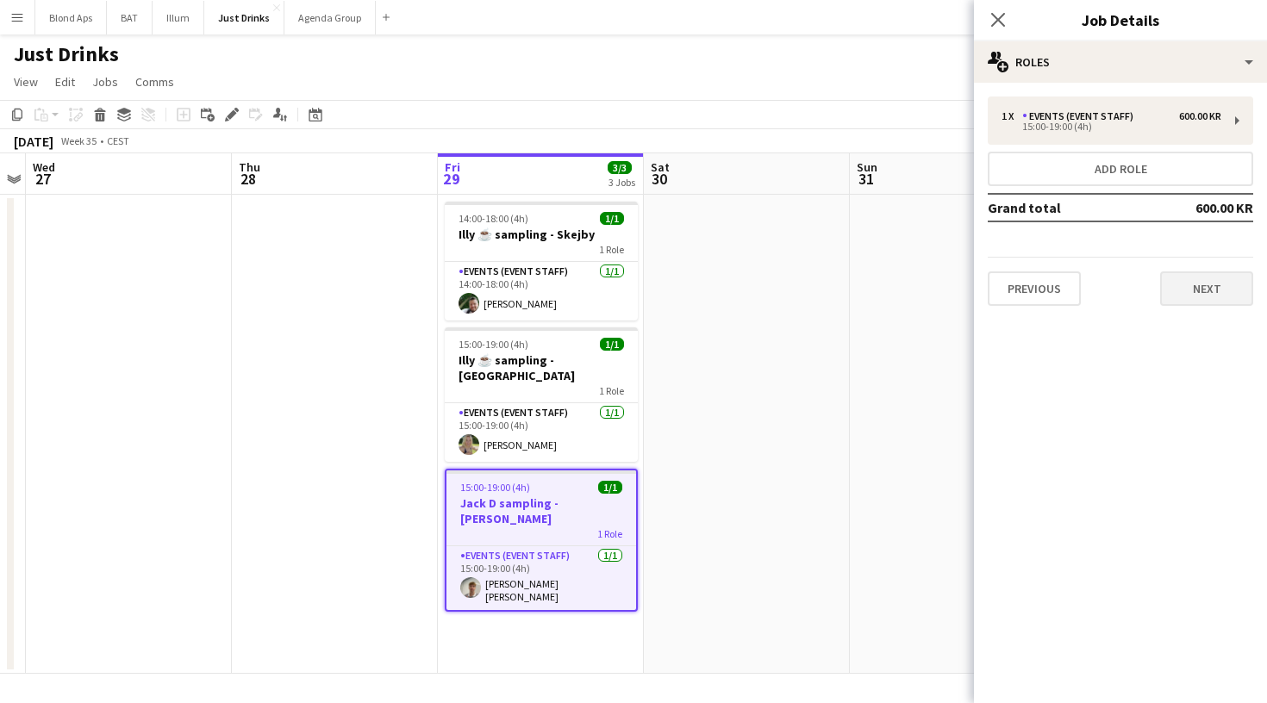
click at [1227, 300] on button "Next" at bounding box center [1206, 289] width 93 height 34
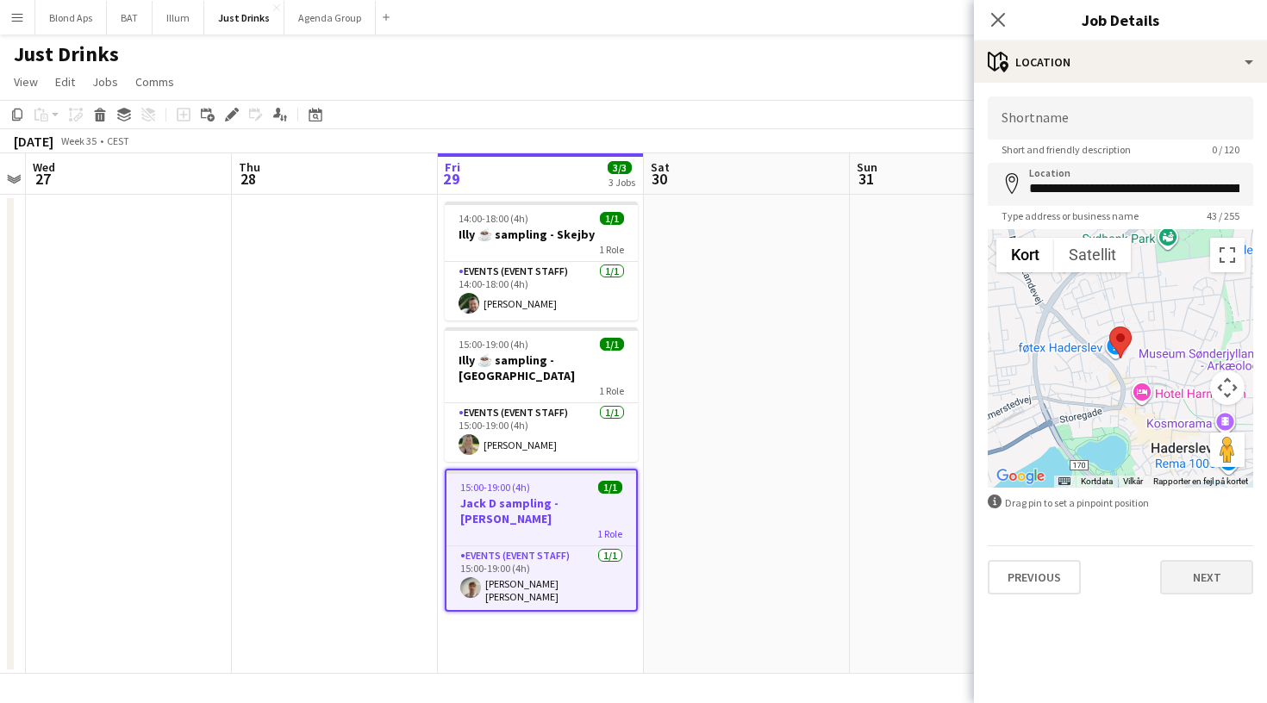
click at [1239, 582] on button "Next" at bounding box center [1206, 577] width 93 height 34
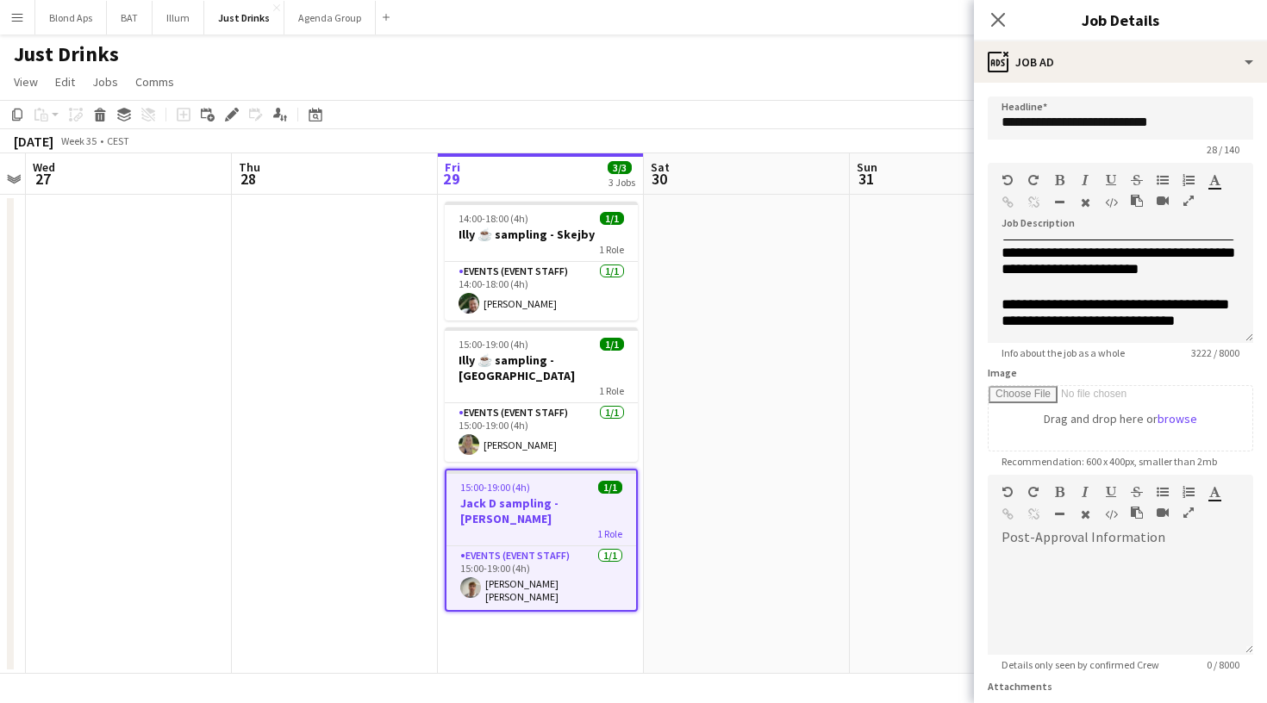
scroll to position [2451, 0]
click at [486, 553] on app-card-role "Events (Event Staff) [DATE] 15:00-19:00 (4h) [PERSON_NAME] [PERSON_NAME]" at bounding box center [541, 578] width 190 height 64
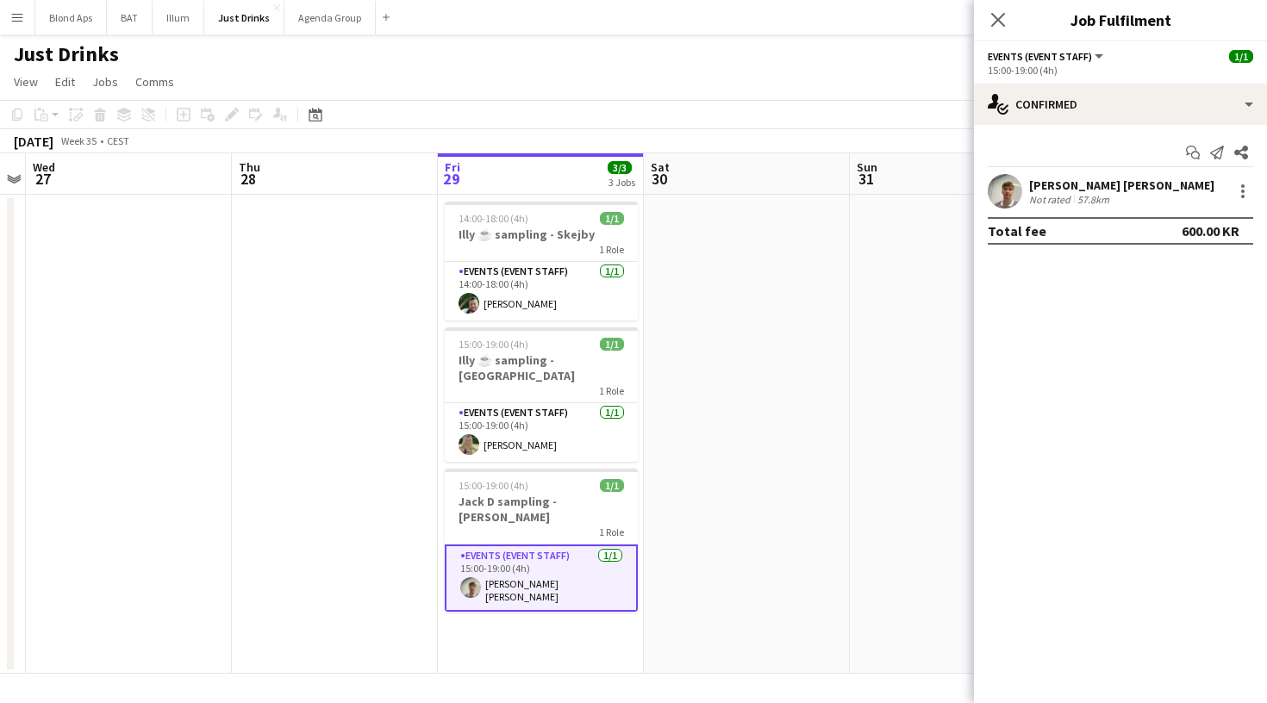
click at [1002, 184] on app-user-avatar at bounding box center [1005, 191] width 34 height 34
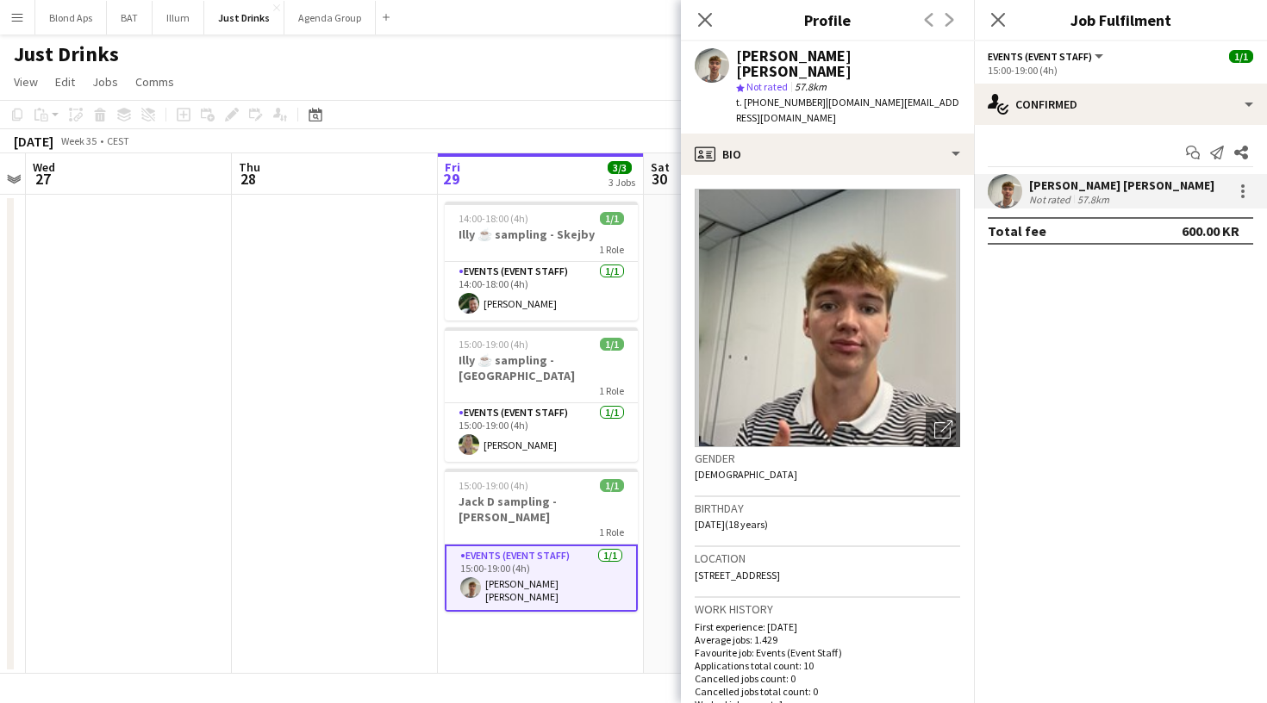
click at [561, 59] on div "Just Drinks" at bounding box center [633, 50] width 1267 height 33
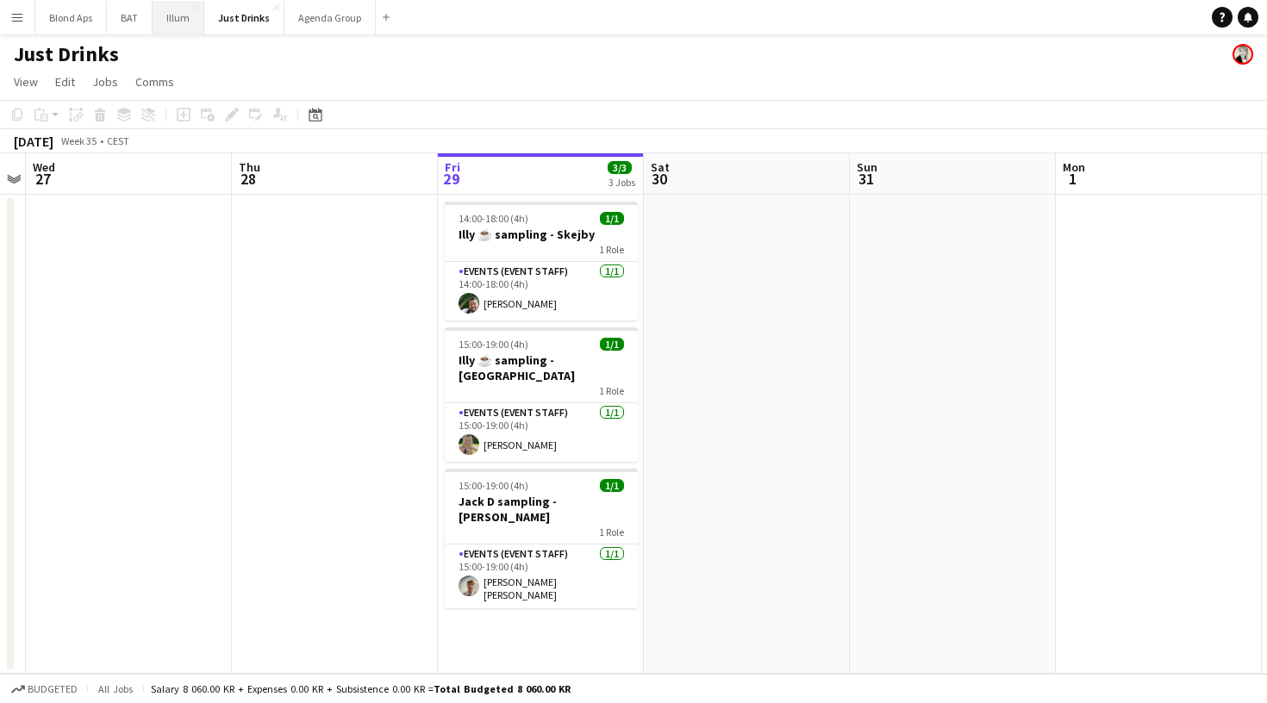
click at [183, 23] on button "Illum Close" at bounding box center [179, 18] width 52 height 34
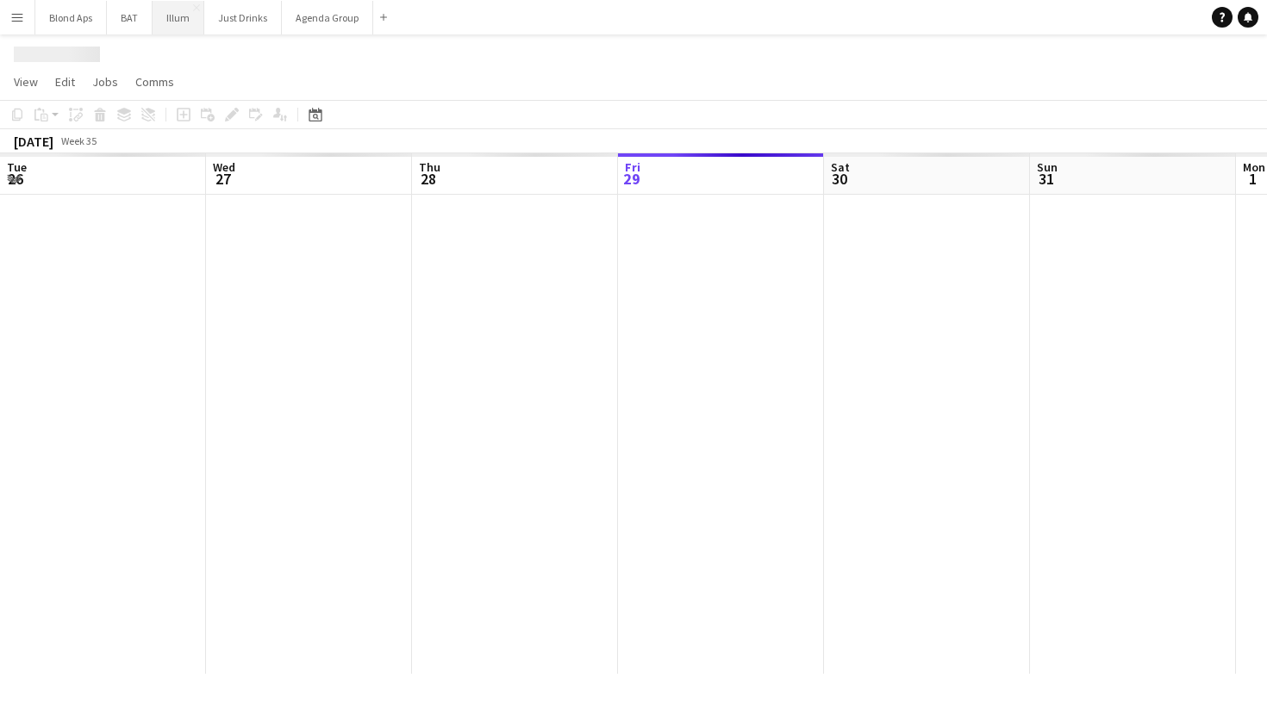
scroll to position [0, 412]
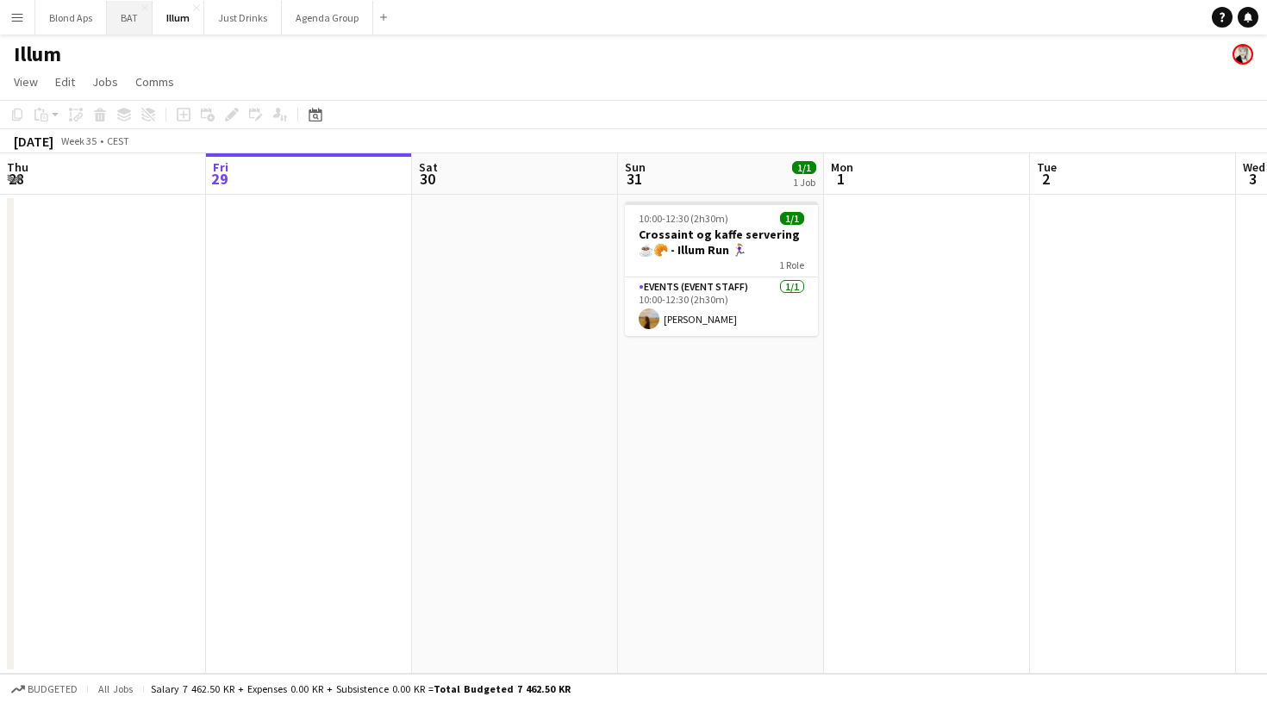
click at [113, 23] on button "BAT Close" at bounding box center [130, 18] width 46 height 34
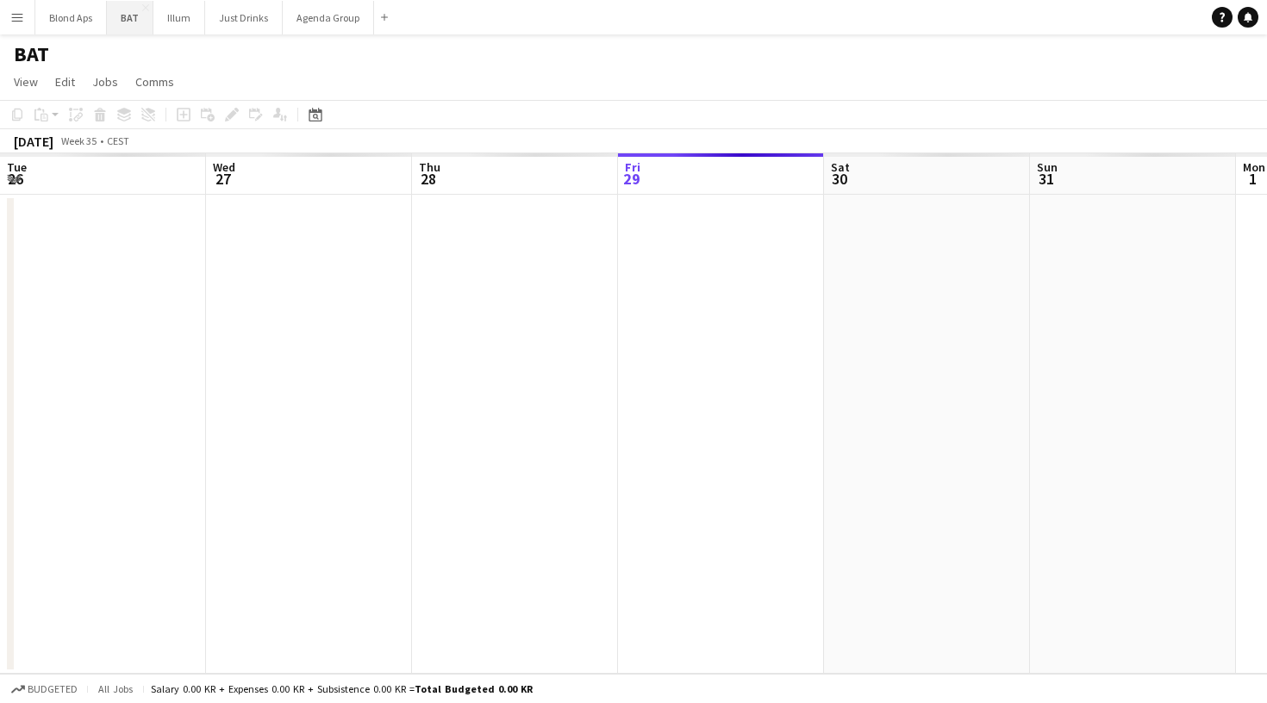
scroll to position [0, 412]
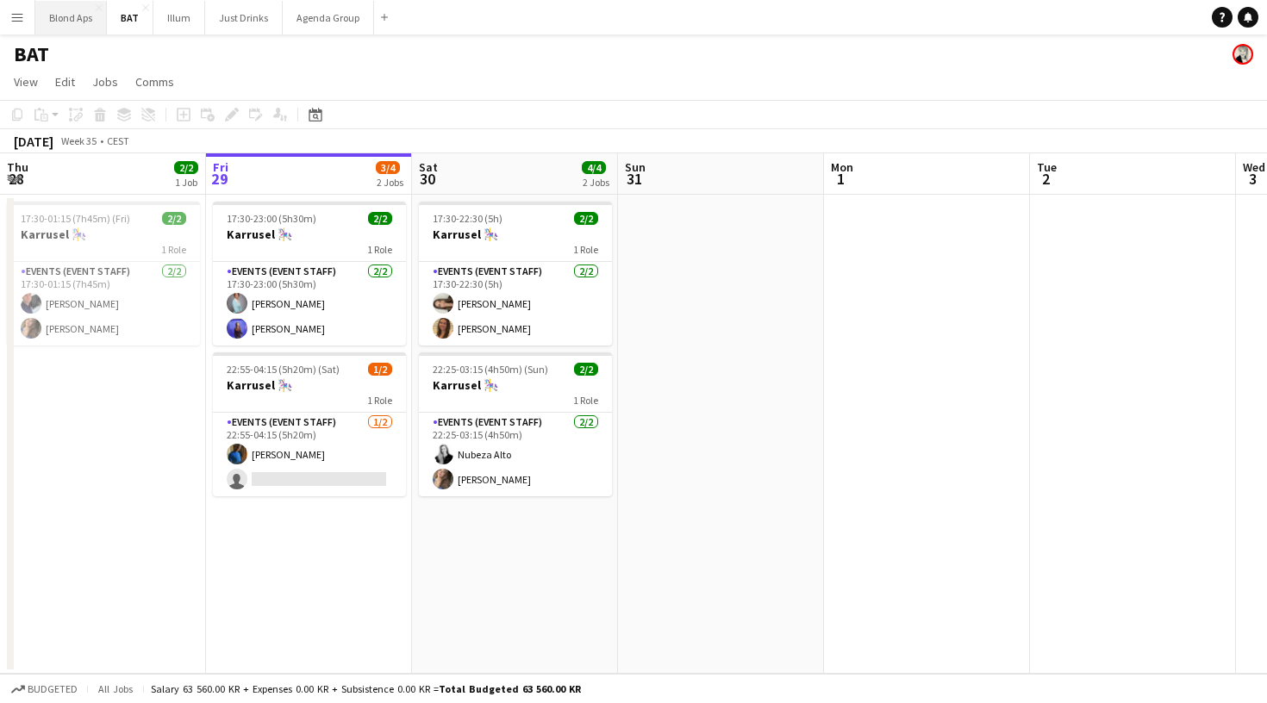
click at [82, 11] on button "Blond Aps Close" at bounding box center [71, 18] width 72 height 34
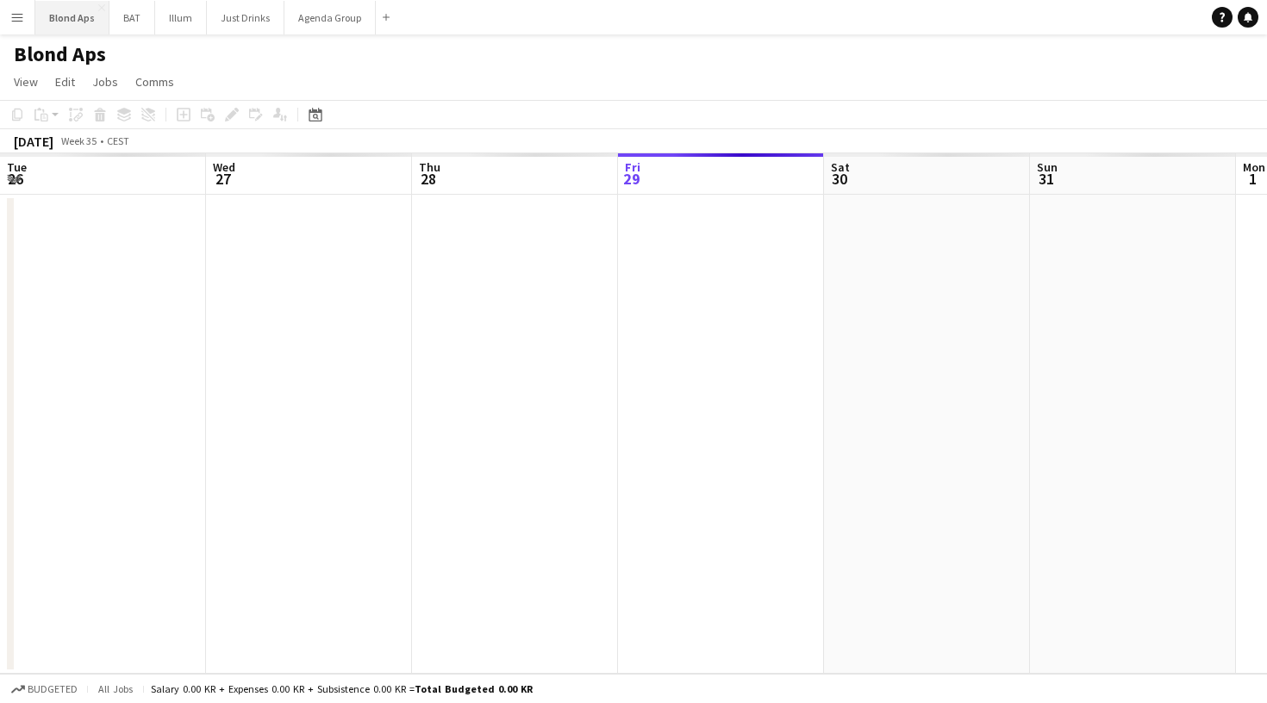
scroll to position [0, 412]
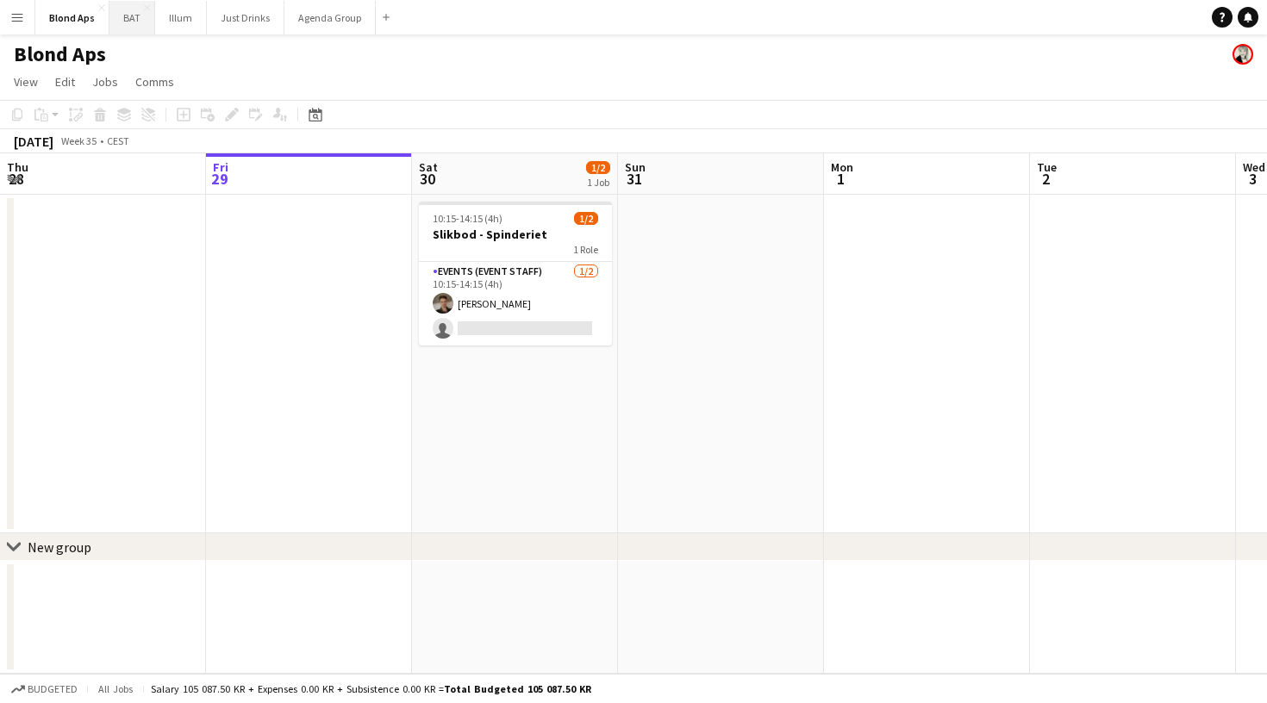
click at [133, 22] on button "BAT Close" at bounding box center [132, 18] width 46 height 34
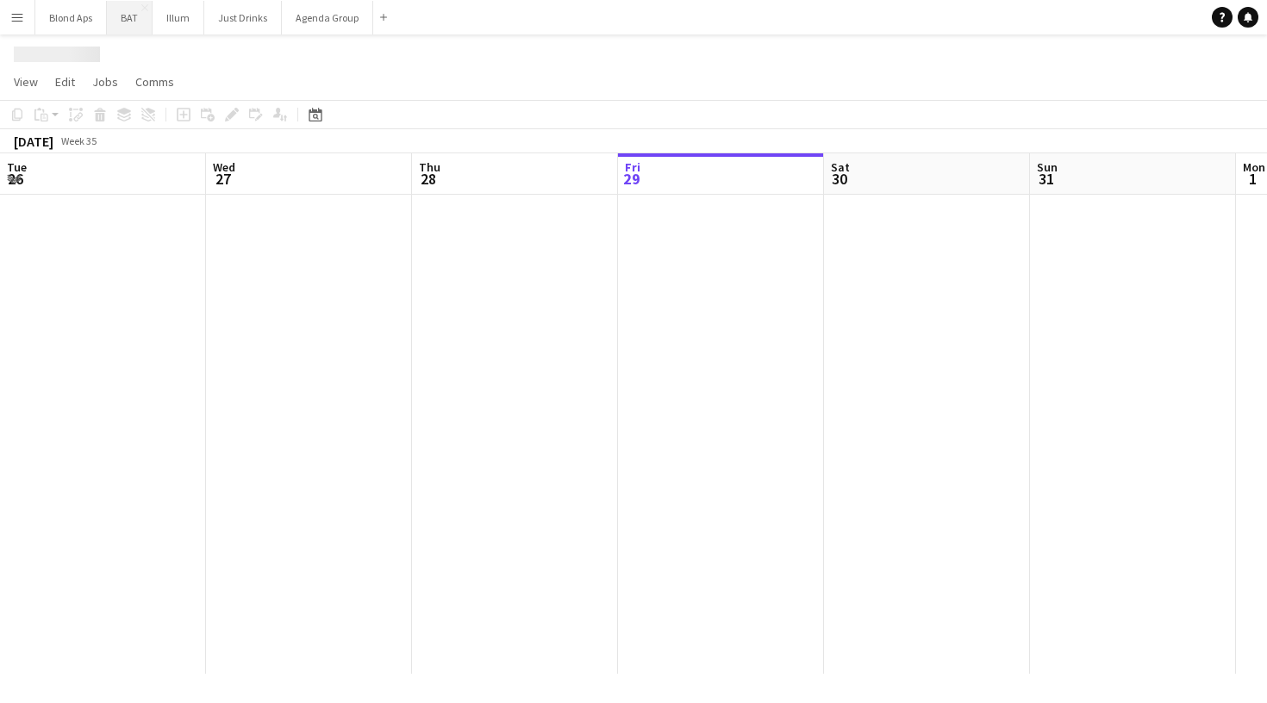
scroll to position [0, 412]
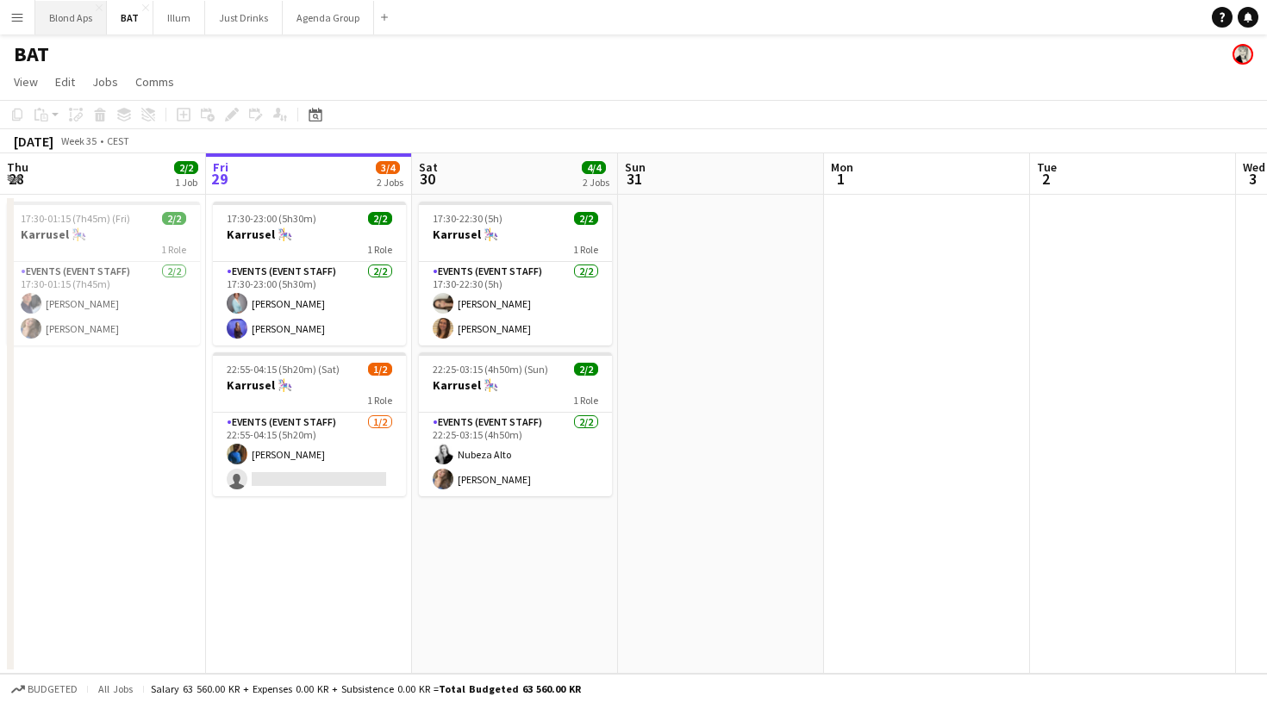
click at [78, 27] on button "Blond Aps Close" at bounding box center [71, 18] width 72 height 34
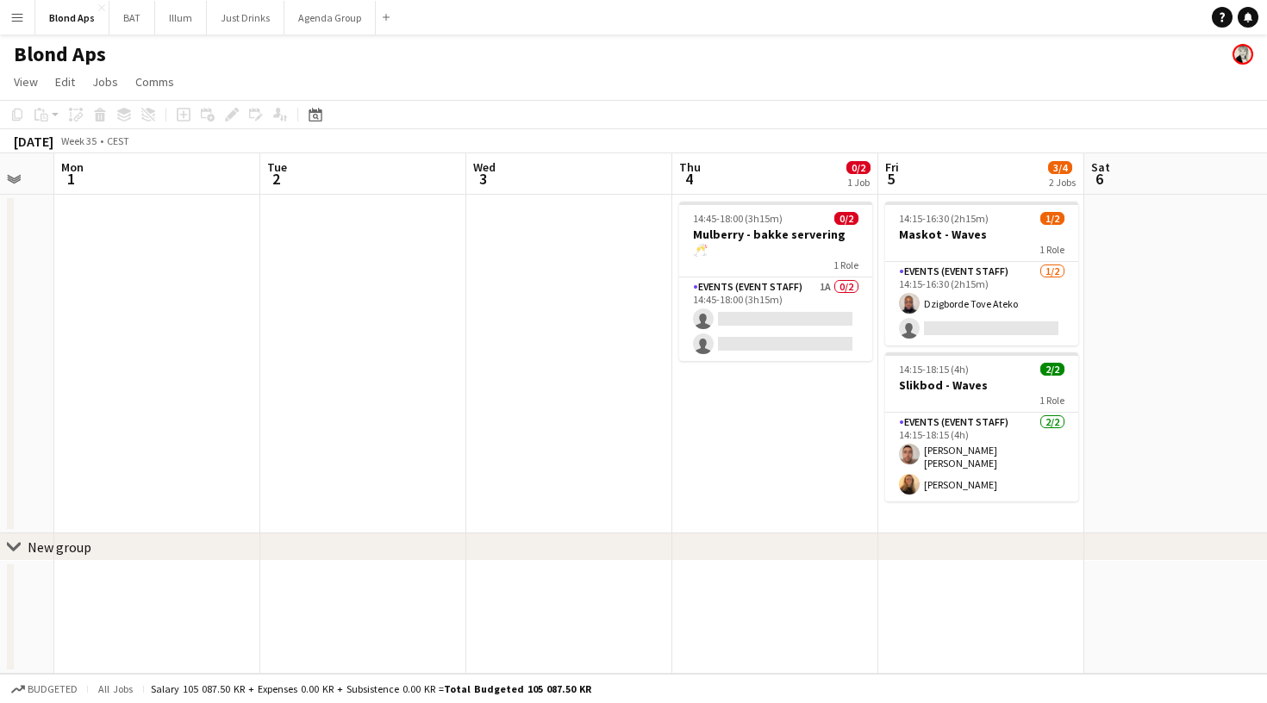
scroll to position [0, 774]
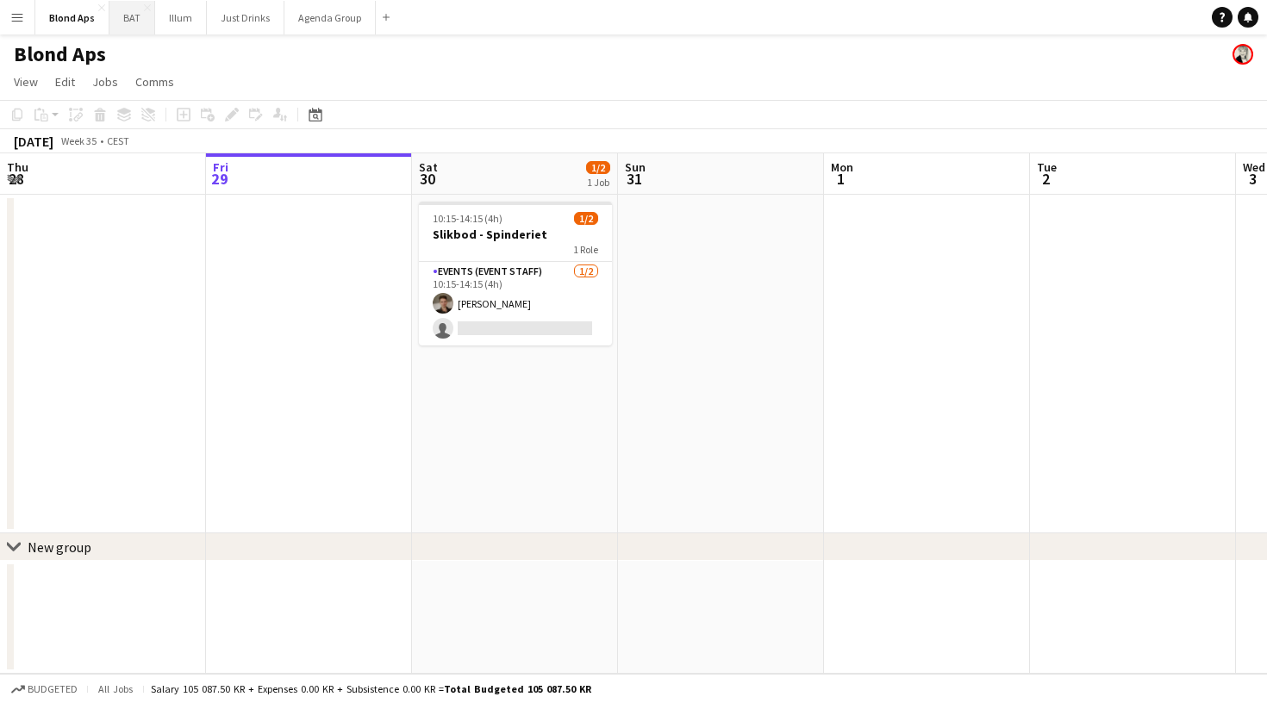
click at [128, 20] on button "BAT Close" at bounding box center [132, 18] width 46 height 34
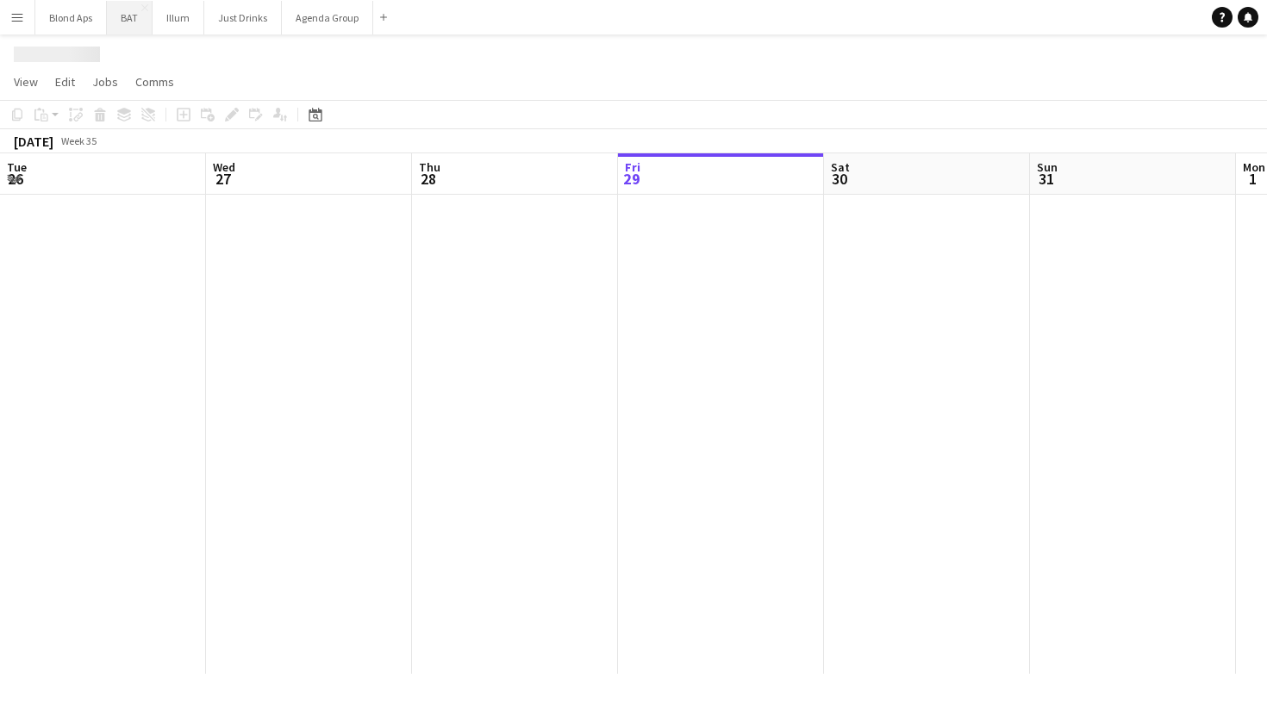
scroll to position [0, 412]
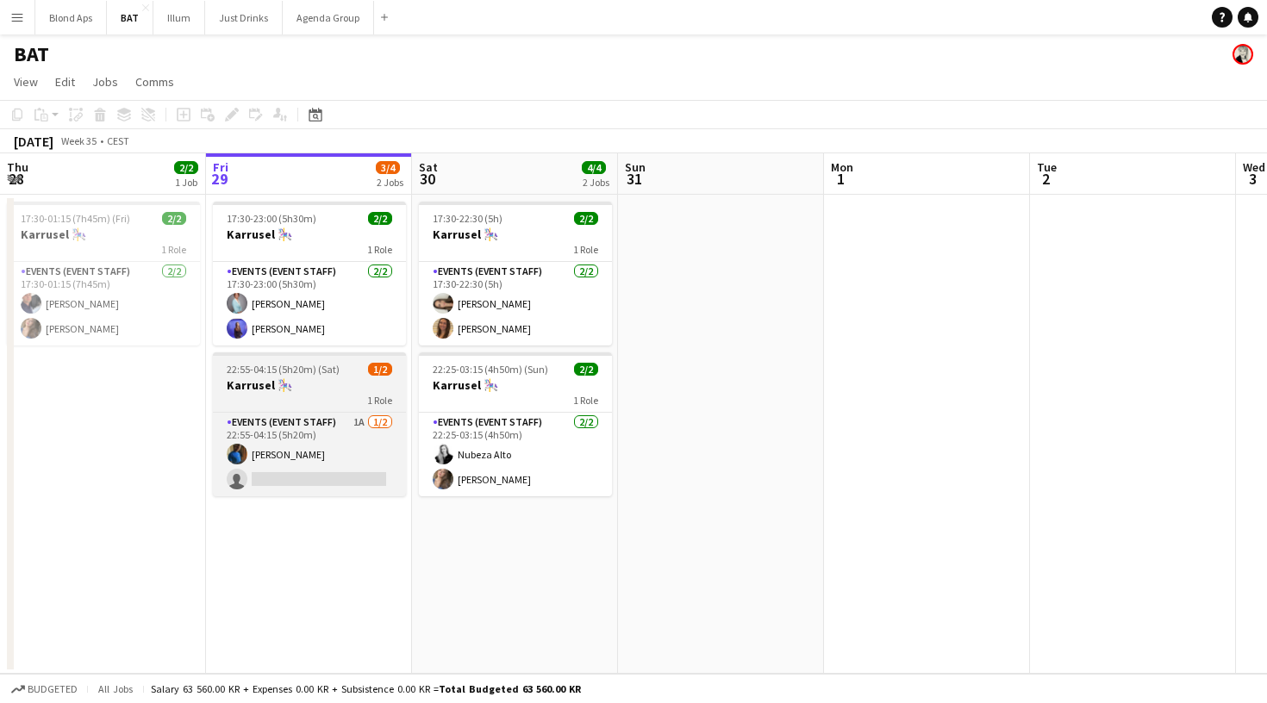
click at [340, 375] on div "22:55-04:15 (5h20m) (Sat) 1/2" at bounding box center [309, 369] width 193 height 13
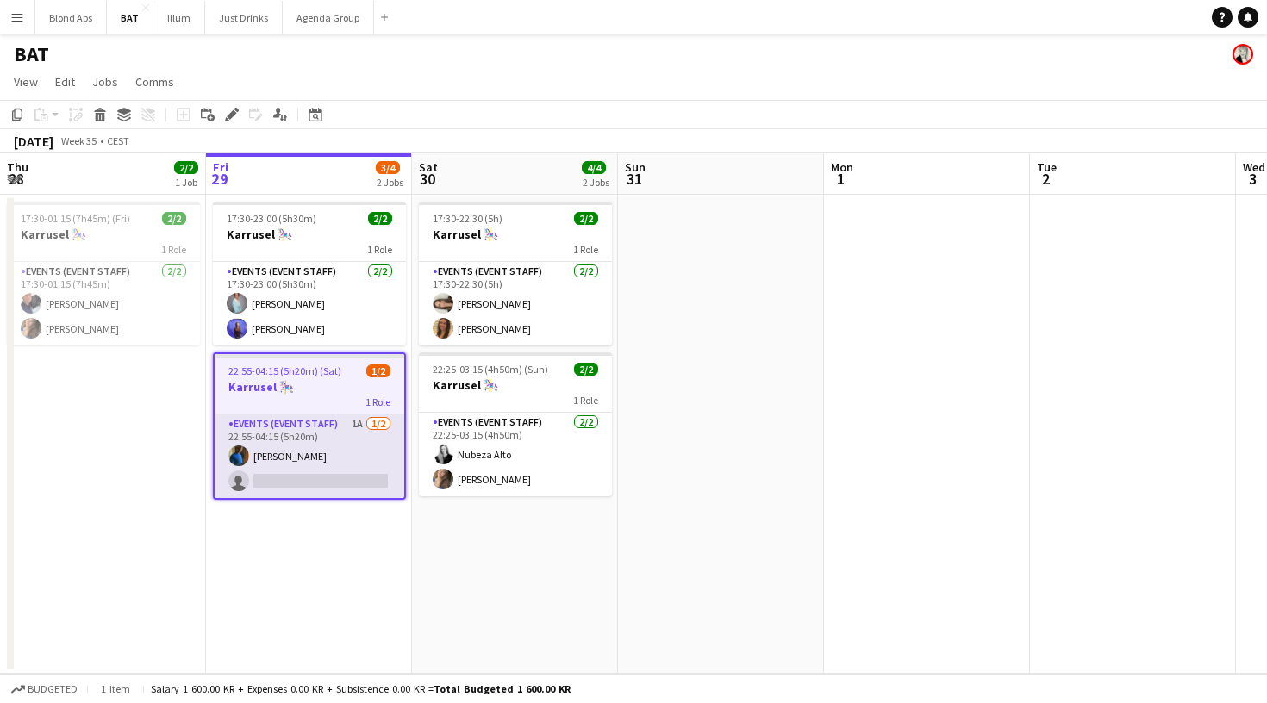
click at [352, 422] on app-card-role "Events (Event Staff) 1A [DATE] 22:55-04:15 (5h20m) [PERSON_NAME] single-neutral…" at bounding box center [310, 457] width 190 height 84
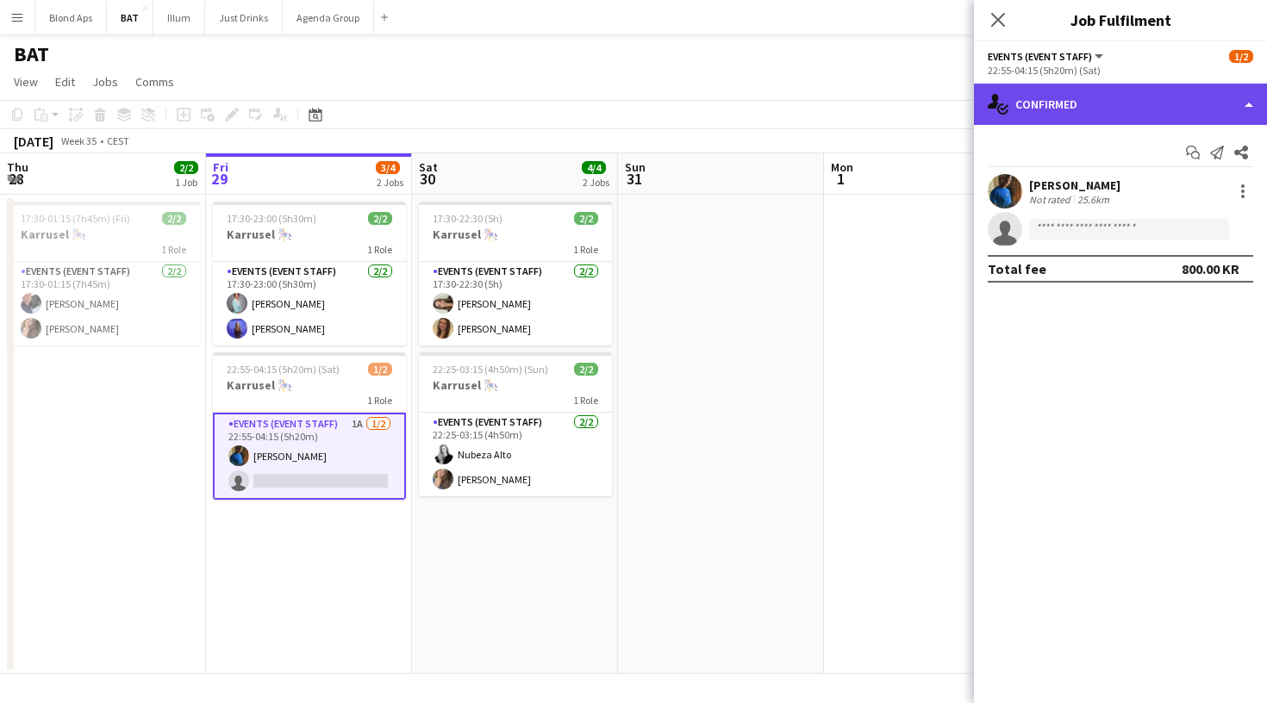
click at [1064, 114] on div "single-neutral-actions-check-2 Confirmed" at bounding box center [1120, 104] width 293 height 41
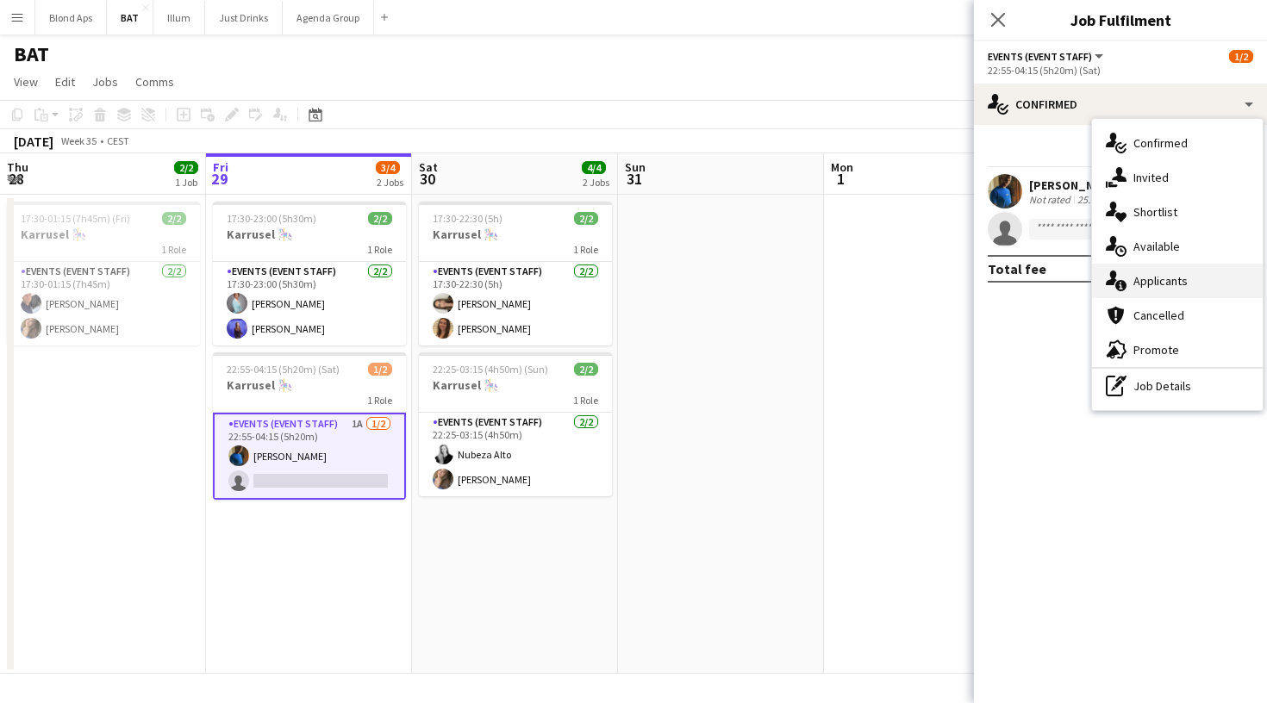
click at [1202, 281] on div "single-neutral-actions-information Applicants" at bounding box center [1177, 281] width 171 height 34
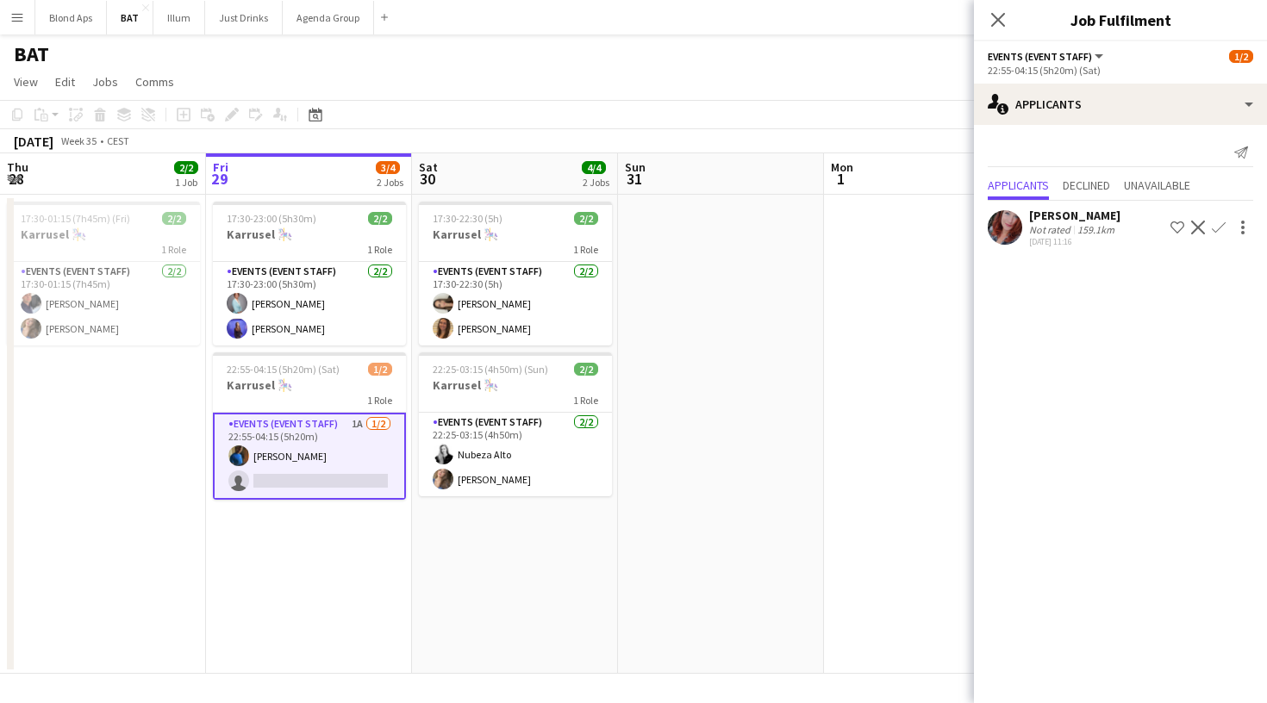
click at [1219, 228] on app-icon "Confirm" at bounding box center [1219, 228] width 14 height 14
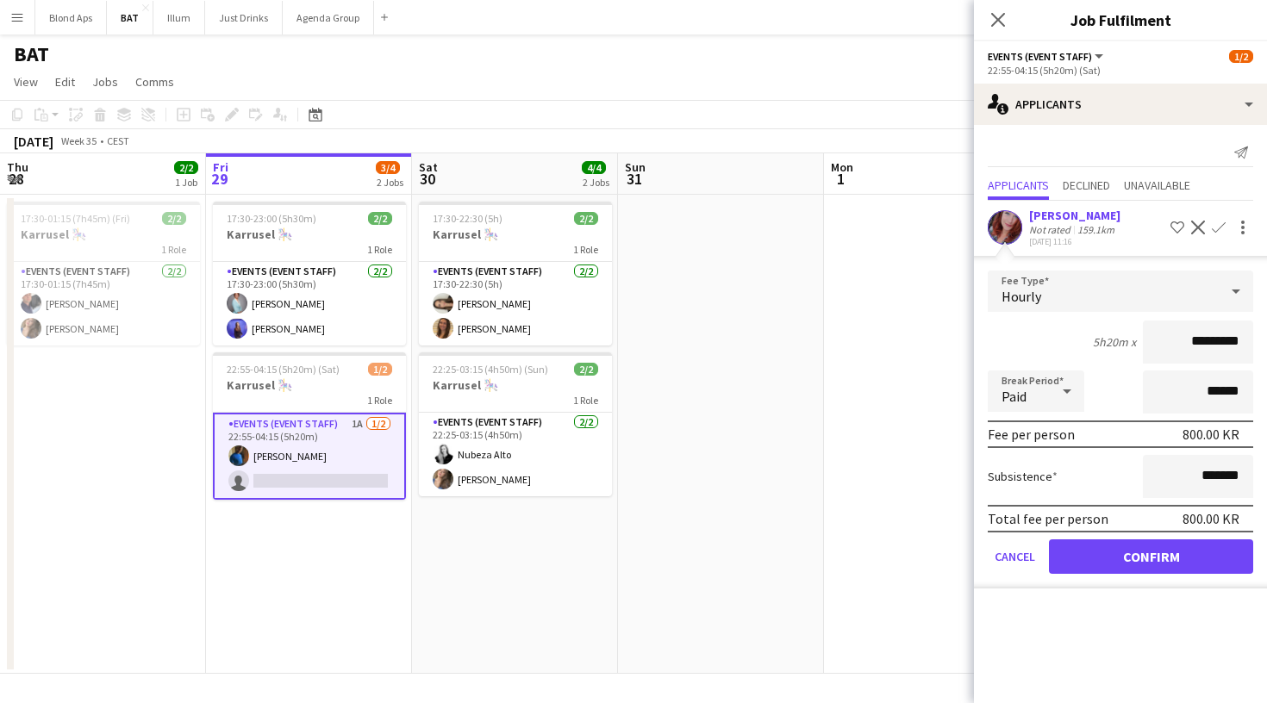
click at [1140, 556] on button "Confirm" at bounding box center [1151, 557] width 204 height 34
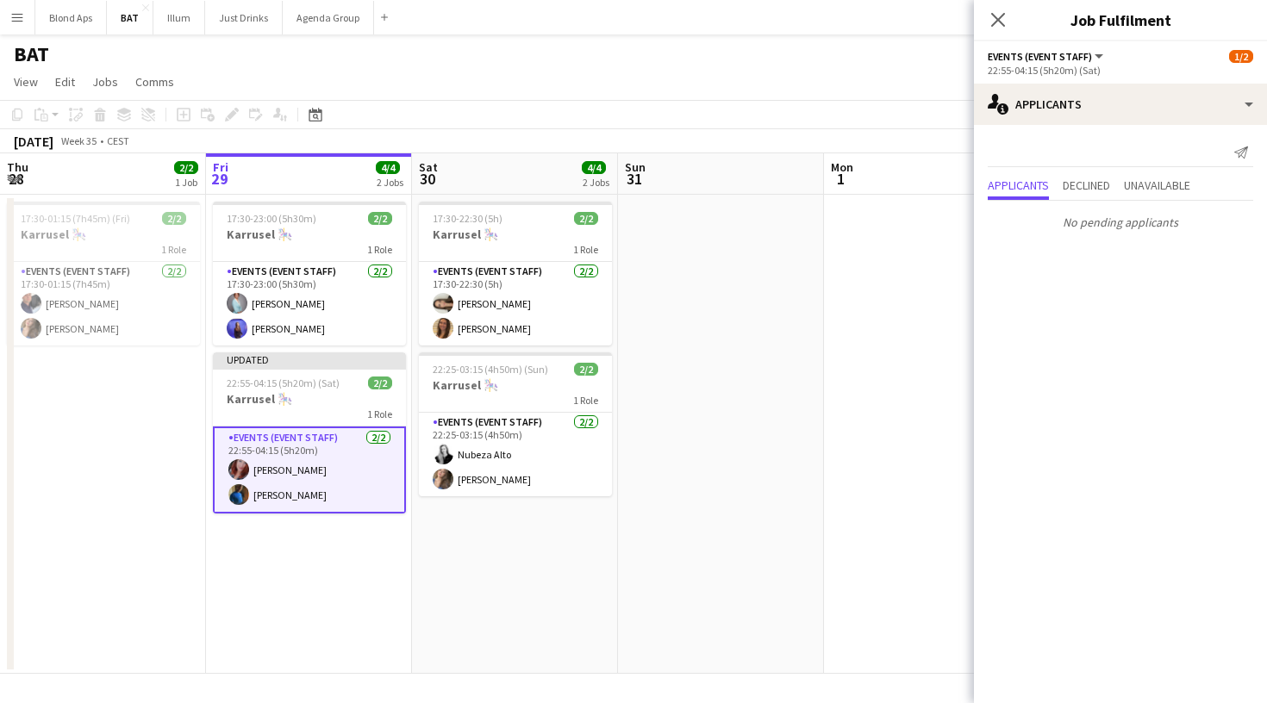
click at [853, 532] on app-date-cell at bounding box center [927, 434] width 206 height 479
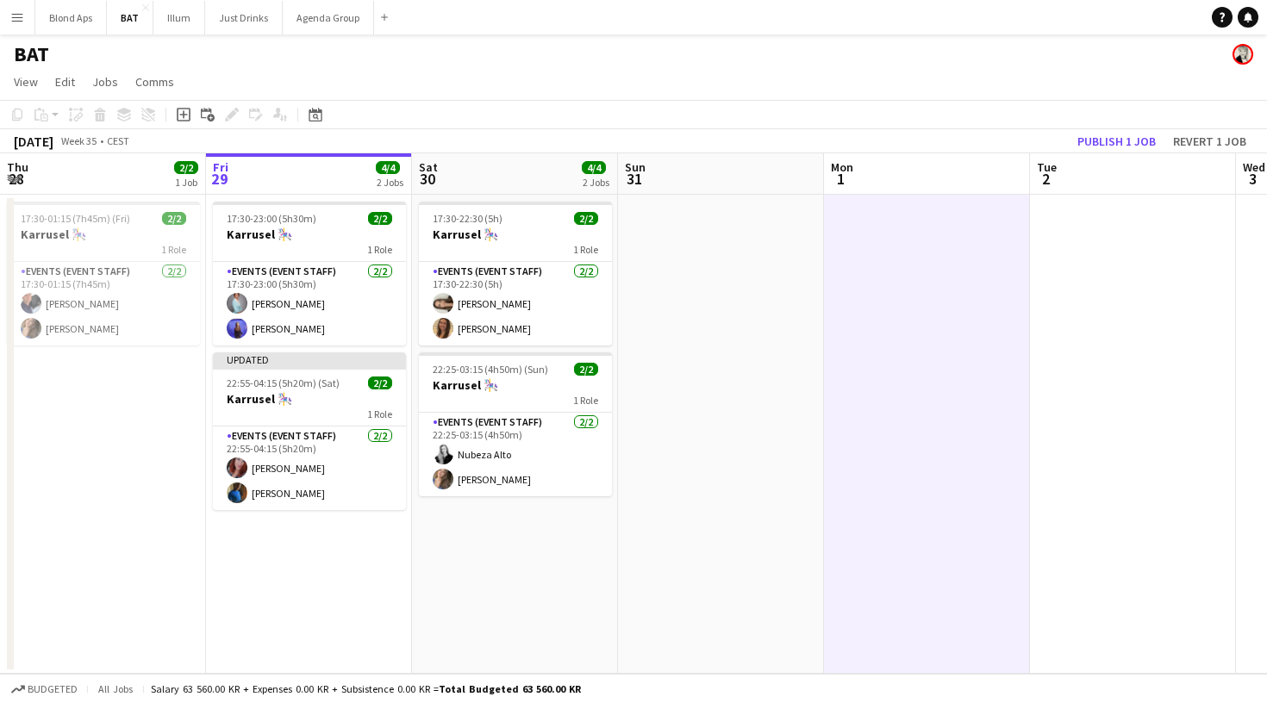
click at [577, 69] on app-page-menu "View Day view expanded Day view collapsed Month view Date picker Jump to [DATE]…" at bounding box center [633, 83] width 1267 height 33
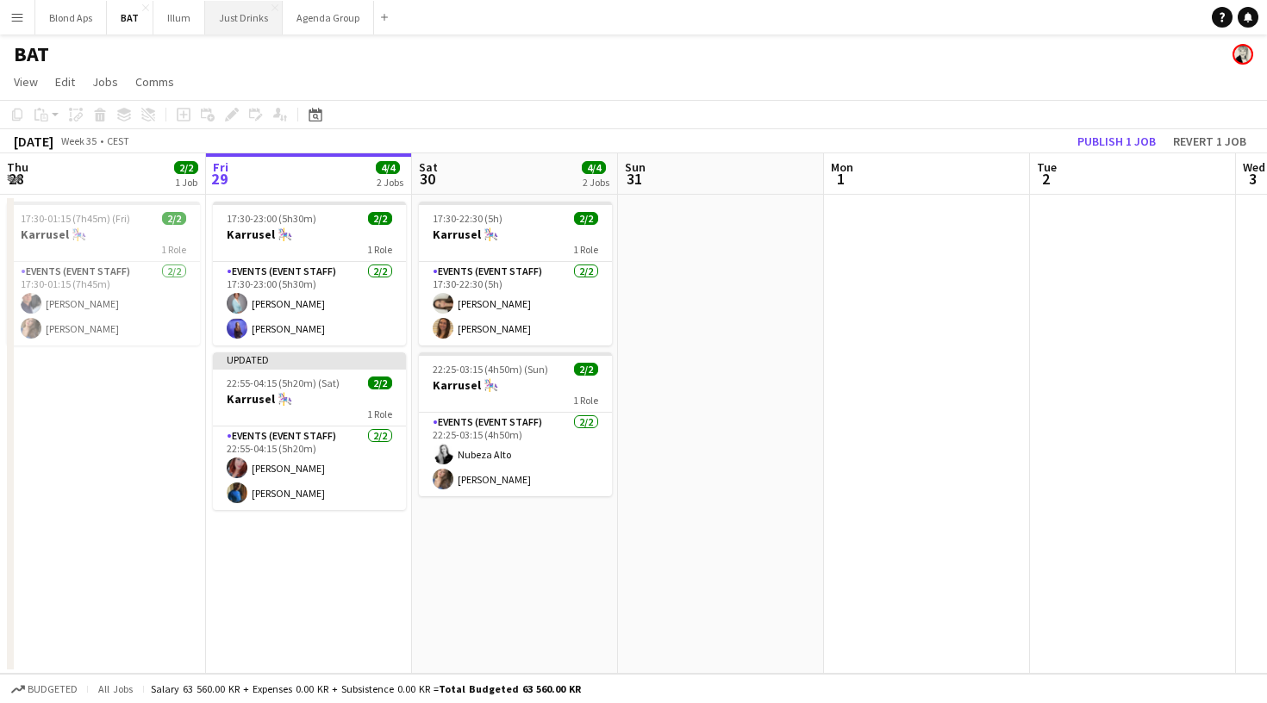
click at [247, 16] on button "Just Drinks Close" at bounding box center [244, 18] width 78 height 34
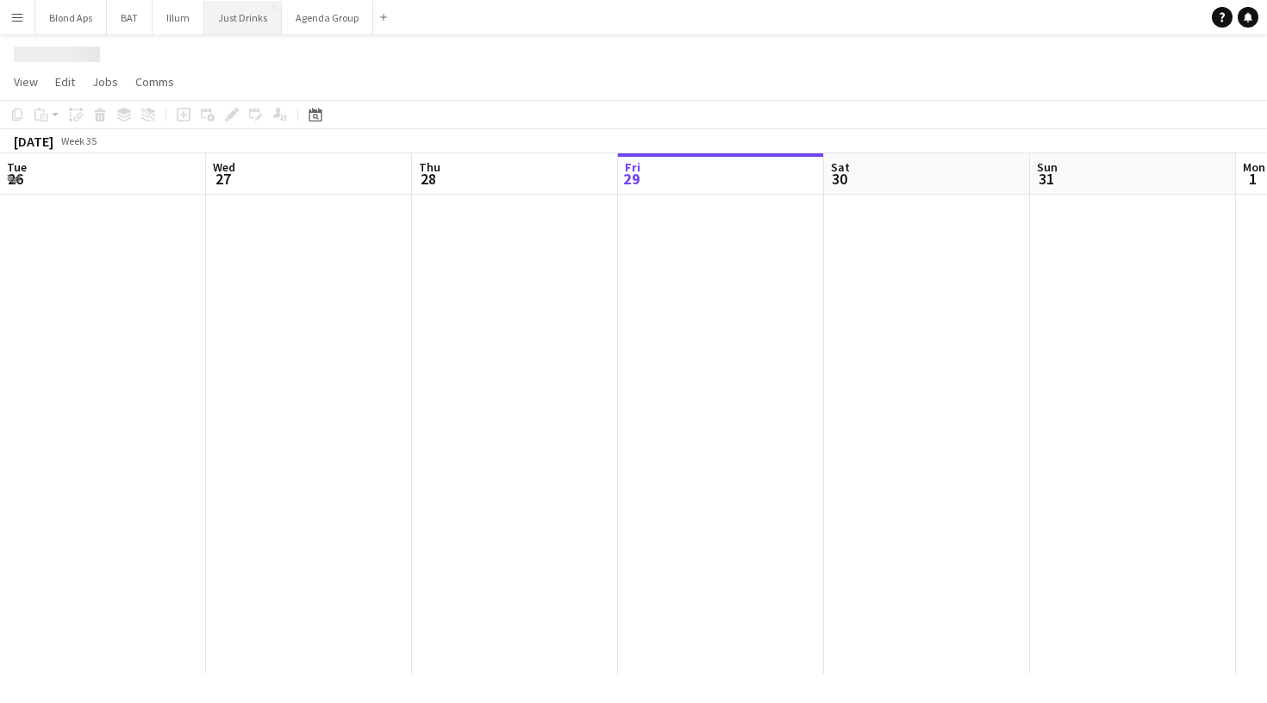
scroll to position [0, 412]
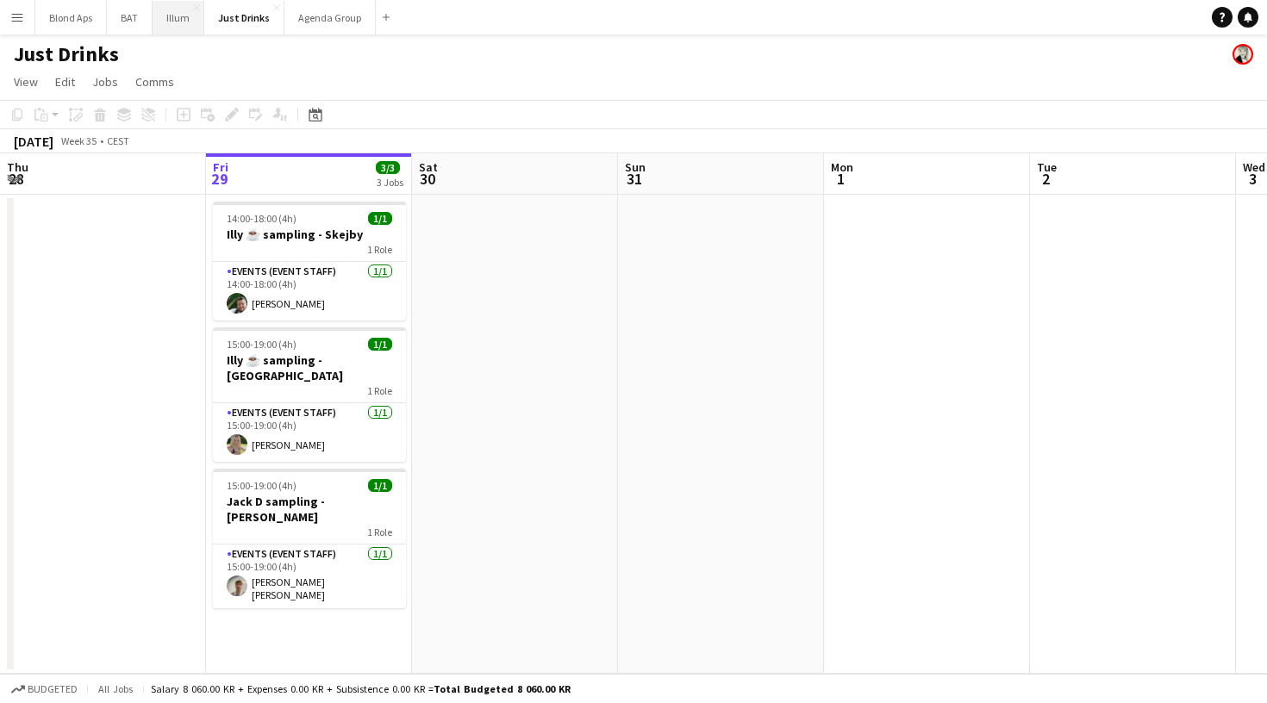
click at [178, 21] on button "Illum Close" at bounding box center [179, 18] width 52 height 34
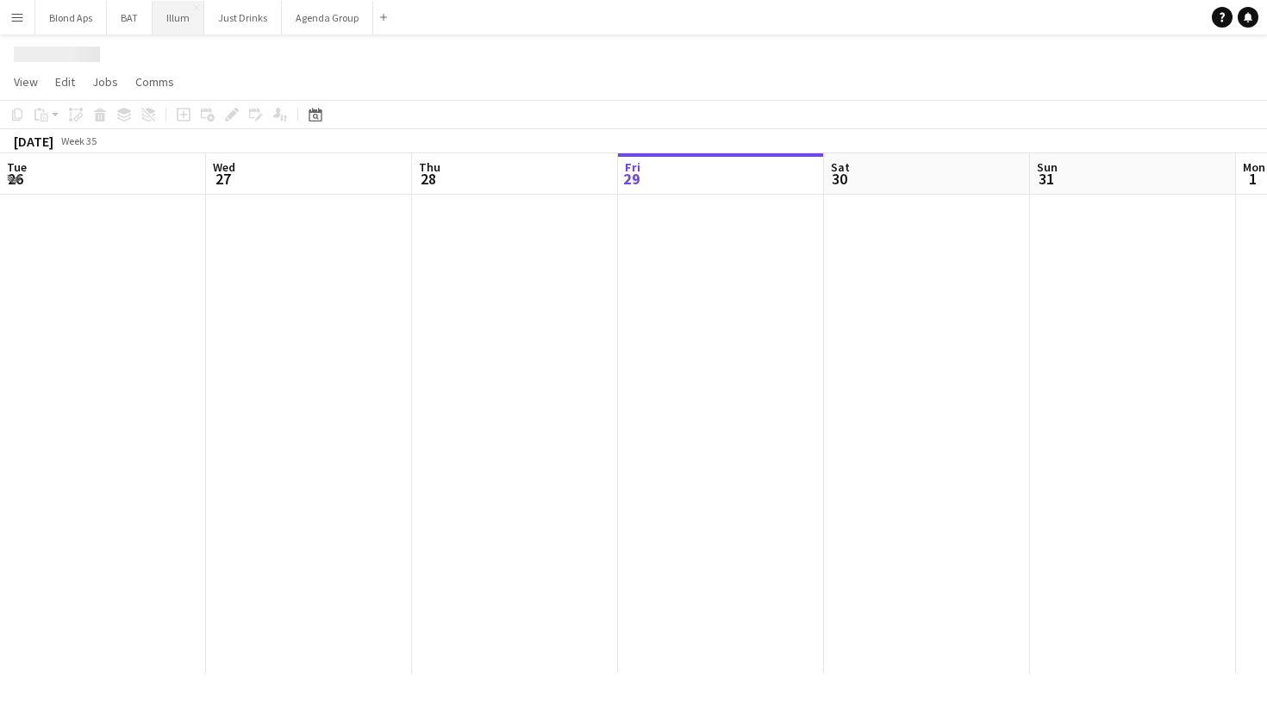
scroll to position [0, 412]
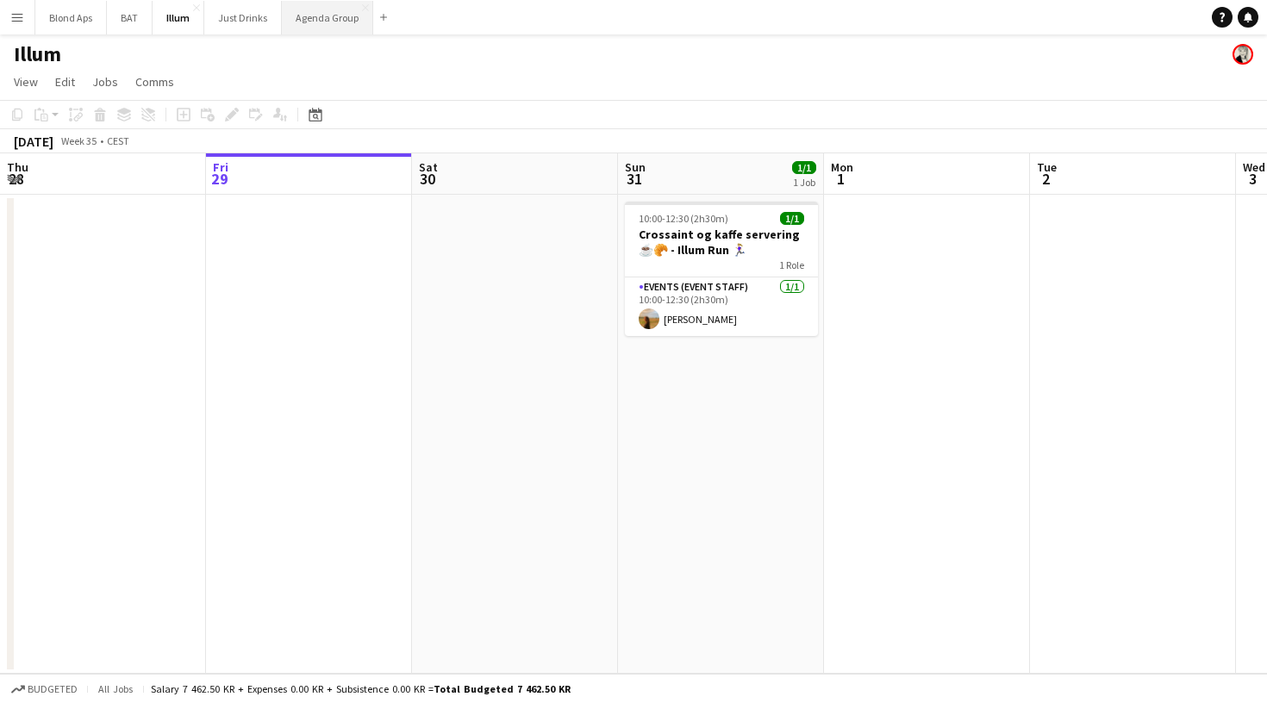
click at [307, 11] on button "Agenda Group Close" at bounding box center [327, 18] width 91 height 34
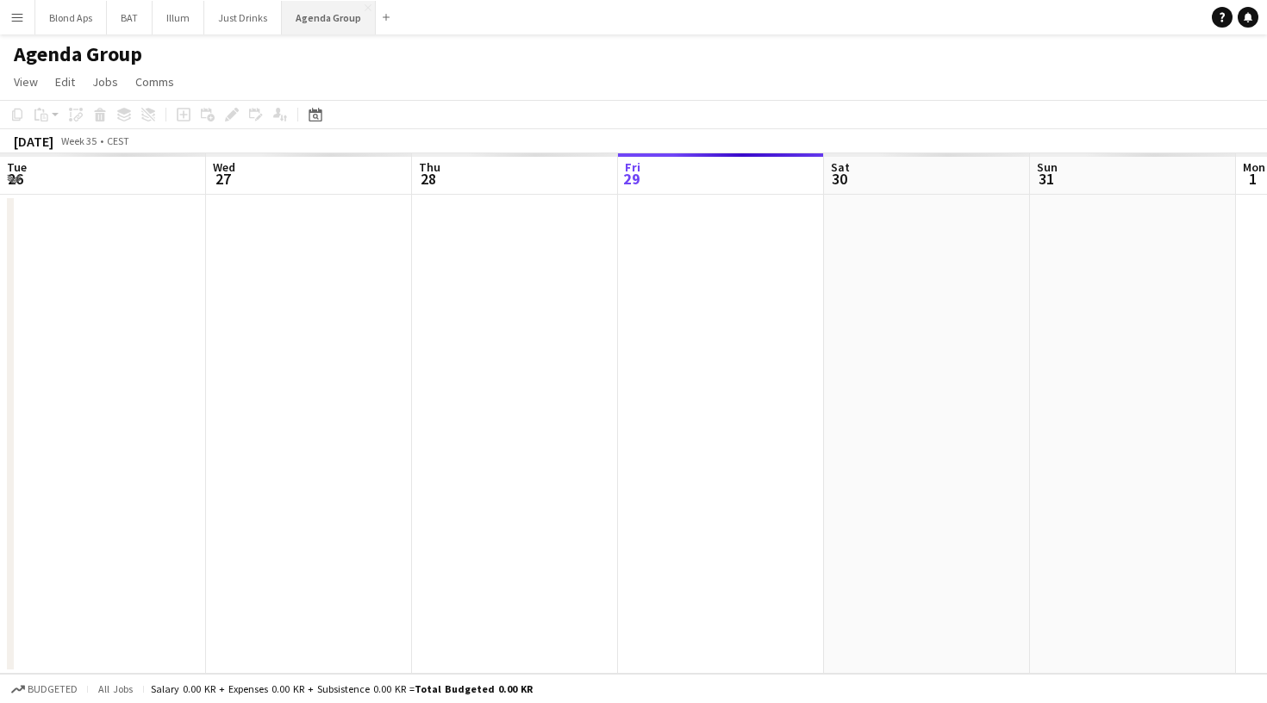
scroll to position [0, 412]
click at [236, 21] on button "Just Drinks Close" at bounding box center [243, 18] width 78 height 34
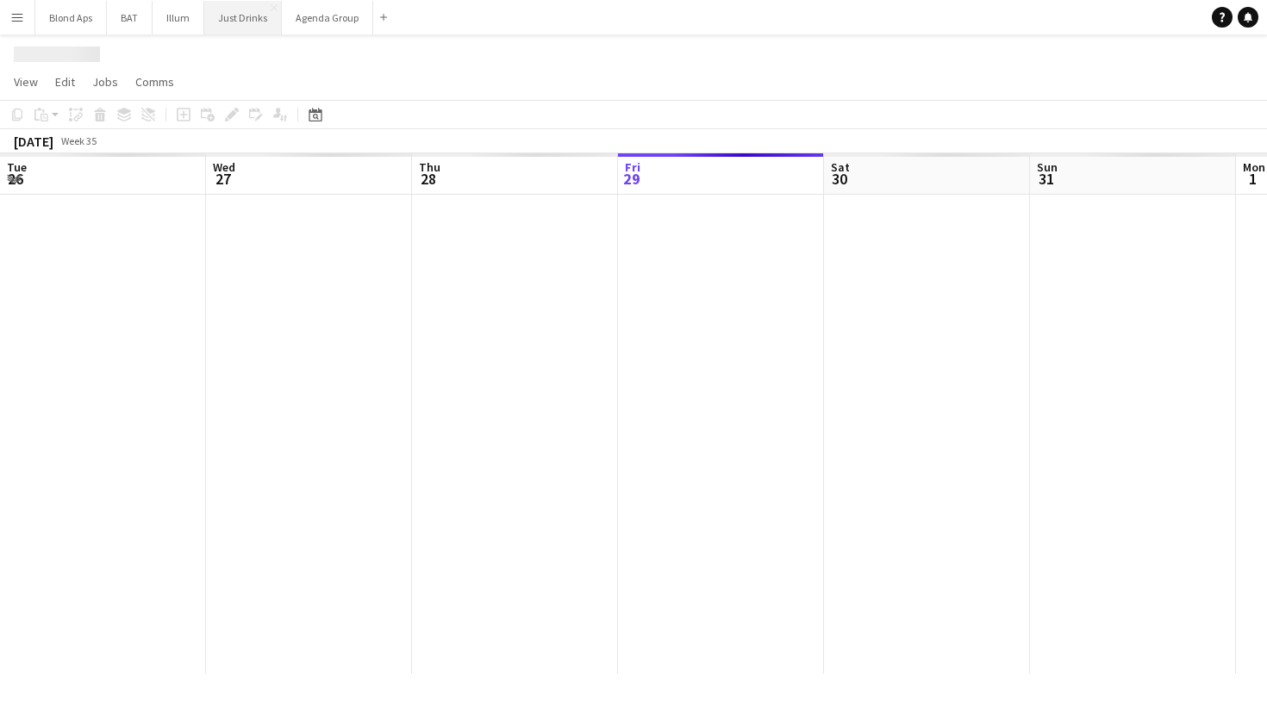
scroll to position [0, 412]
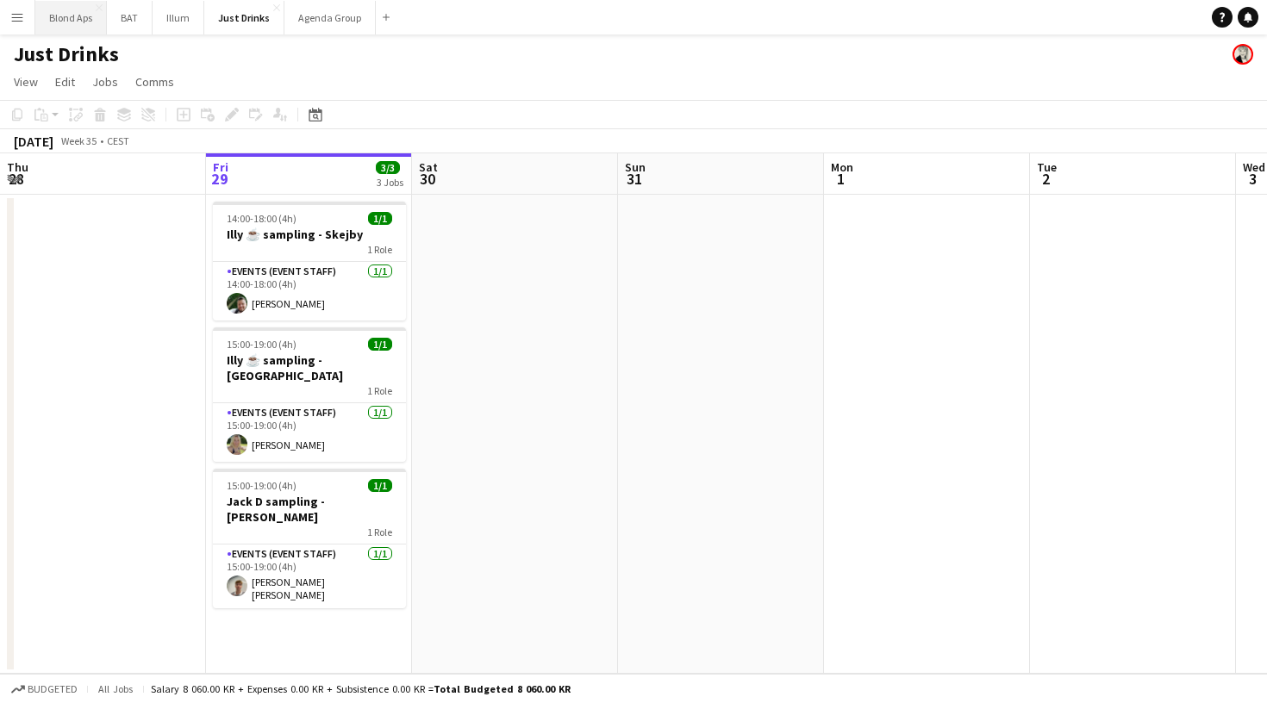
click at [63, 27] on button "Blond Aps Close" at bounding box center [71, 18] width 72 height 34
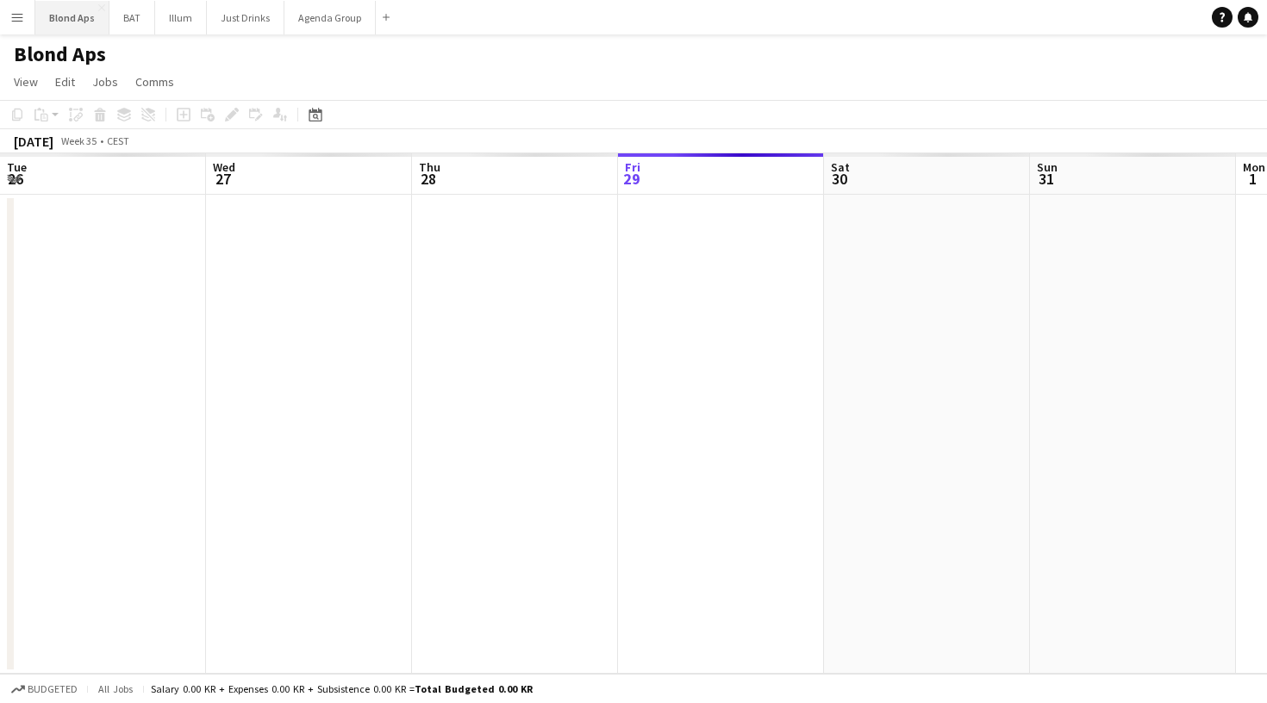
scroll to position [0, 412]
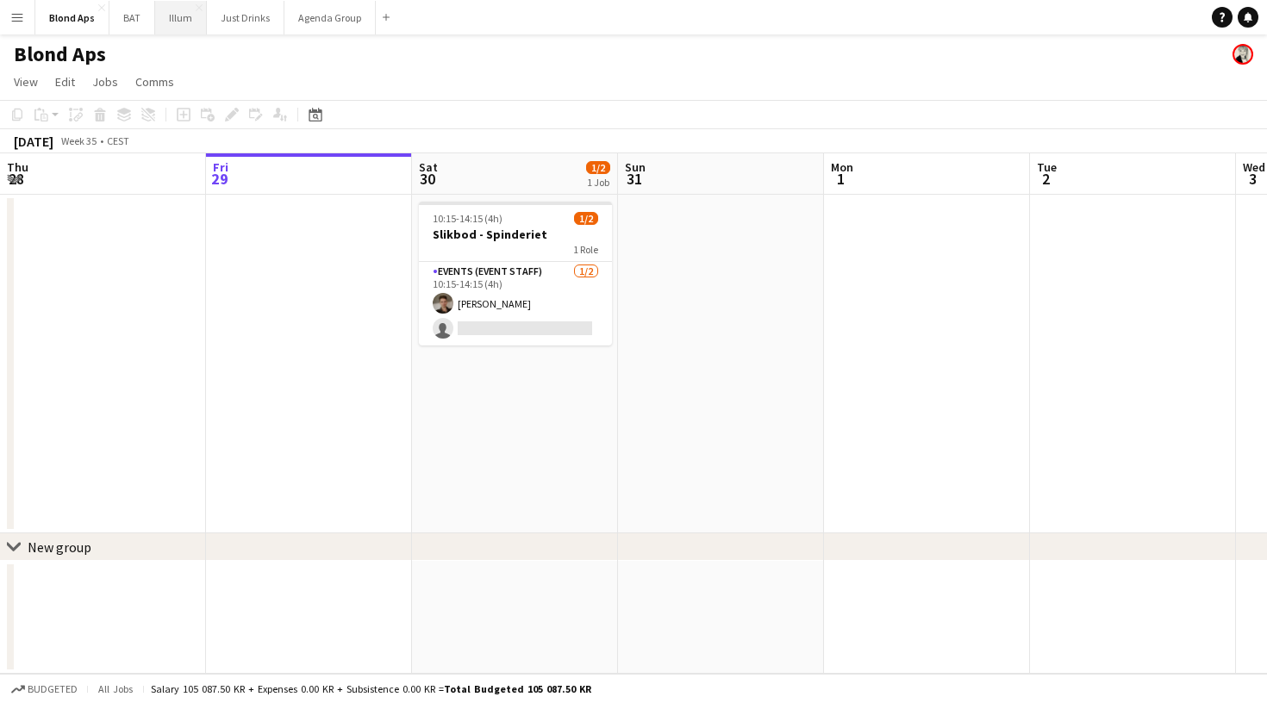
click at [169, 20] on button "Illum Close" at bounding box center [181, 18] width 52 height 34
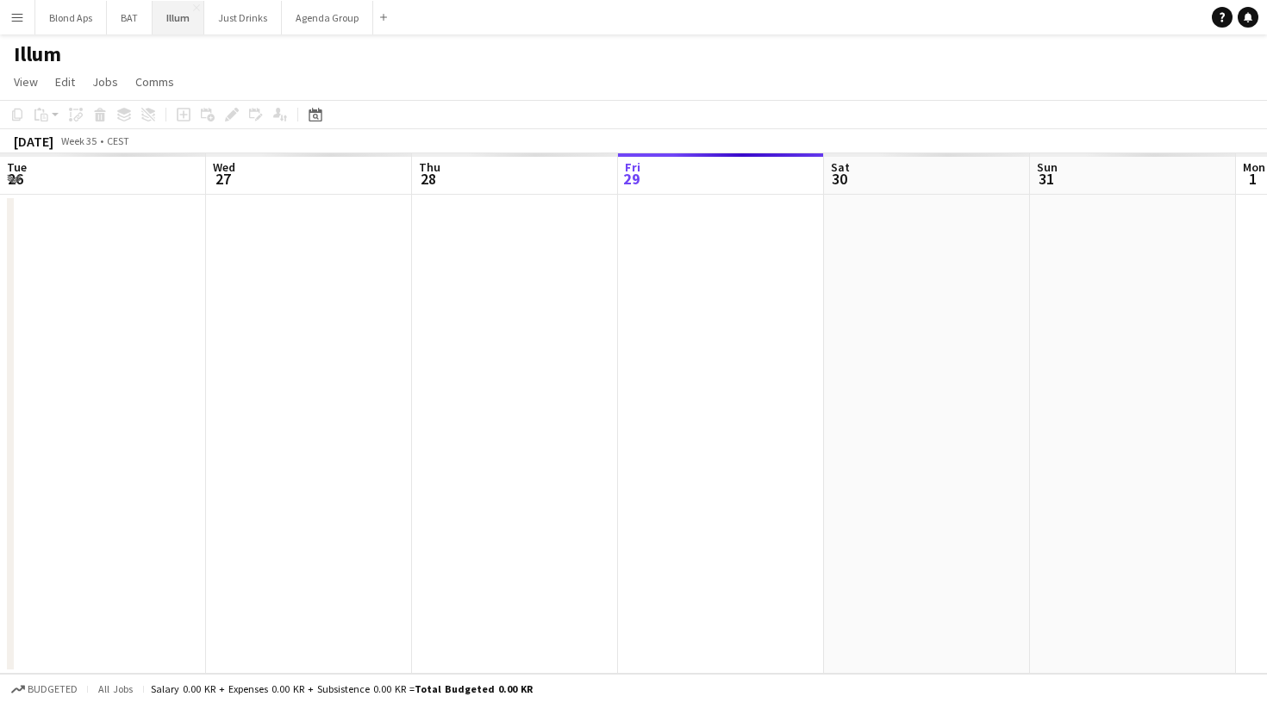
scroll to position [0, 412]
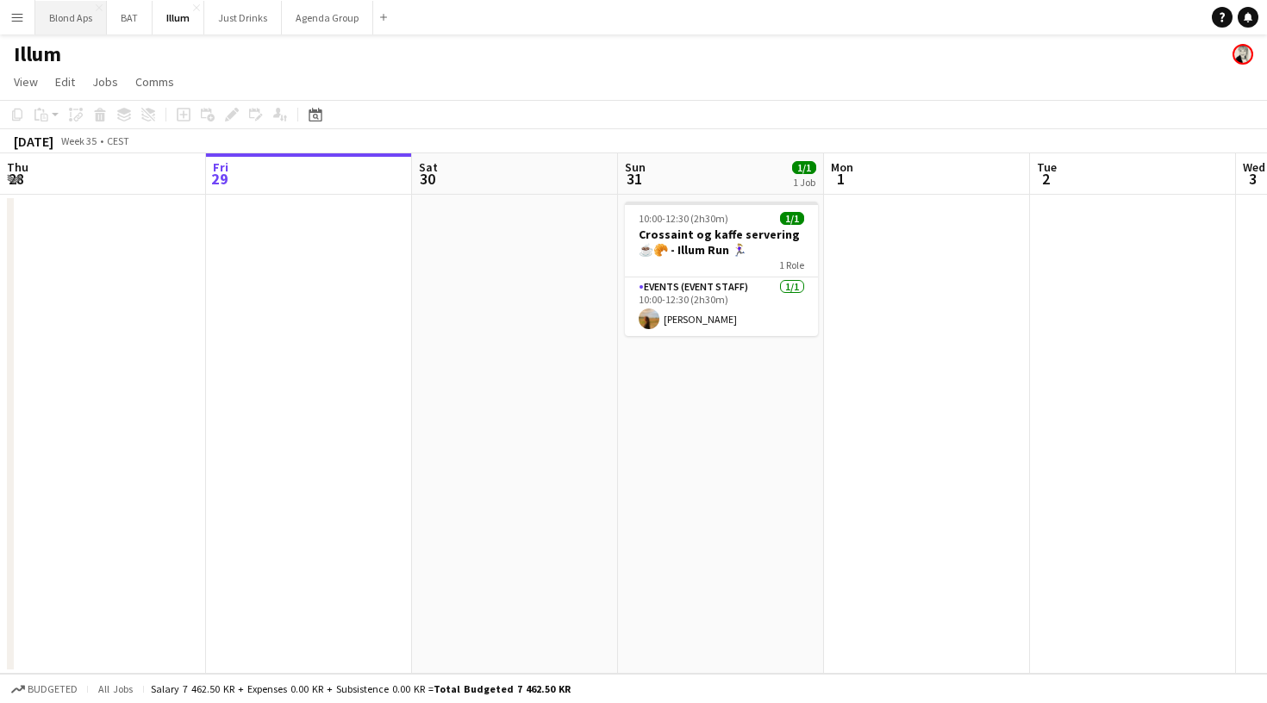
click at [74, 32] on button "Blond Aps Close" at bounding box center [71, 18] width 72 height 34
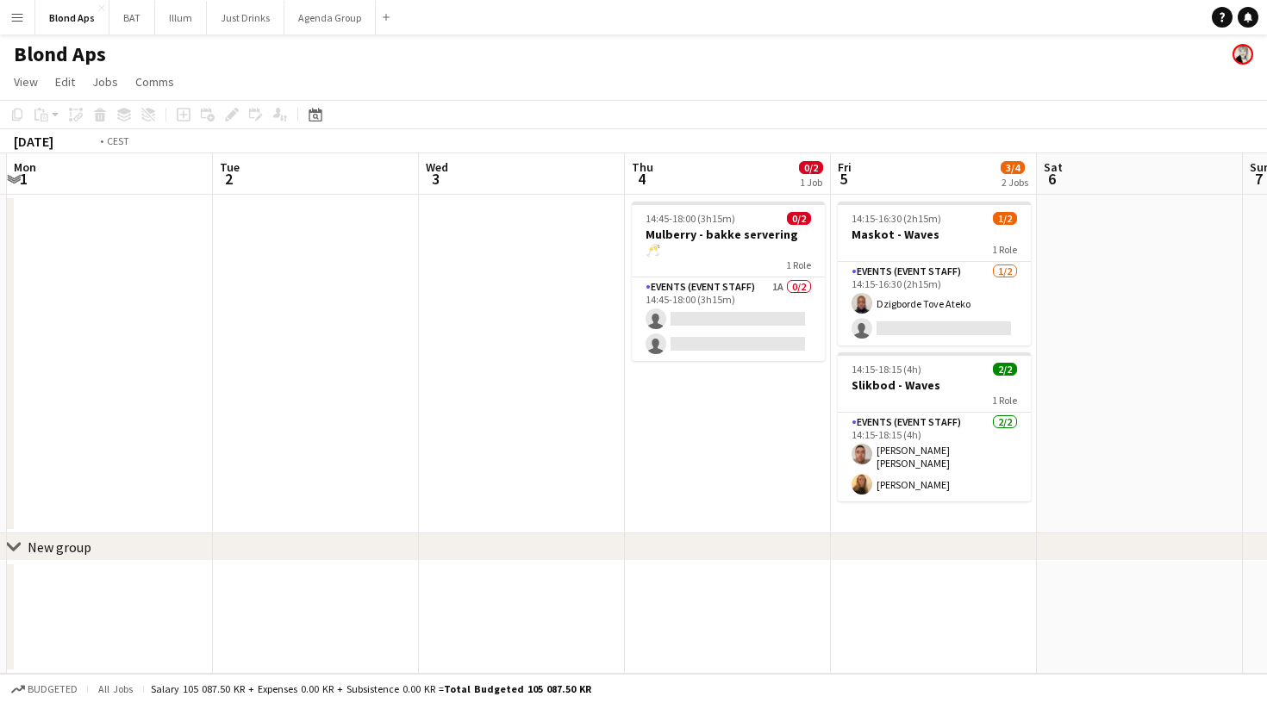
scroll to position [0, 826]
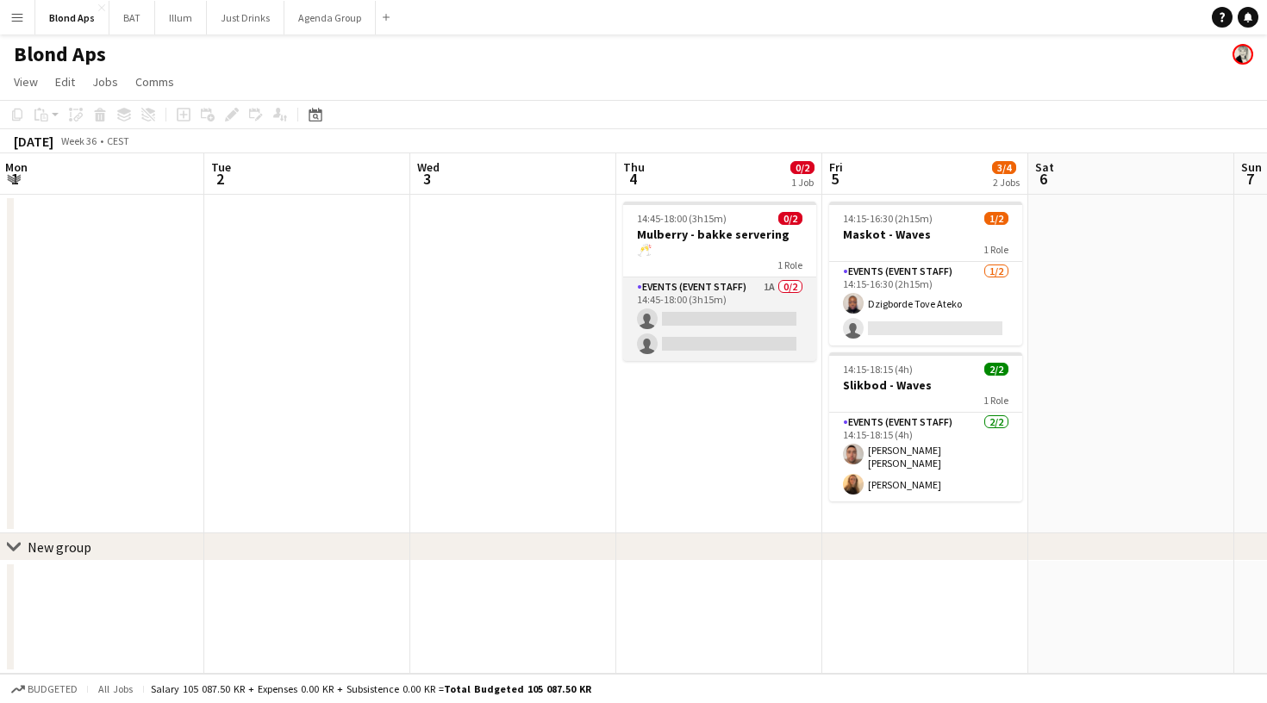
click at [743, 288] on app-card-role "Events (Event Staff) 1A 0/2 14:45-18:00 (3h15m) single-neutral-actions single-n…" at bounding box center [719, 320] width 193 height 84
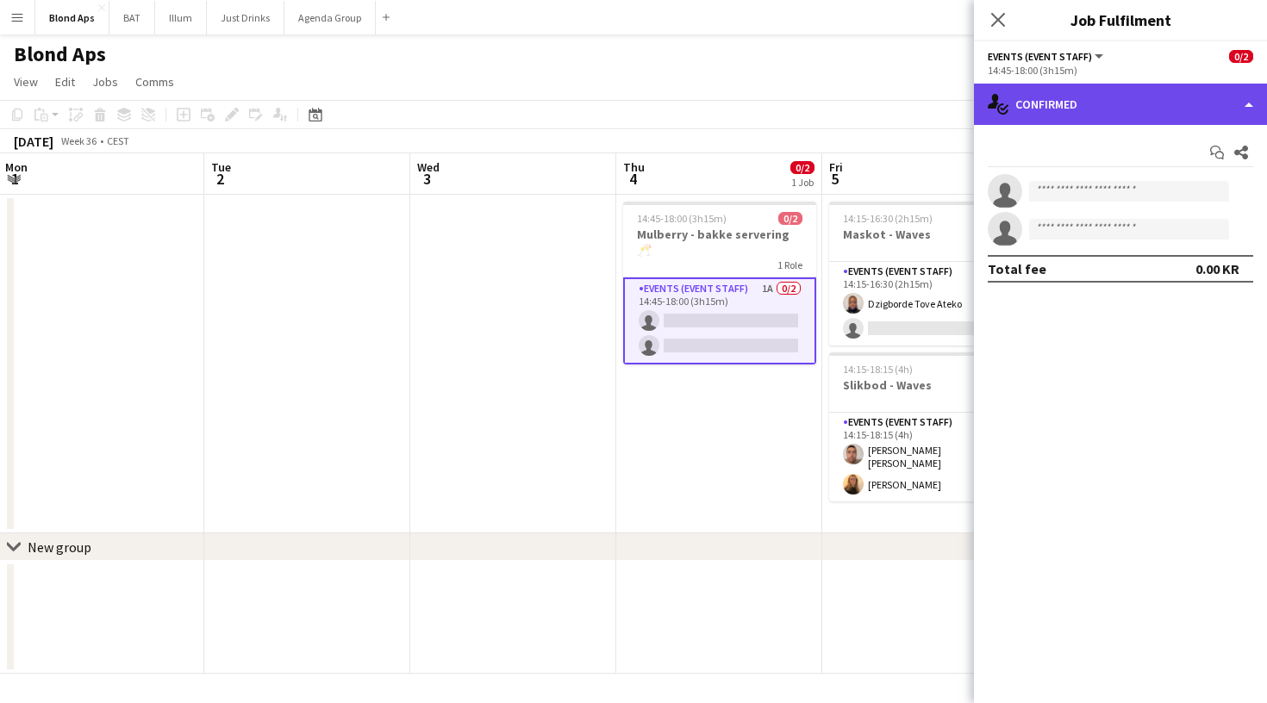
click at [1175, 104] on div "single-neutral-actions-check-2 Confirmed" at bounding box center [1120, 104] width 293 height 41
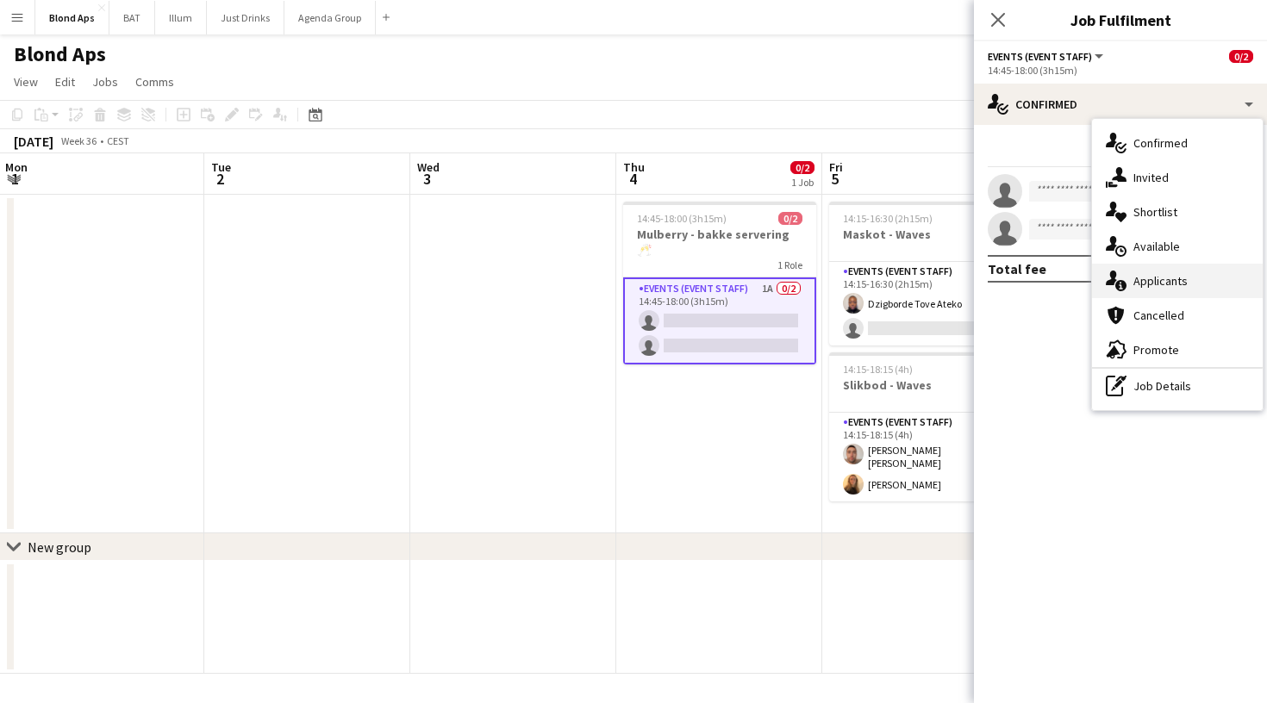
click at [1190, 288] on div "single-neutral-actions-information Applicants" at bounding box center [1177, 281] width 171 height 34
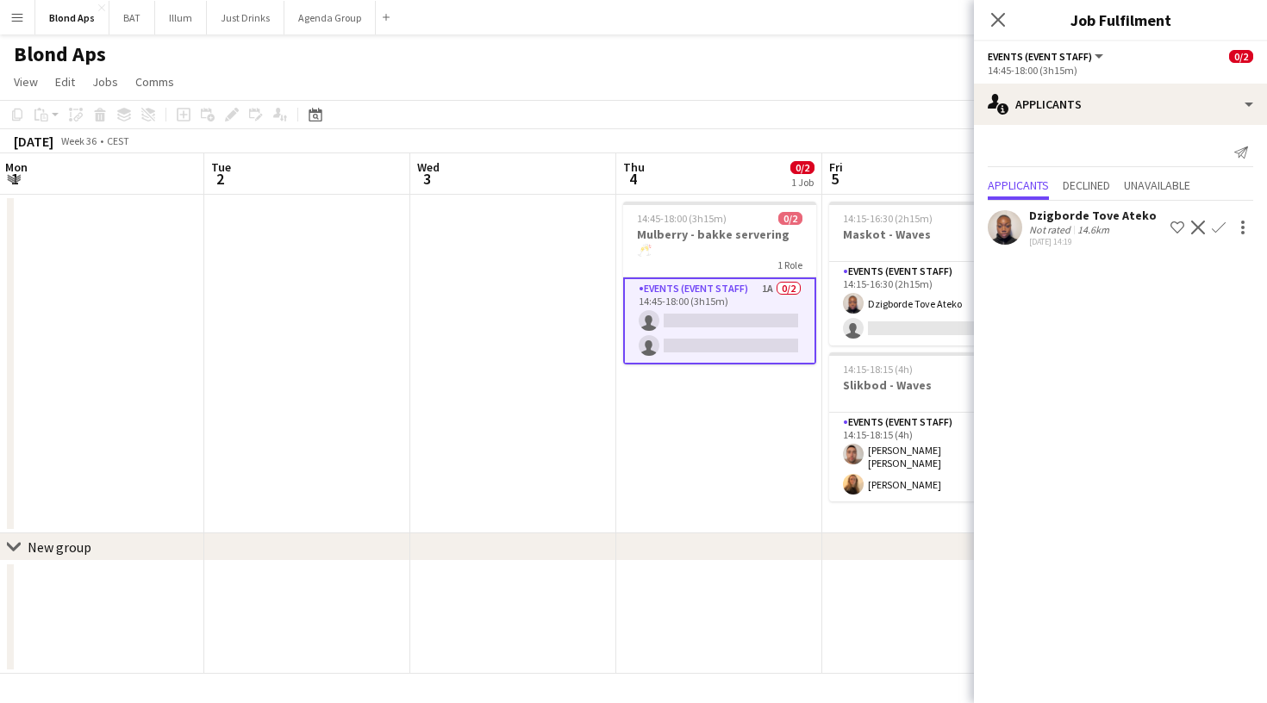
click at [1220, 229] on app-icon "Confirm" at bounding box center [1219, 228] width 14 height 14
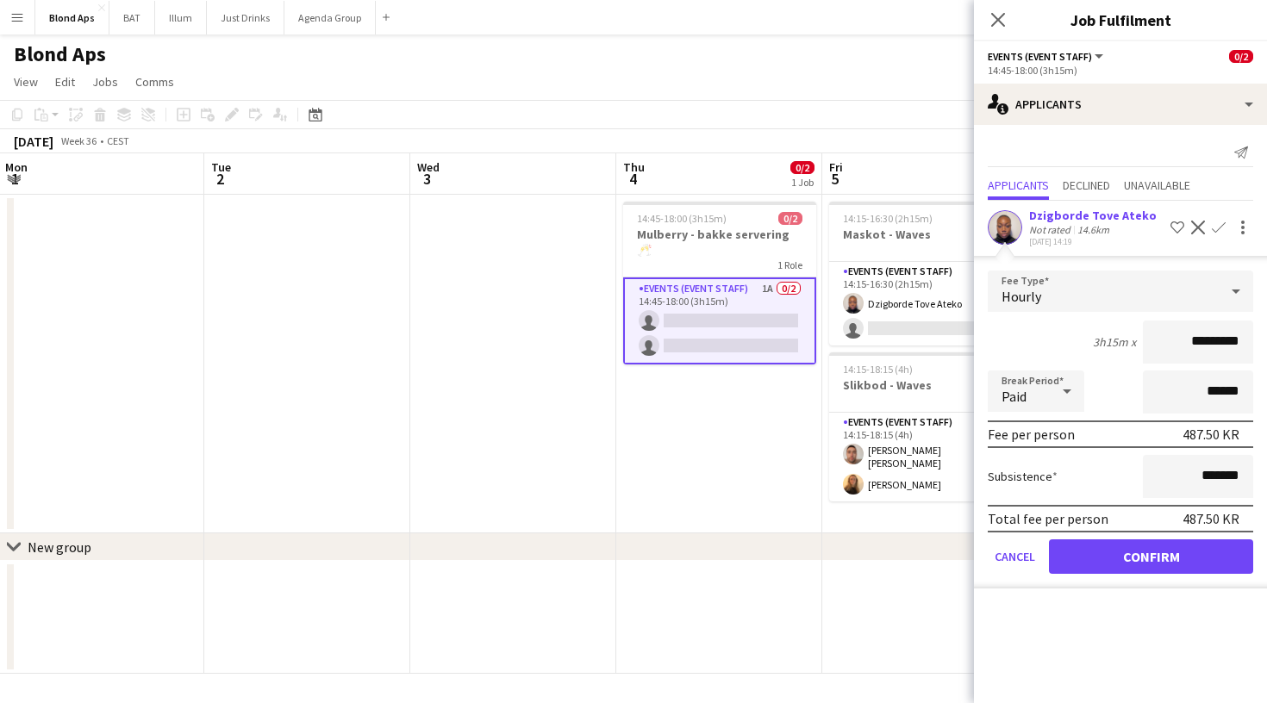
click at [1112, 546] on button "Confirm" at bounding box center [1151, 557] width 204 height 34
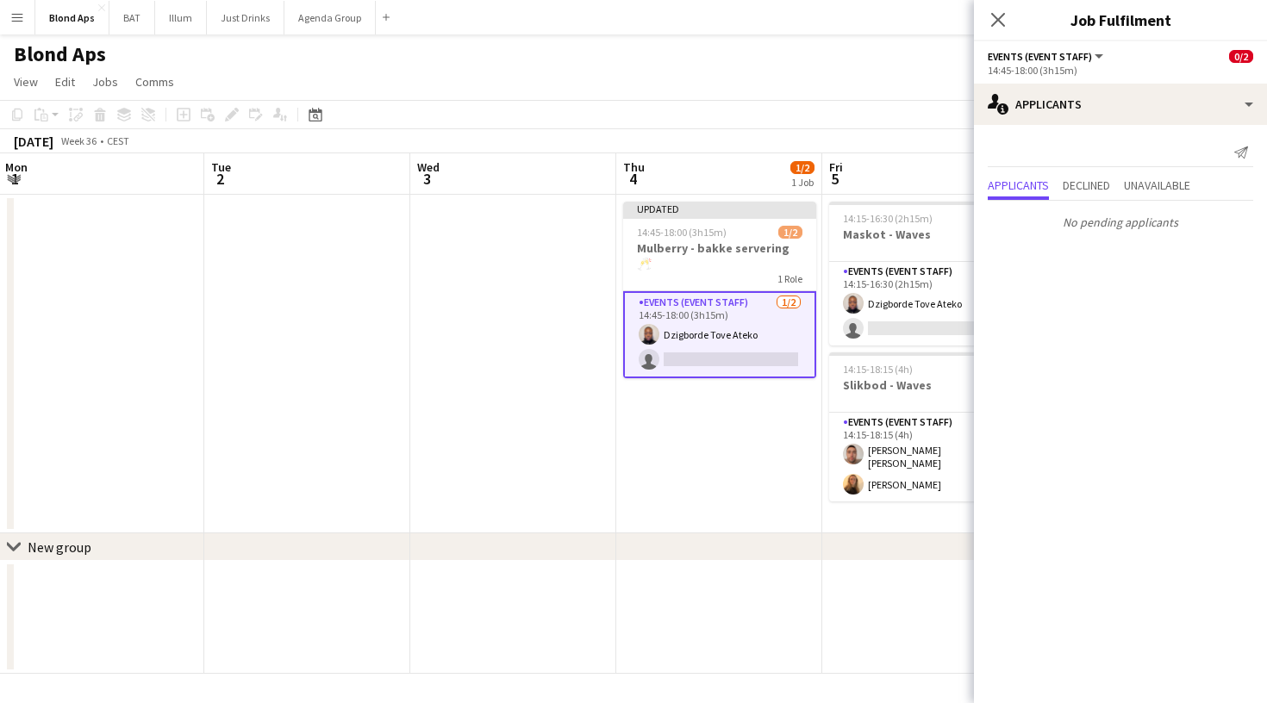
click at [535, 559] on div "chevron-right New group" at bounding box center [633, 548] width 1267 height 28
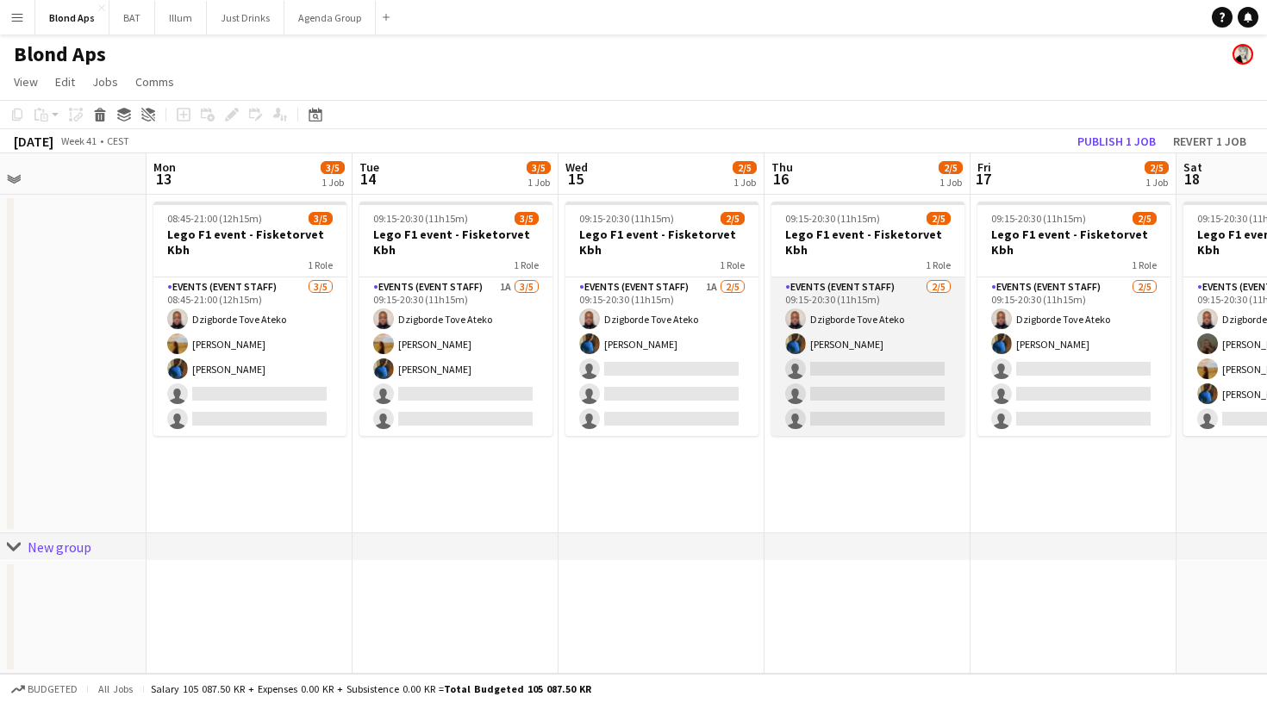
scroll to position [0, 677]
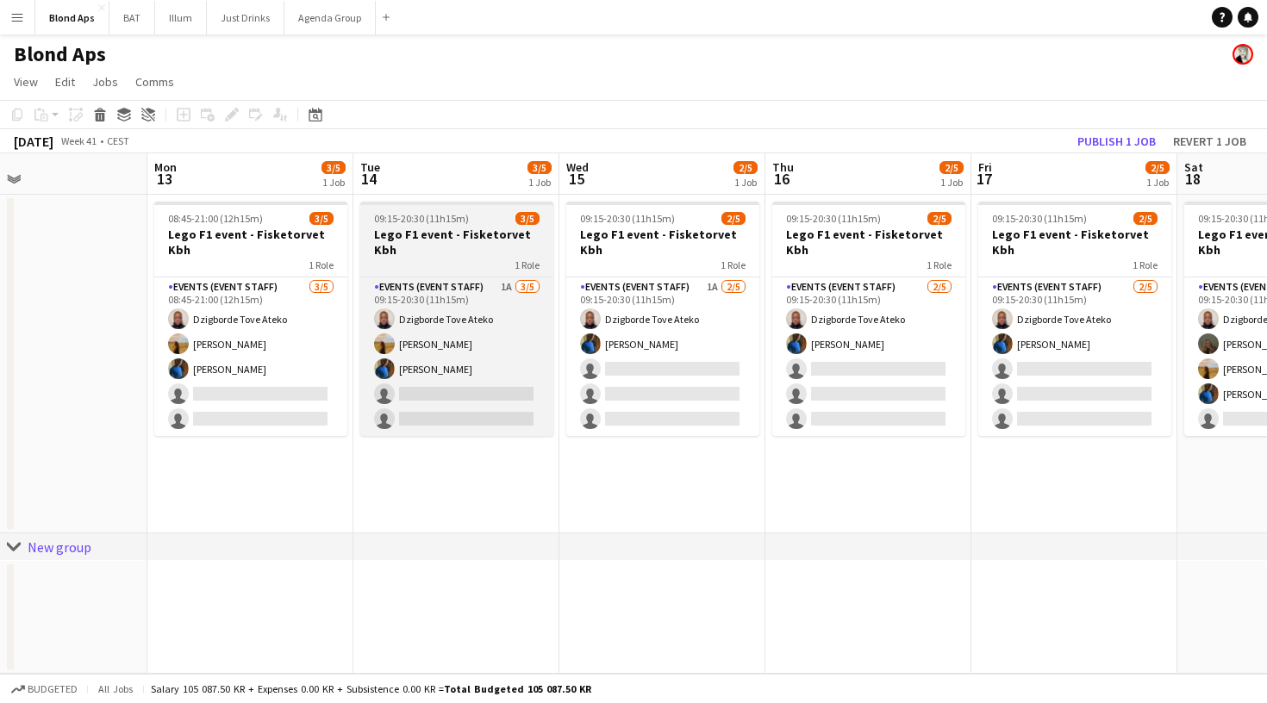
click at [480, 276] on app-job-card "09:15-20:30 (11h15m) 3/5 Lego F1 event - Fisketorvet Kbh 1 Role Events (Event S…" at bounding box center [456, 319] width 193 height 234
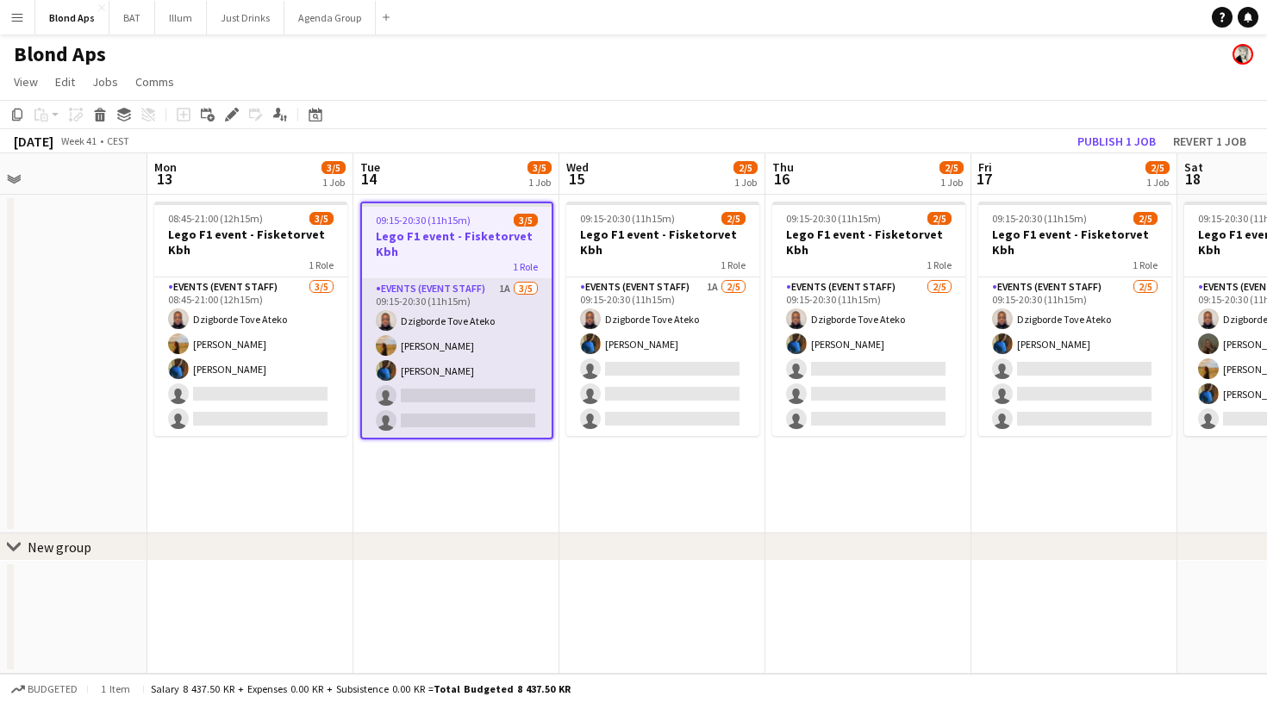
click at [498, 309] on app-card-role "Events (Event Staff) 1A [DATE] 09:15-20:30 (11h15m) Dzigborde [PERSON_NAME] Ate…" at bounding box center [457, 358] width 190 height 159
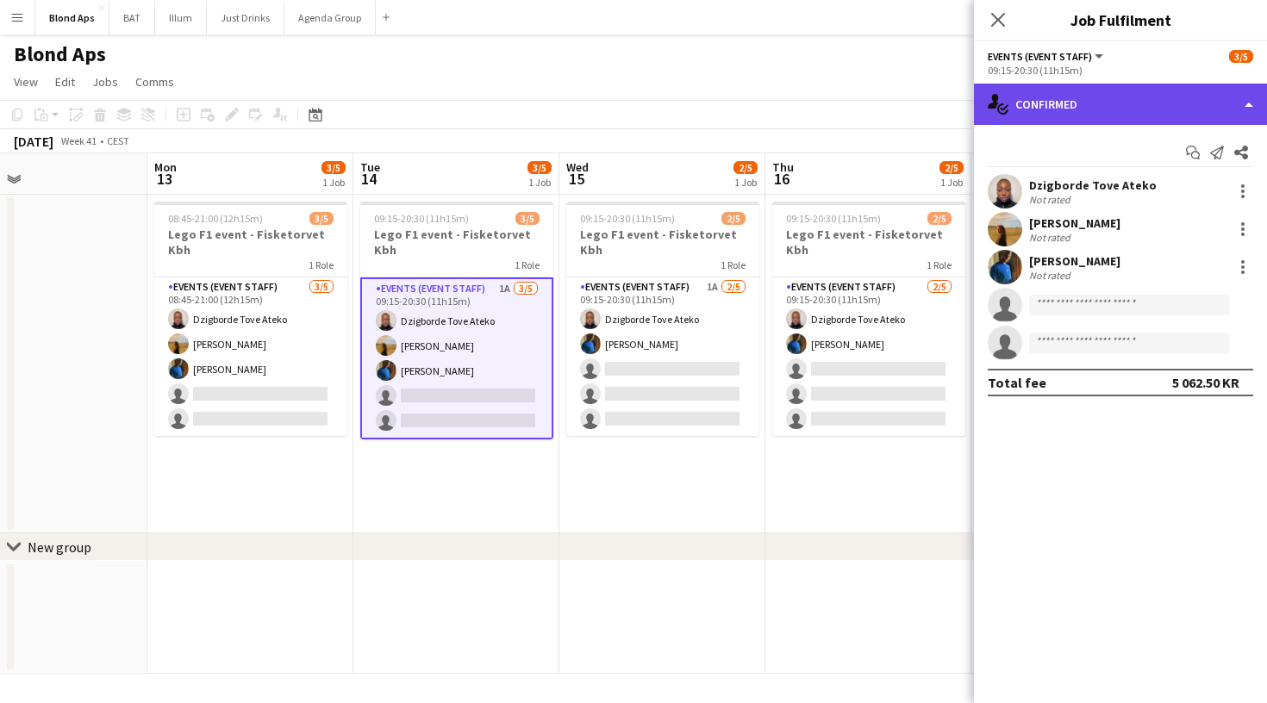
click at [1198, 94] on div "single-neutral-actions-check-2 Confirmed" at bounding box center [1120, 104] width 293 height 41
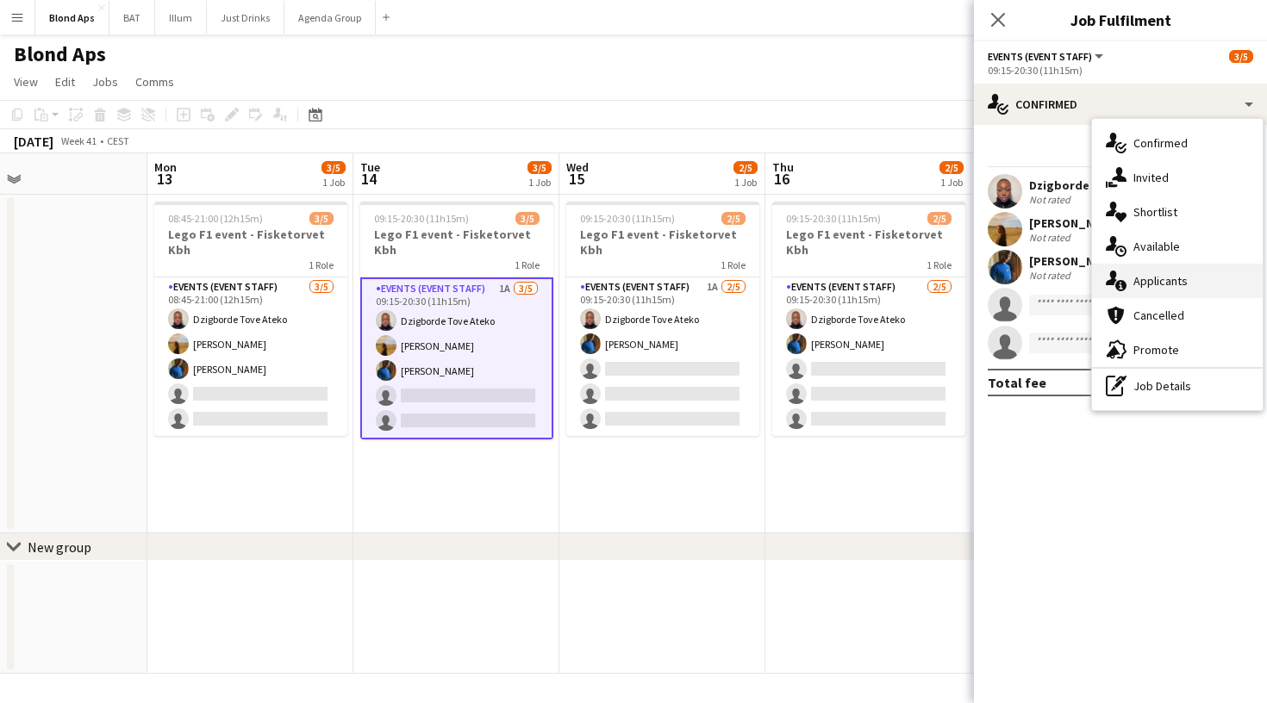
click at [1202, 280] on div "single-neutral-actions-information Applicants" at bounding box center [1177, 281] width 171 height 34
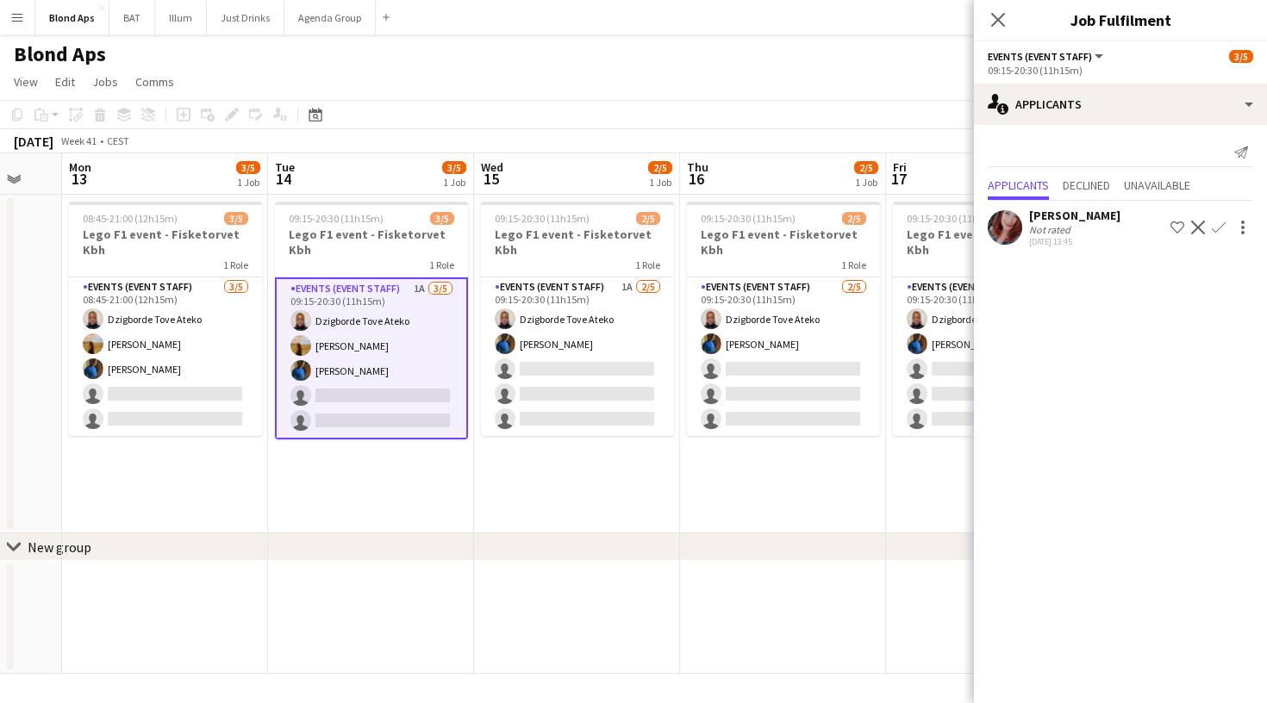
scroll to position [0, 763]
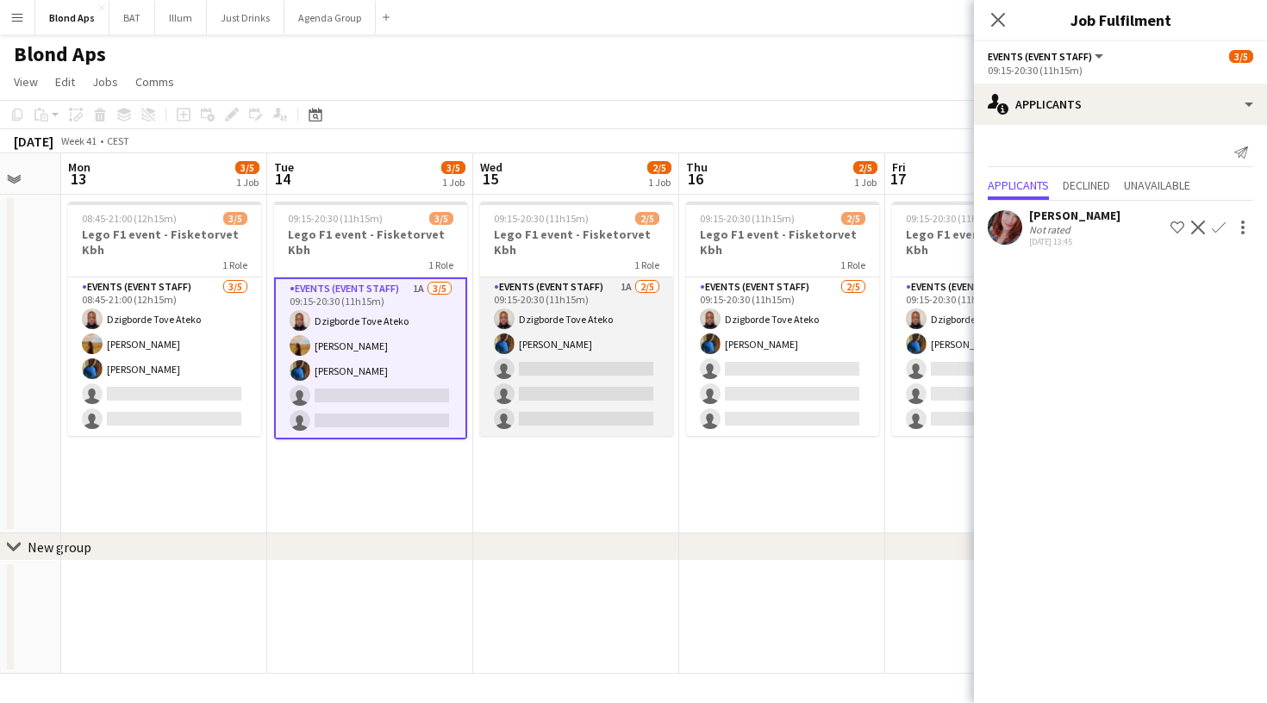
click at [640, 318] on app-card-role "Events (Event Staff) 1A [DATE] 09:15-20:30 (11h15m) Dzigborde [PERSON_NAME] Ate…" at bounding box center [576, 357] width 193 height 159
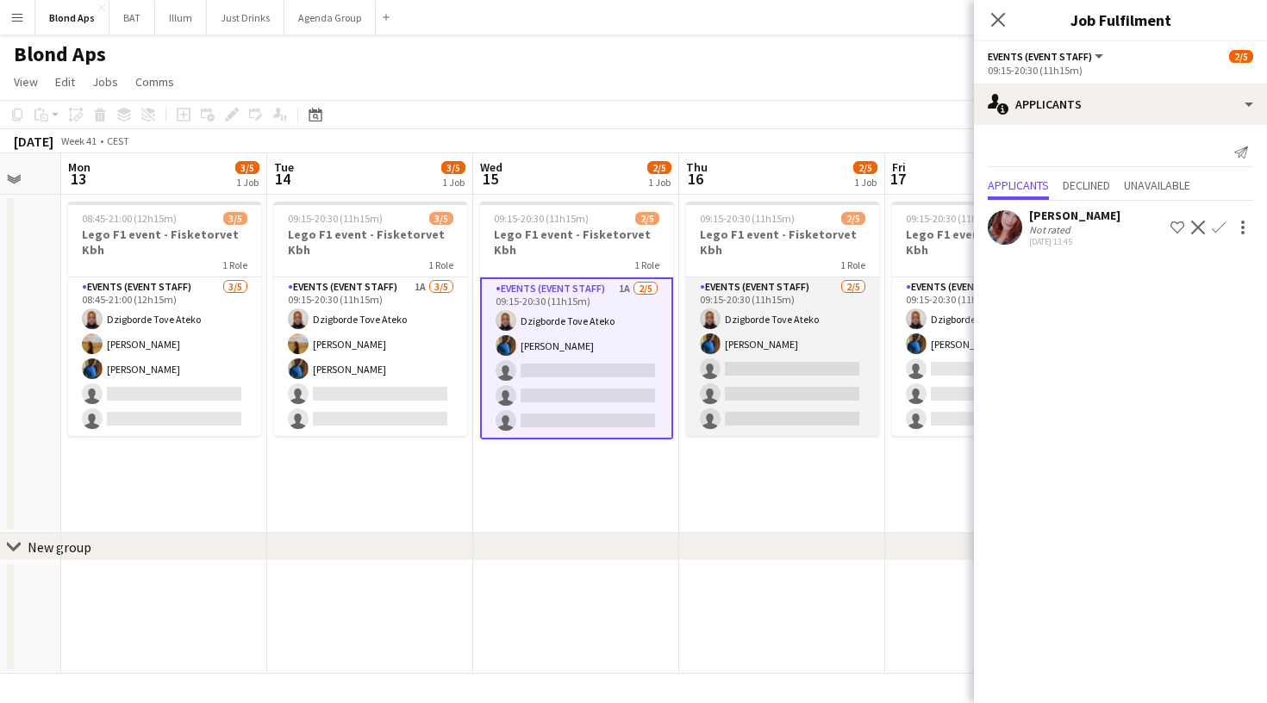
click at [762, 312] on app-card-role "Events (Event Staff) [DATE] 09:15-20:30 (11h15m) Dzigborde [PERSON_NAME] Ateko …" at bounding box center [782, 357] width 193 height 159
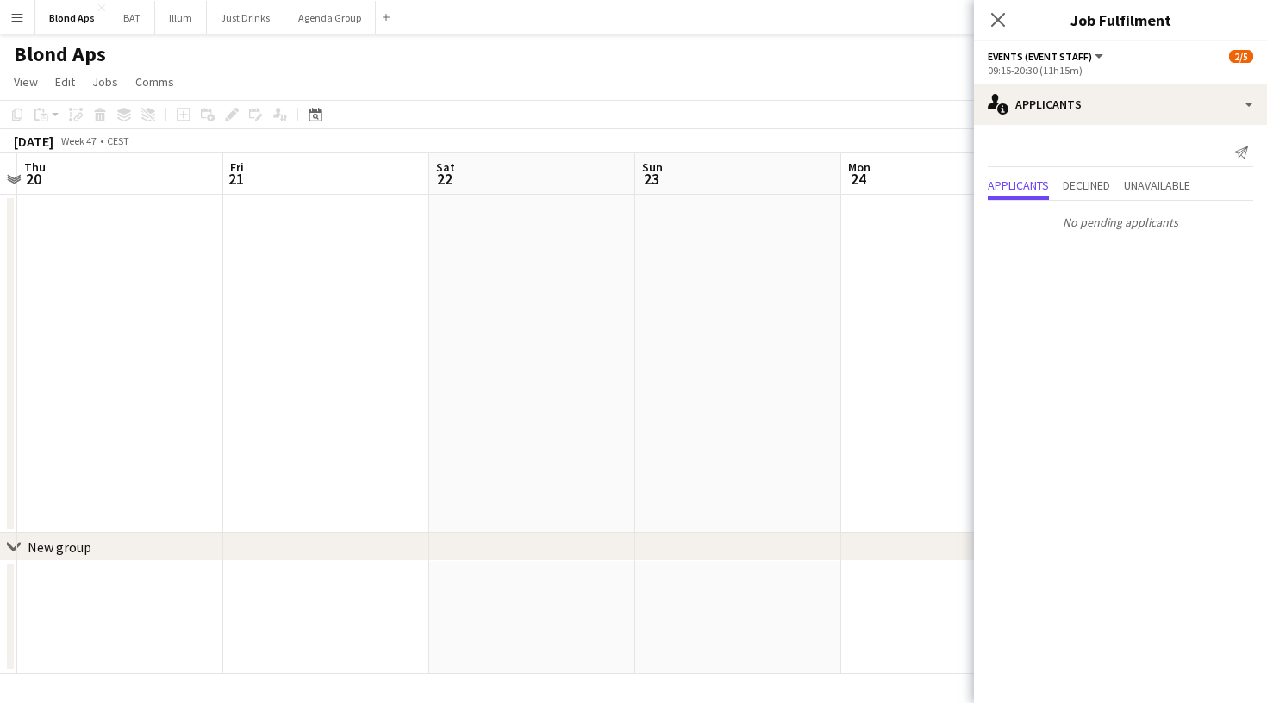
scroll to position [0, 619]
click at [134, 25] on button "BAT Close" at bounding box center [132, 18] width 46 height 34
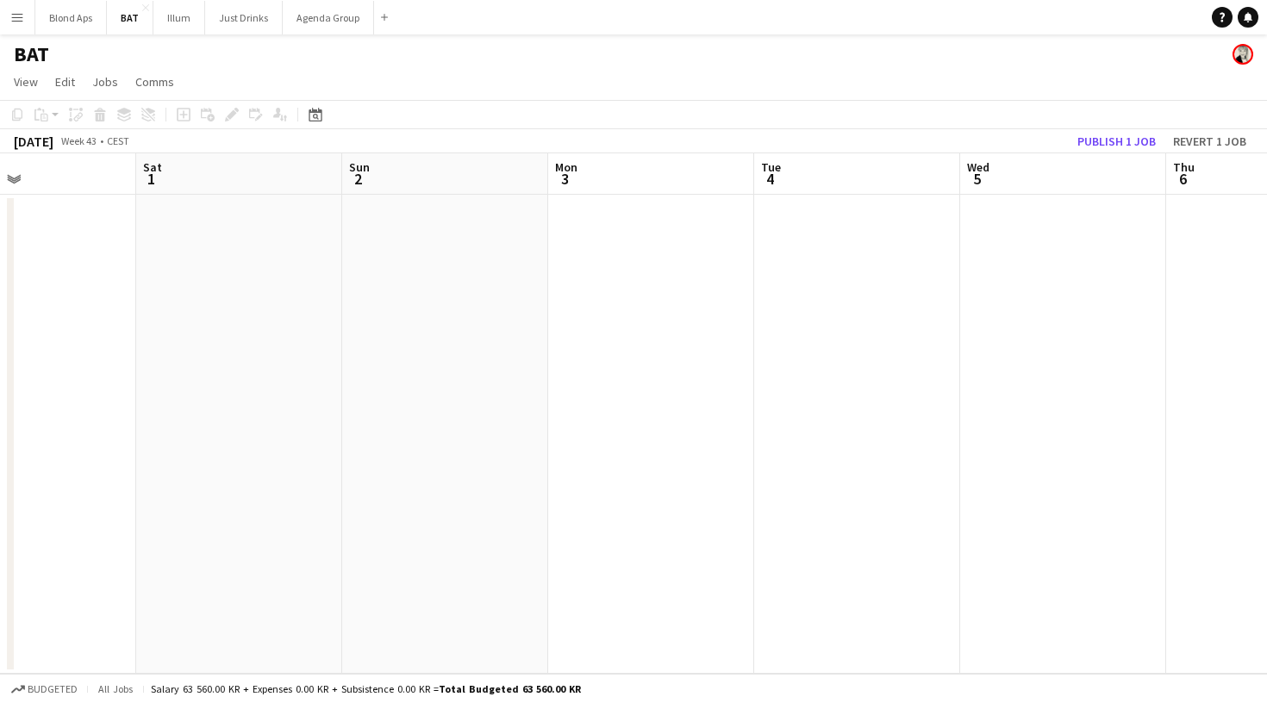
scroll to position [0, 557]
click at [184, 18] on button "Illum Close" at bounding box center [179, 18] width 52 height 34
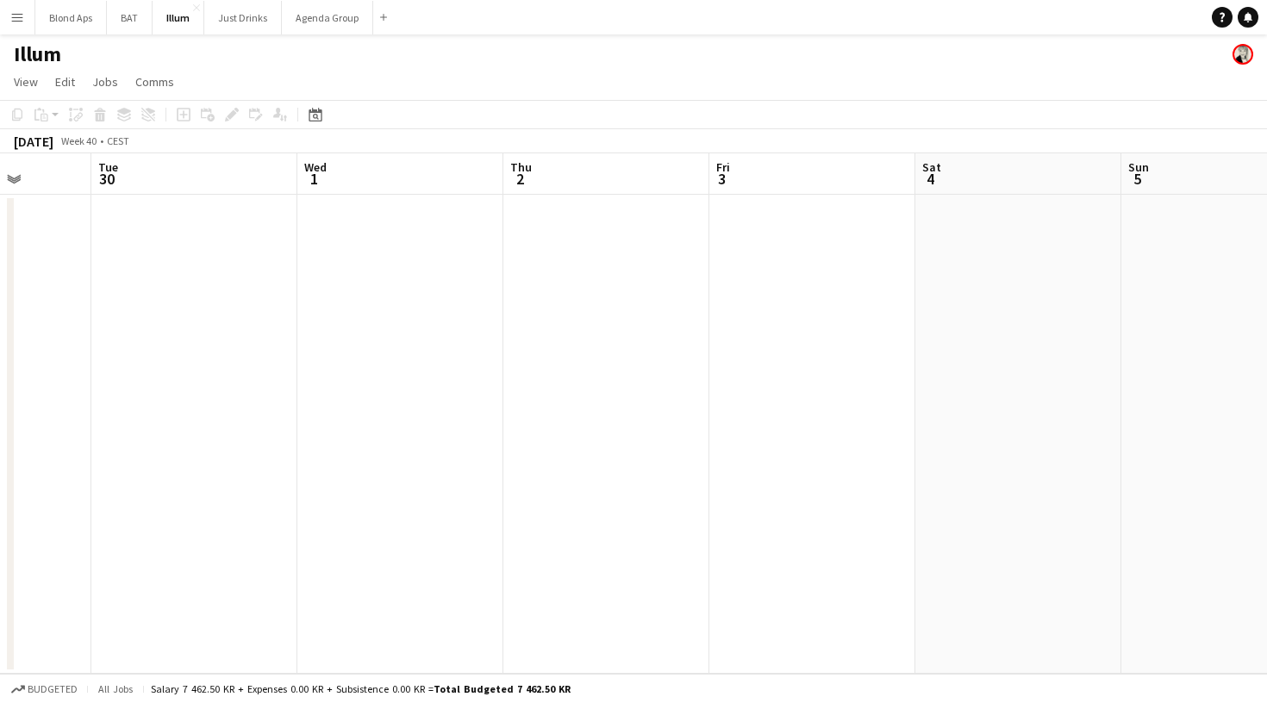
scroll to position [0, 819]
click at [237, 14] on button "Just Drinks Close" at bounding box center [243, 18] width 78 height 34
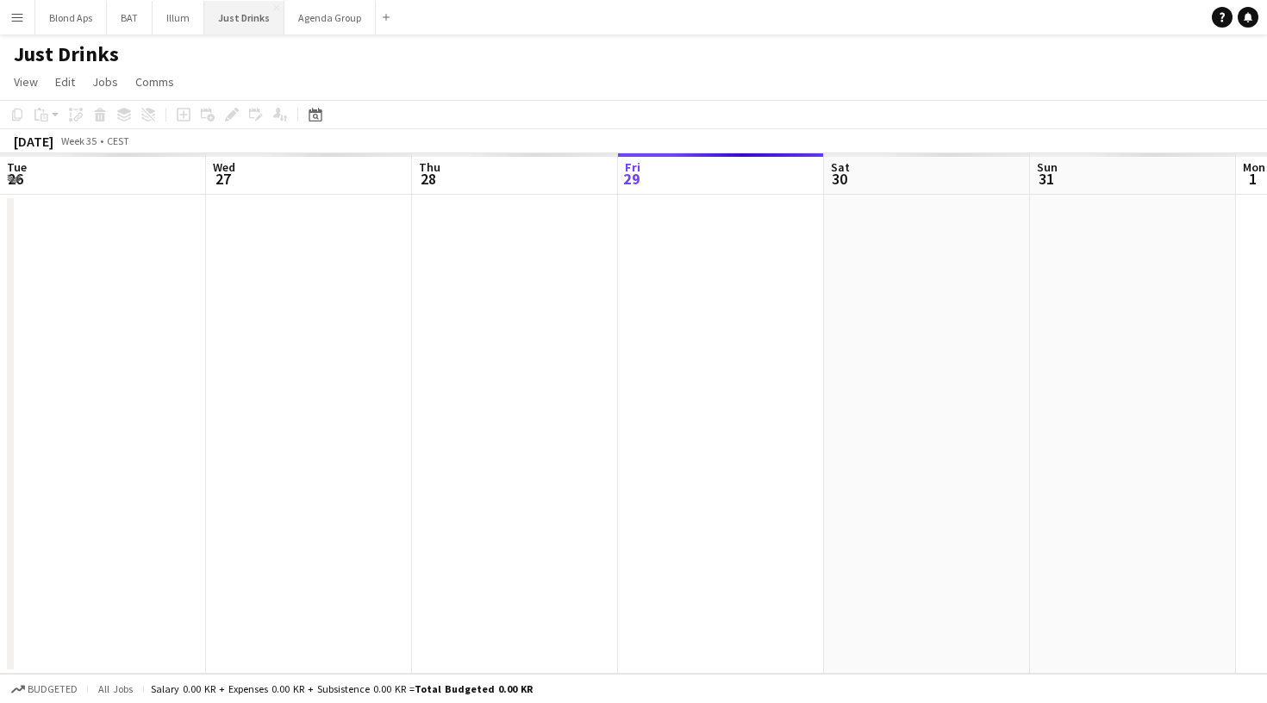
scroll to position [0, 412]
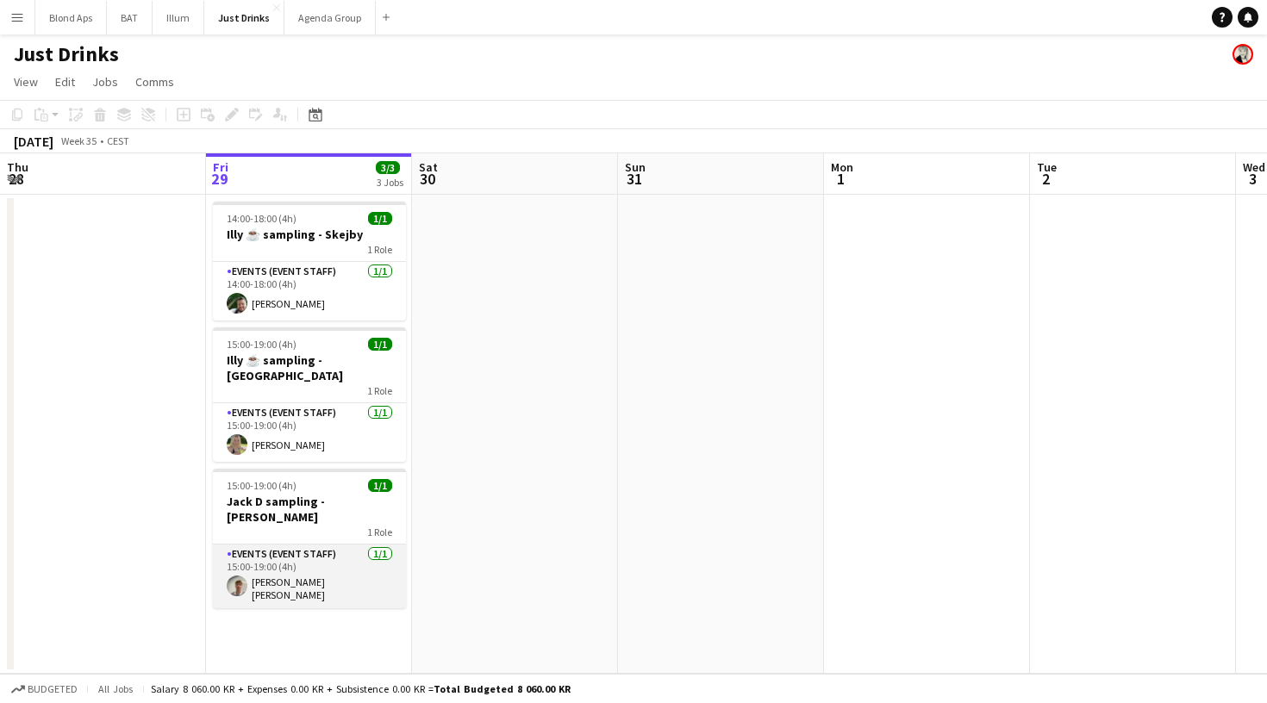
click at [308, 553] on app-card-role "Events (Event Staff) [DATE] 15:00-19:00 (4h) [PERSON_NAME] [PERSON_NAME]" at bounding box center [309, 577] width 193 height 64
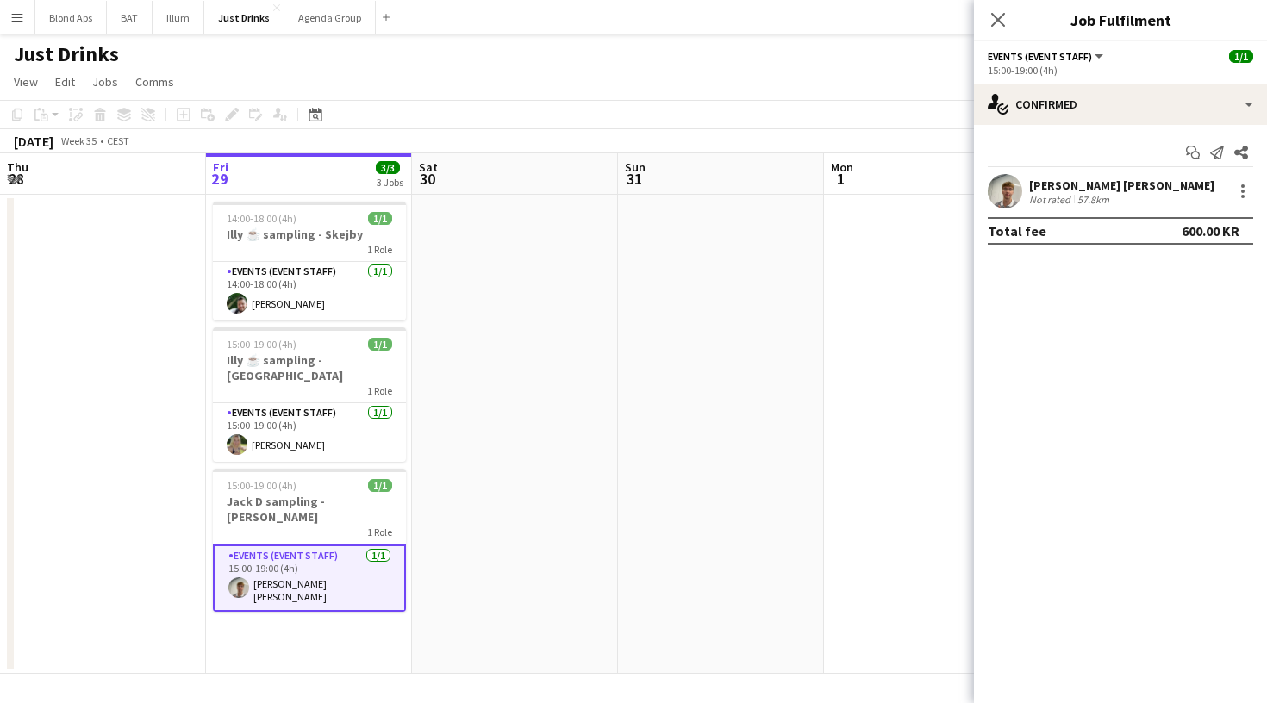
click at [1013, 199] on app-user-avatar at bounding box center [1005, 191] width 34 height 34
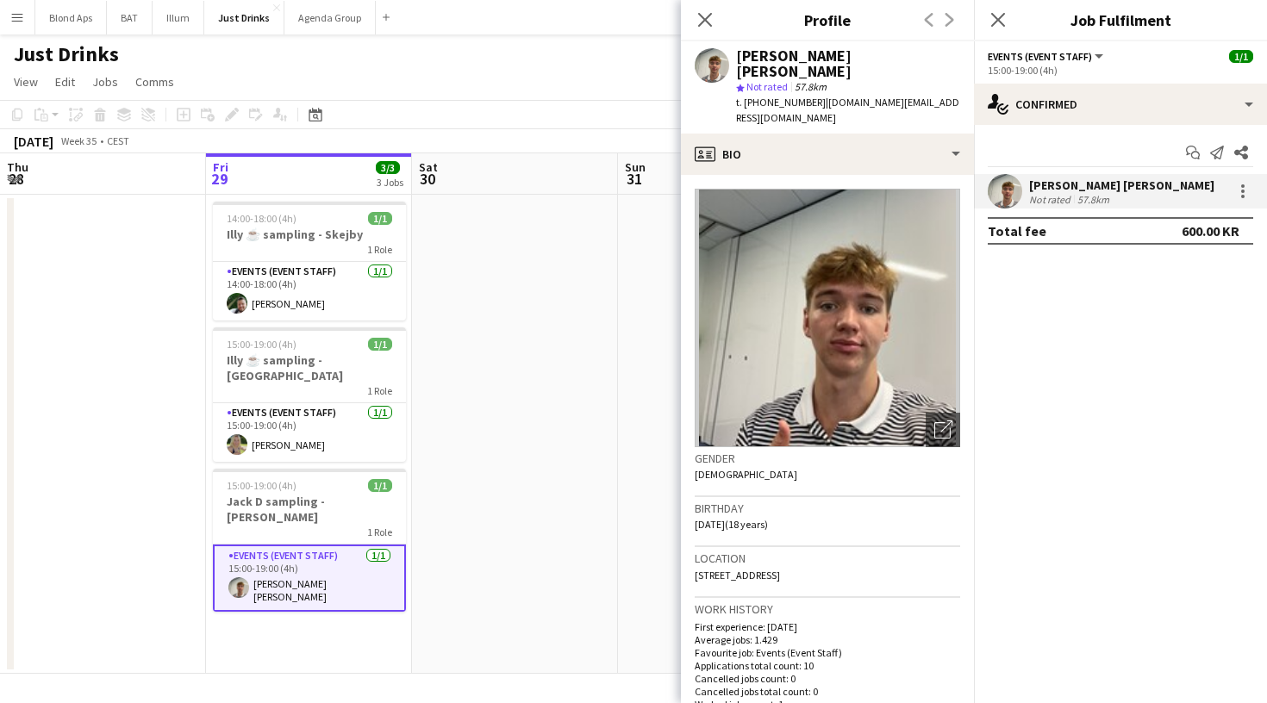
click at [572, 280] on app-date-cell at bounding box center [515, 434] width 206 height 479
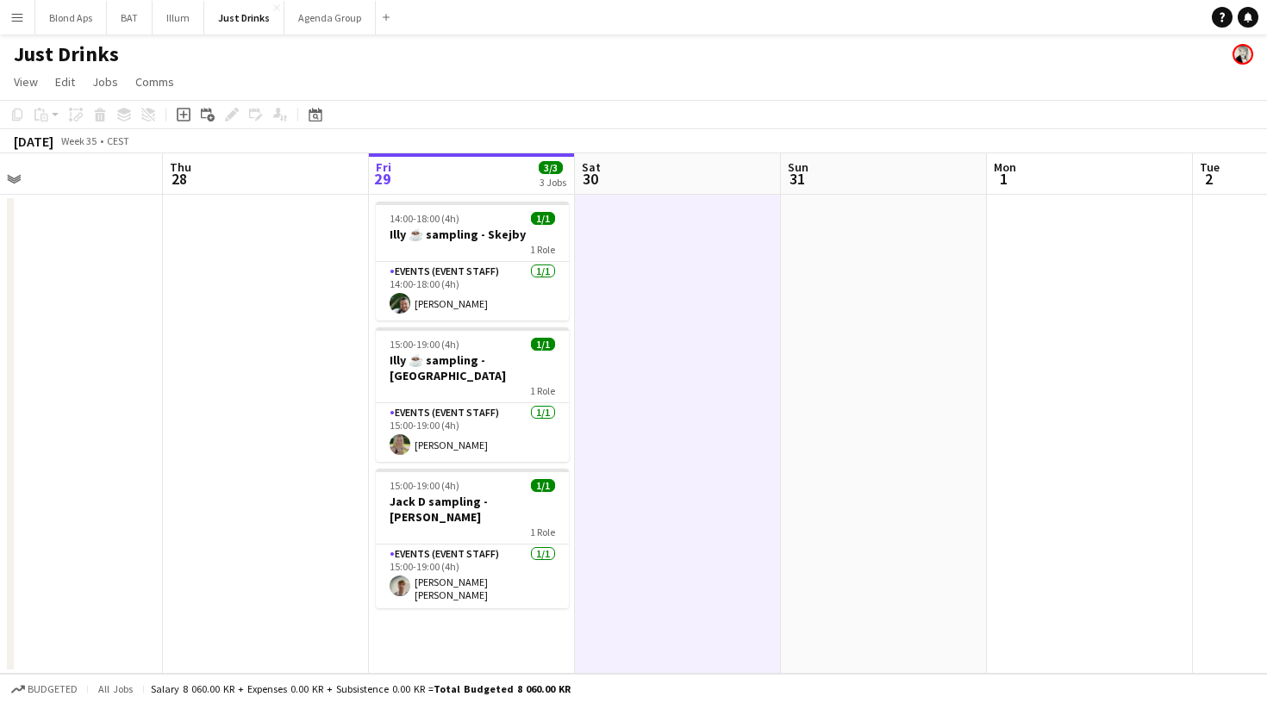
scroll to position [0, 452]
click at [128, 26] on button "BAT Close" at bounding box center [130, 18] width 46 height 34
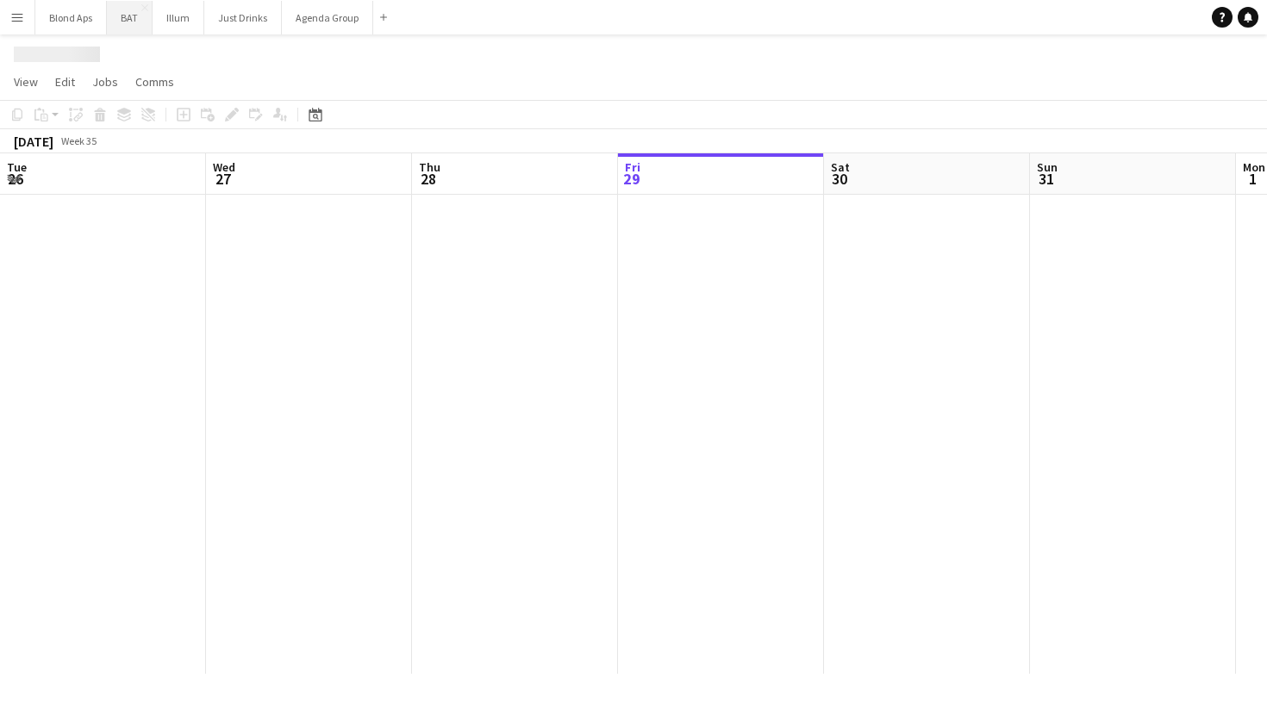
scroll to position [0, 412]
